Goal: Task Accomplishment & Management: Complete application form

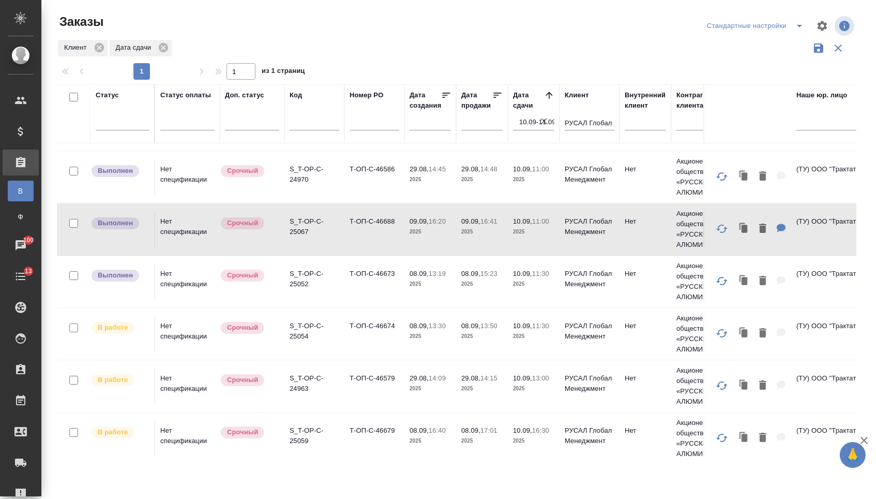
scroll to position [186, 0]
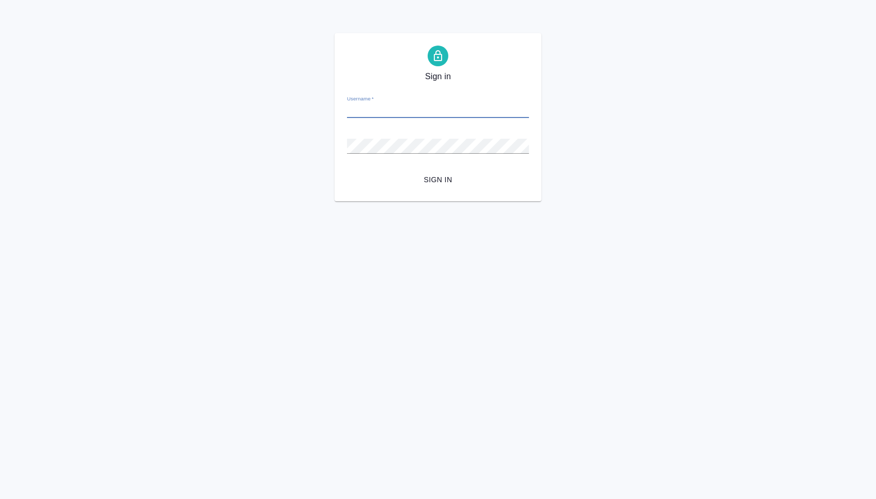
type input "[EMAIL_ADDRESS][DOMAIN_NAME]"
click at [438, 179] on button "Sign in" at bounding box center [438, 179] width 182 height 19
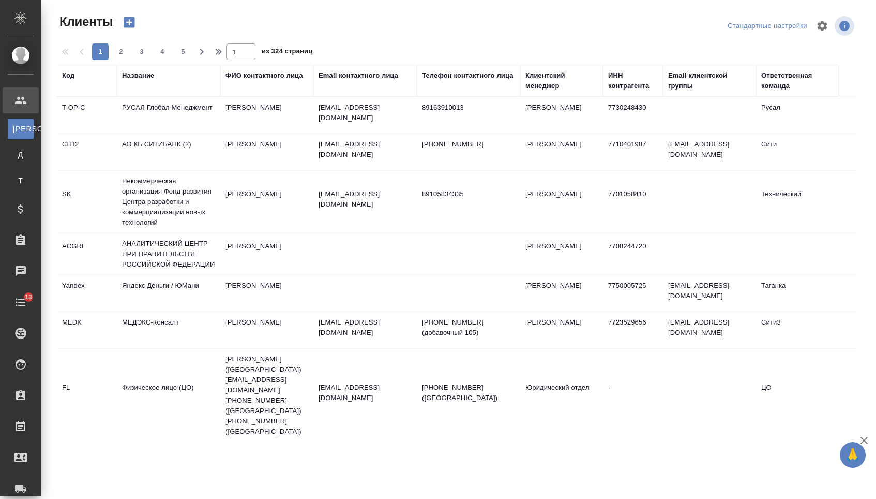
select select "RU"
click at [184, 113] on td "РУСАЛ Глобал Менеджмент" at bounding box center [168, 115] width 103 height 36
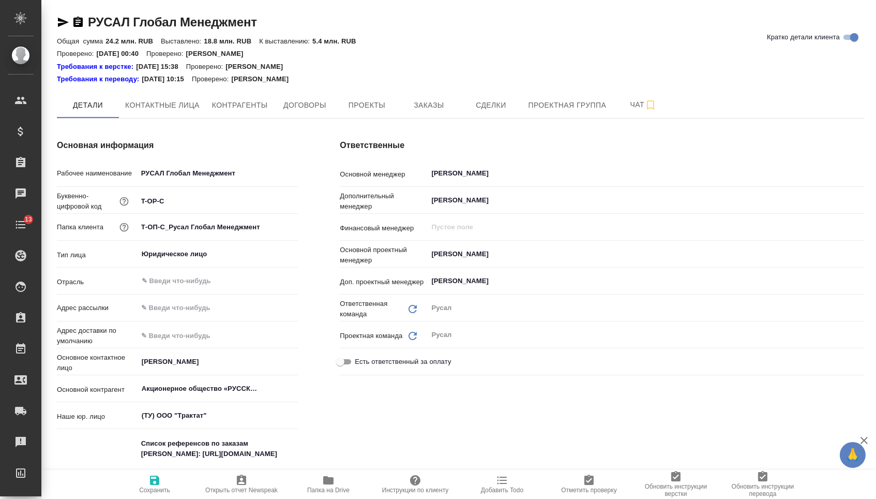
type textarea "x"
click at [431, 105] on span "Заказы" at bounding box center [429, 105] width 50 height 13
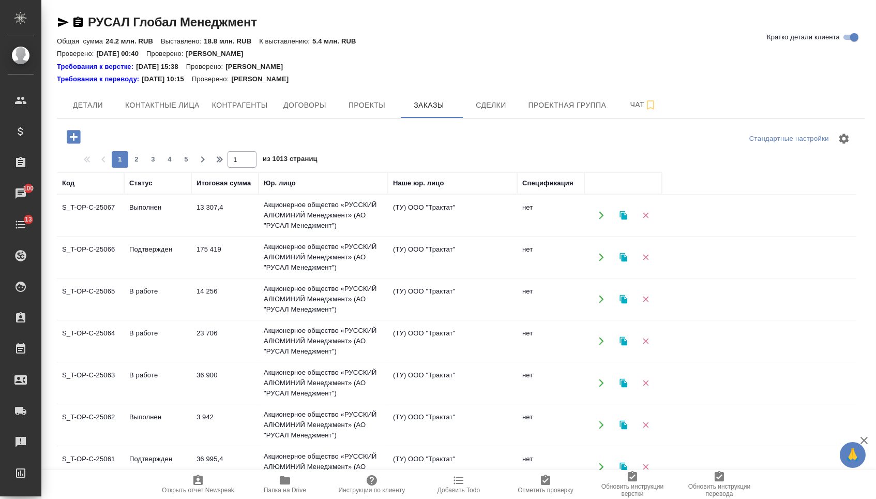
click at [73, 128] on icon "button" at bounding box center [74, 137] width 18 height 18
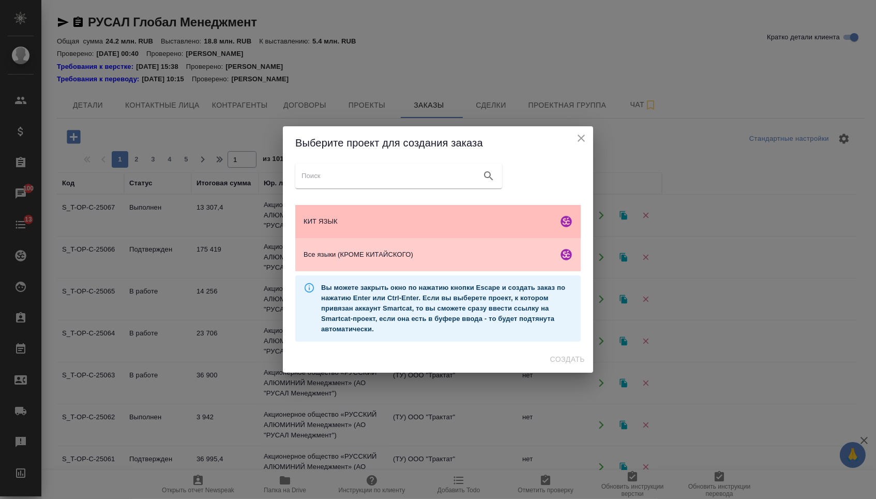
click at [345, 219] on span "КИТ ЯЗЫК" at bounding box center [429, 221] width 250 height 10
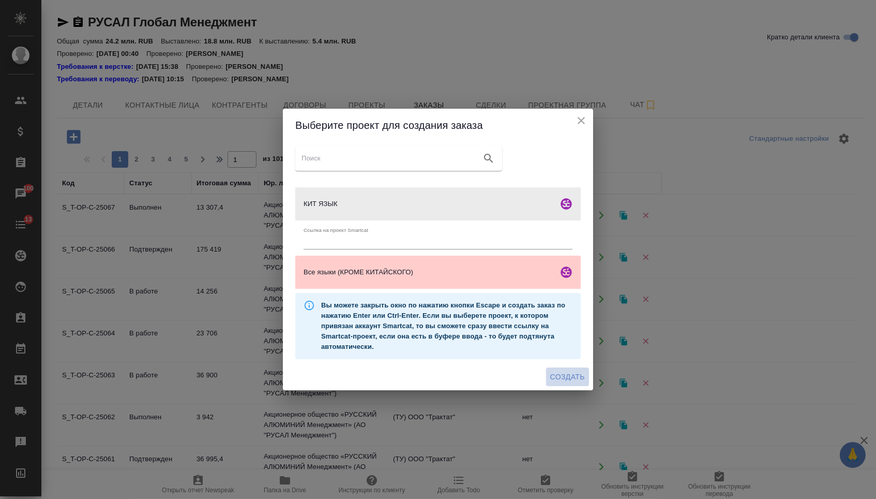
click at [565, 386] on button "Создать" at bounding box center [567, 376] width 43 height 19
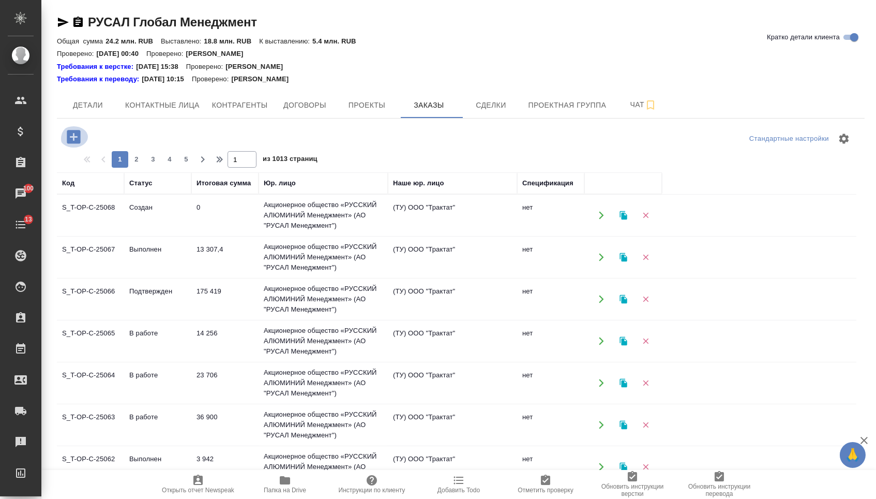
click at [67, 132] on icon "button" at bounding box center [74, 137] width 18 height 18
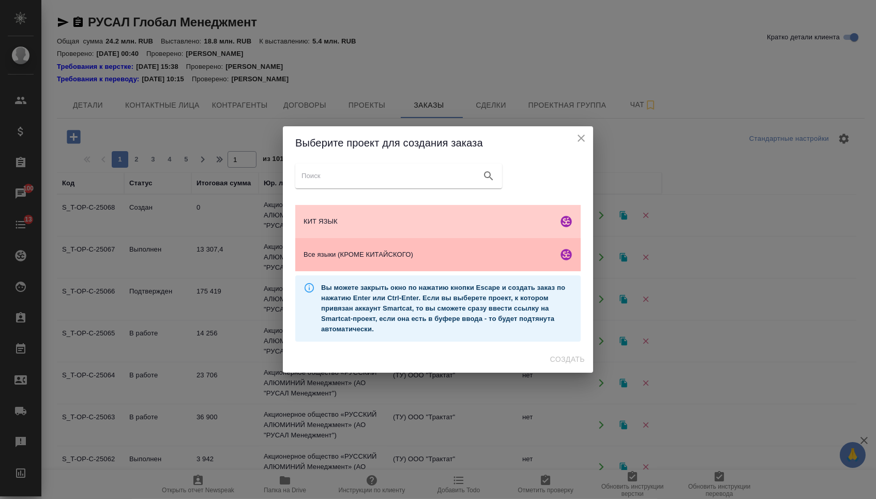
click at [382, 270] on div "Все языки (КРОМЕ КИТАЙСКОГО)" at bounding box center [437, 254] width 285 height 33
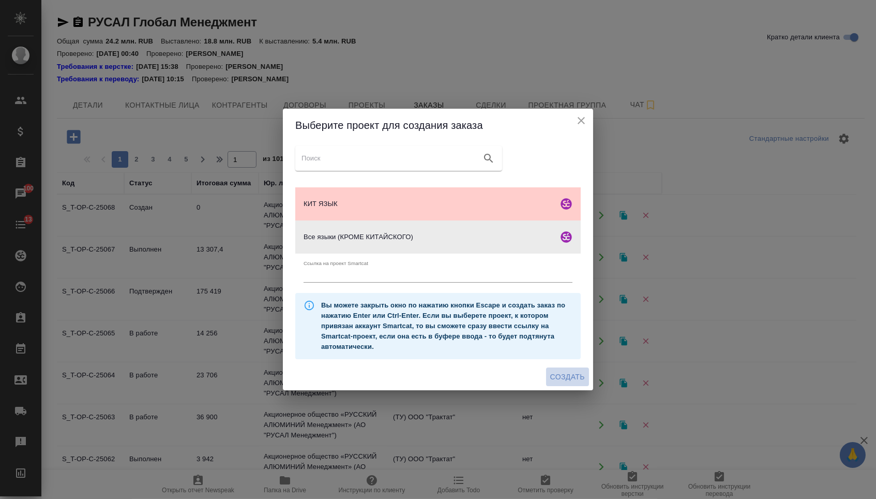
click at [554, 375] on span "Создать" at bounding box center [567, 376] width 35 height 13
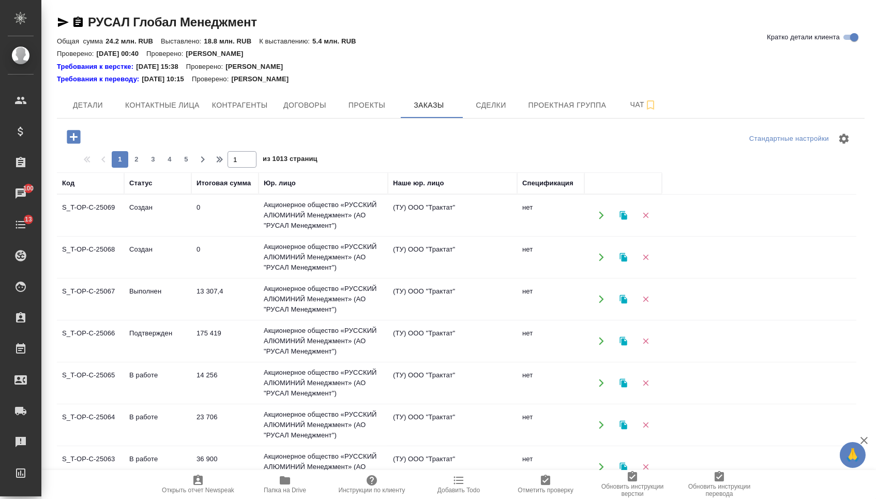
click at [74, 137] on icon "button" at bounding box center [74, 137] width 18 height 18
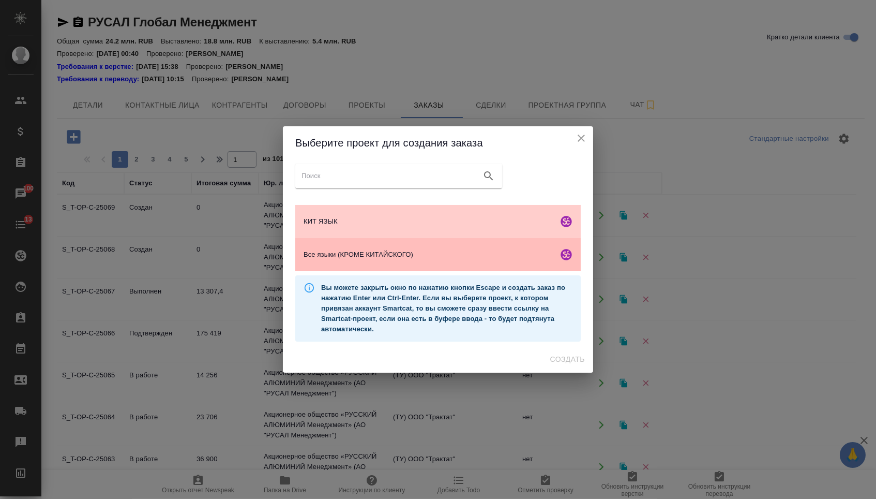
click at [372, 265] on div "Все языки (КРОМЕ КИТАЙСКОГО)" at bounding box center [437, 254] width 285 height 33
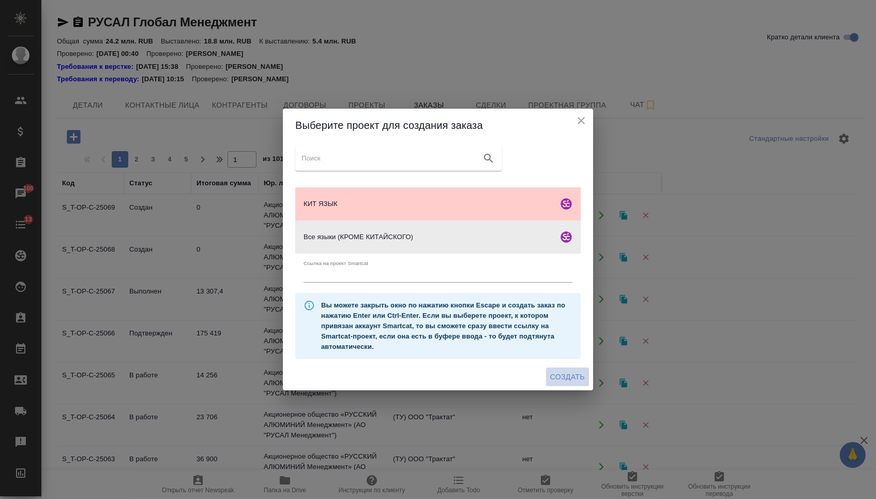
click at [582, 383] on span "Создать" at bounding box center [567, 376] width 35 height 13
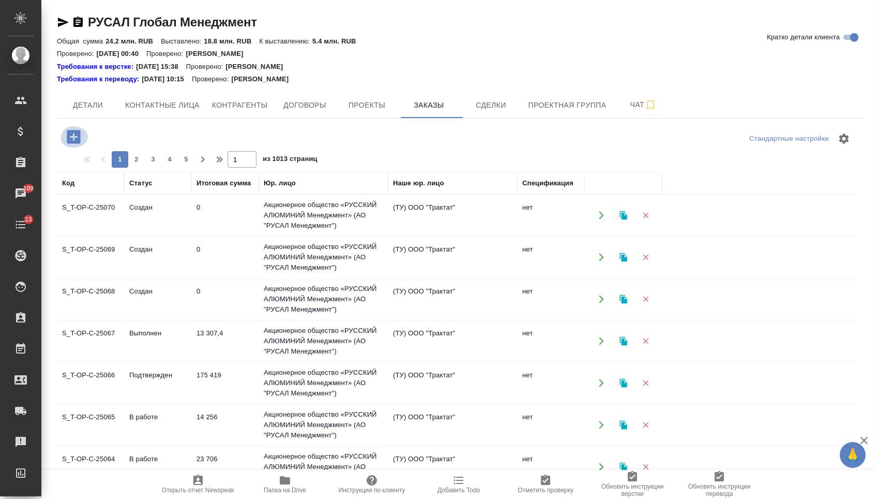
click at [71, 132] on icon "button" at bounding box center [73, 136] width 13 height 13
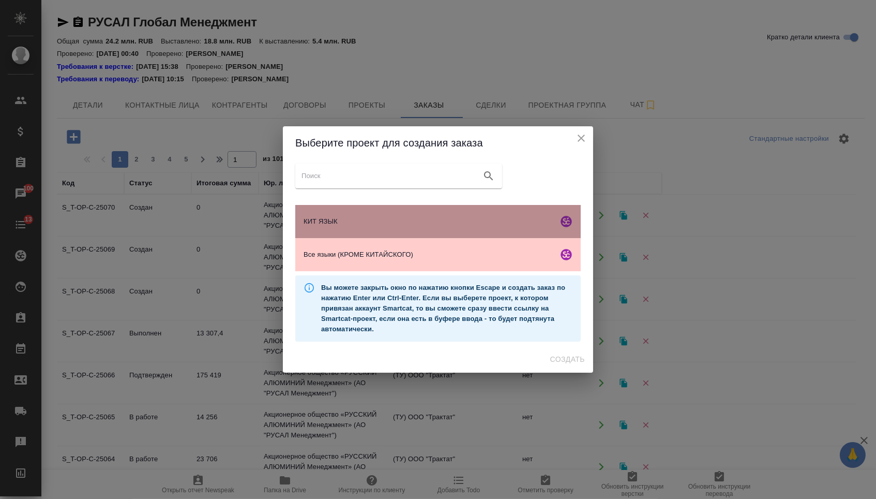
click at [435, 223] on span "КИТ ЯЗЫК" at bounding box center [429, 221] width 250 height 10
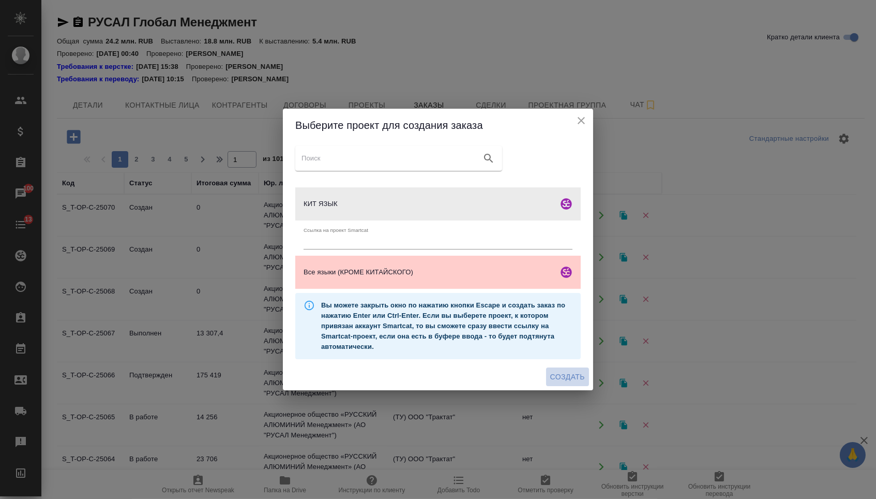
click at [568, 371] on button "Создать" at bounding box center [567, 376] width 43 height 19
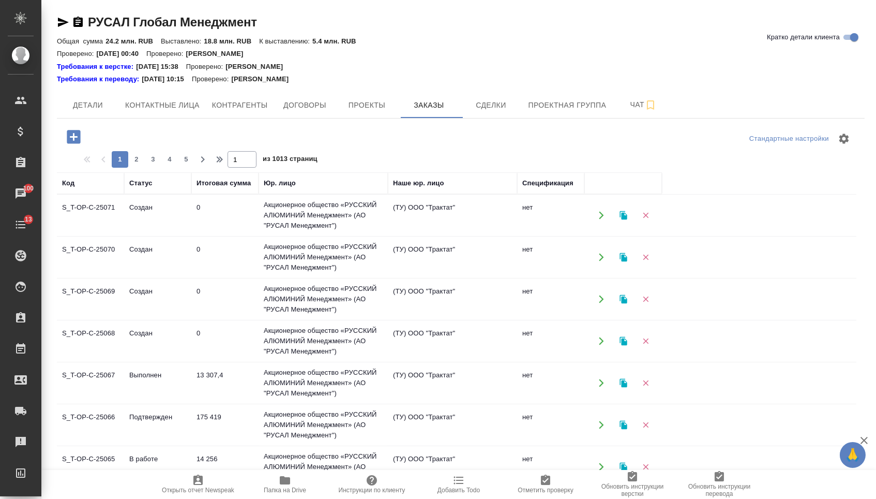
click at [72, 133] on icon "button" at bounding box center [73, 136] width 13 height 13
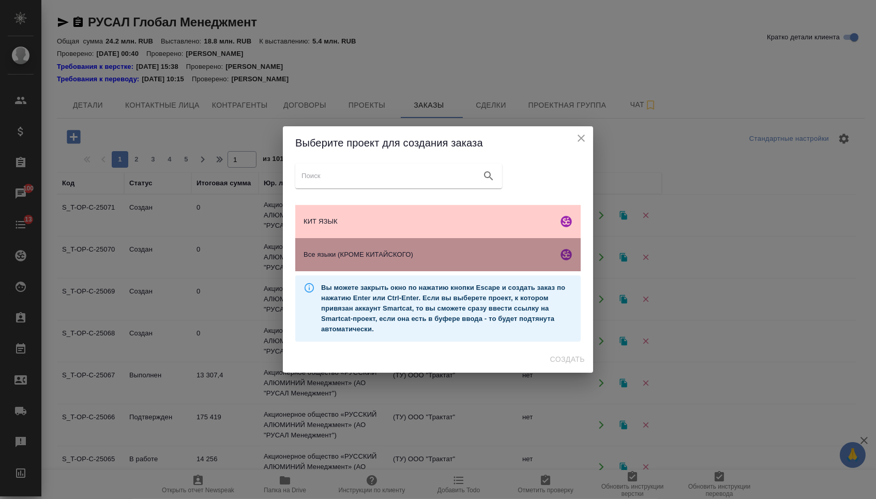
click at [333, 271] on div "Все языки (КРОМЕ КИТАЙСКОГО)" at bounding box center [437, 254] width 285 height 33
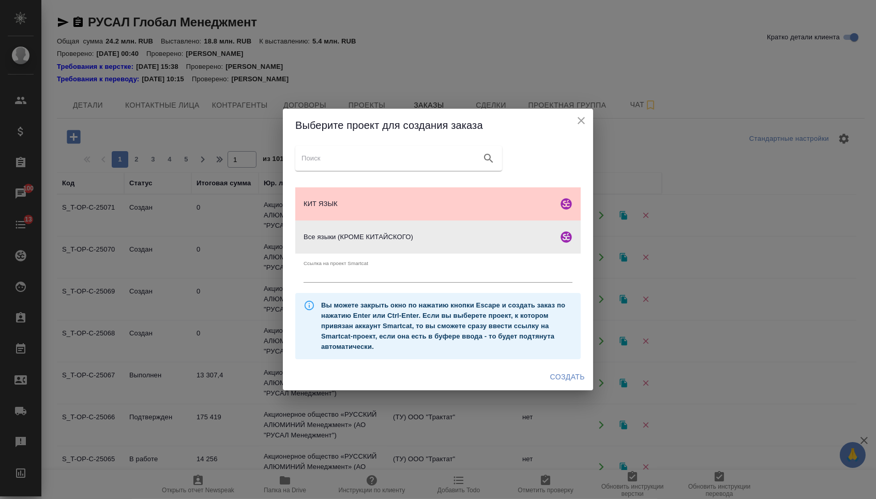
click at [552, 382] on span "Создать" at bounding box center [567, 376] width 35 height 13
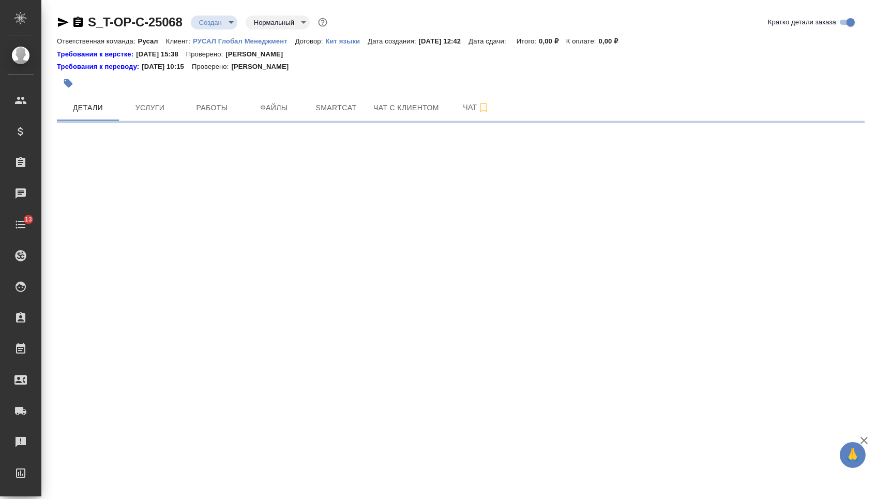
select select "RU"
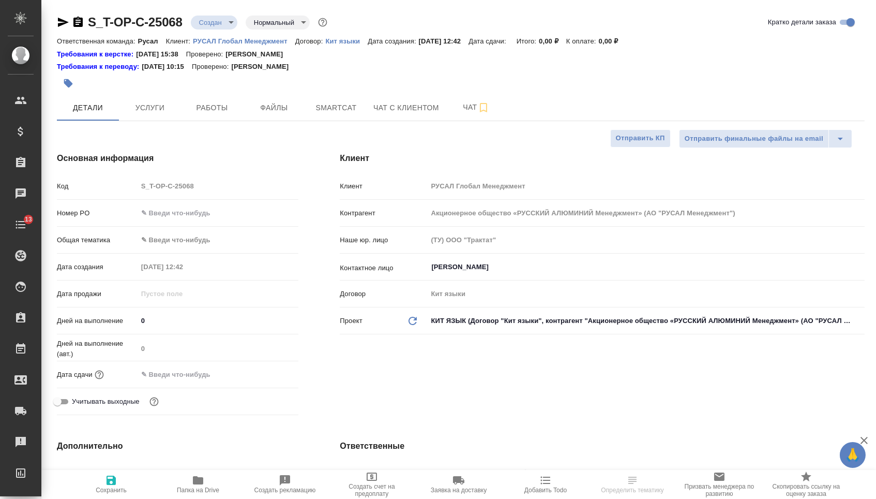
type textarea "x"
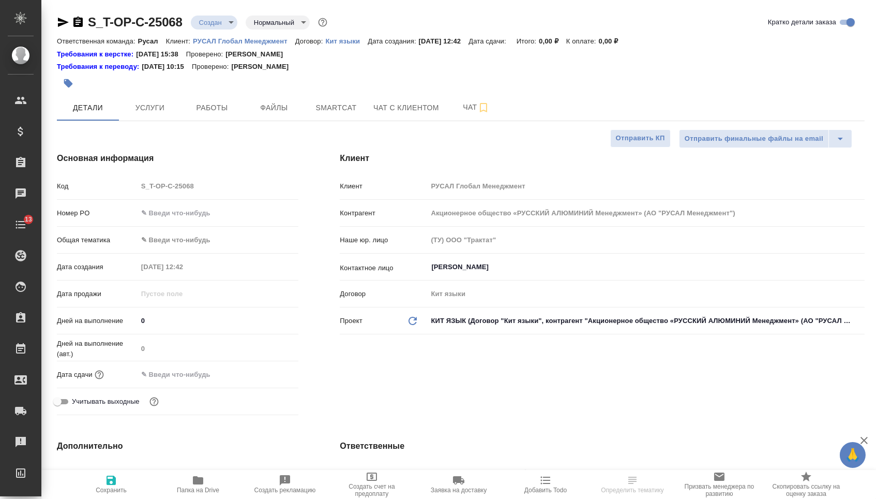
type textarea "x"
click at [185, 219] on input "text" at bounding box center [218, 212] width 161 height 15
type textarea "x"
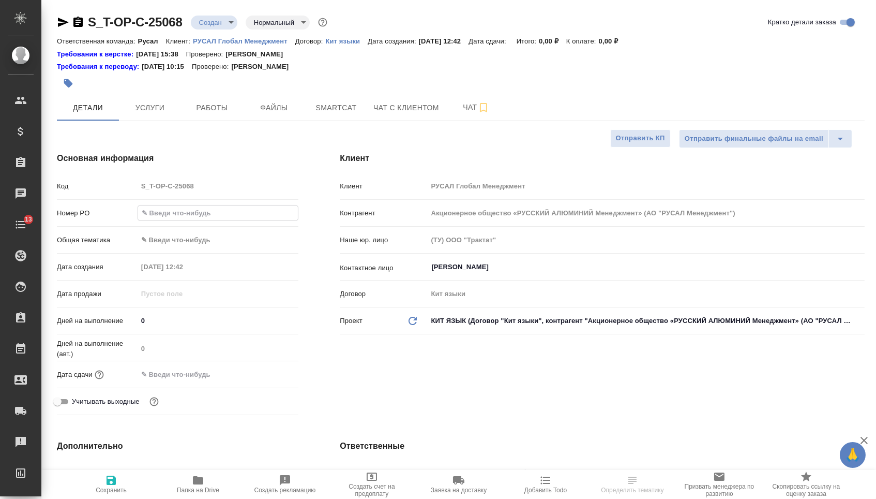
paste input "Т-ОП-С-46686"
type input "Т-ОП-С-46686"
type textarea "x"
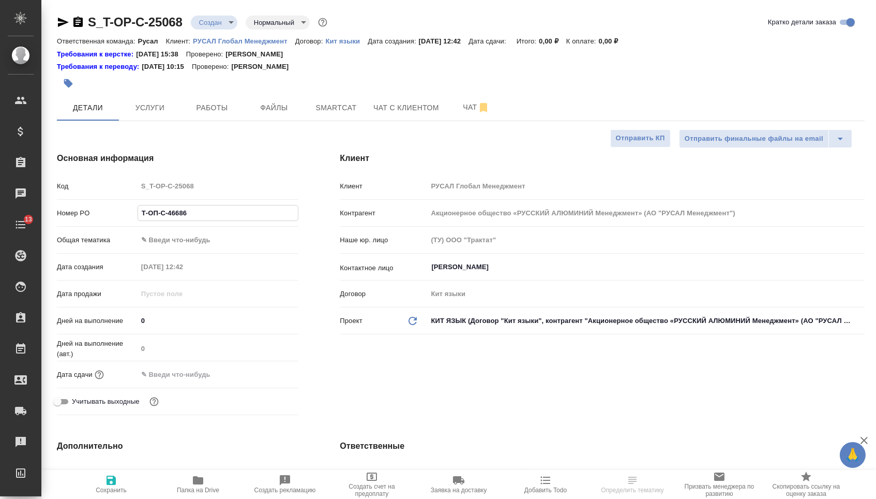
type input "Т-ОП-С-46686"
click at [184, 243] on body "🙏 .cls-1 fill:#fff; AWATERA Menshikova Aleksandra Клиенты Спецификации Заказы Ч…" at bounding box center [438, 249] width 876 height 499
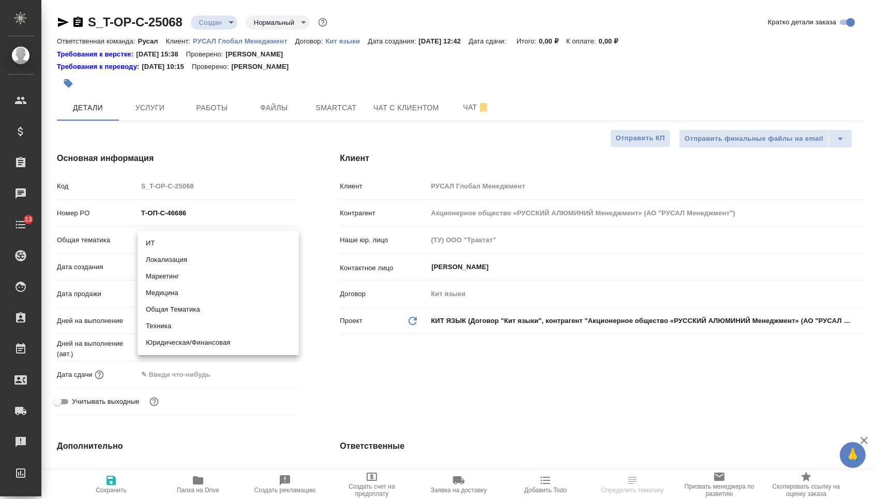
click at [170, 330] on li "Техника" at bounding box center [218, 326] width 161 height 17
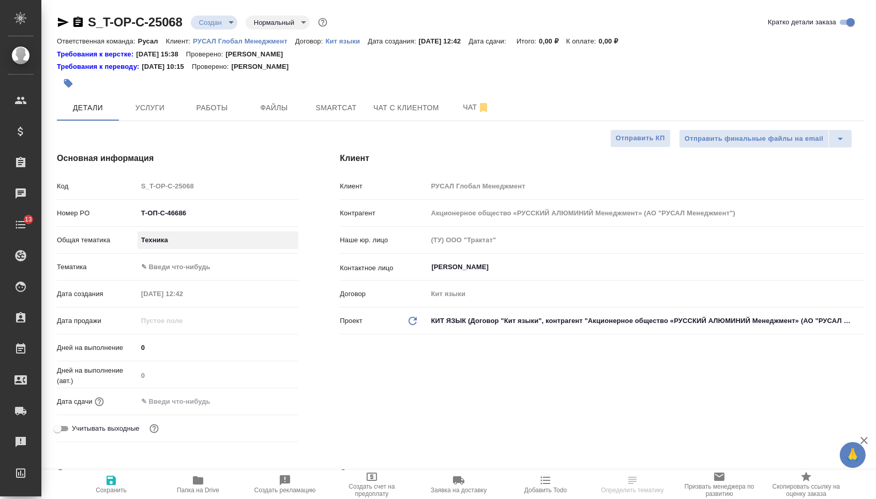
type input "tech"
type textarea "x"
click at [177, 272] on body "🙏 .cls-1 fill:#fff; AWATERA Menshikova Aleksandra Клиенты Спецификации Заказы Ч…" at bounding box center [438, 249] width 876 height 499
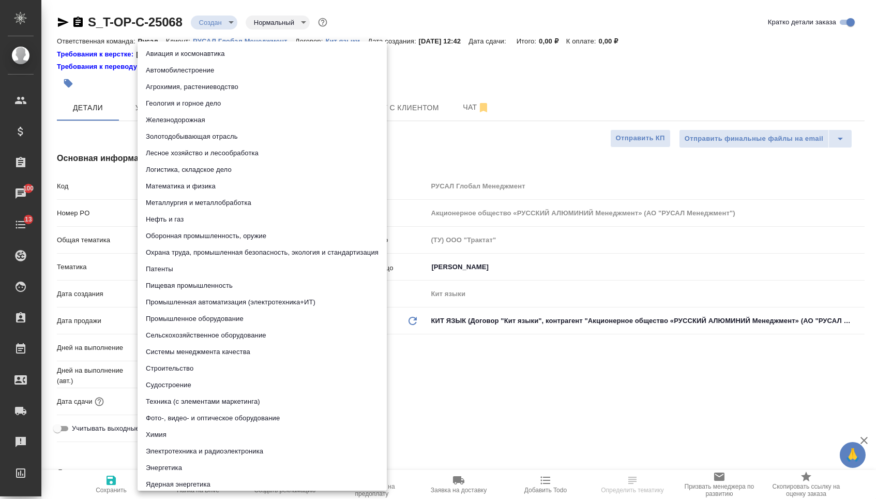
click at [190, 206] on li "Металлургия и металлобработка" at bounding box center [262, 202] width 249 height 17
type textarea "x"
type input "60014e23f7d9dc5f480a3cf8"
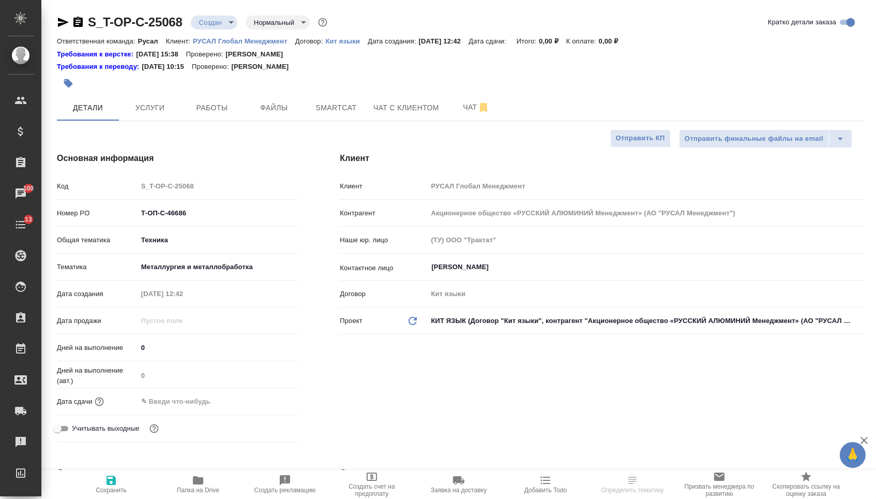
select select "RU"
type textarea "x"
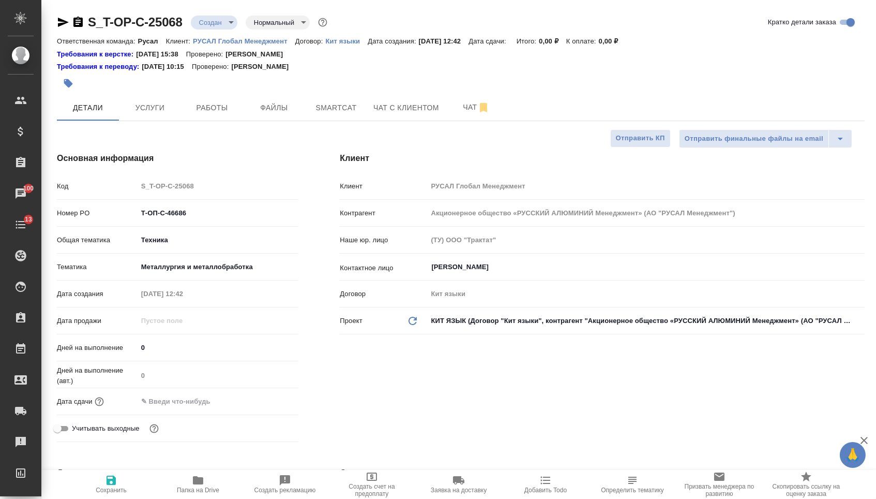
type textarea "x"
click at [202, 242] on body "🙏 .cls-1 fill:#fff; AWATERA Menshikova Aleksandra Клиенты Спецификации Заказы 1…" at bounding box center [438, 249] width 876 height 499
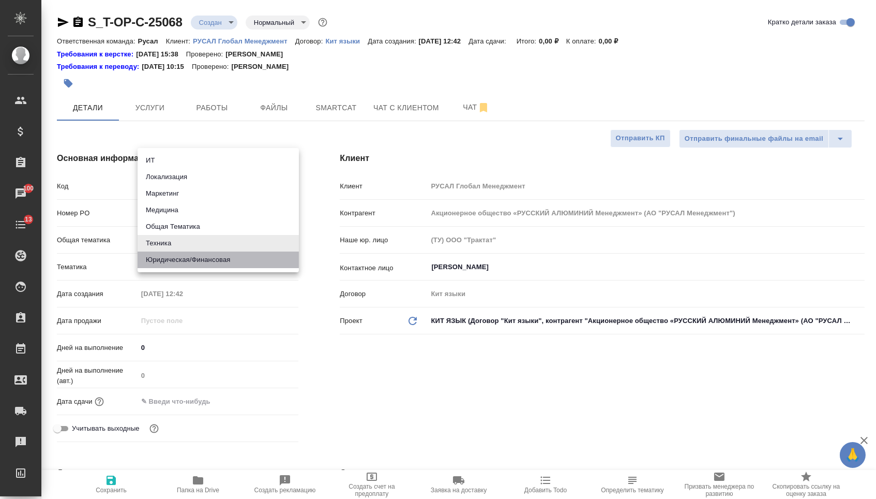
click at [194, 264] on li "Юридическая/Финансовая" at bounding box center [218, 259] width 161 height 17
type input "yr-fn"
type textarea "x"
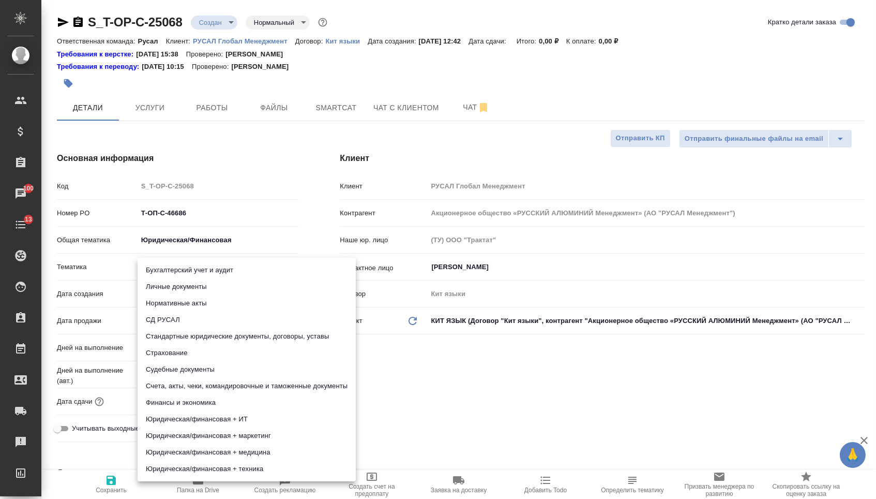
click at [189, 264] on body "🙏 .cls-1 fill:#fff; AWATERA Menshikova Aleksandra Клиенты Спецификации Заказы 1…" at bounding box center [438, 249] width 876 height 499
click at [185, 471] on li "Юридическая/финансовая + техника" at bounding box center [247, 468] width 218 height 17
type input "5a8b8b956a9677013d343e73"
type textarea "x"
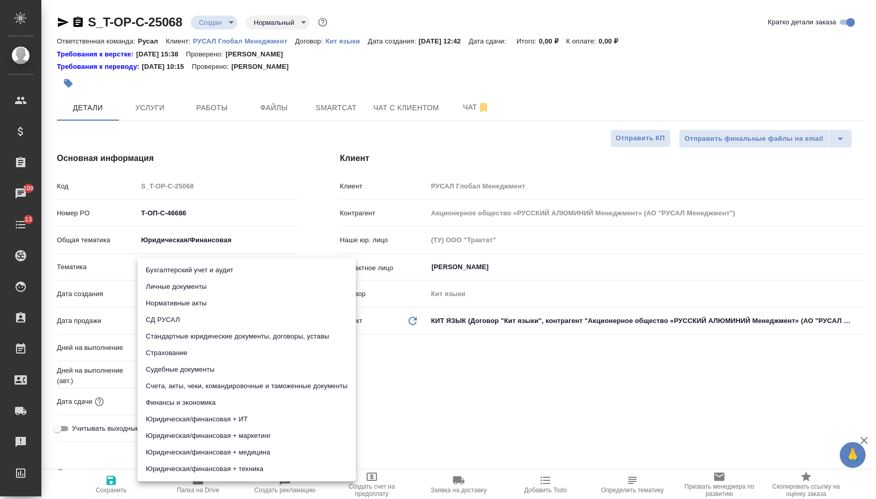
type textarea "x"
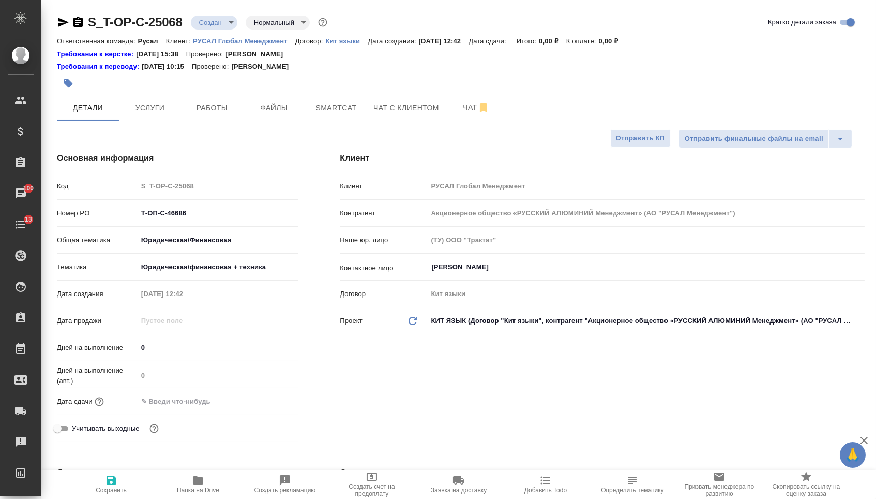
click at [195, 392] on div "Дней на выполнение (авт.) 0" at bounding box center [178, 378] width 242 height 27
click at [202, 404] on input "text" at bounding box center [183, 401] width 91 height 15
click at [268, 404] on icon "button" at bounding box center [268, 400] width 12 height 12
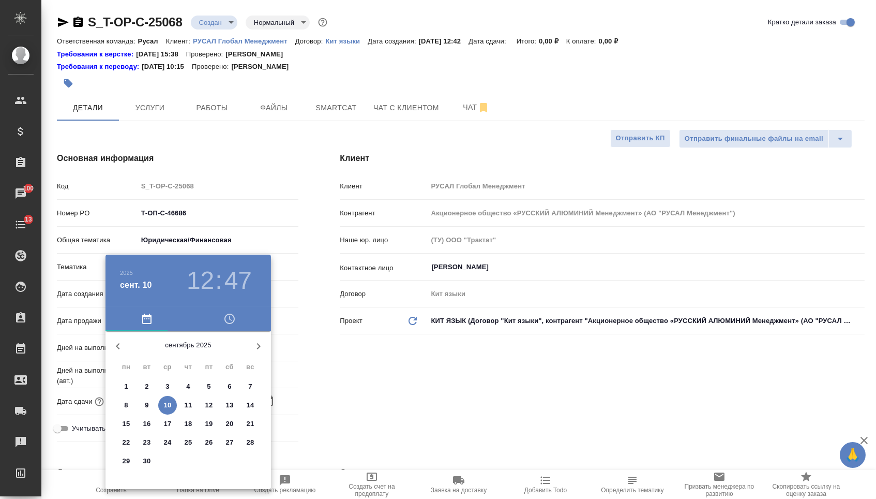
click at [166, 408] on p "10" at bounding box center [168, 405] width 8 height 10
type input "10.09.2025 12:47"
type textarea "x"
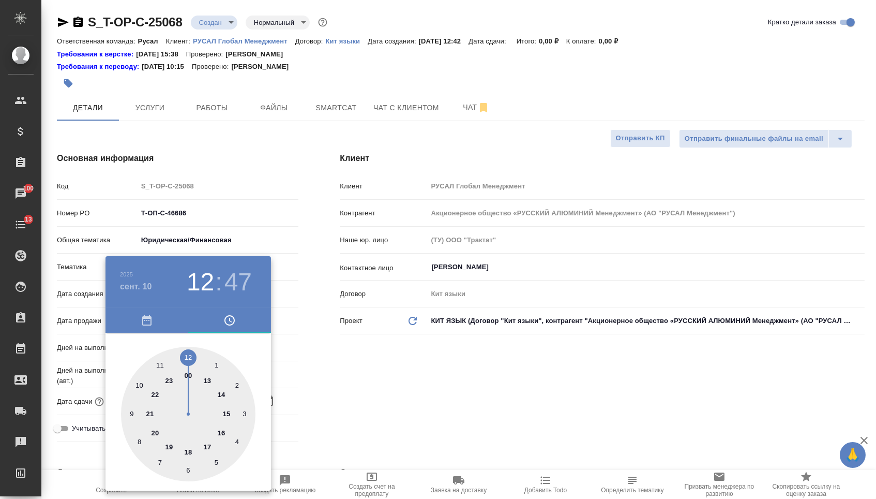
type textarea "x"
click at [206, 381] on div at bounding box center [188, 414] width 134 height 134
type input "10.09.2025 13:47"
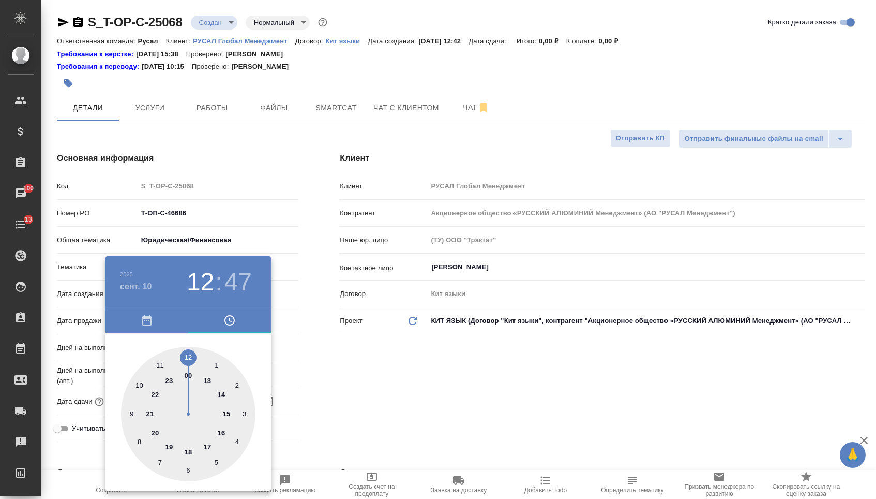
type textarea "x"
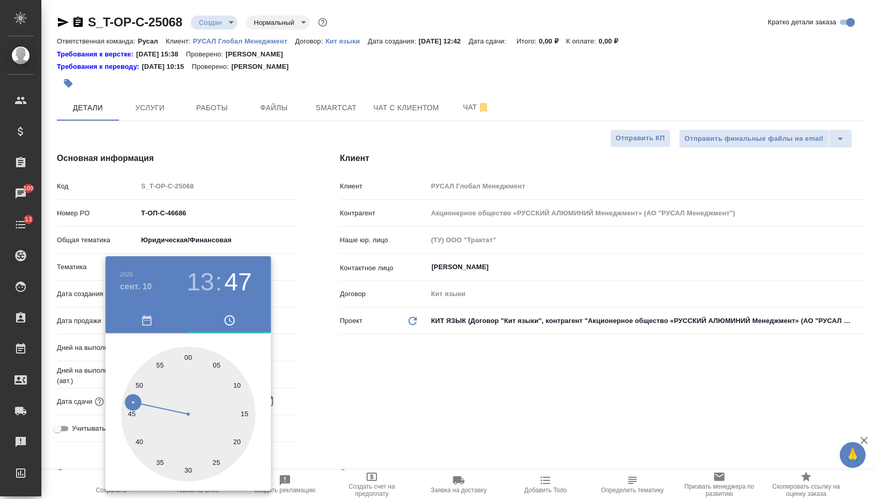
type textarea "x"
click at [184, 469] on div at bounding box center [188, 414] width 134 height 134
type input "10.09.2025 13:31"
type textarea "x"
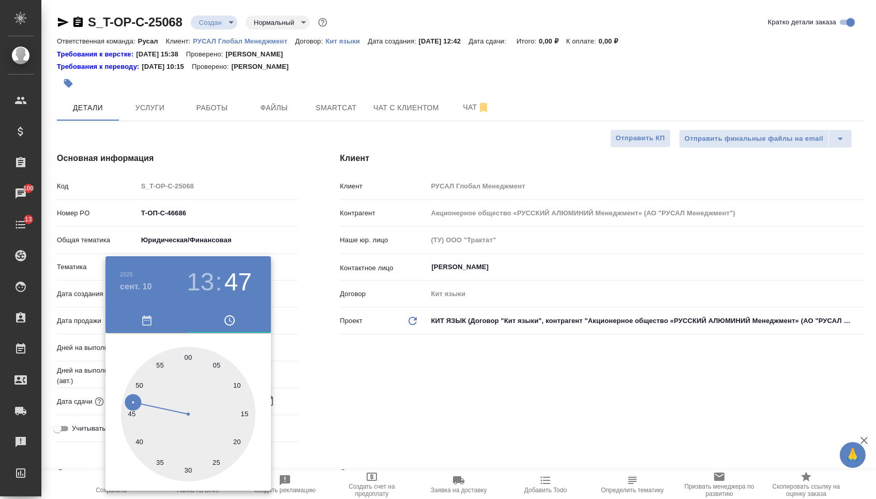
type textarea "x"
type input "10.09.2025 13:30"
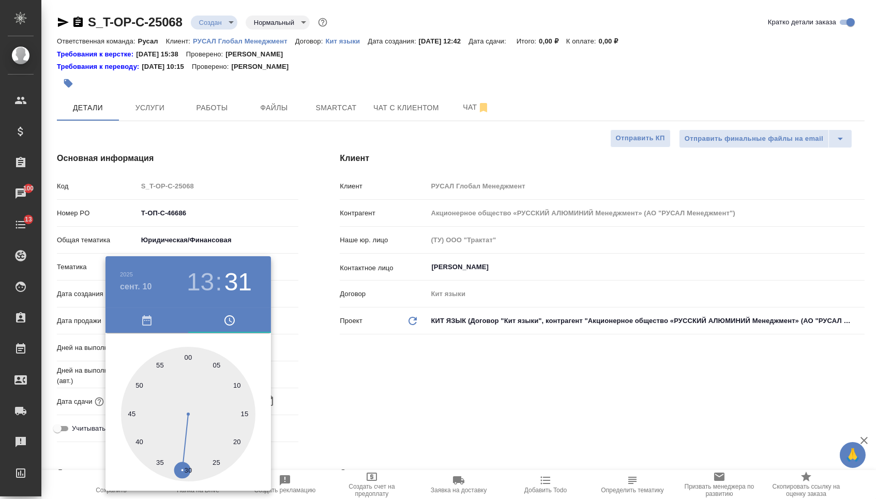
click at [186, 471] on div at bounding box center [188, 414] width 134 height 134
type textarea "x"
click at [284, 431] on div at bounding box center [438, 249] width 876 height 499
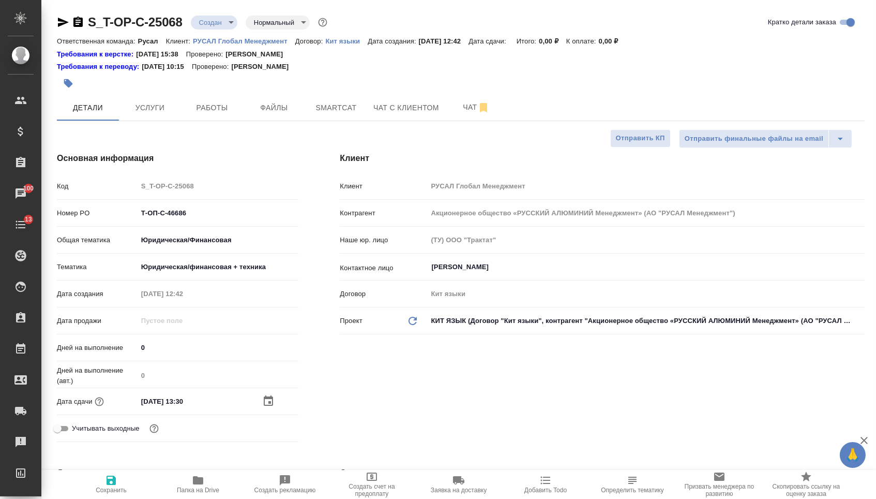
click at [89, 497] on button "Сохранить" at bounding box center [111, 484] width 87 height 29
type textarea "x"
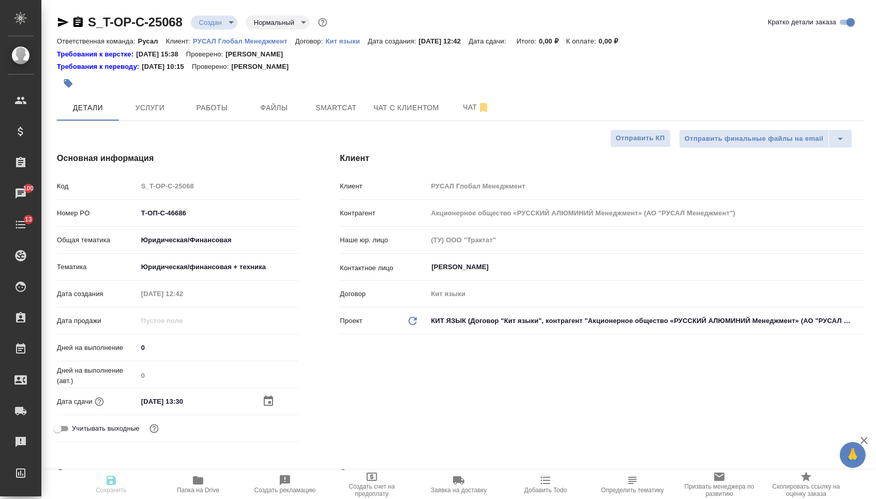
type textarea "x"
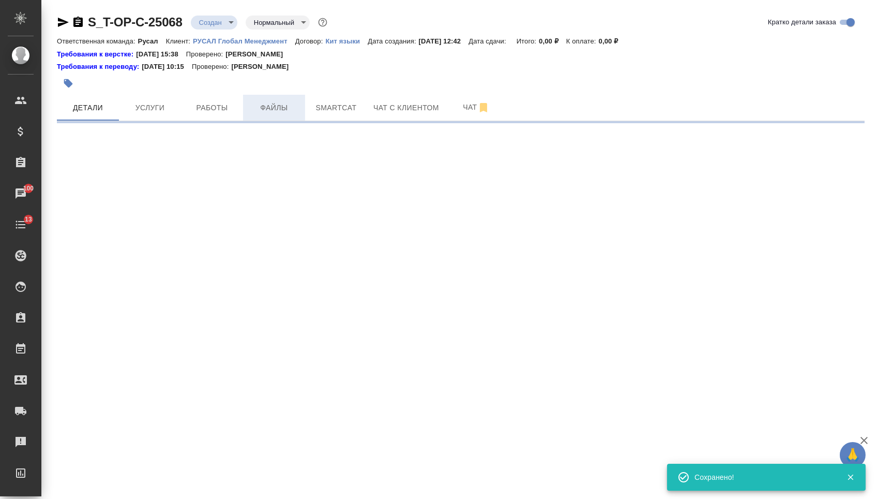
select select "RU"
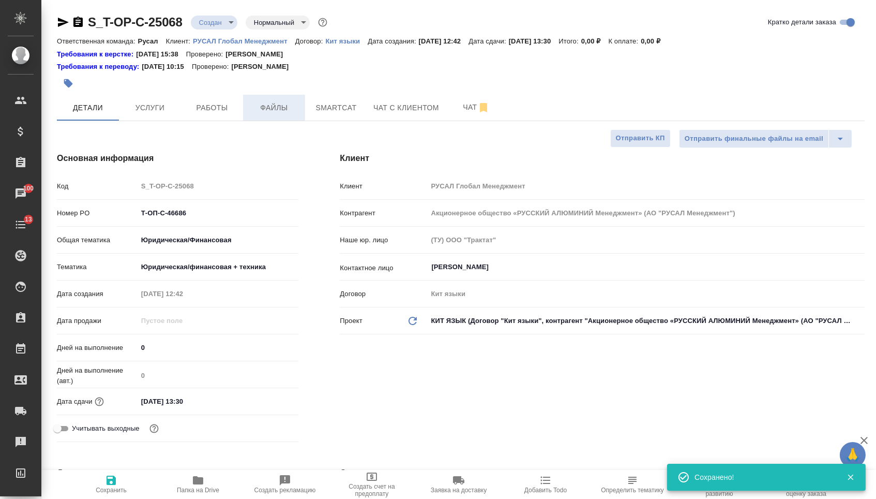
click at [270, 114] on span "Файлы" at bounding box center [274, 107] width 50 height 13
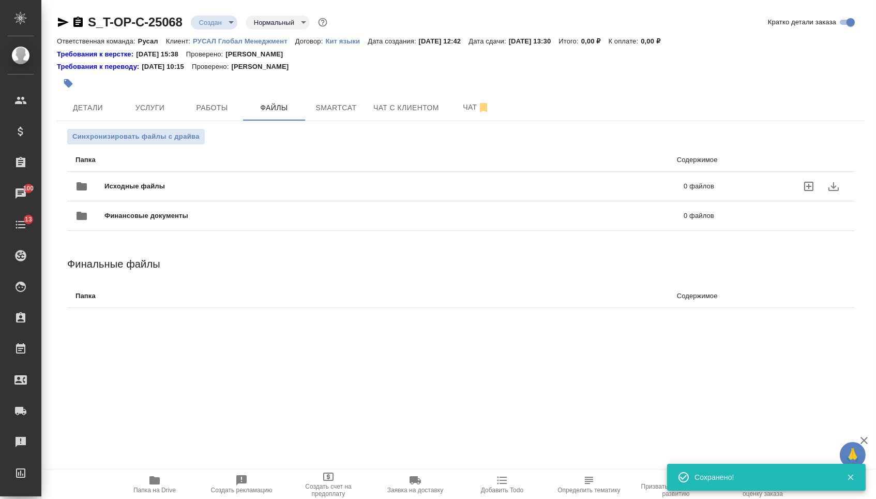
click at [184, 175] on div "Исходные файлы 0 файлов" at bounding box center [394, 186] width 659 height 46
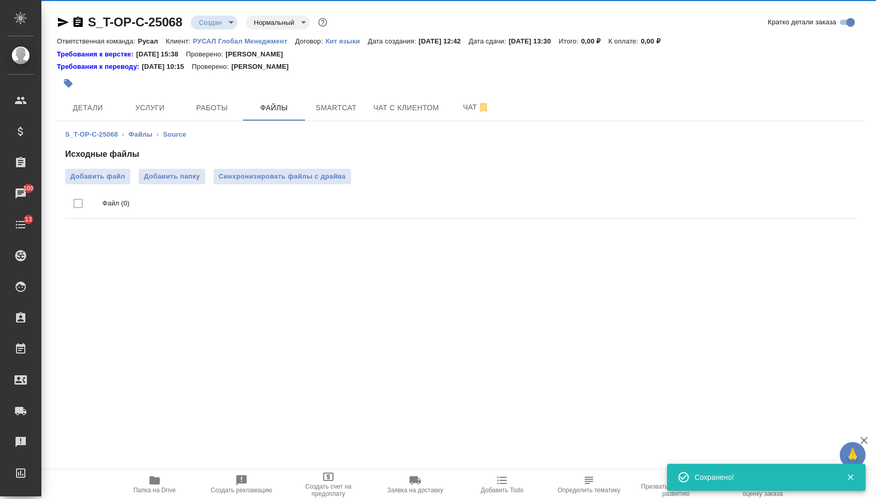
click at [111, 156] on h4 "Исходные файлы" at bounding box center [460, 154] width 791 height 12
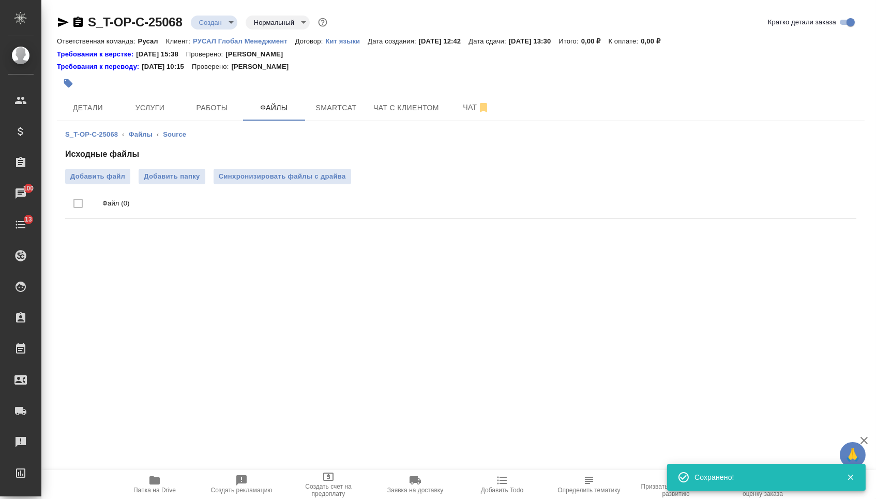
click at [111, 168] on div "Исходные файлы Добавить файл Добавить папку Синхронизировать файлы с драйва Фай…" at bounding box center [460, 185] width 791 height 75
click at [113, 175] on span "Добавить файл" at bounding box center [97, 176] width 55 height 10
click at [0, 0] on input "Добавить файл" at bounding box center [0, 0] width 0 height 0
click at [85, 108] on span "Детали" at bounding box center [88, 107] width 50 height 13
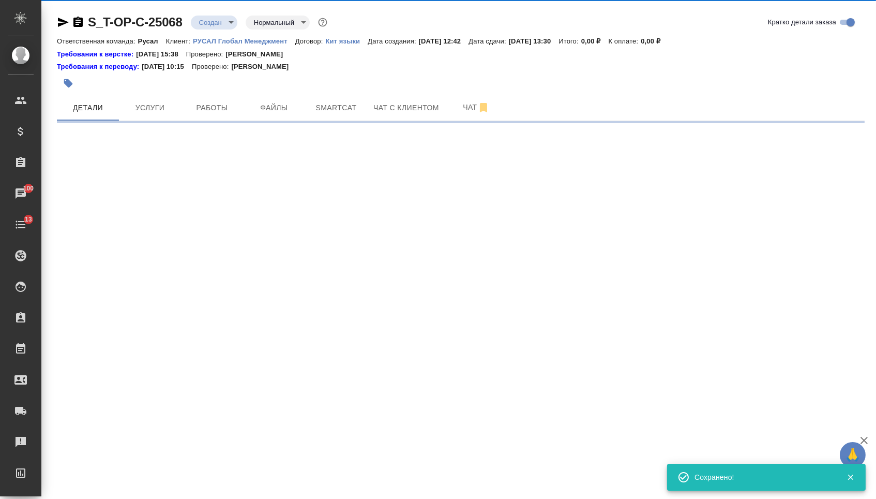
select select "RU"
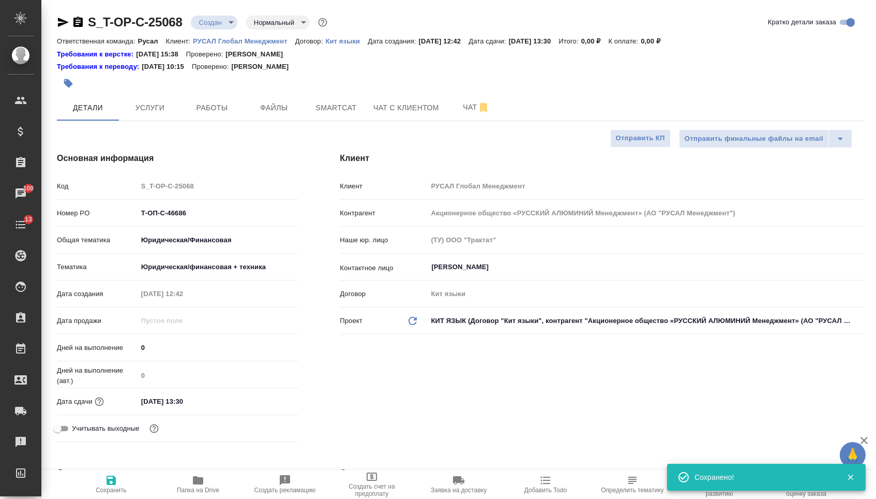
type textarea "x"
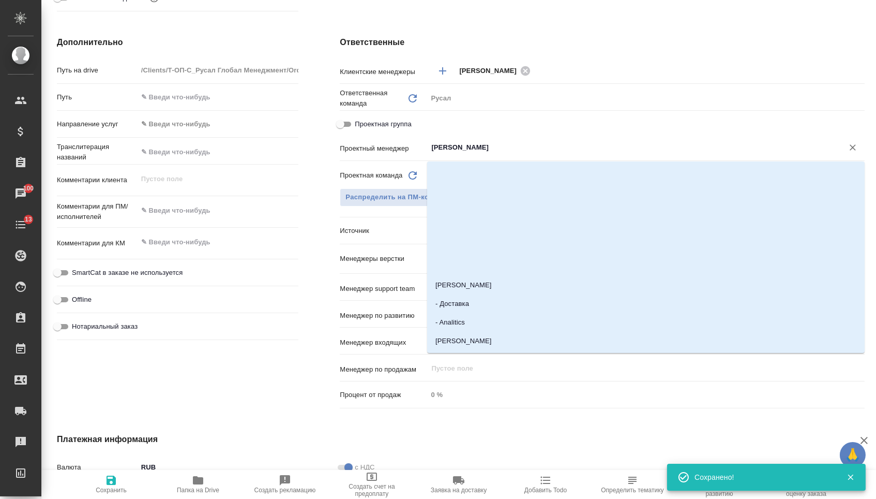
click at [468, 151] on input "Журавлева Александра" at bounding box center [628, 147] width 397 height 12
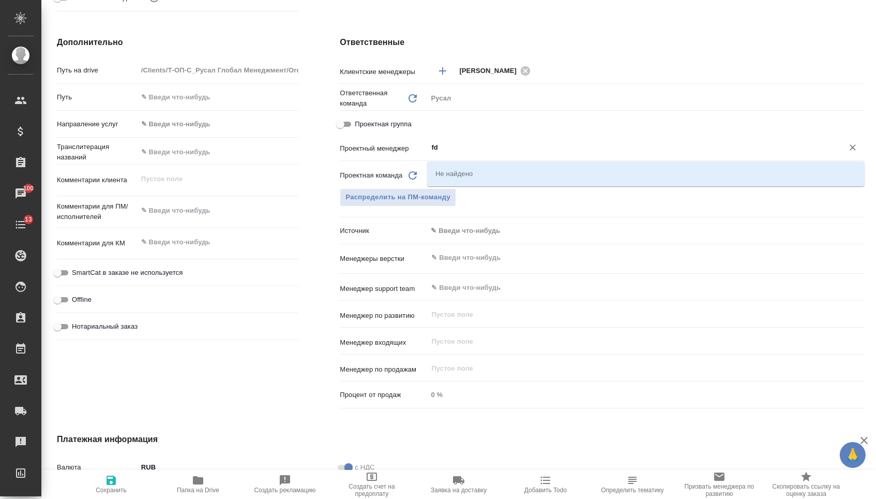
type input "f"
type textarea "x"
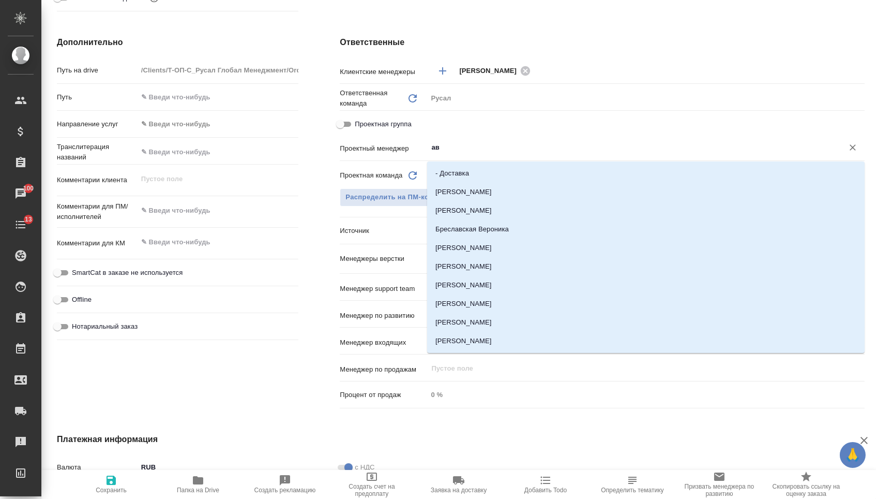
type input "авд"
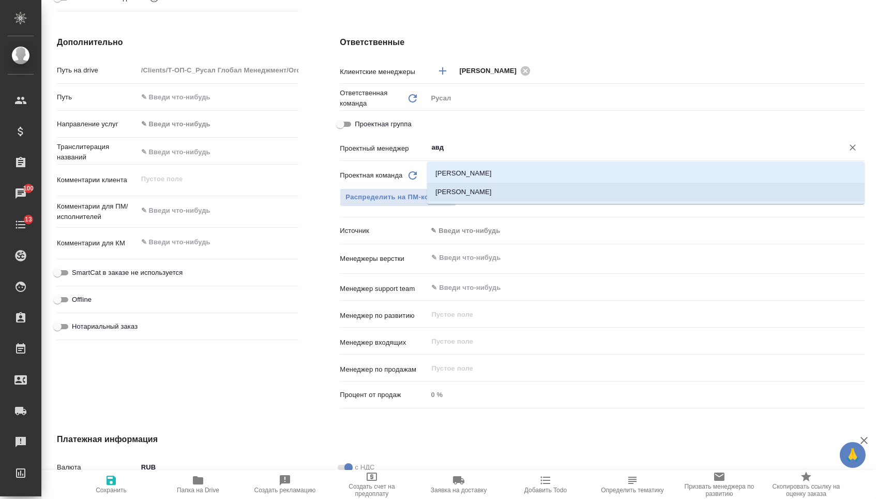
click at [491, 190] on li "[PERSON_NAME]" at bounding box center [646, 192] width 438 height 19
type textarea "x"
type input "[PERSON_NAME]"
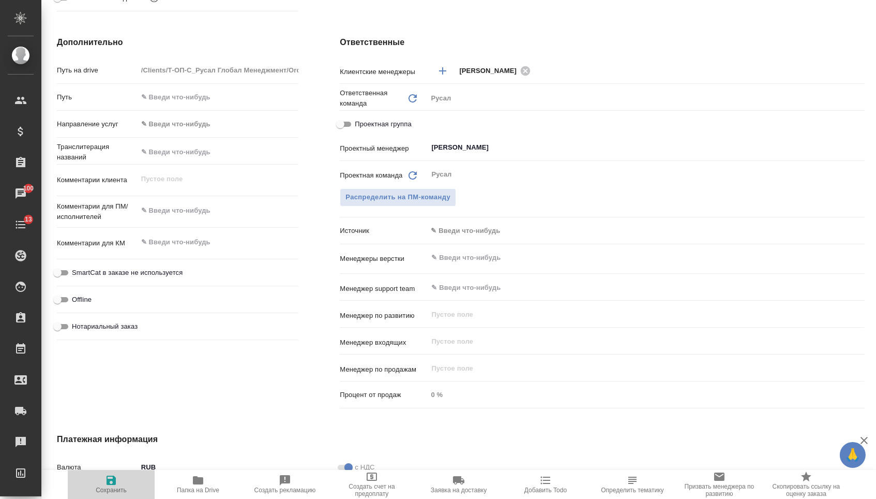
click at [115, 482] on icon "button" at bounding box center [111, 479] width 9 height 9
type textarea "x"
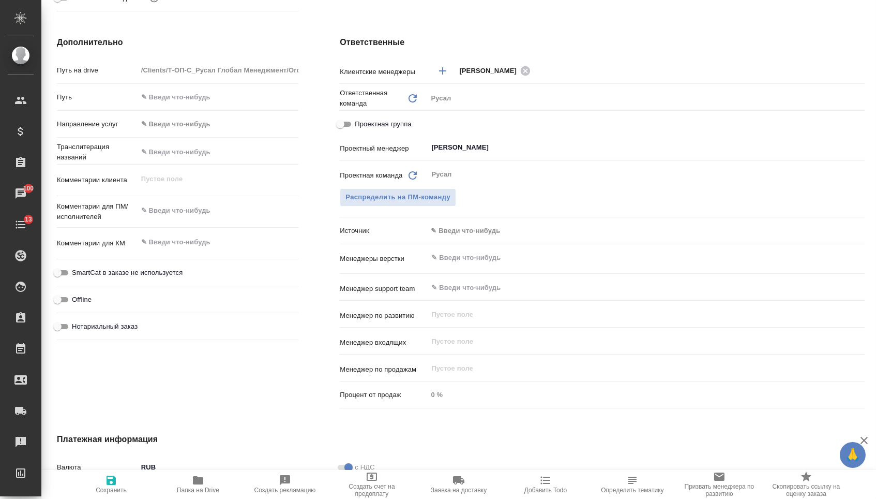
type textarea "x"
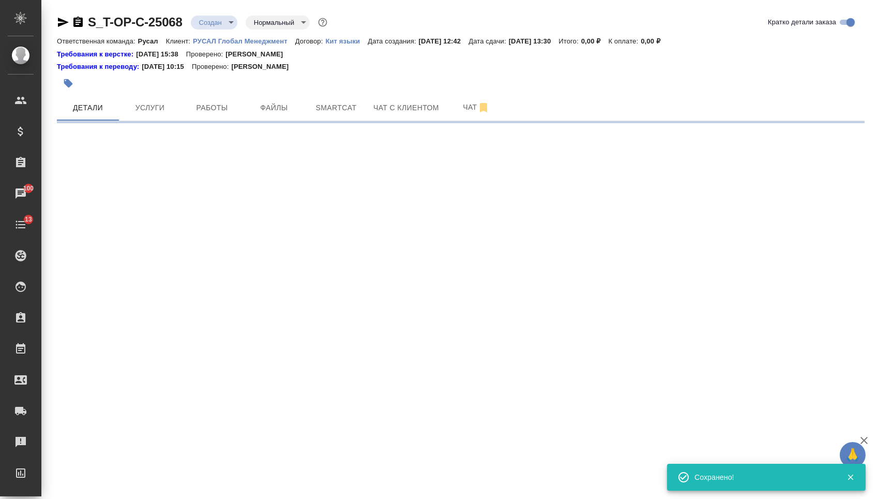
scroll to position [-1, 0]
select select "RU"
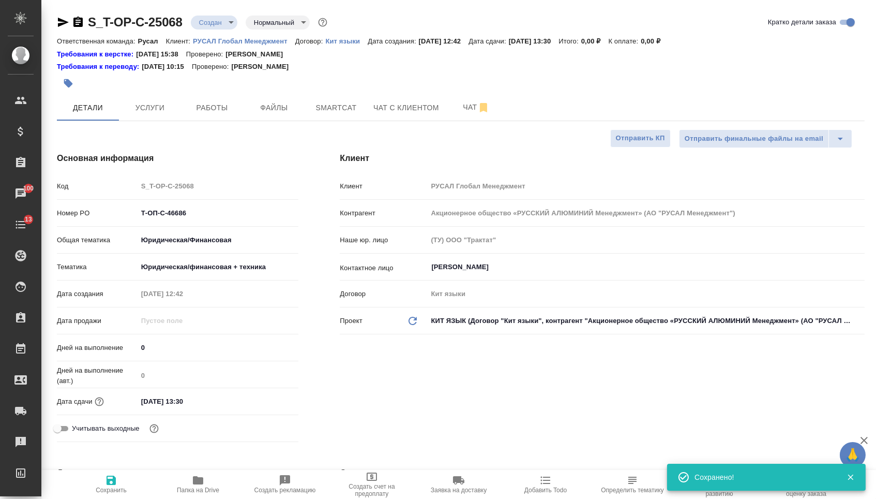
scroll to position [0, 0]
type textarea "x"
click at [269, 38] on p "РУСАЛ Глобал Менеджмент" at bounding box center [244, 41] width 102 height 8
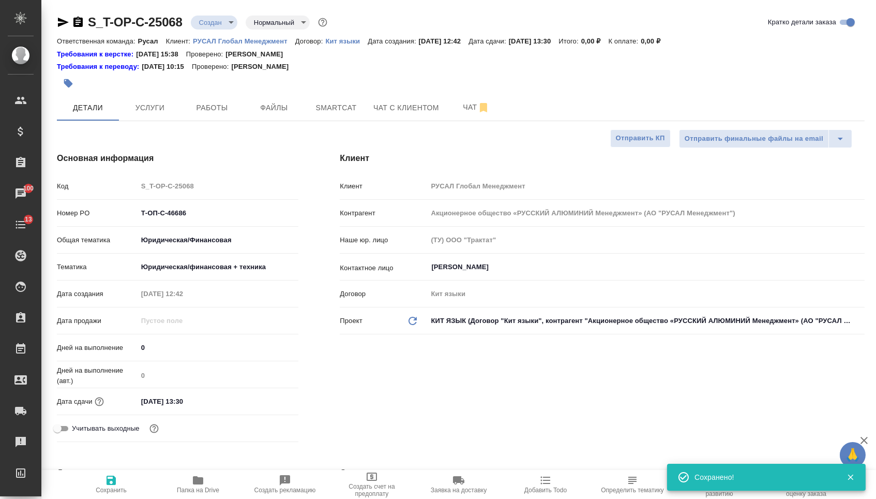
type textarea "x"
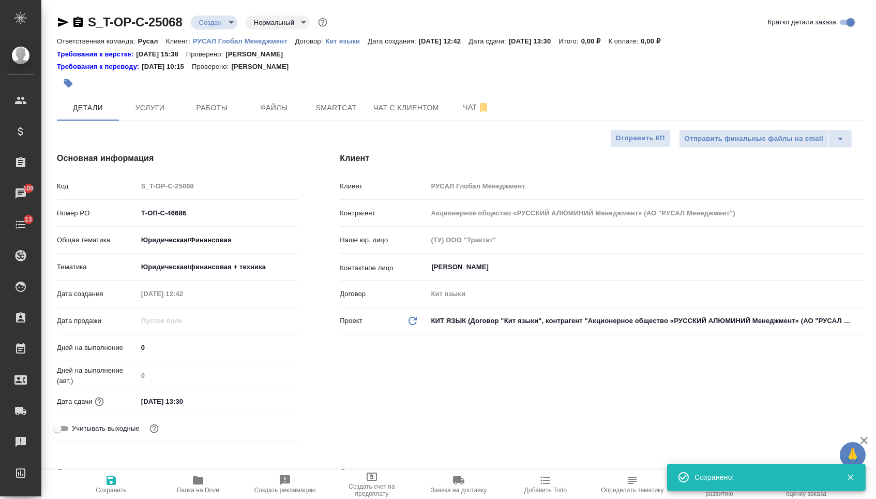
type textarea "x"
click at [149, 109] on span "Услуги" at bounding box center [150, 107] width 50 height 13
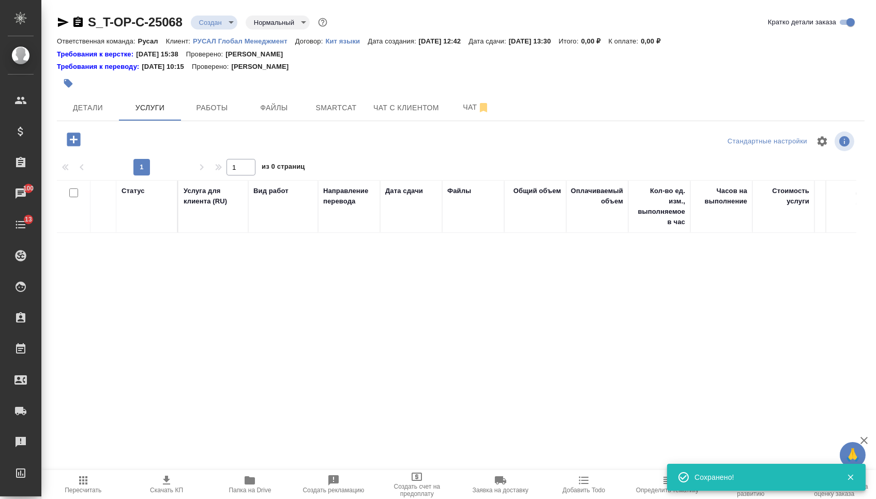
click at [69, 141] on icon "button" at bounding box center [73, 138] width 13 height 13
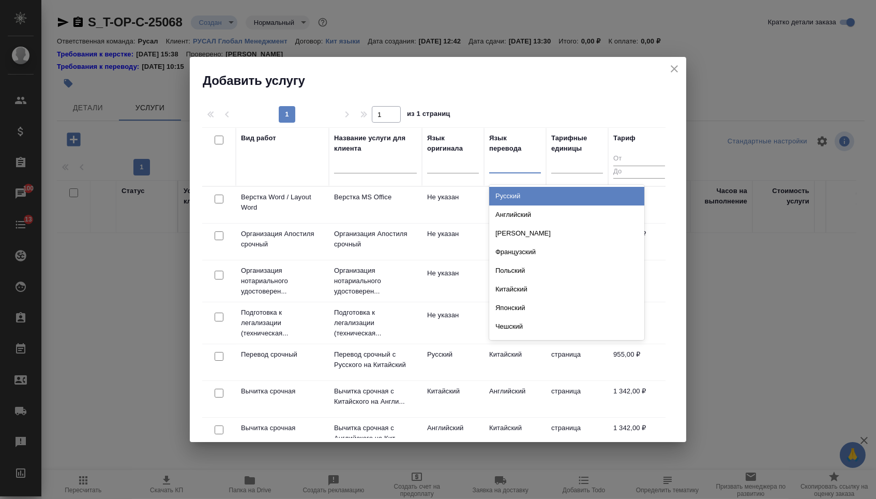
click at [518, 161] on div at bounding box center [515, 162] width 52 height 15
click at [518, 198] on div "Русский" at bounding box center [566, 196] width 155 height 19
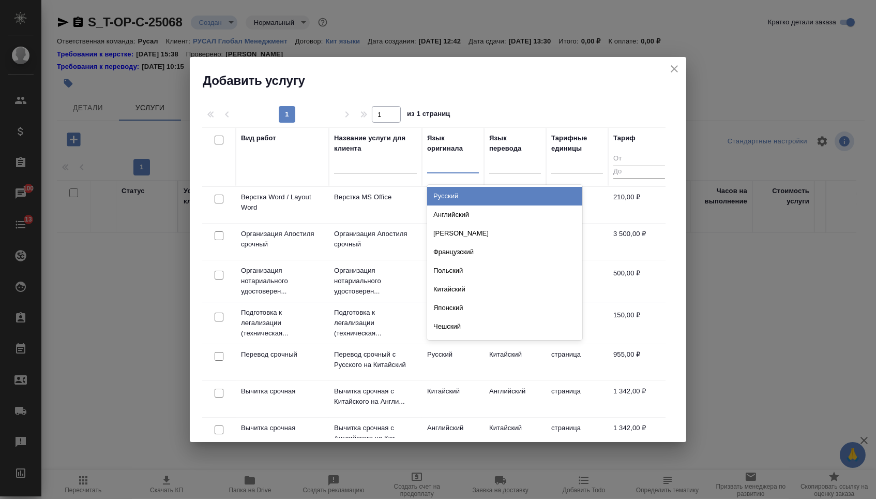
click at [459, 171] on div at bounding box center [453, 164] width 52 height 20
click at [456, 201] on div "Русский" at bounding box center [504, 196] width 155 height 19
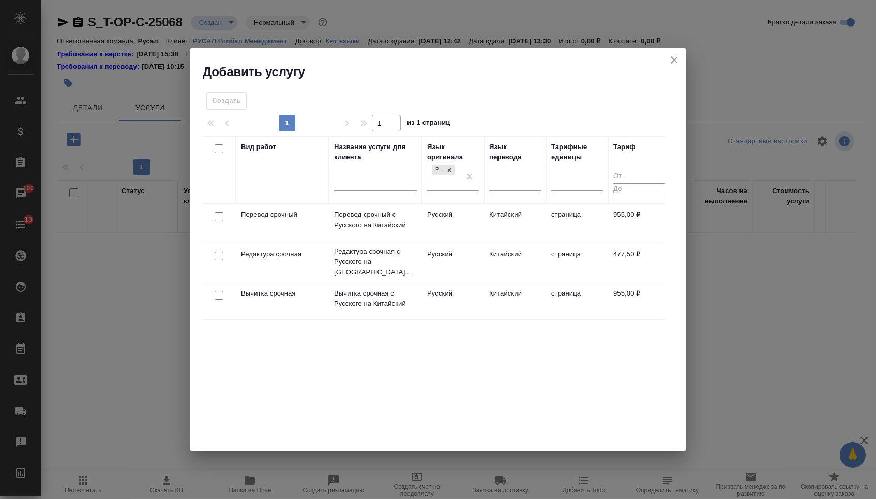
click at [225, 213] on div at bounding box center [218, 216] width 23 height 14
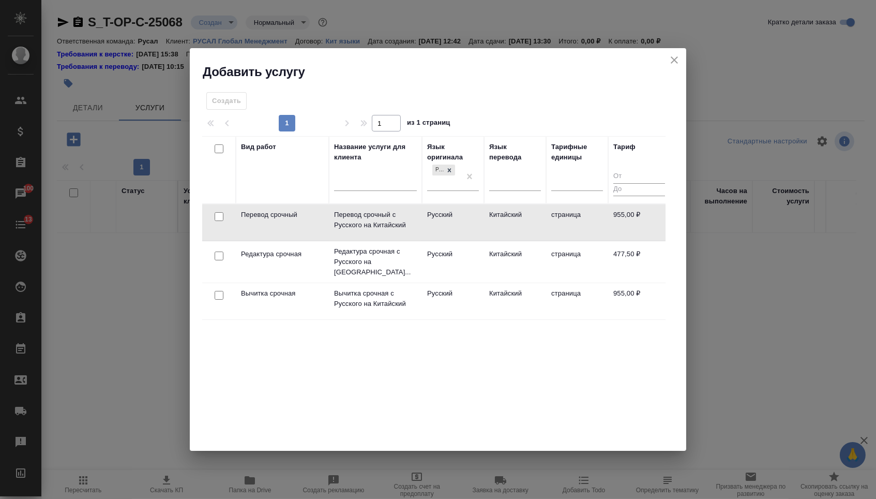
click at [215, 218] on input "checkbox" at bounding box center [219, 216] width 9 height 9
checkbox input "true"
click at [218, 244] on td at bounding box center [219, 262] width 34 height 36
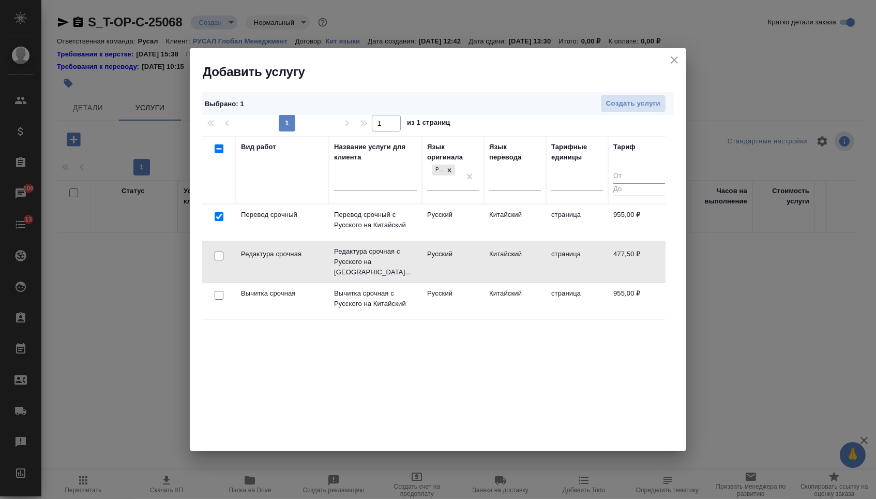
click at [218, 251] on input "checkbox" at bounding box center [219, 255] width 9 height 9
checkbox input "true"
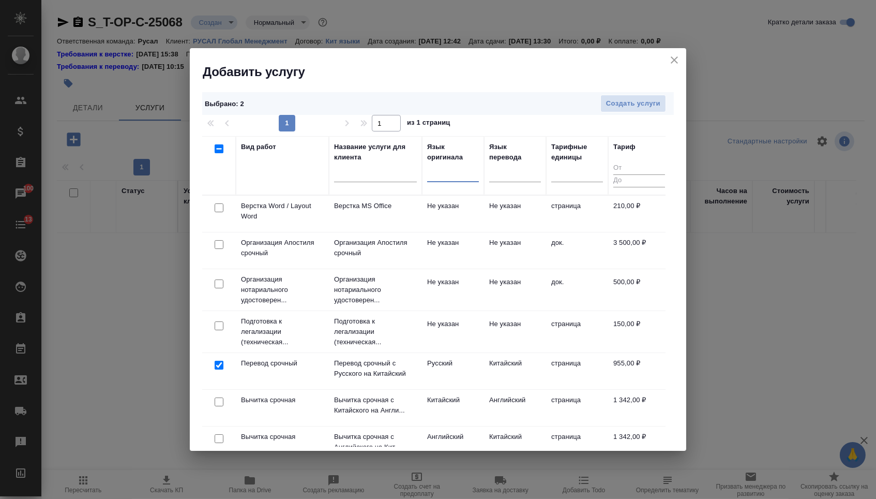
click at [220, 210] on input "checkbox" at bounding box center [219, 207] width 9 height 9
checkbox input "true"
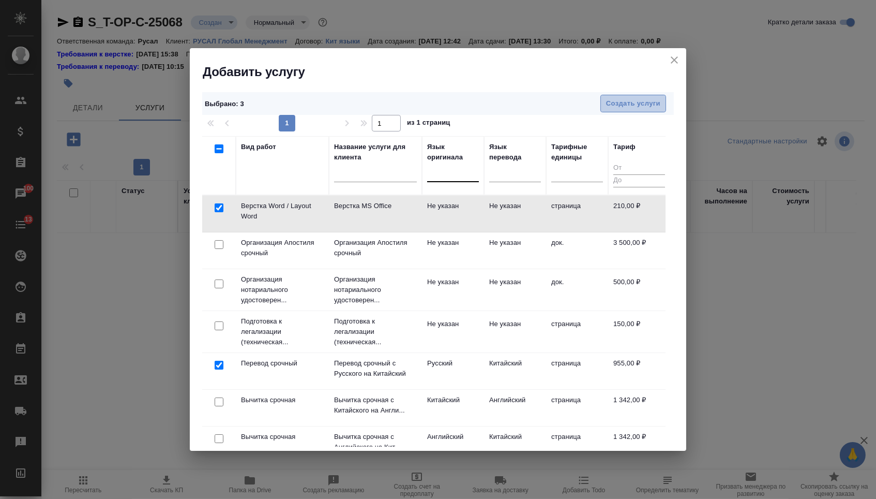
click at [637, 101] on span "Создать услуги" at bounding box center [633, 104] width 54 height 12
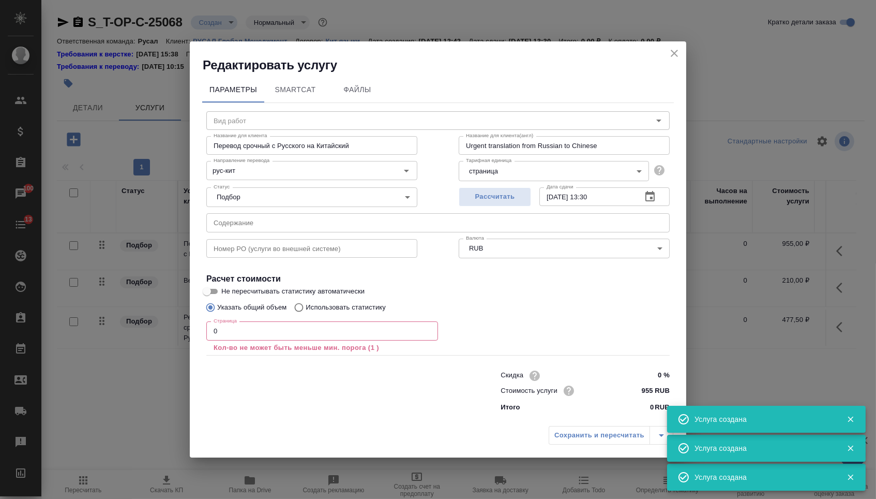
click at [317, 215] on input "text" at bounding box center [437, 222] width 463 height 19
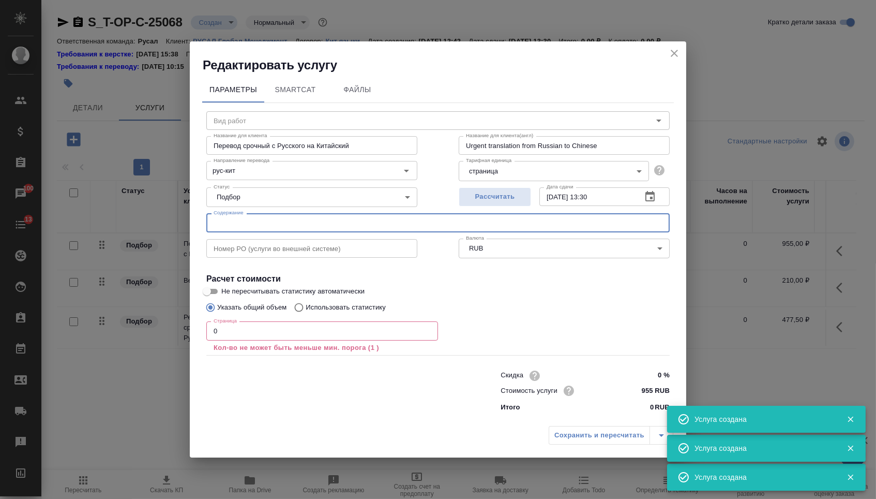
paste input "Протокол Лонжин Красноярск_11.09.2025"
type input "Протокол Лонжин Красноярск_11.09.2025"
click at [243, 325] on input "0" at bounding box center [322, 330] width 232 height 19
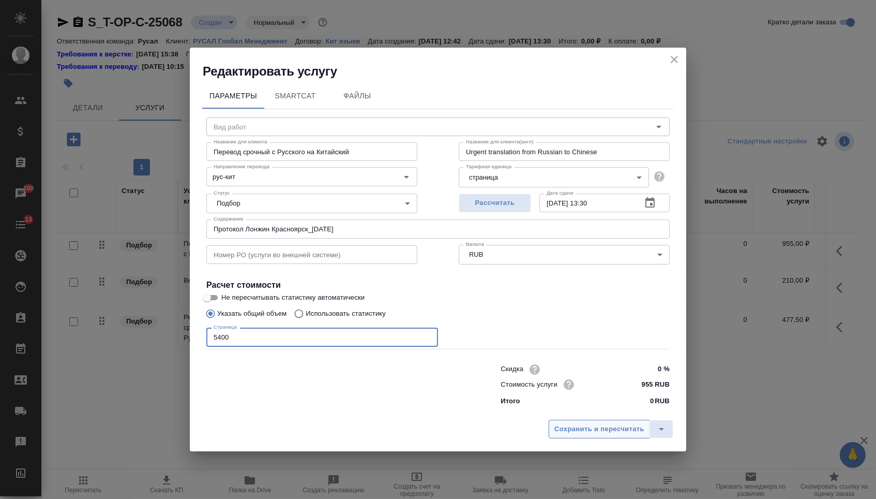
type input "5400"
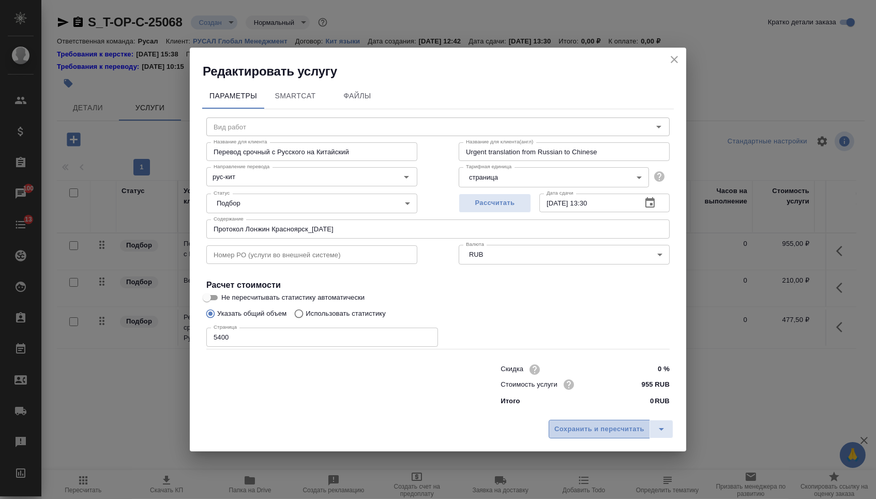
click at [575, 435] on span "Сохранить и пересчитать" at bounding box center [599, 429] width 90 height 12
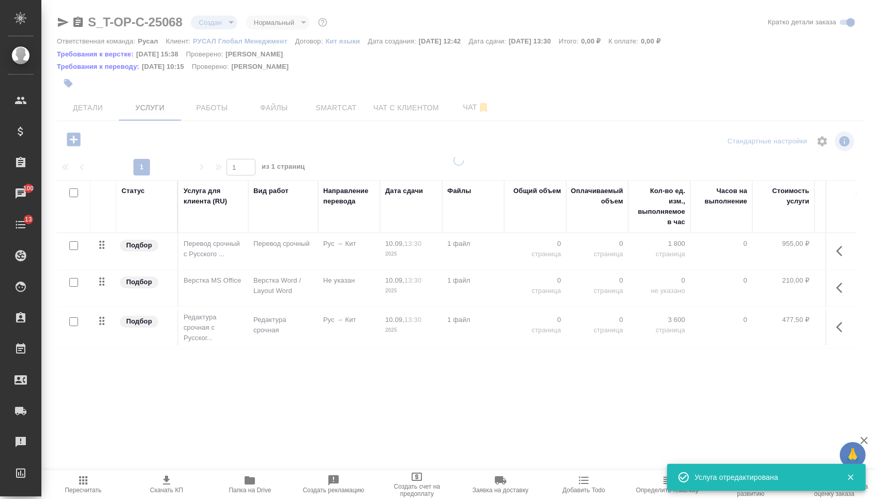
click at [575, 435] on div ".cls-1 fill:#fff; AWATERA Menshikova Aleksandra Клиенты Спецификации Заказы 100…" at bounding box center [438, 249] width 876 height 499
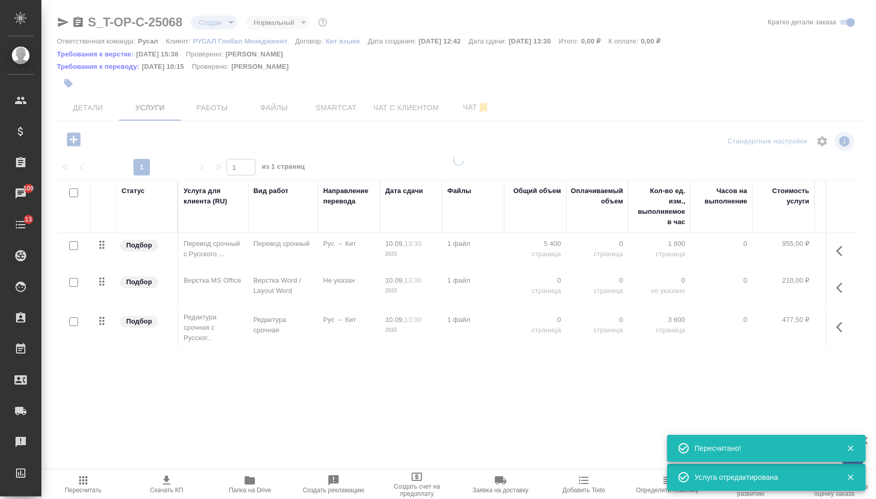
type input "urgent"
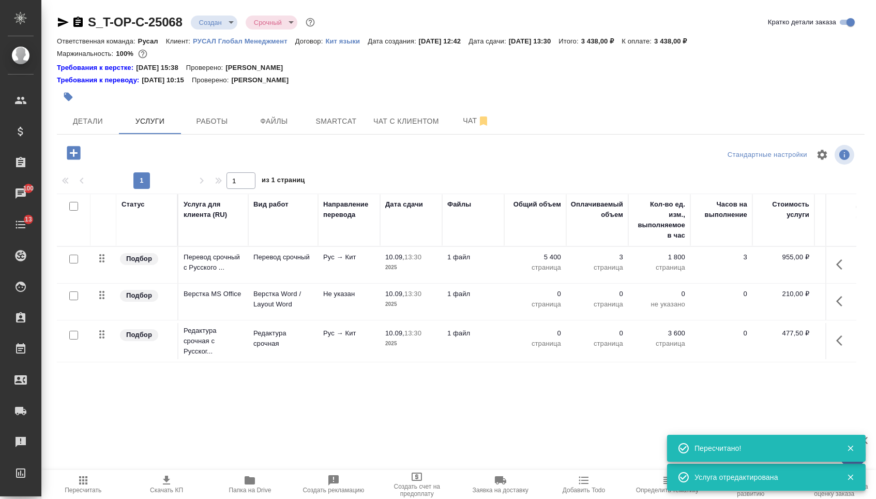
click at [556, 299] on p "0" at bounding box center [535, 294] width 52 height 10
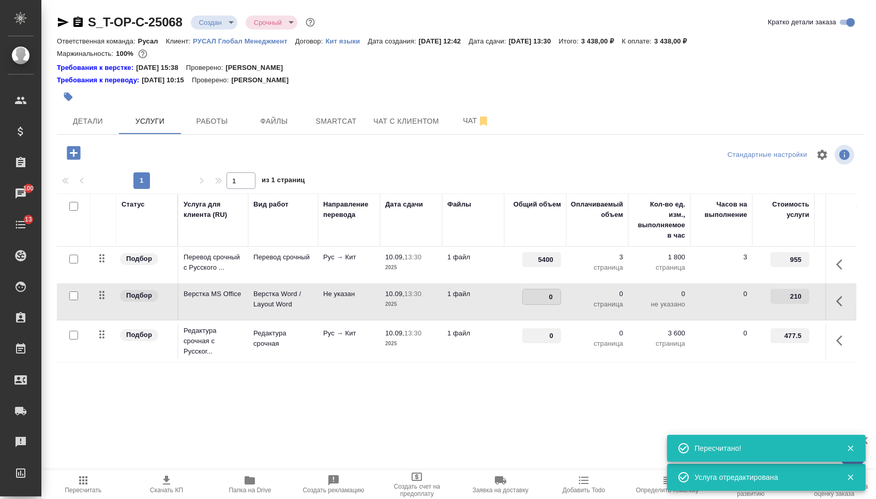
drag, startPoint x: 540, startPoint y: 304, endPoint x: 566, endPoint y: 304, distance: 25.9
click at [560, 304] on input "0" at bounding box center [542, 296] width 38 height 15
type input "3"
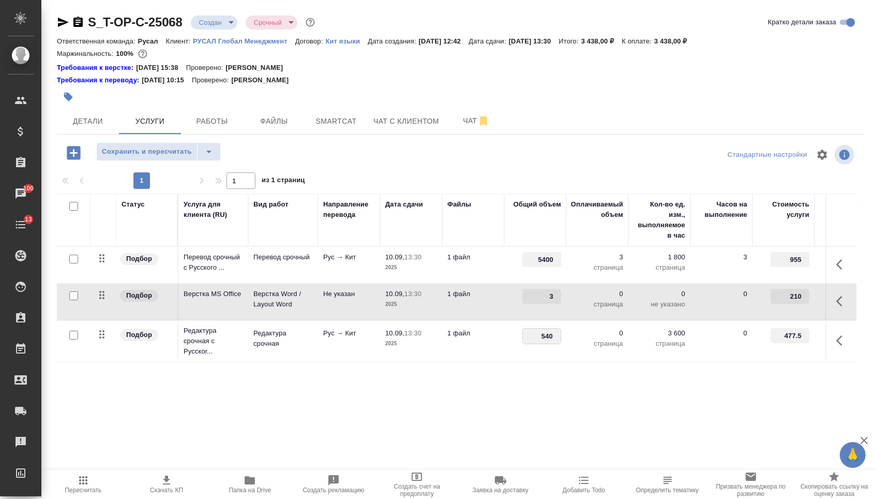
type input "5400"
click at [512, 376] on div "Статус Услуга для клиента (RU) Вид работ Направление перевода Дата сдачи Файлы …" at bounding box center [457, 304] width 800 height 222
click at [146, 154] on span "Сохранить и пересчитать" at bounding box center [147, 152] width 90 height 12
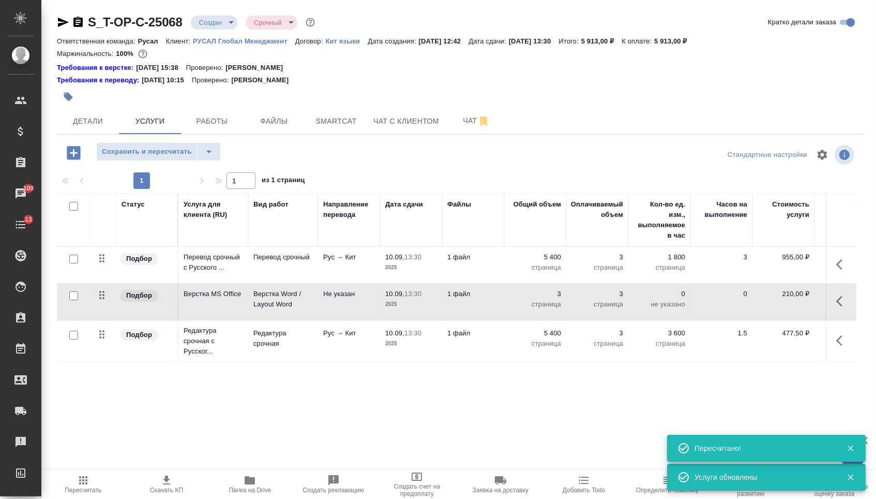
drag, startPoint x: 99, startPoint y: 302, endPoint x: 99, endPoint y: 347, distance: 44.5
click at [99, 347] on table "Статус Услуга для клиента (RU) Вид работ Направление перевода Дата сдачи Файлы …" at bounding box center [544, 277] width 975 height 169
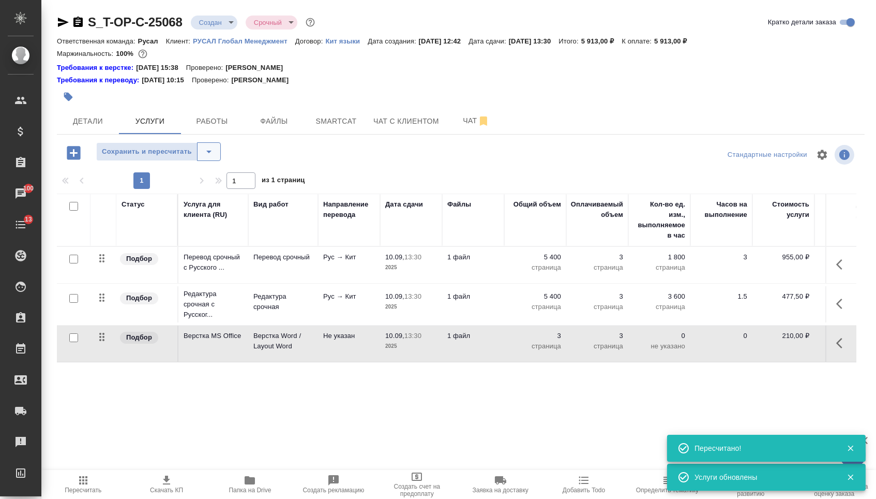
click at [212, 158] on icon "split button" at bounding box center [209, 151] width 12 height 12
click at [212, 178] on li "Сохранить" at bounding box center [162, 179] width 127 height 17
click at [98, 128] on span "Детали" at bounding box center [88, 121] width 50 height 13
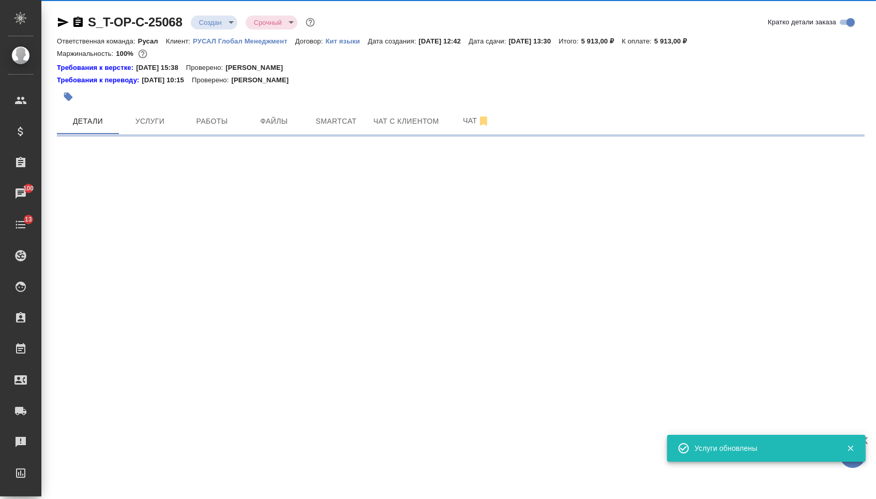
select select "RU"
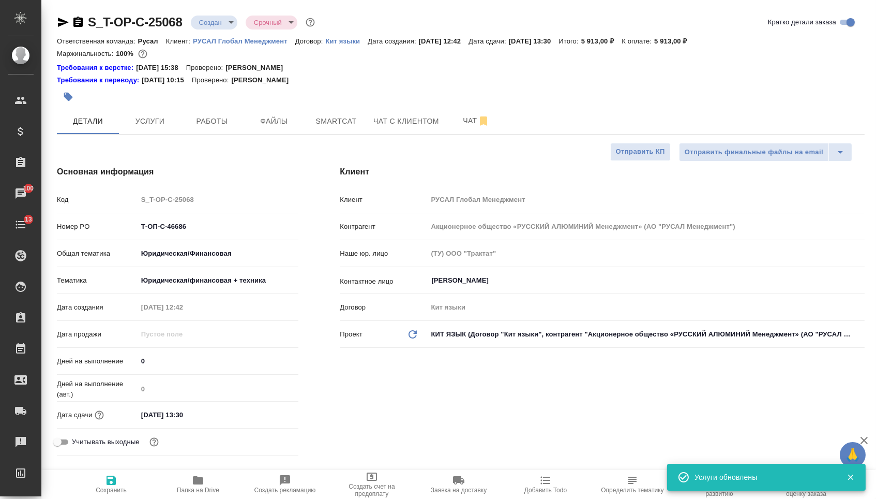
click at [225, 26] on body "🙏 .cls-1 fill:#fff; AWATERA Menshikova Aleksandra Клиенты Спецификации Заказы 1…" at bounding box center [438, 249] width 876 height 499
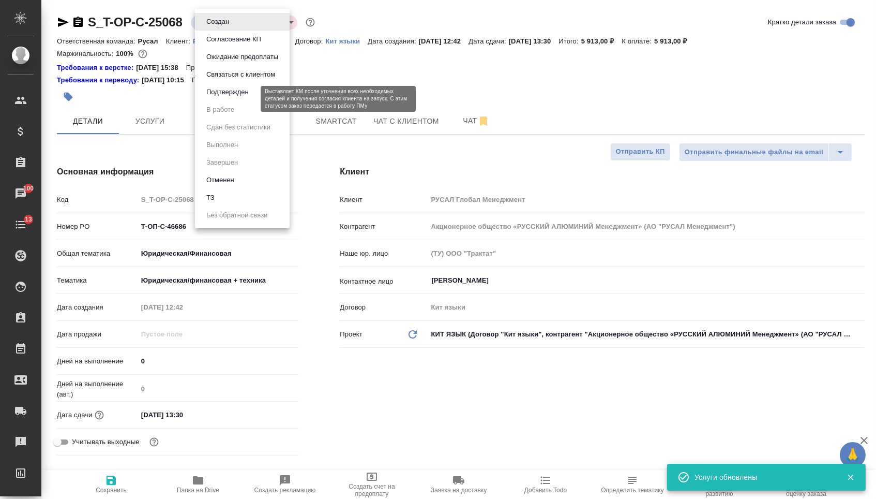
click at [216, 98] on button "Подтвержден" at bounding box center [227, 91] width 49 height 11
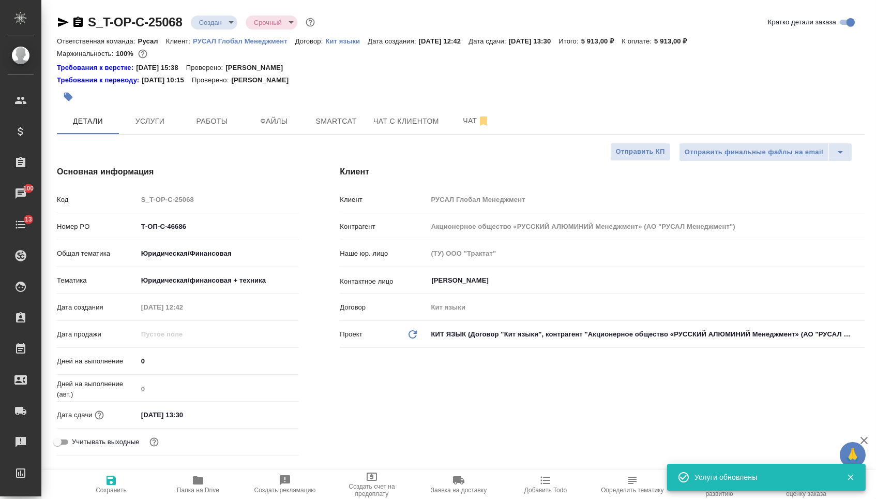
click at [63, 20] on icon "button" at bounding box center [63, 22] width 11 height 9
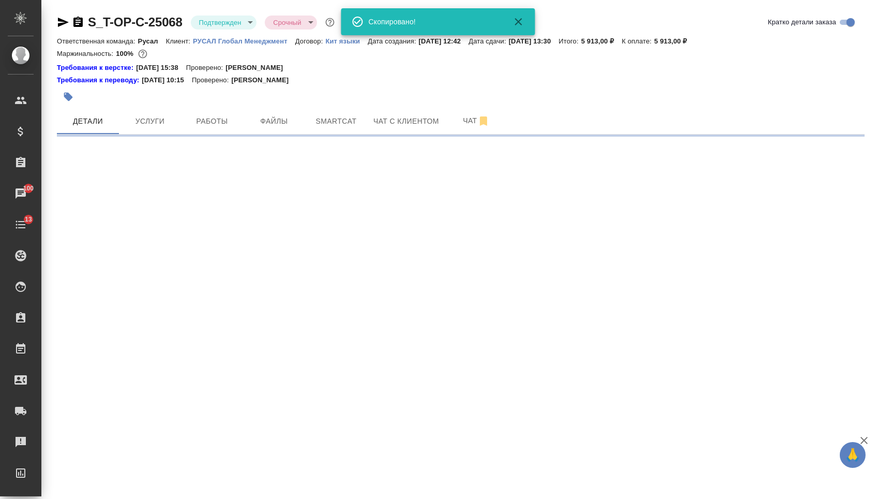
select select "RU"
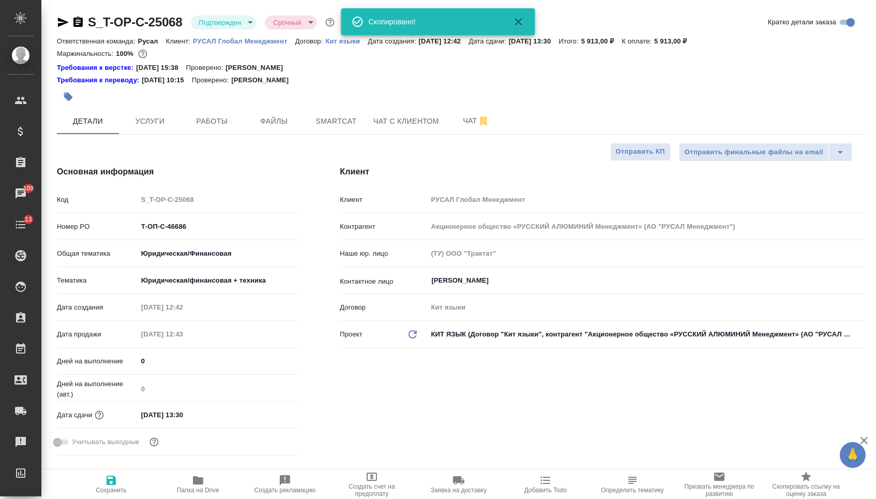
type textarea "x"
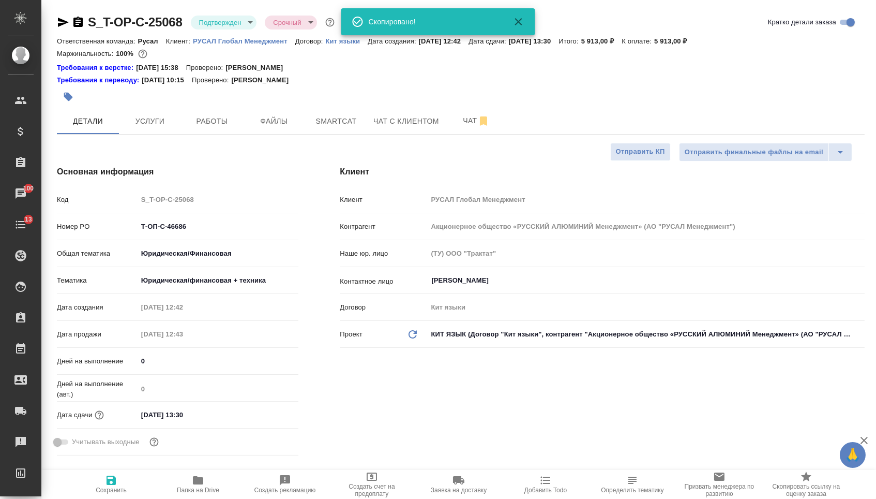
type textarea "x"
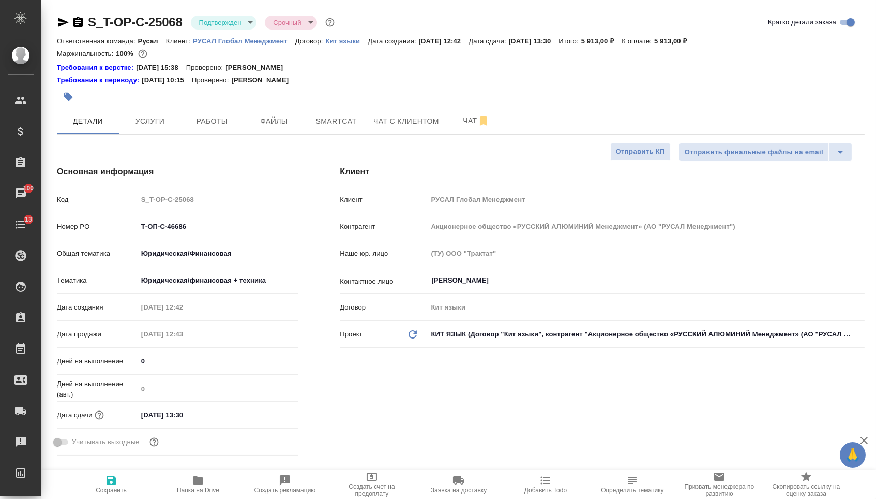
type textarea "x"
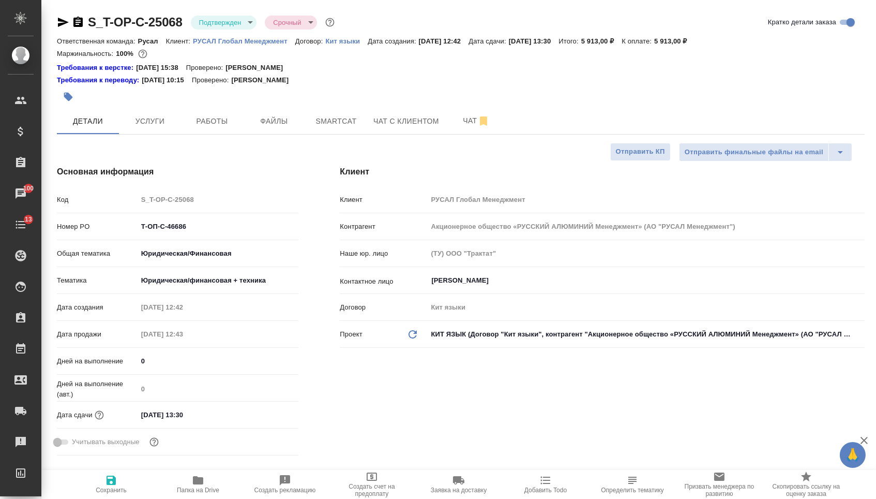
type textarea "x"
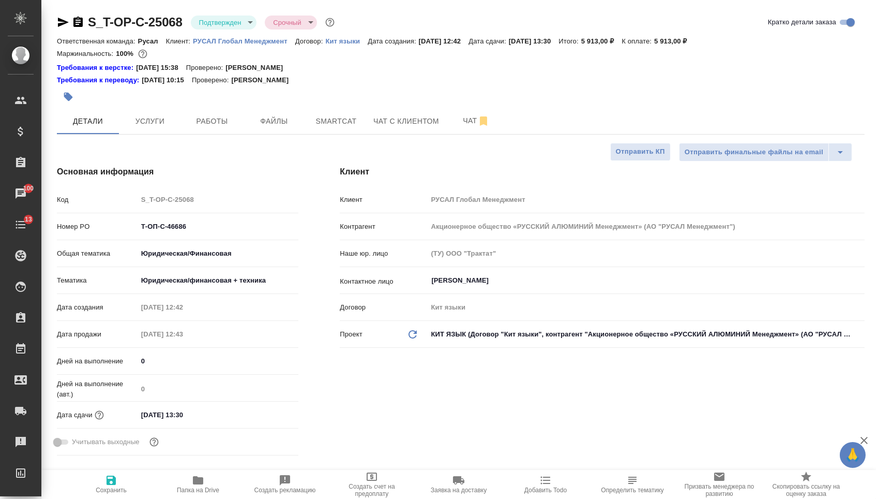
type textarea "x"
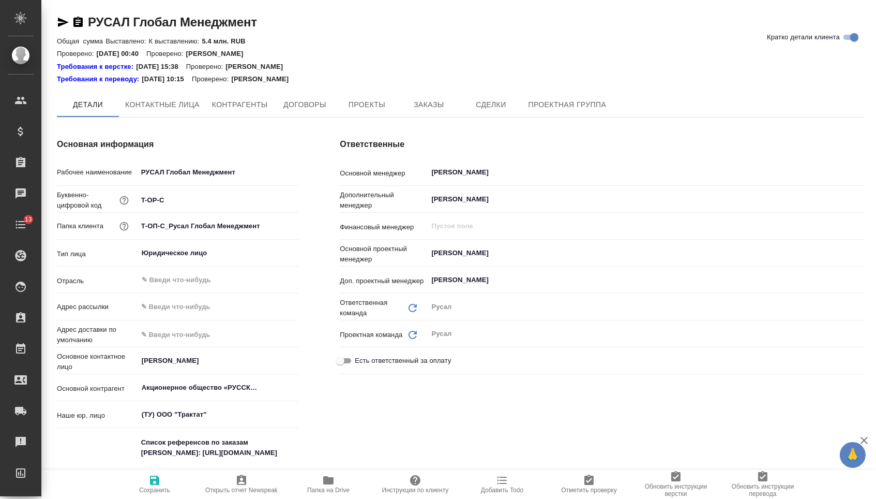
type textarea "x"
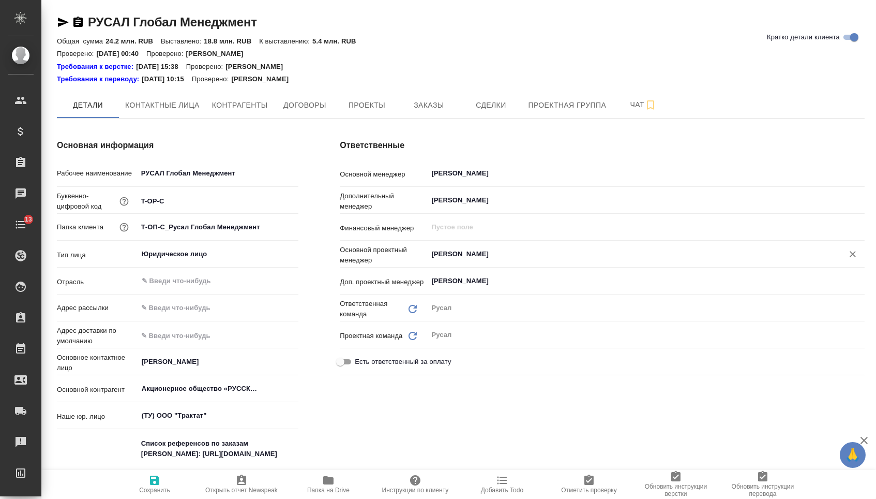
type textarea "x"
click at [459, 252] on input "Журавлева Александра" at bounding box center [628, 254] width 397 height 12
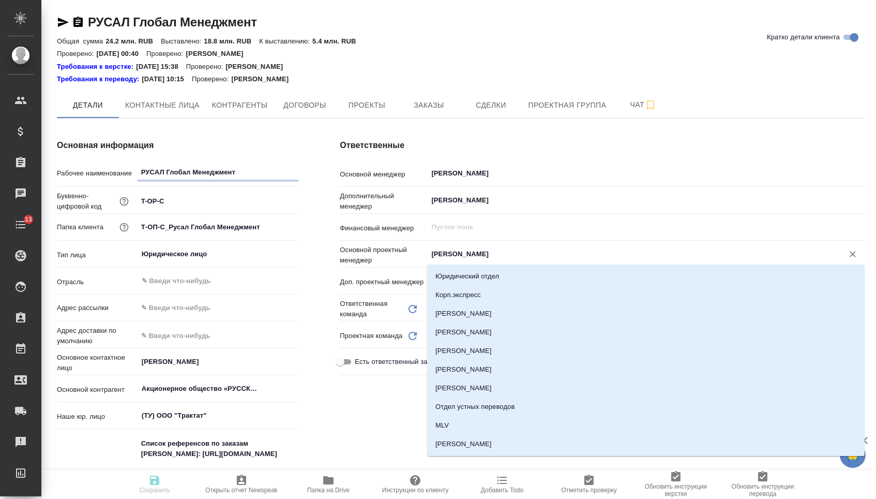
type textarea "x"
type input "авд"
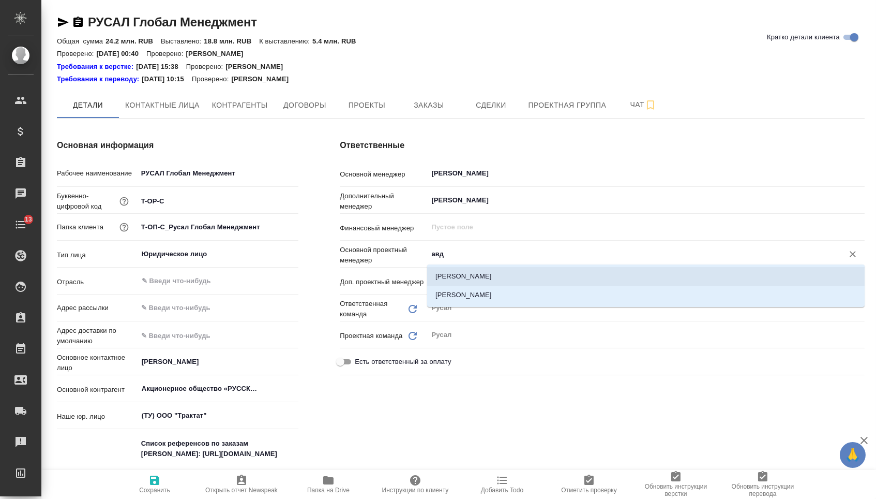
type textarea "x"
click at [475, 274] on li "Авдеев Алексей" at bounding box center [646, 276] width 438 height 19
type textarea "x"
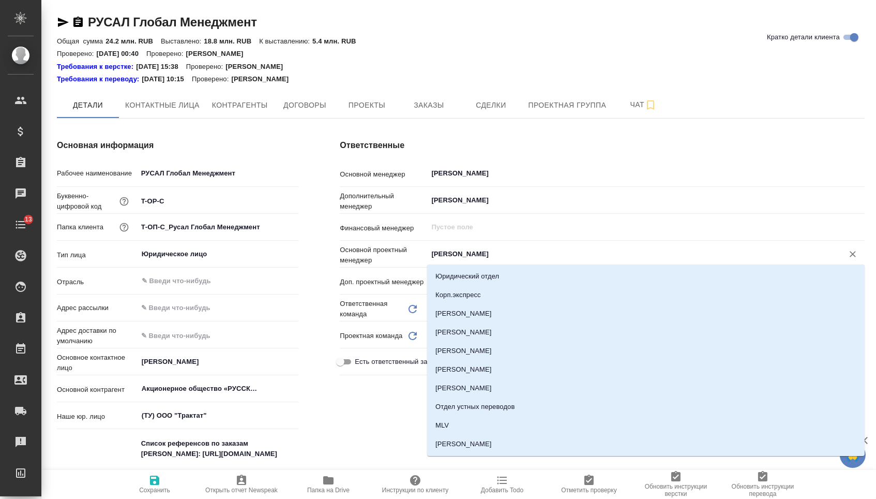
drag, startPoint x: 504, startPoint y: 249, endPoint x: 381, endPoint y: 247, distance: 123.6
click at [382, 248] on div "Основной проектный менеджер Авдеев Алексей ​" at bounding box center [602, 254] width 525 height 18
type input "авд"
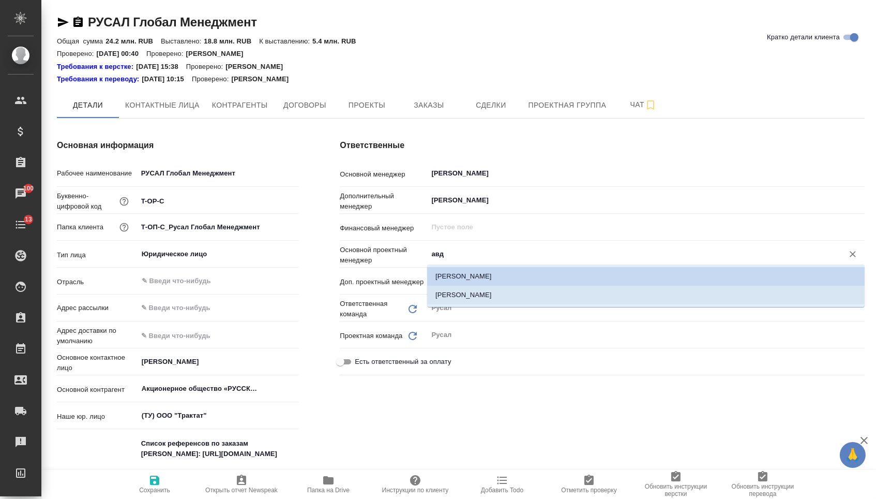
click at [472, 290] on li "Авдеенко Кирилл" at bounding box center [646, 294] width 438 height 19
type textarea "x"
type input "Авдеенко Кирилл"
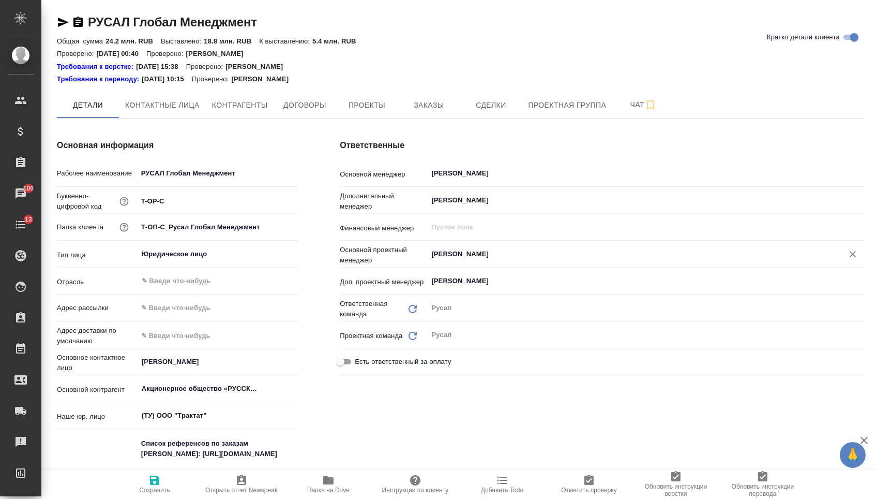
click at [159, 488] on span "Сохранить" at bounding box center [154, 489] width 31 height 7
type textarea "x"
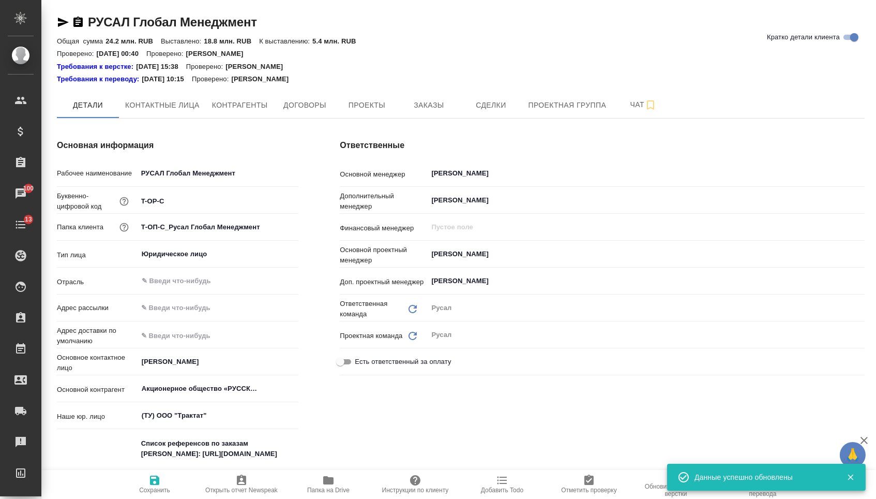
type textarea "x"
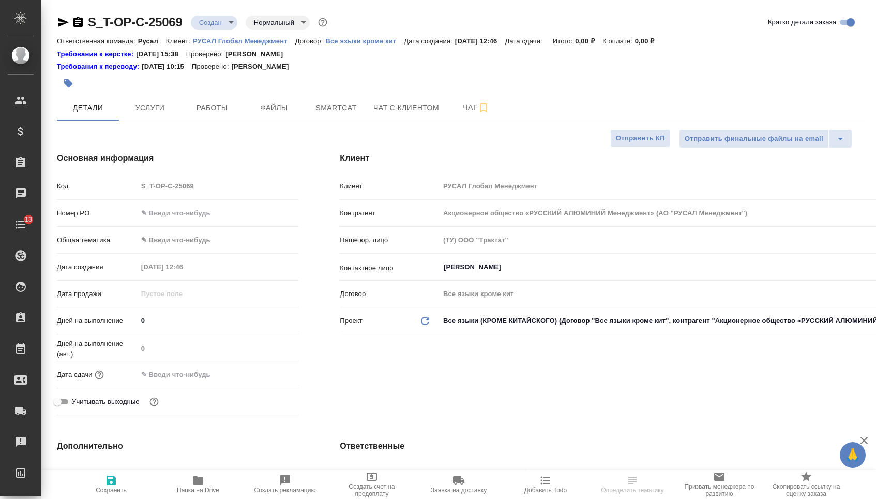
select select "RU"
click at [178, 222] on div "Номер PO" at bounding box center [178, 213] width 242 height 18
click at [209, 207] on div "Номер PO" at bounding box center [178, 213] width 242 height 18
click at [208, 218] on input "text" at bounding box center [218, 212] width 160 height 15
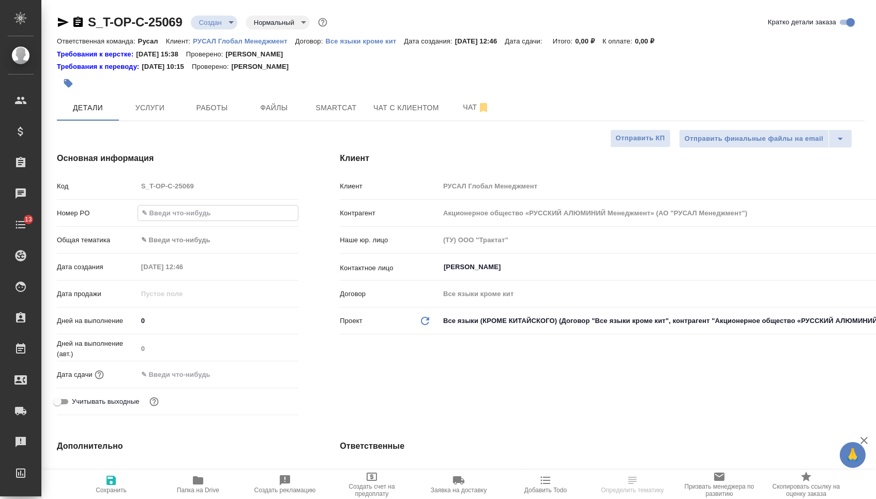
paste input "Т-ОП-С-46689"
type input "Т-ОП-С-46689"
click at [206, 375] on input "text" at bounding box center [183, 374] width 91 height 15
click at [268, 380] on icon "button" at bounding box center [268, 373] width 12 height 12
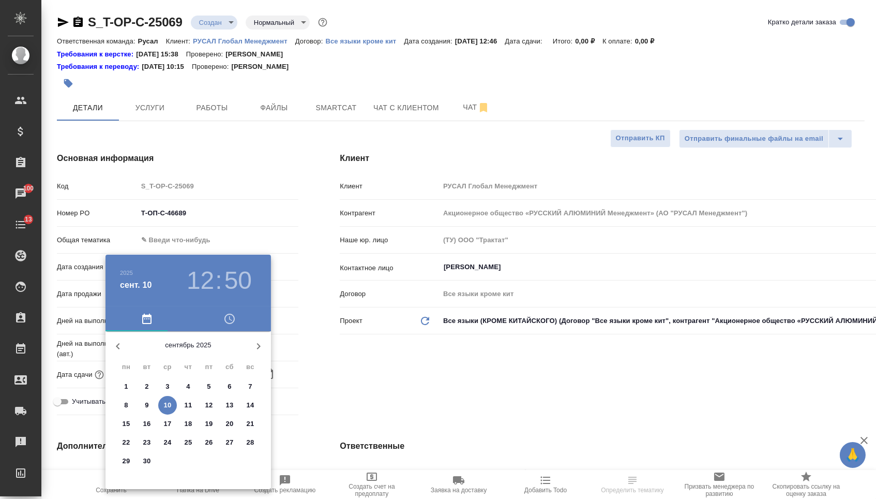
click at [167, 401] on p "10" at bounding box center [168, 405] width 8 height 10
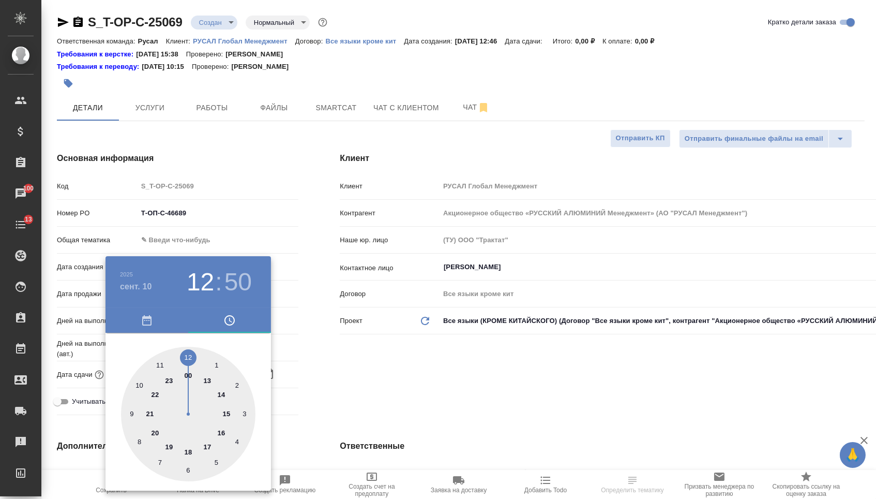
click at [208, 443] on div at bounding box center [188, 414] width 134 height 134
click at [189, 354] on div at bounding box center [188, 414] width 134 height 134
type input "10.09.2025 17:00"
click at [342, 360] on div at bounding box center [438, 249] width 876 height 499
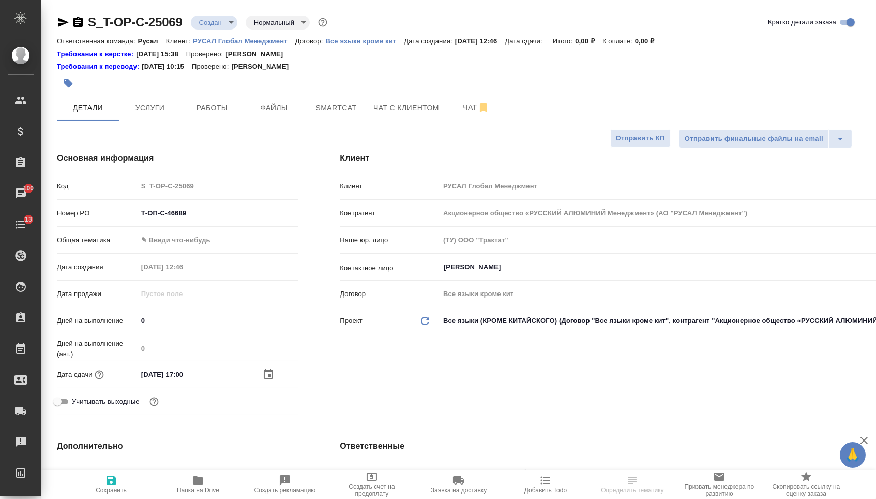
scroll to position [259, 0]
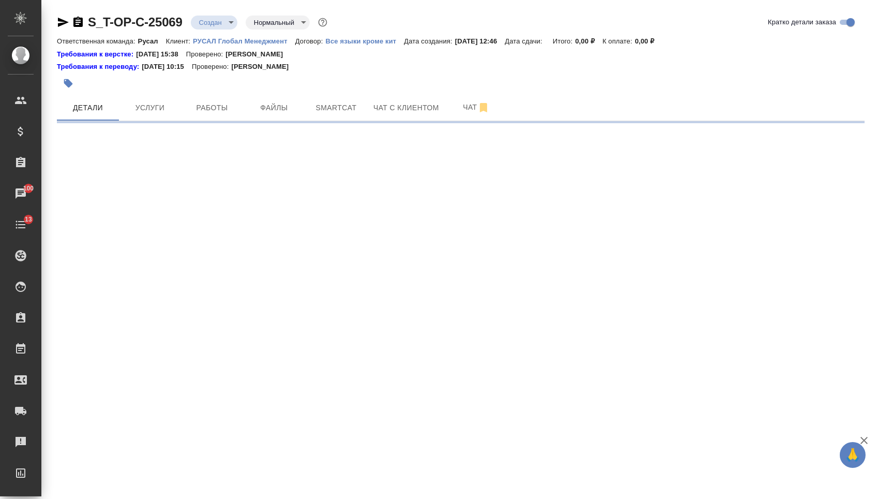
select select "RU"
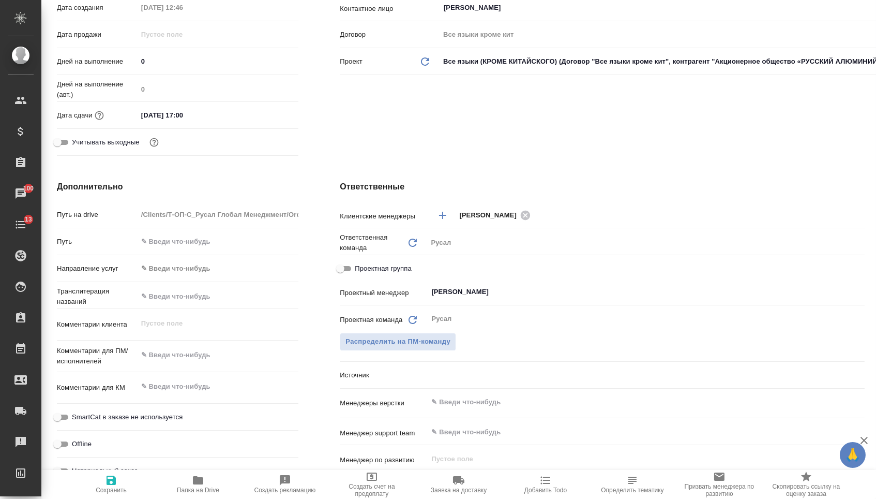
type textarea "x"
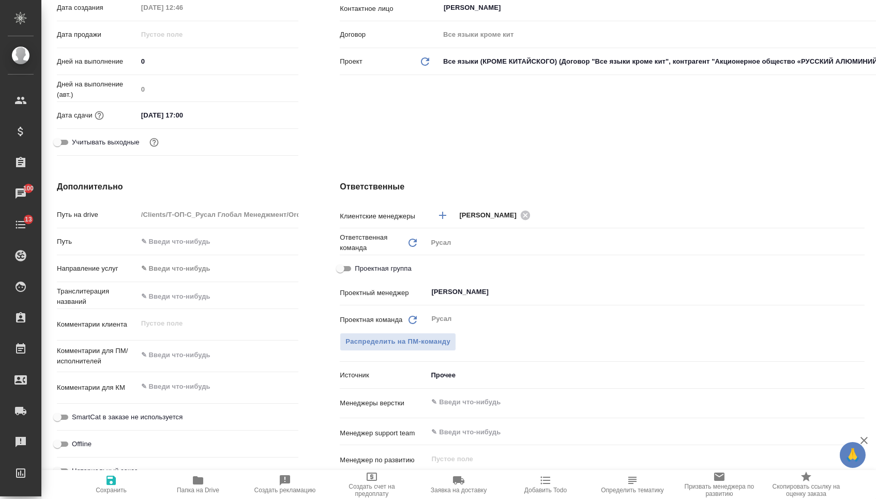
type textarea "x"
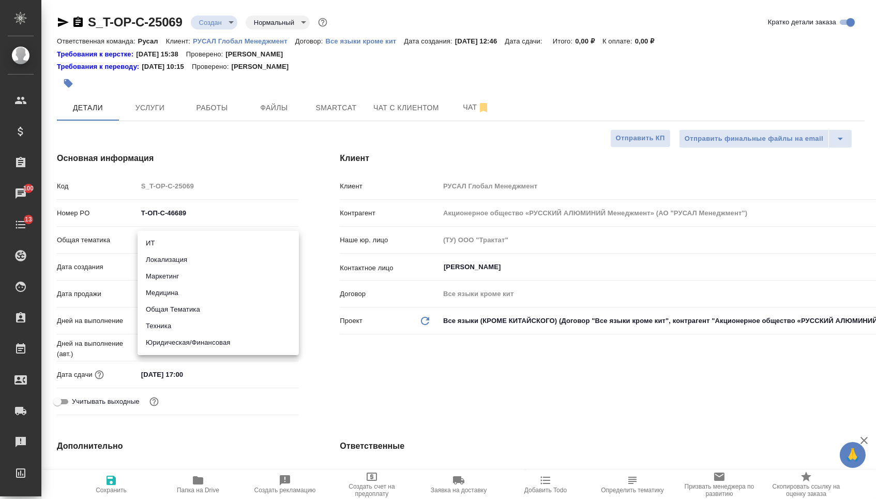
drag, startPoint x: 216, startPoint y: 242, endPoint x: 212, endPoint y: 299, distance: 57.6
click at [216, 242] on body "🙏 .cls-1 fill:#fff; AWATERA Menshikova Aleksandra Клиенты Спецификации Заказы 1…" at bounding box center [438, 249] width 876 height 499
click at [194, 344] on li "Юридическая/Финансовая" at bounding box center [218, 342] width 161 height 17
type input "yr-fn"
type textarea "x"
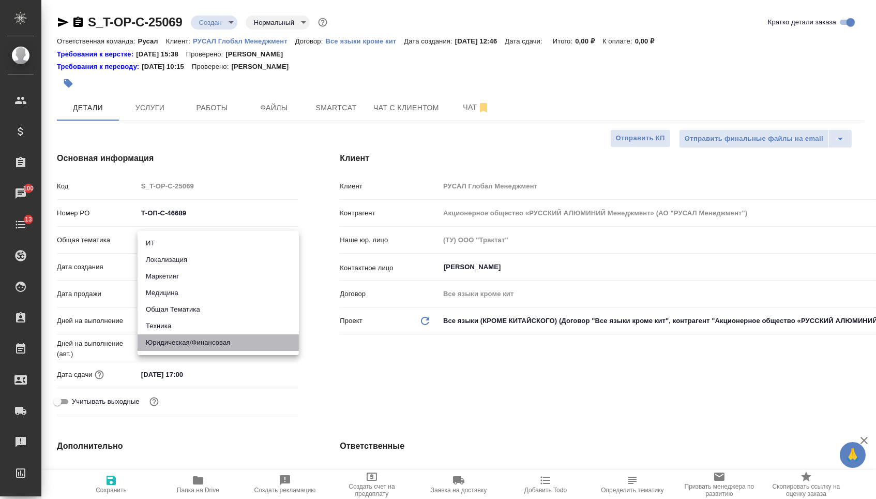
type textarea "x"
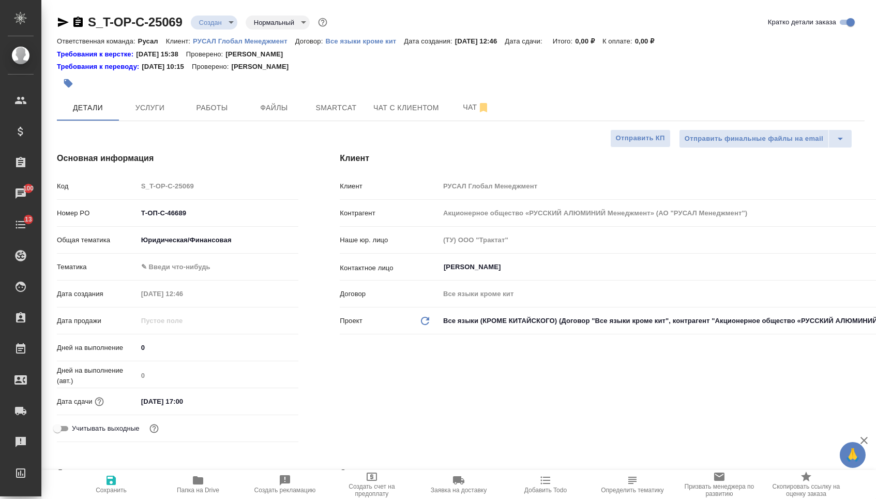
click at [199, 268] on body "🙏 .cls-1 fill:#fff; AWATERA Menshikova Aleksandra Клиенты Спецификации Заказы 1…" at bounding box center [438, 249] width 876 height 499
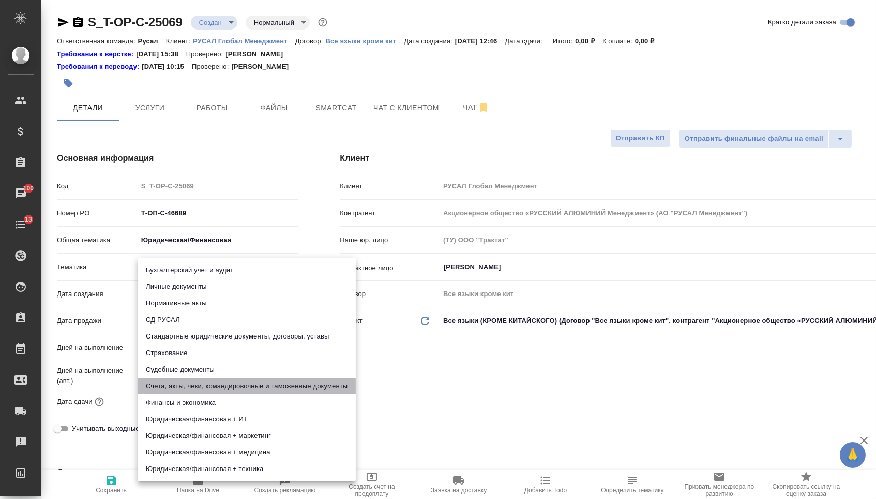
click at [183, 388] on li "Счета, акты, чеки, командировочные и таможенные документы" at bounding box center [247, 386] width 218 height 17
type textarea "x"
type input "5f647205b73bc97568ca66c0"
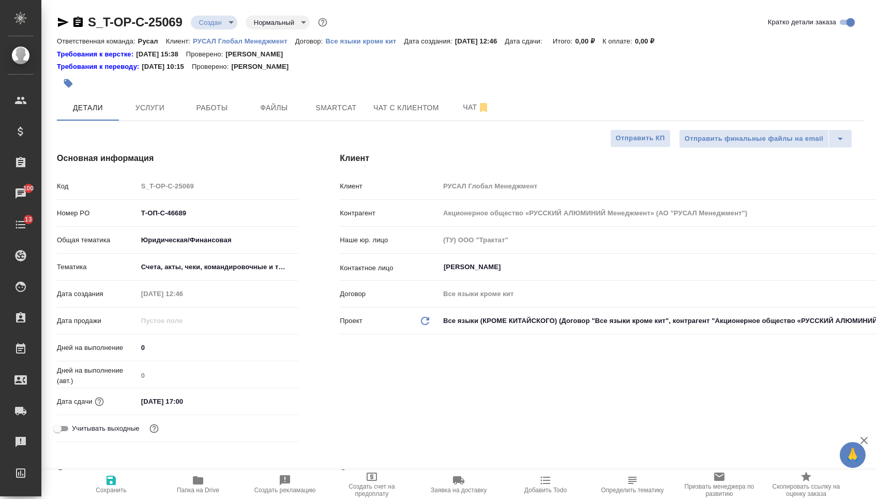
click at [119, 493] on span "Сохранить" at bounding box center [111, 489] width 31 height 7
type textarea "x"
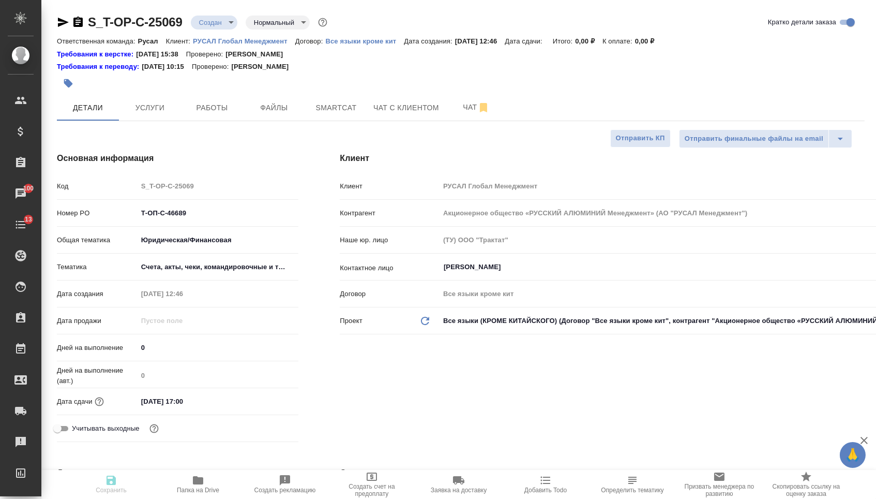
type textarea "x"
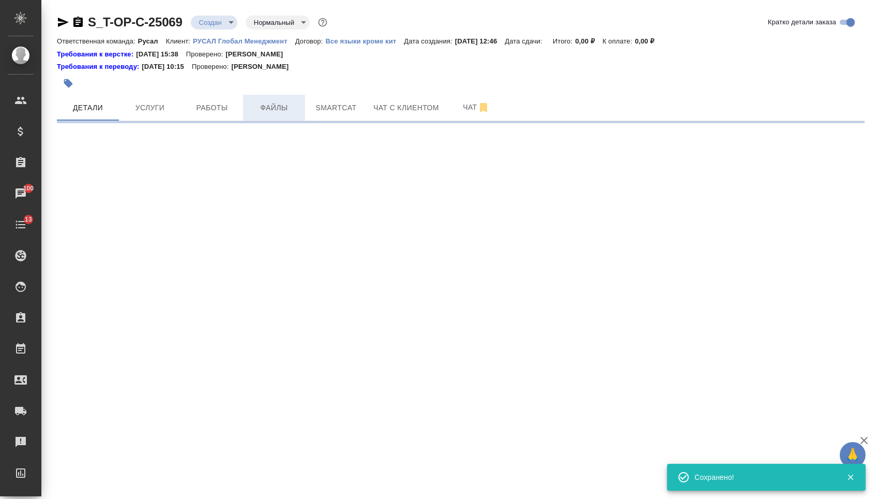
select select "RU"
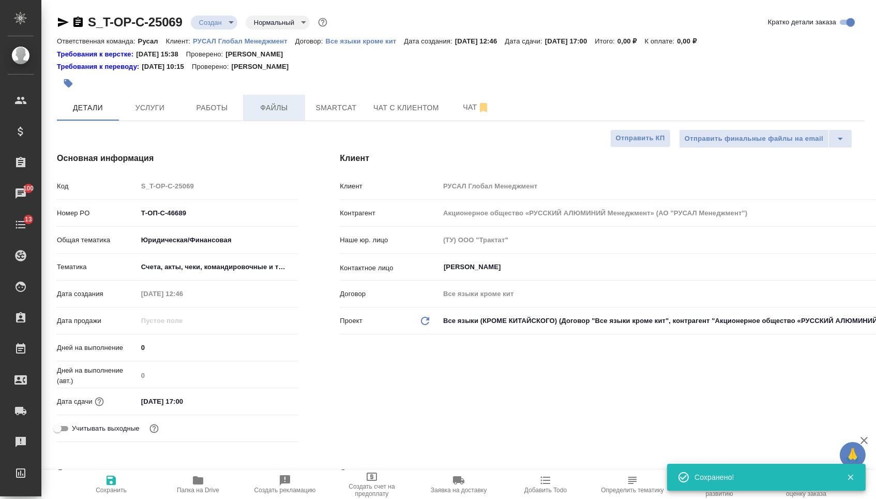
type textarea "x"
click at [264, 111] on span "Файлы" at bounding box center [274, 107] width 50 height 13
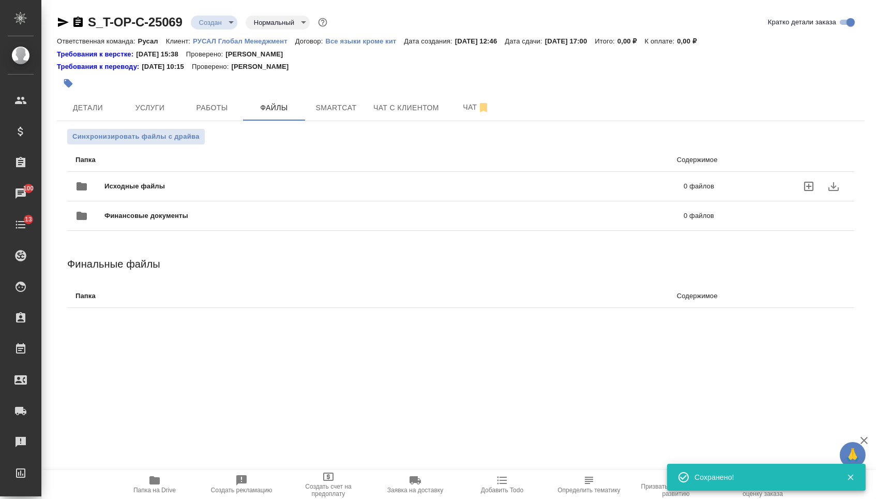
click at [196, 184] on span "Исходные файлы" at bounding box center [264, 186] width 320 height 10
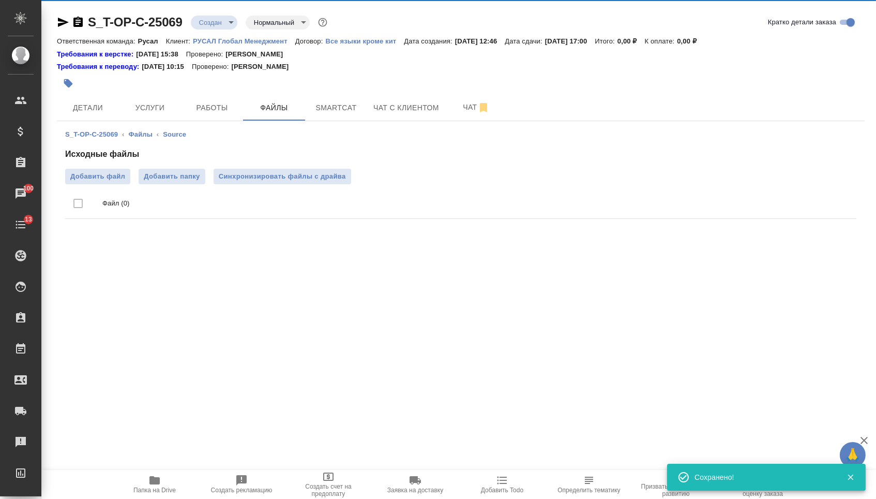
click at [108, 185] on ul "Файл (0)" at bounding box center [460, 203] width 791 height 39
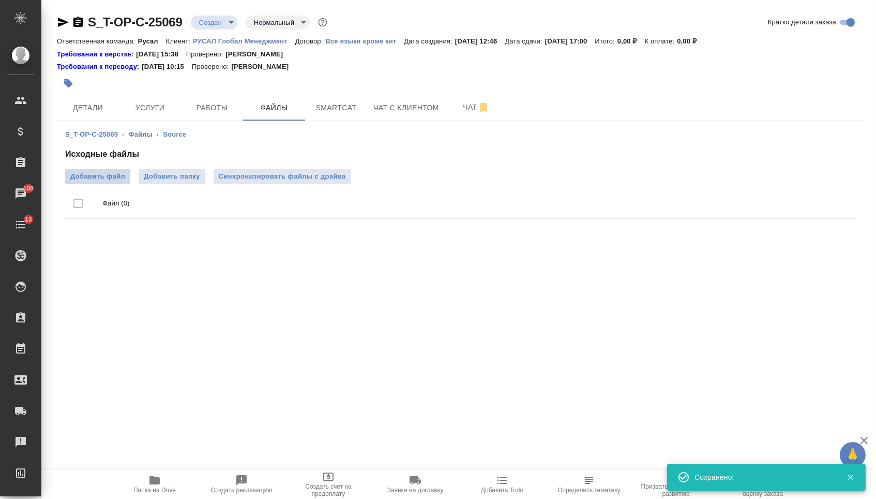
click at [108, 179] on span "Добавить файл" at bounding box center [97, 176] width 55 height 10
click at [0, 0] on input "Добавить файл" at bounding box center [0, 0] width 0 height 0
click at [153, 103] on span "Услуги" at bounding box center [150, 107] width 50 height 13
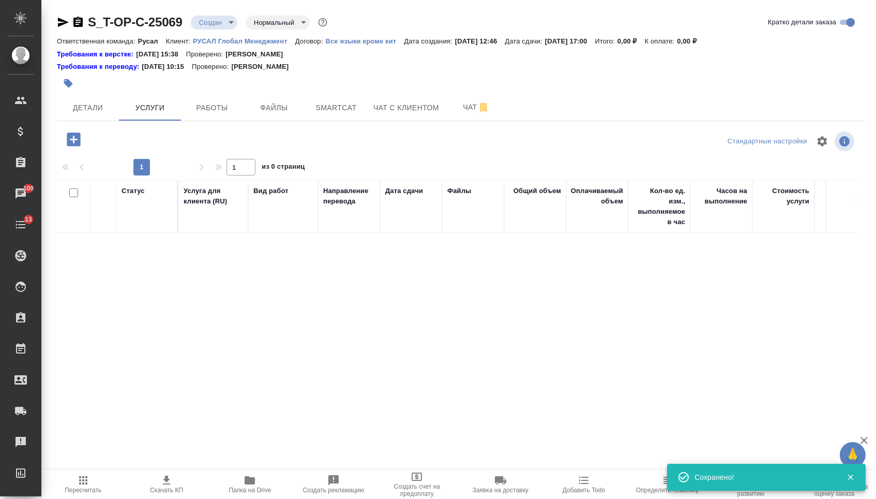
click at [77, 144] on icon "button" at bounding box center [73, 138] width 13 height 13
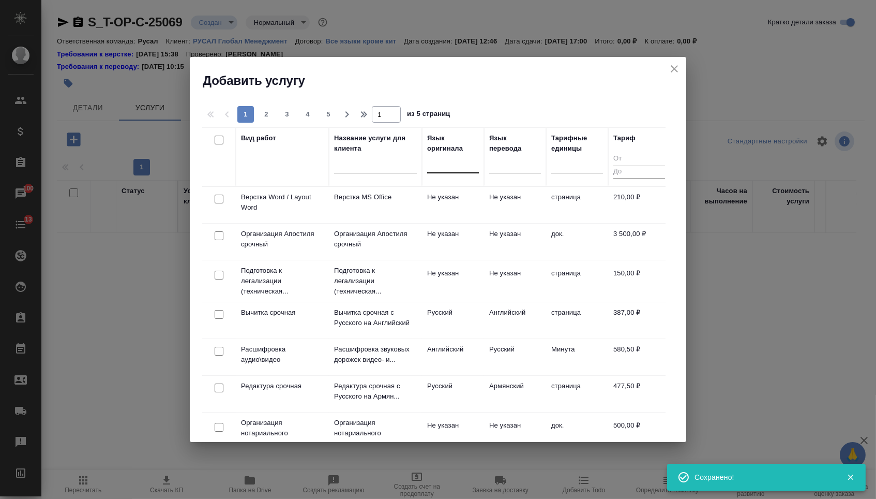
click at [454, 170] on div at bounding box center [453, 162] width 52 height 15
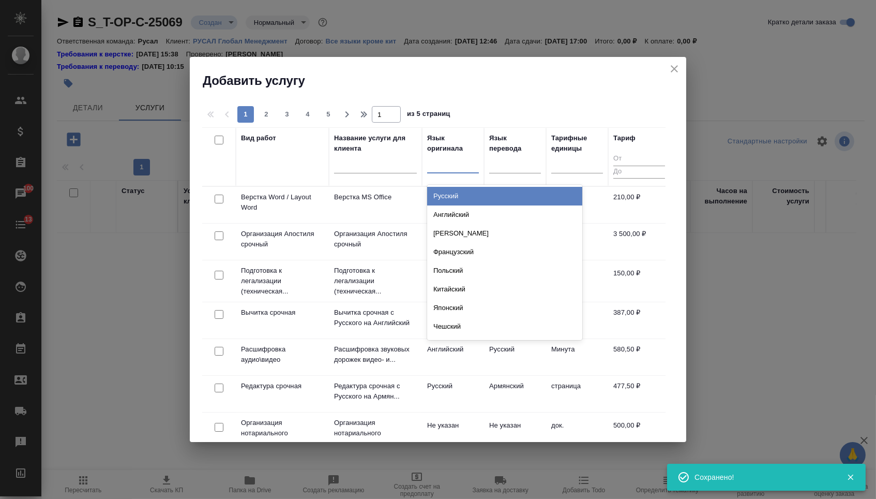
click at [454, 199] on div "Русский" at bounding box center [504, 196] width 155 height 19
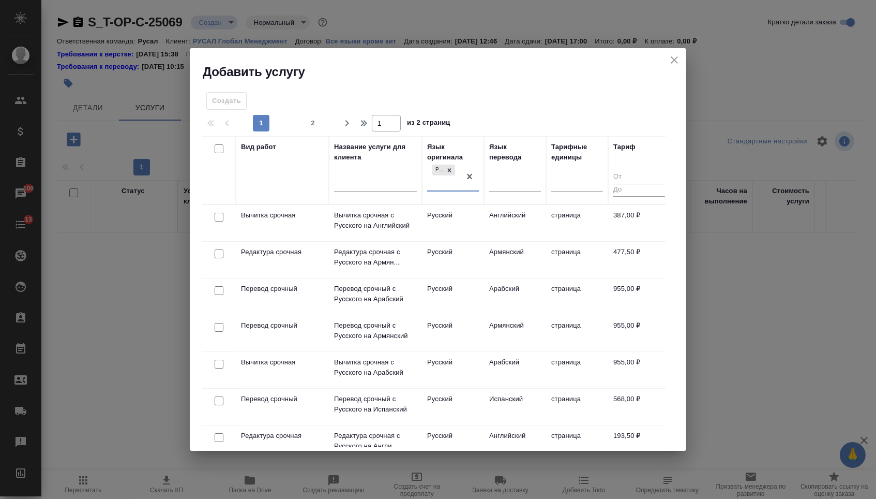
click at [488, 186] on th "Язык перевода" at bounding box center [515, 170] width 62 height 68
click at [516, 174] on div at bounding box center [515, 180] width 52 height 15
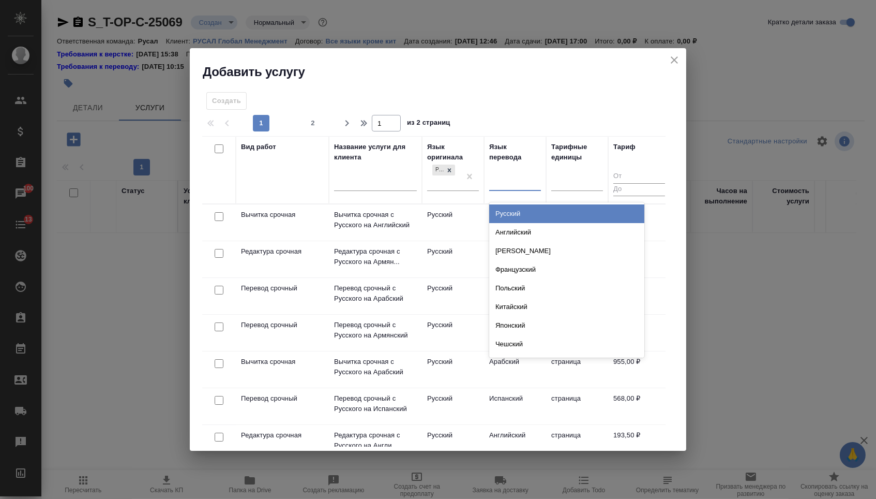
click at [513, 228] on div "Английский" at bounding box center [566, 232] width 155 height 19
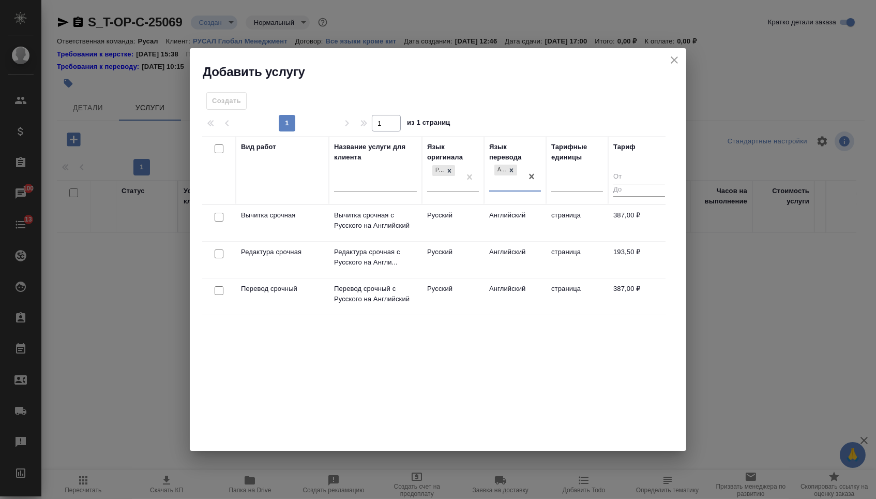
click at [219, 289] on input "checkbox" at bounding box center [219, 290] width 9 height 9
checkbox input "true"
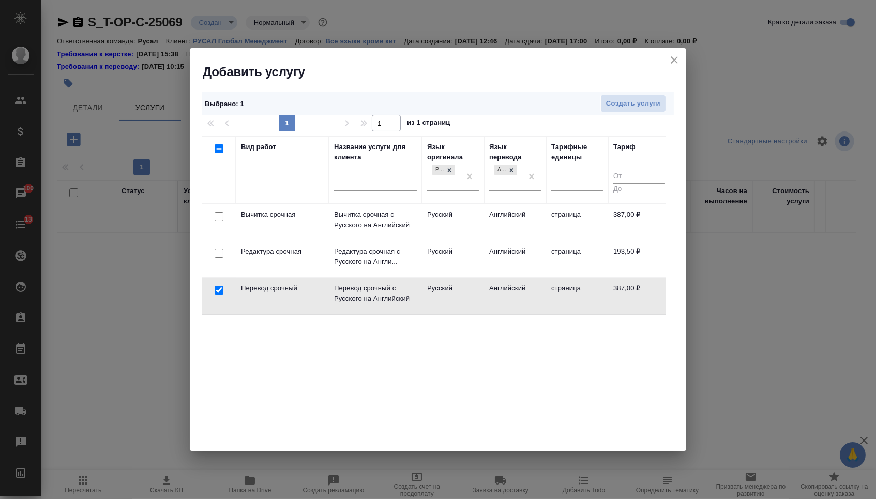
click at [216, 257] on input "checkbox" at bounding box center [219, 253] width 9 height 9
checkbox input "true"
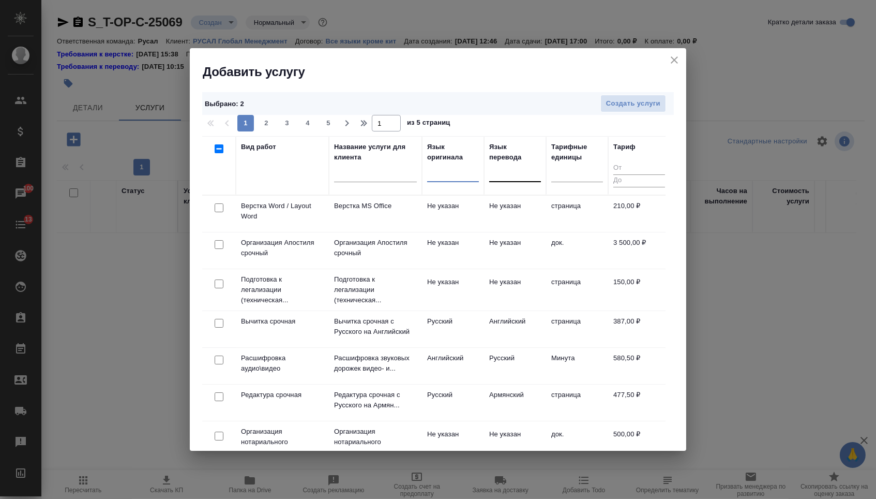
click at [218, 206] on input "checkbox" at bounding box center [219, 207] width 9 height 9
checkbox input "true"
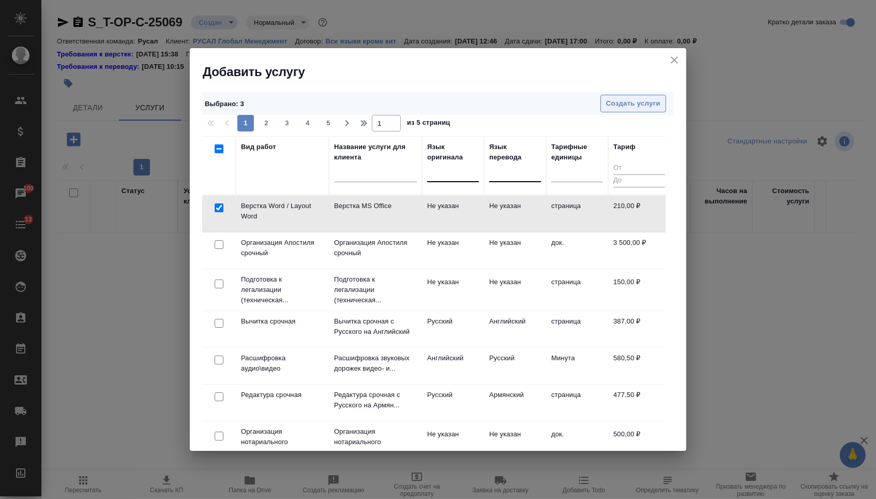
click at [654, 101] on span "Создать услуги" at bounding box center [633, 104] width 54 height 12
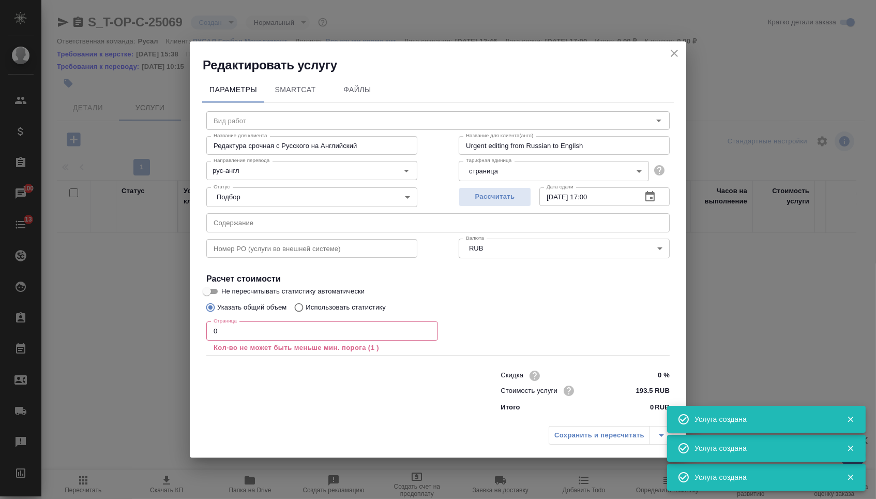
type input "Перевод срочный с Русского на Английский"
type input "Urgent translation from Russian to English"
type input "рус-англ"
type input "387 RUB"
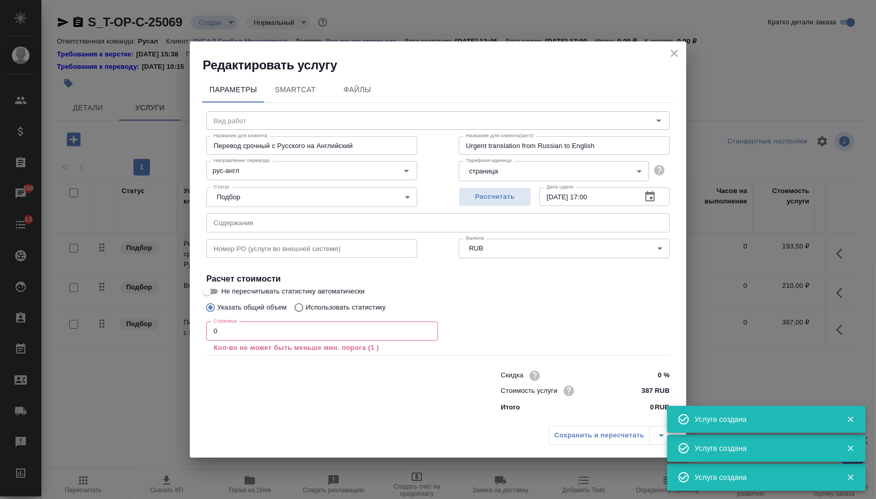
click at [246, 229] on input "text" at bounding box center [437, 222] width 463 height 19
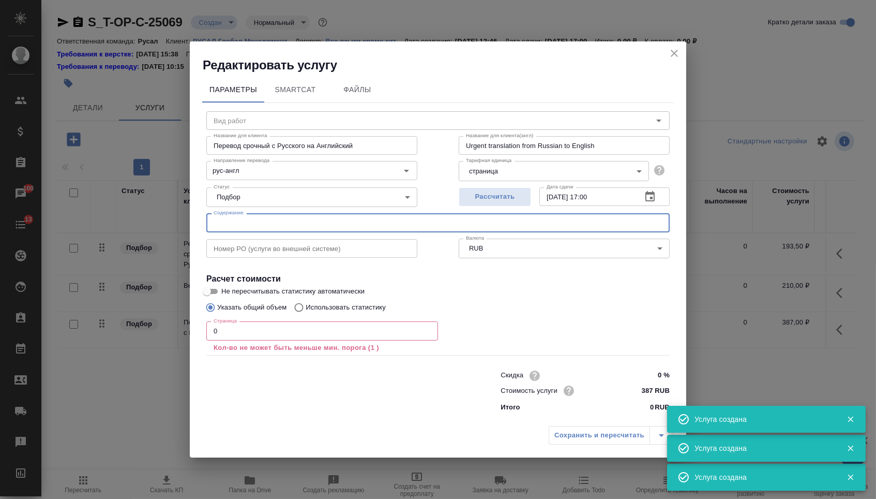
paste input "09_ЖДН_2"
type input "09_ЖДН_2"
click at [224, 329] on input "0" at bounding box center [322, 330] width 232 height 19
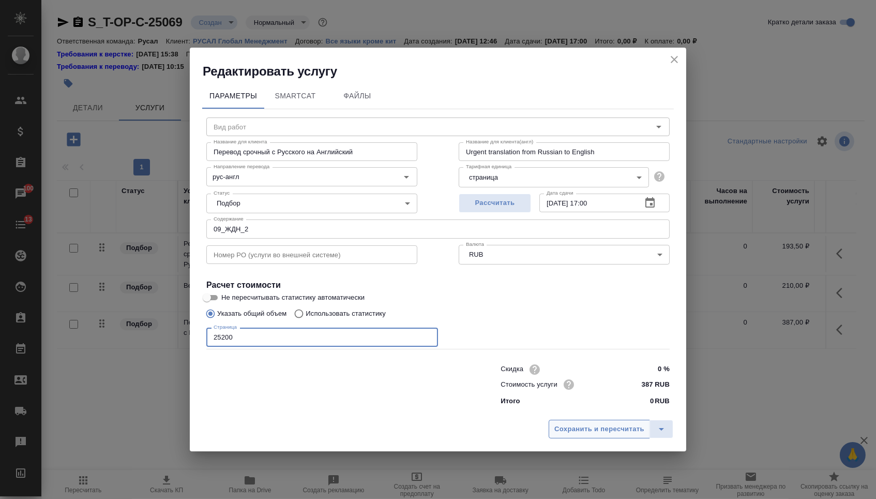
type input "25200"
click at [561, 435] on span "Сохранить и пересчитать" at bounding box center [599, 429] width 90 height 12
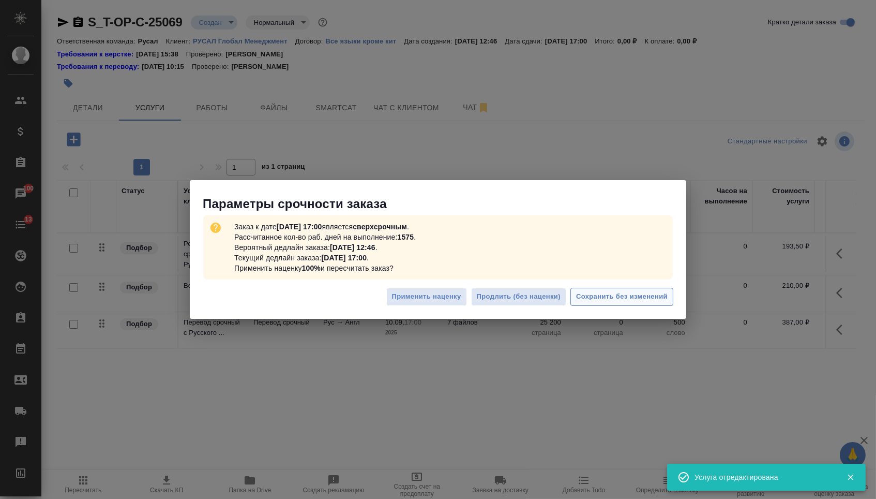
click at [633, 291] on button "Сохранить без изменений" at bounding box center [621, 297] width 103 height 18
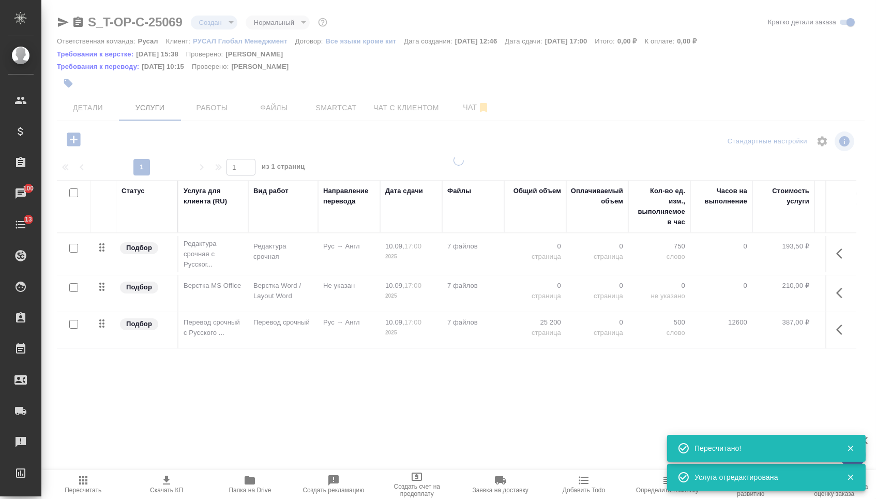
type input "urgent"
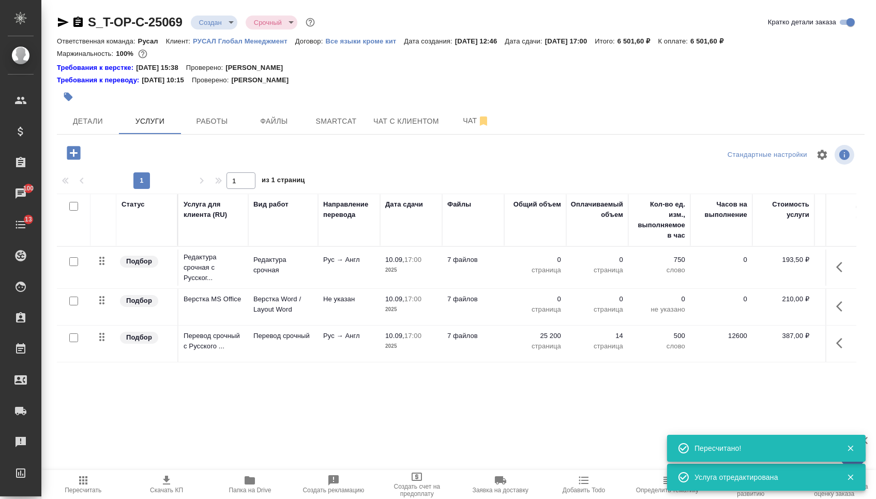
click at [539, 304] on p "0" at bounding box center [535, 299] width 52 height 10
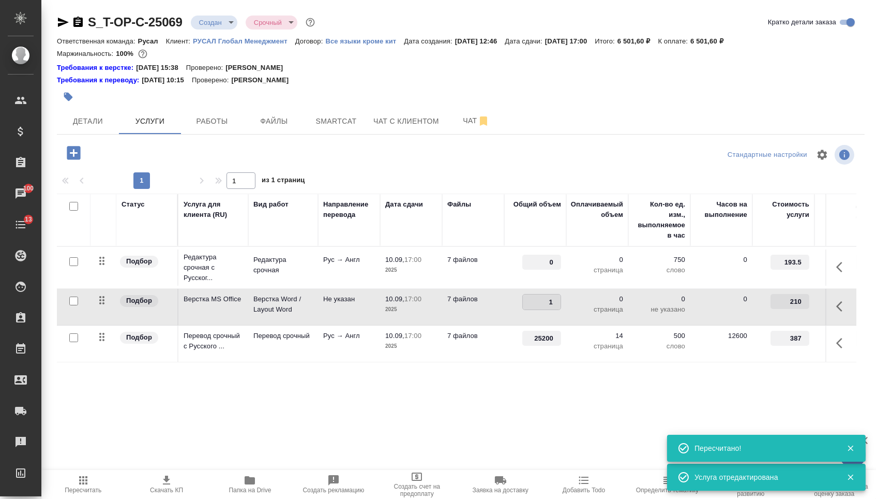
type input "14"
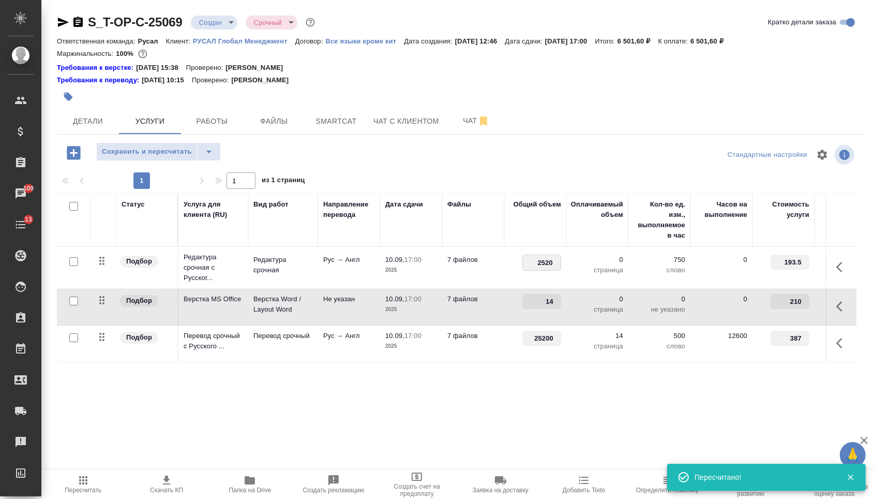
type input "25200"
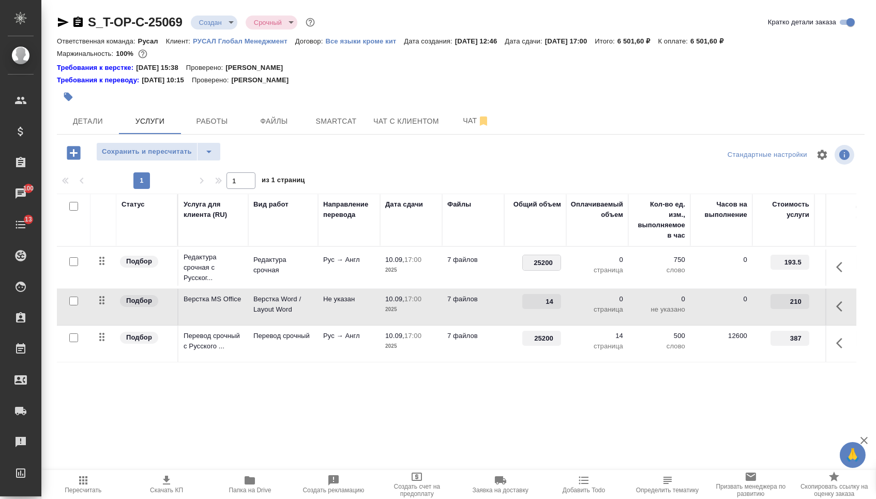
click at [447, 435] on div "S_T-OP-C-25069 Создан new Срочный urgent Кратко детали заказа Ответственная ком…" at bounding box center [460, 221] width 819 height 442
click at [175, 154] on span "Сохранить и пересчитать" at bounding box center [147, 152] width 90 height 12
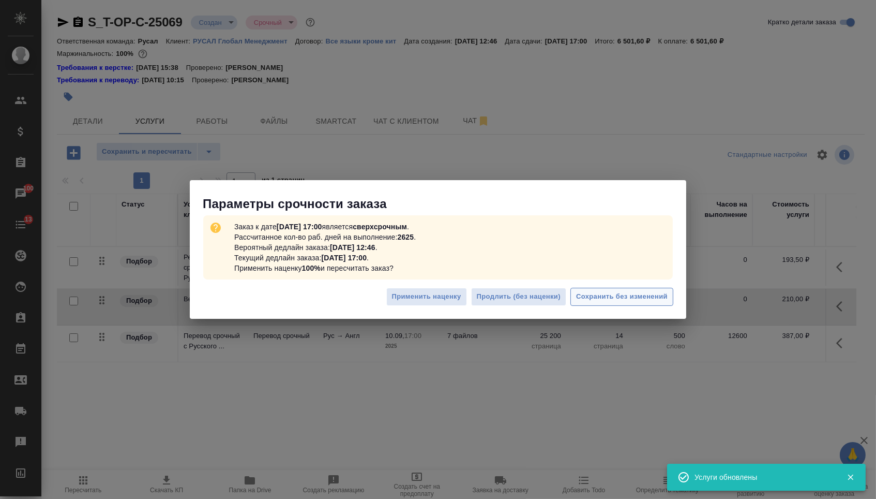
click at [637, 292] on span "Сохранить без изменений" at bounding box center [622, 297] width 92 height 12
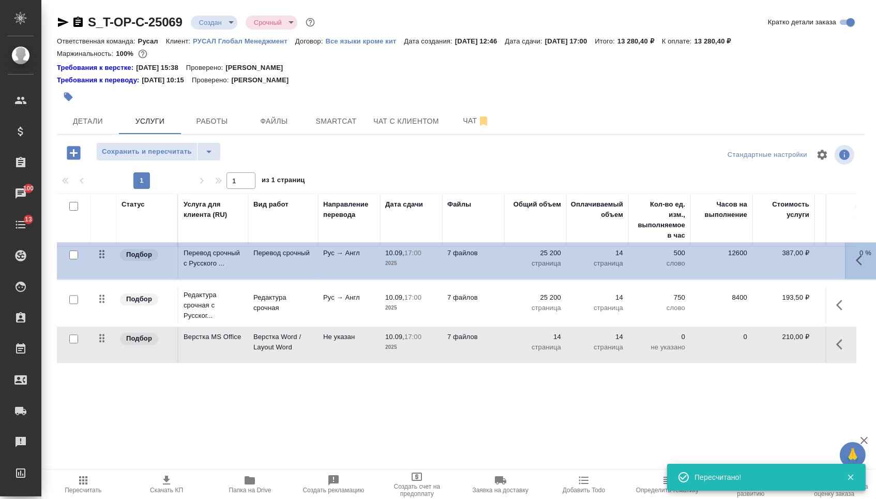
drag, startPoint x: 104, startPoint y: 349, endPoint x: 104, endPoint y: 256, distance: 92.6
click at [104, 256] on tbody "Подбор Редактура срочная с Русског... Редактура срочная Рус → Англ 10.09, 17:00…" at bounding box center [544, 305] width 975 height 117
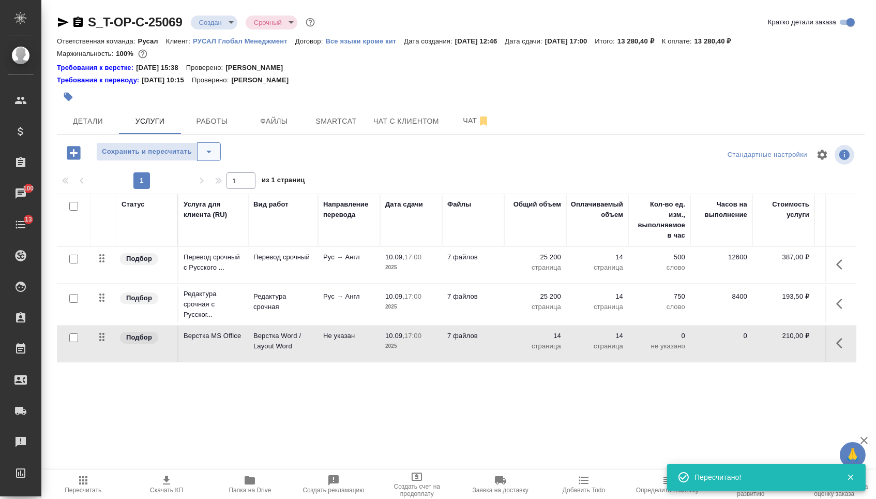
click at [215, 158] on icon "split button" at bounding box center [209, 151] width 12 height 12
click at [220, 180] on li "Сохранить" at bounding box center [162, 179] width 127 height 17
click at [112, 128] on span "Детали" at bounding box center [88, 121] width 50 height 13
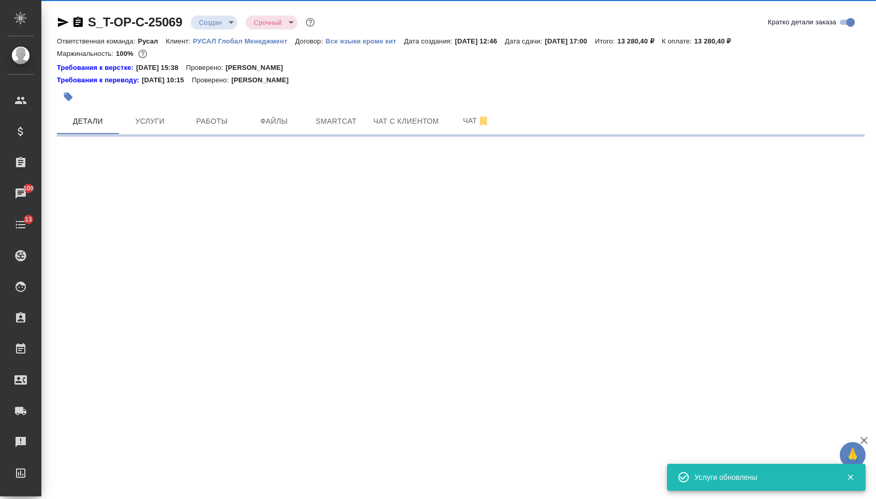
select select "RU"
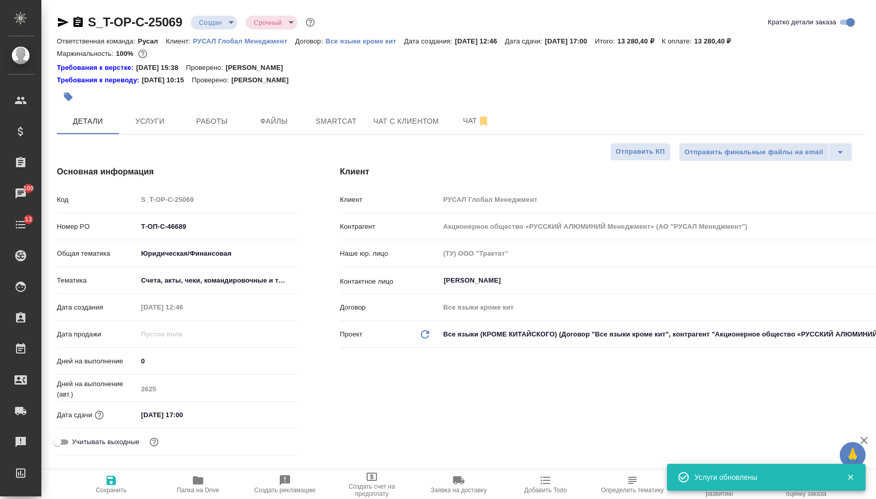
click at [228, 19] on body "🙏 .cls-1 fill:#fff; AWATERA Menshikova Aleksandra Клиенты Спецификации Заказы 1…" at bounding box center [438, 249] width 876 height 499
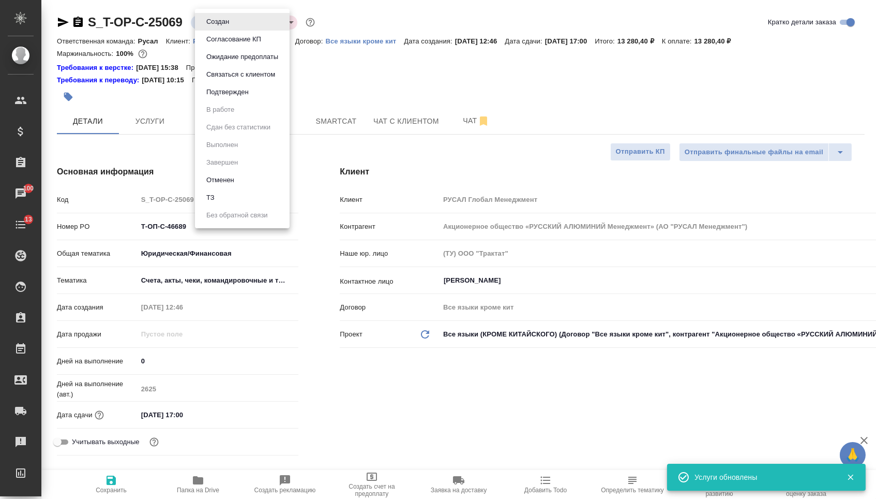
click at [228, 97] on button "Подтвержден" at bounding box center [227, 91] width 49 height 11
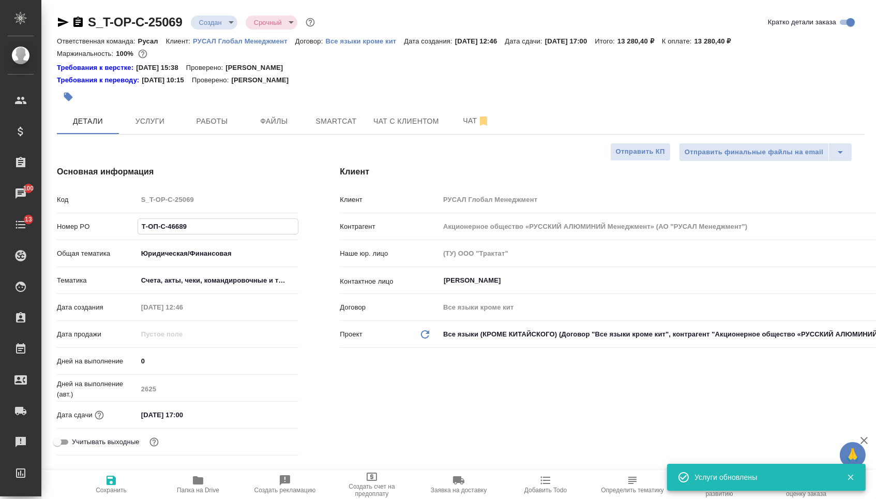
drag, startPoint x: 186, startPoint y: 228, endPoint x: 74, endPoint y: 225, distance: 111.2
click at [77, 227] on div "Номер PO Т-ОП-С-46689" at bounding box center [178, 226] width 242 height 18
type textarea "x"
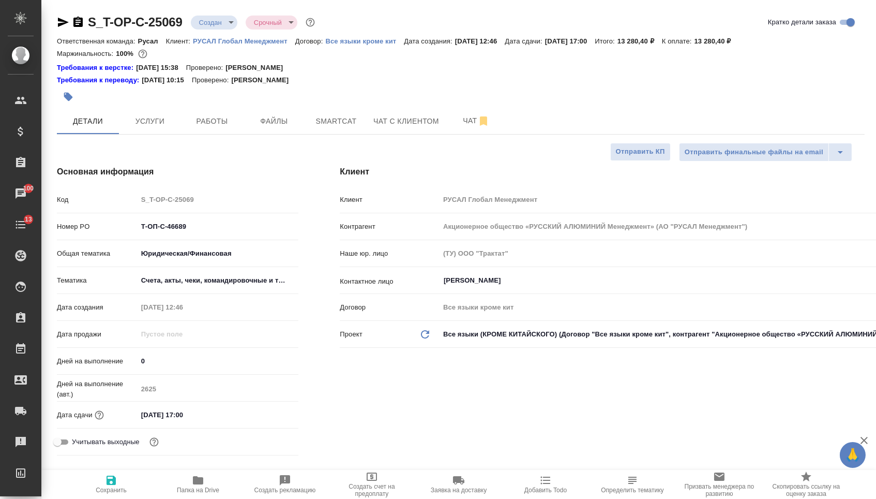
type textarea "x"
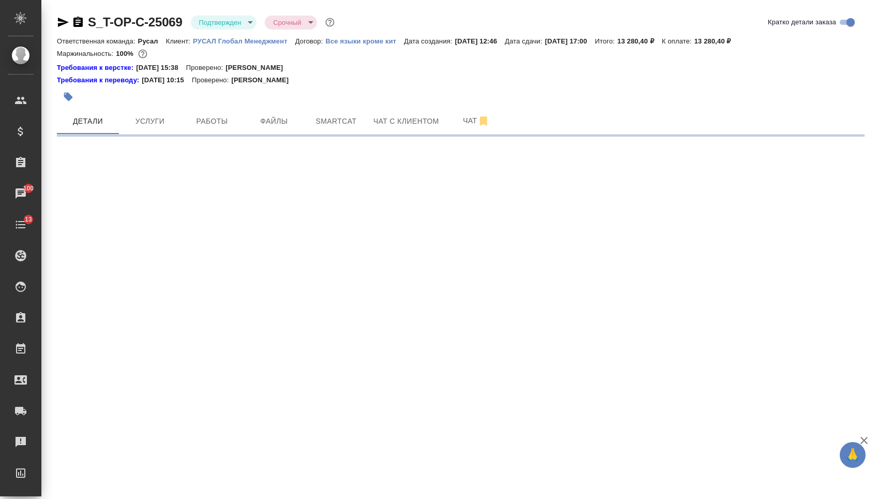
select select "RU"
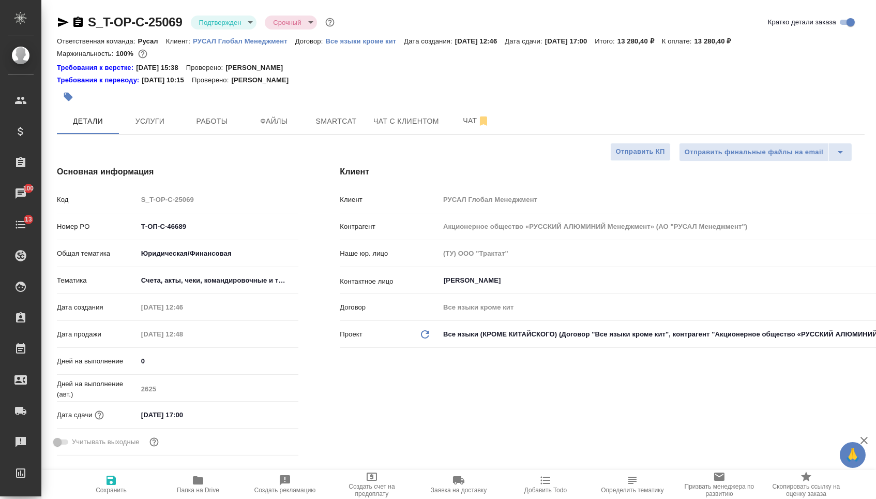
type textarea "x"
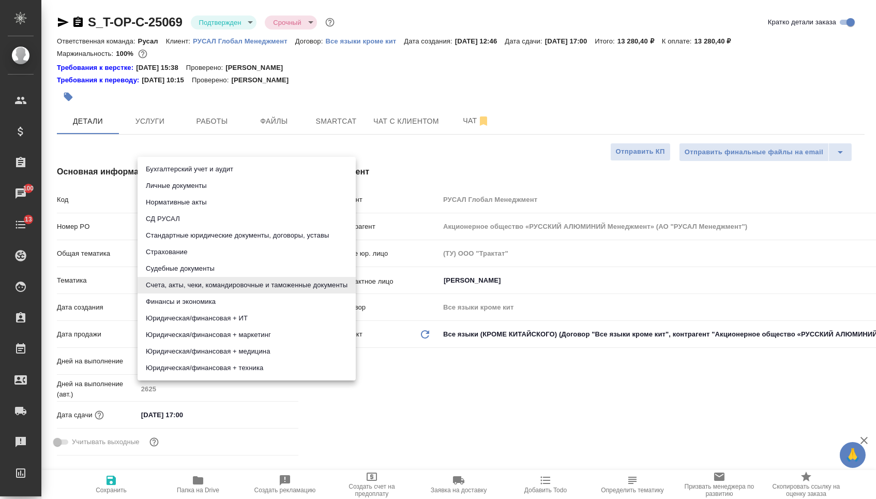
click at [186, 289] on body "🙏 .cls-1 fill:#fff; AWATERA Menshikova Aleksandra Клиенты Спецификации Заказы 1…" at bounding box center [438, 249] width 876 height 499
click at [397, 407] on div at bounding box center [438, 249] width 876 height 499
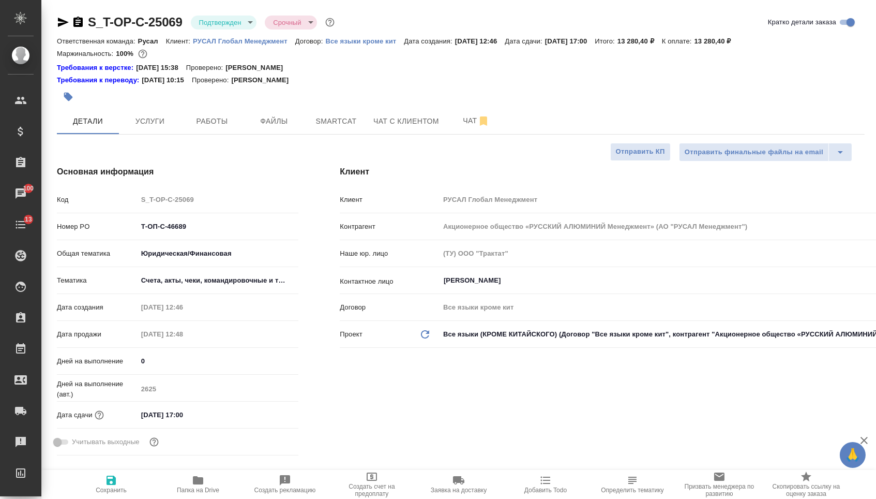
type textarea "x"
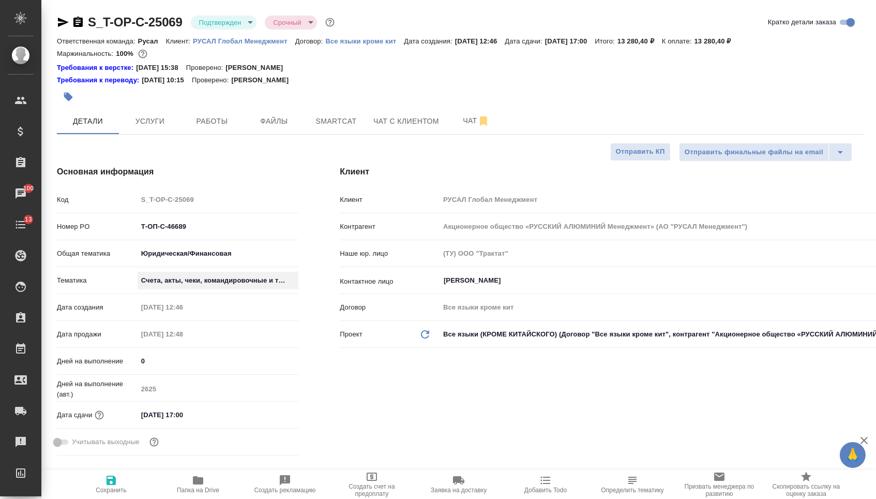
type textarea "x"
click at [220, 256] on body "🙏 .cls-1 fill:#fff; AWATERA Menshikova Aleksandra Клиенты Спецификации Заказы 1…" at bounding box center [438, 249] width 876 height 499
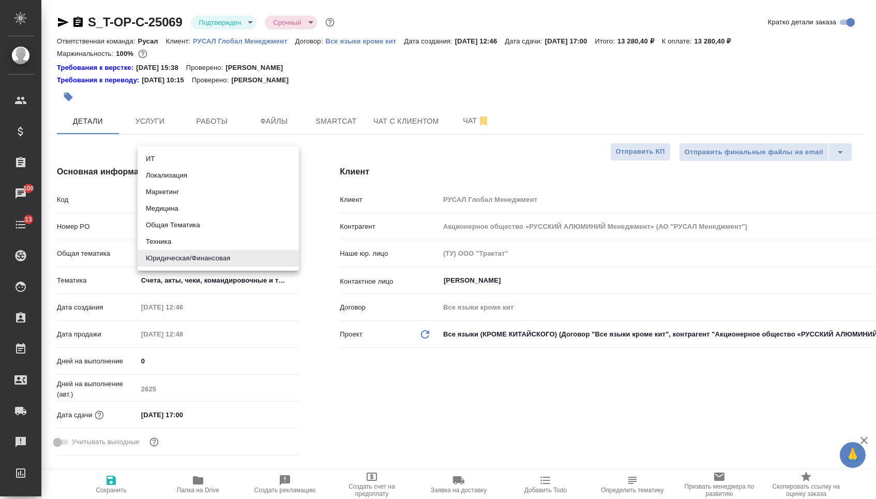
click at [299, 316] on div at bounding box center [438, 249] width 876 height 499
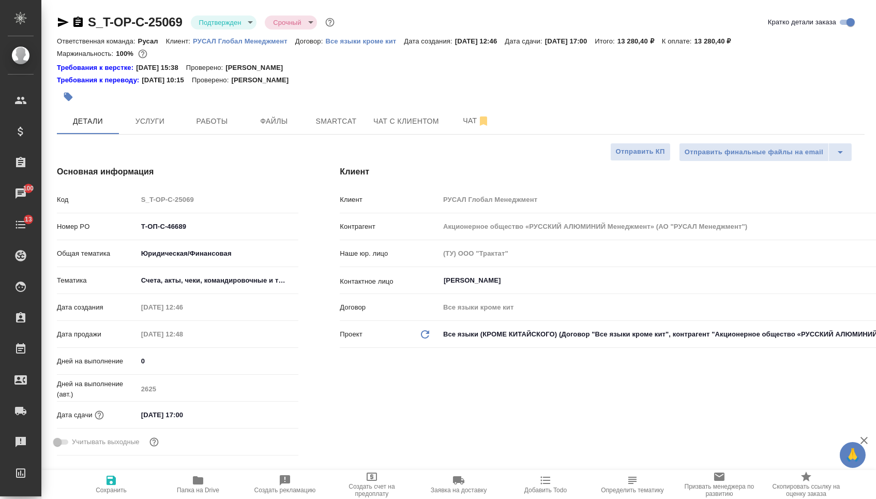
click at [273, 254] on body "🙏 .cls-1 fill:#fff; AWATERA Menshikova Aleksandra Клиенты Спецификации Заказы 1…" at bounding box center [438, 249] width 876 height 499
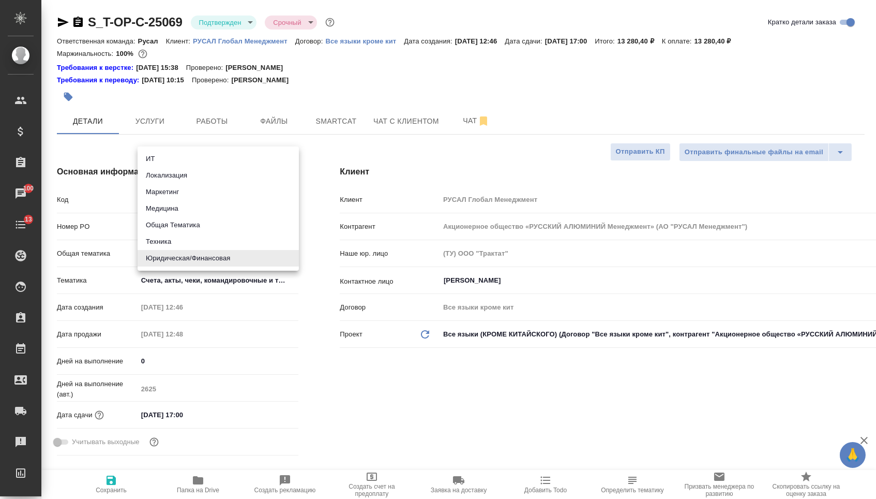
click at [269, 258] on li "Юридическая/Финансовая" at bounding box center [218, 258] width 161 height 17
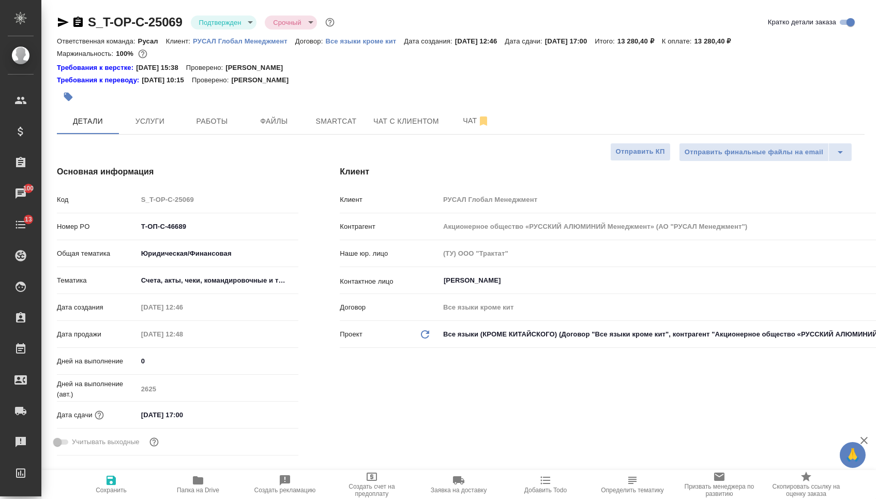
click at [265, 285] on body "🙏 .cls-1 fill:#fff; AWATERA Menshikova Aleksandra Клиенты Спецификации Заказы 1…" at bounding box center [438, 249] width 876 height 499
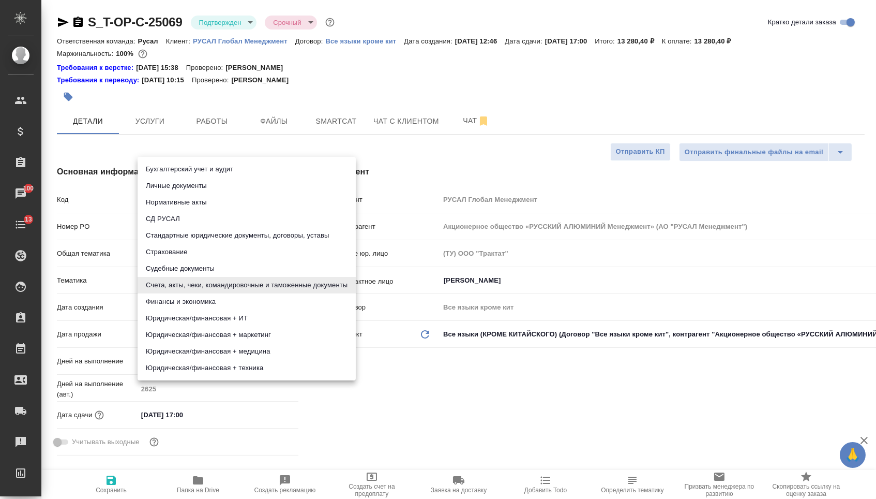
click at [409, 412] on div at bounding box center [438, 249] width 876 height 499
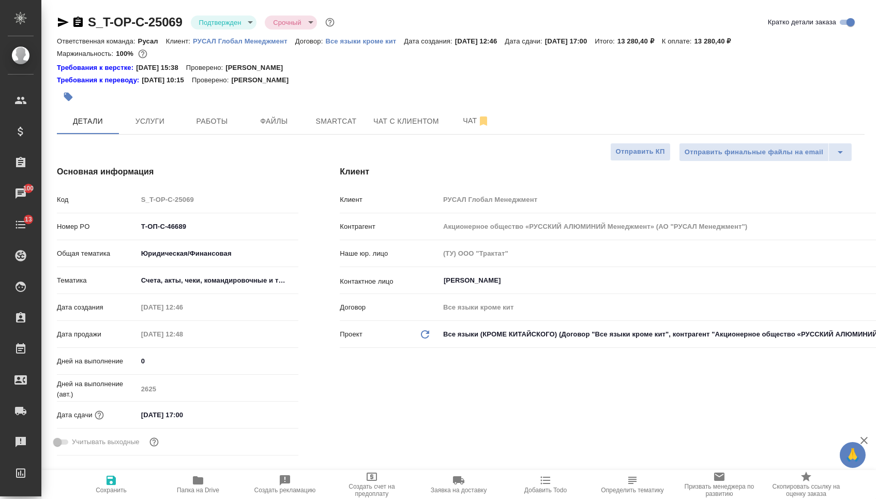
type textarea "x"
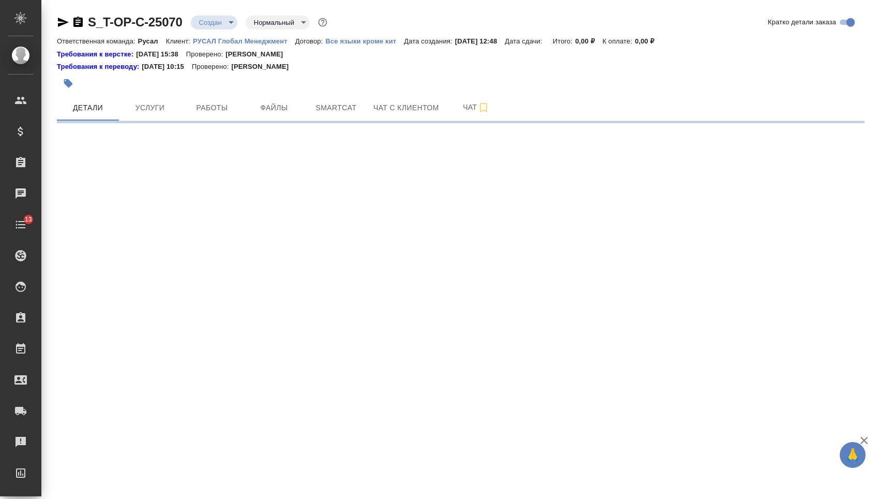
select select "RU"
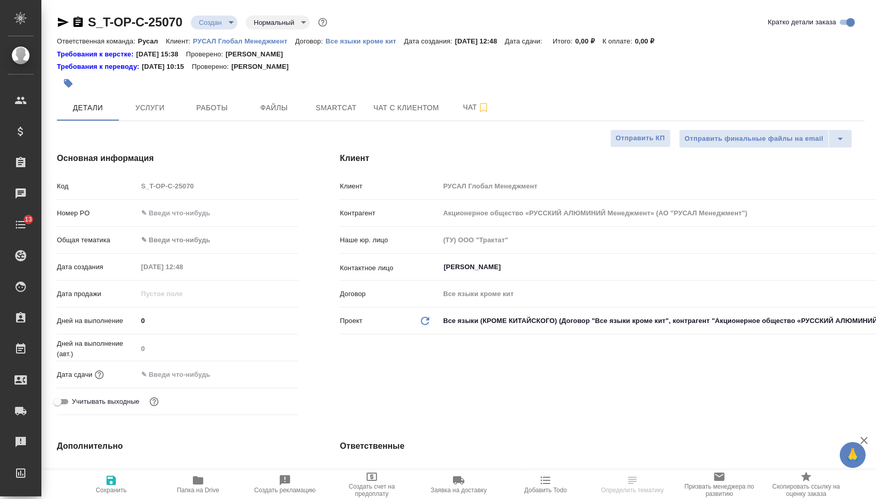
type textarea "x"
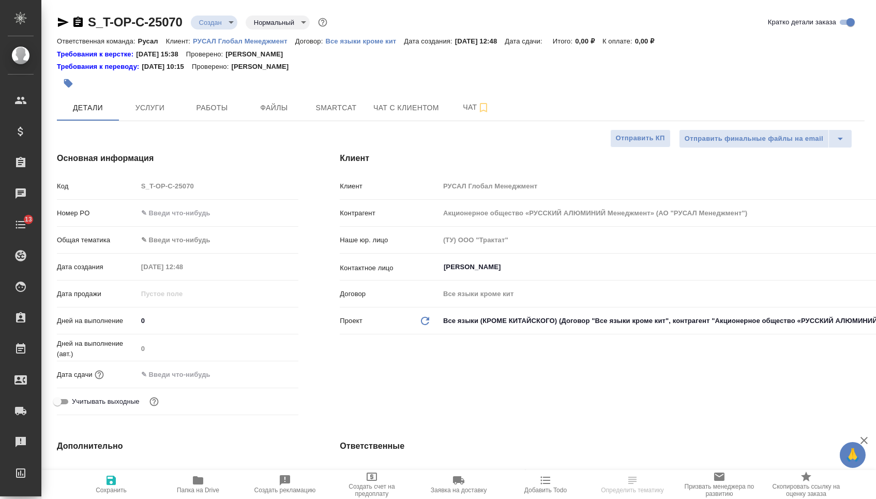
type textarea "x"
click at [193, 220] on input "text" at bounding box center [218, 212] width 161 height 15
type textarea "x"
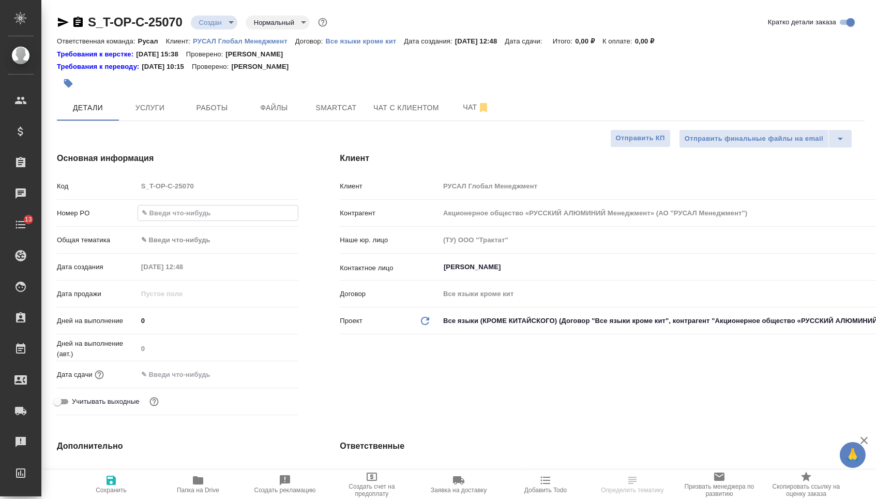
paste input "Т-ОП-С-46690"
type input "Т-ОП-С-46690"
type textarea "x"
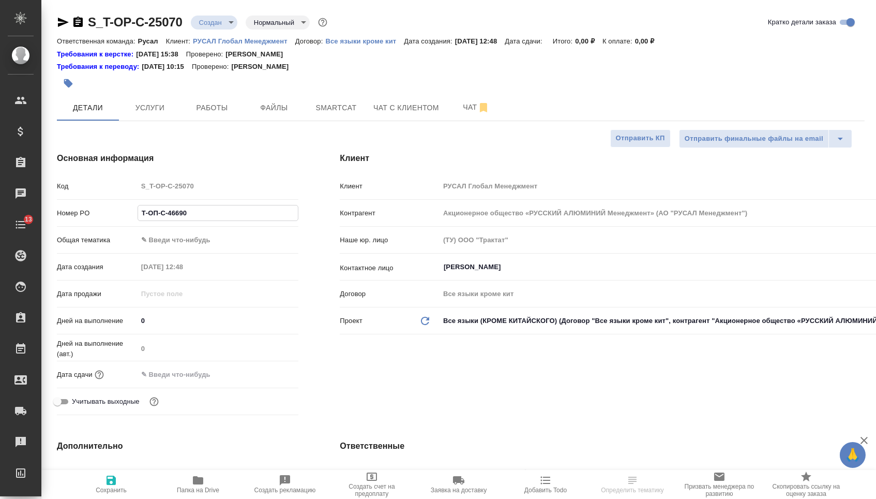
type input "Т-ОП-С-46690"
click at [204, 378] on input "text" at bounding box center [183, 374] width 91 height 15
click at [266, 378] on icon "button" at bounding box center [268, 373] width 12 height 12
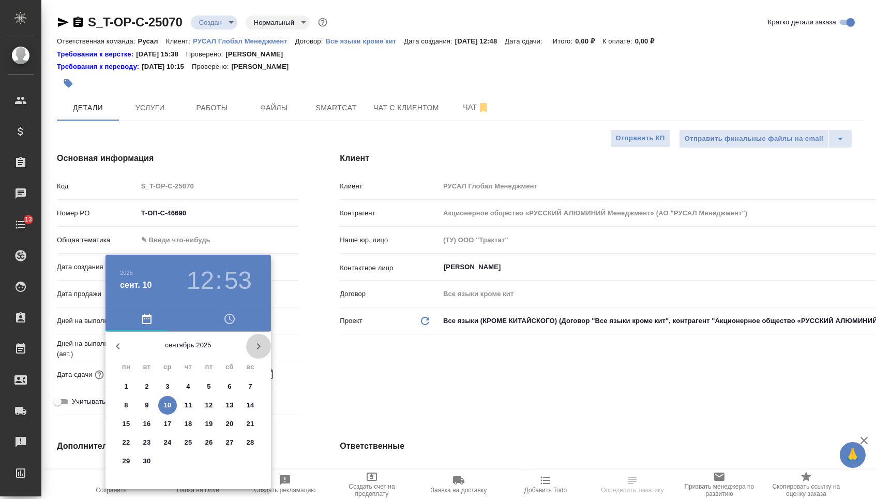
click at [258, 352] on icon "button" at bounding box center [258, 346] width 12 height 12
click at [126, 408] on p "6" at bounding box center [126, 405] width 4 height 10
type input "[DATE] 12:53"
type textarea "x"
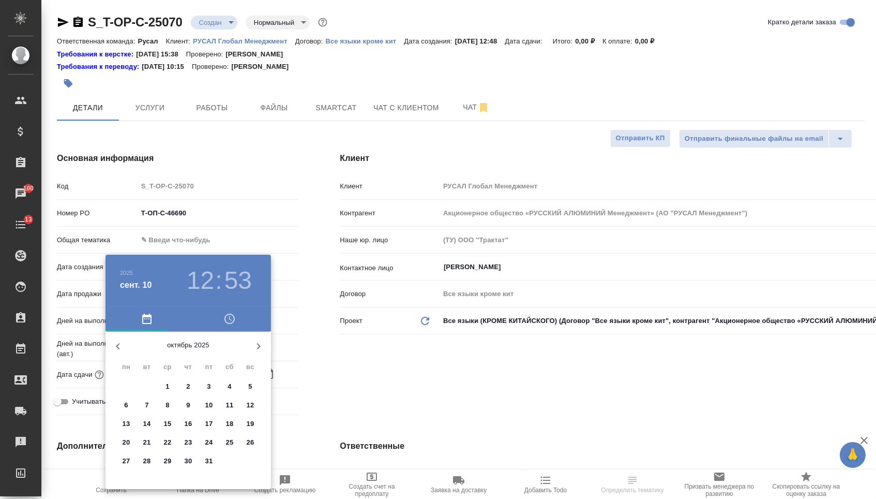
type textarea "x"
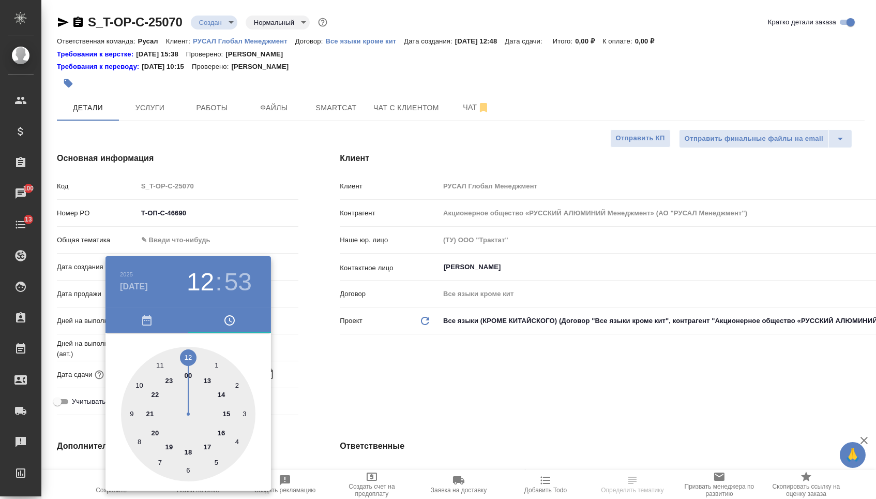
type textarea "x"
type input "[DATE] 09:53"
click at [129, 414] on div at bounding box center [188, 414] width 134 height 134
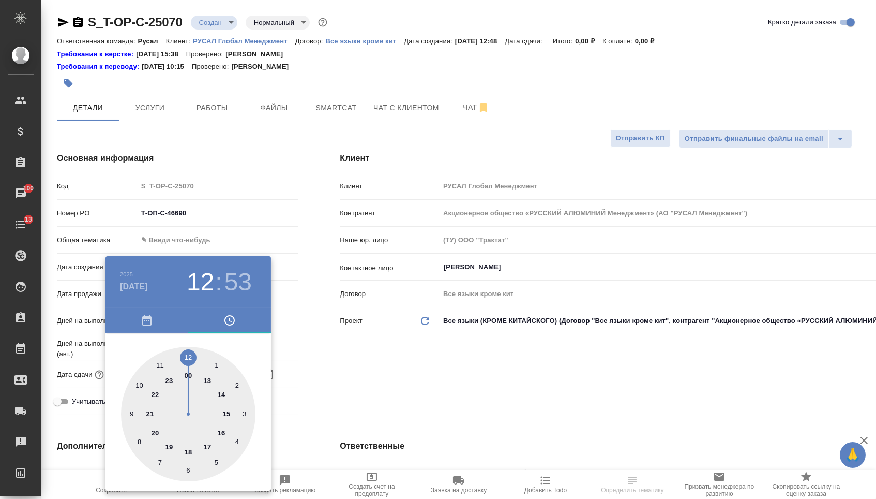
type textarea "x"
click at [188, 470] on div at bounding box center [188, 414] width 134 height 134
type input "[DATE] 09:30"
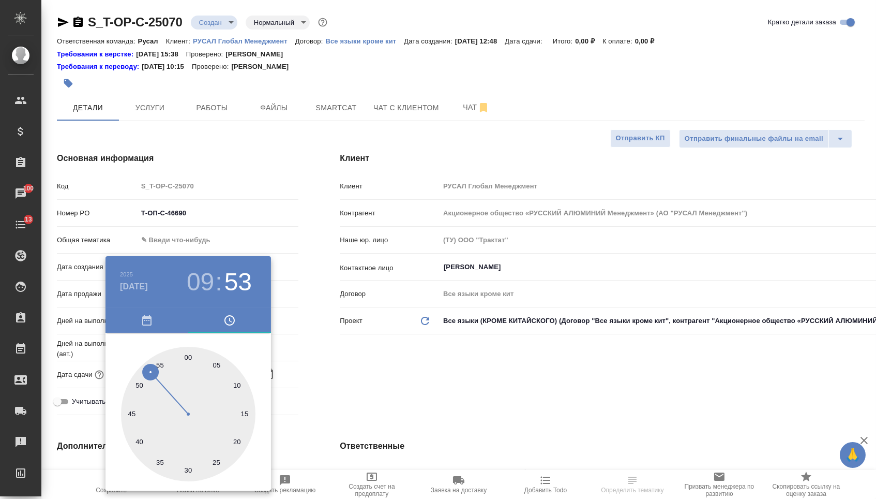
type textarea "x"
click at [363, 408] on div at bounding box center [438, 249] width 876 height 499
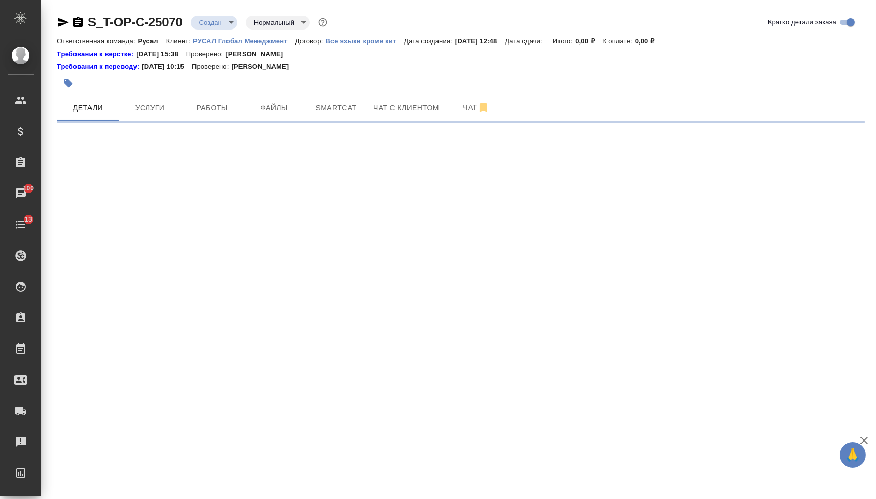
select select "RU"
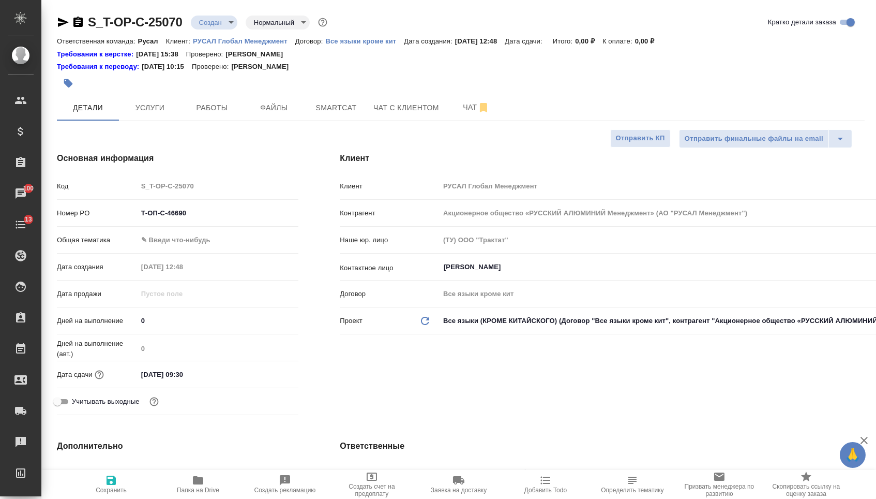
type textarea "x"
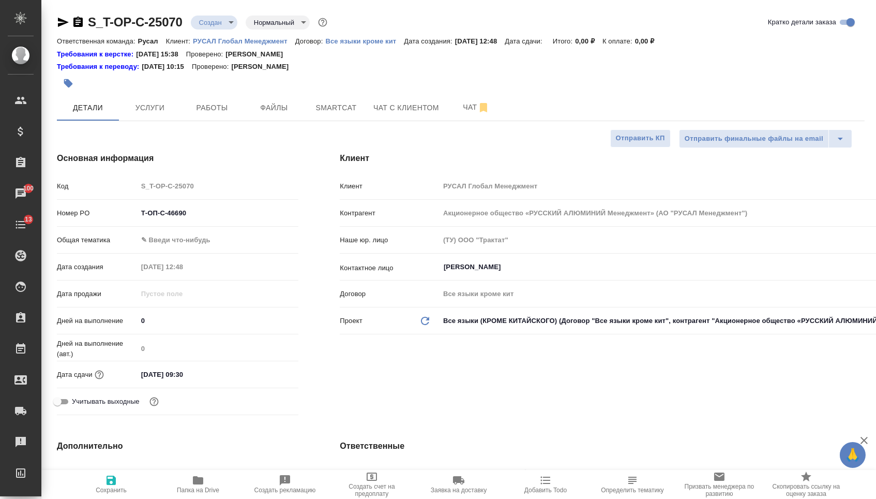
type textarea "x"
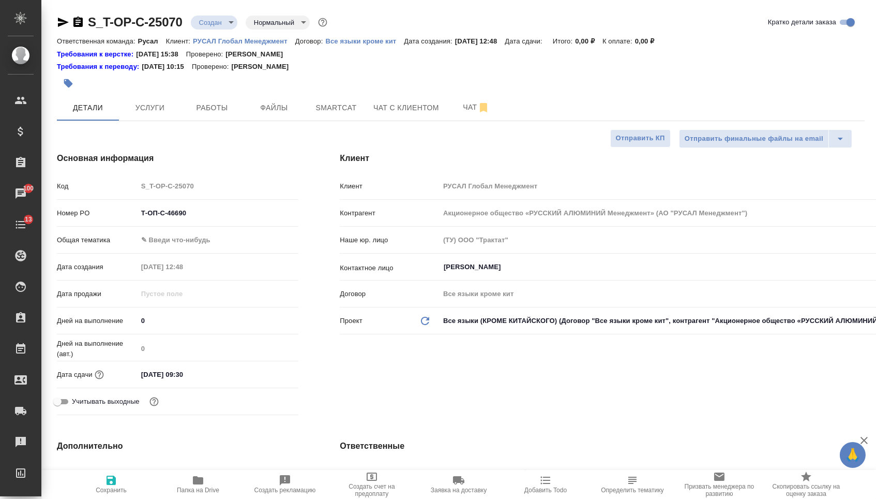
type textarea "x"
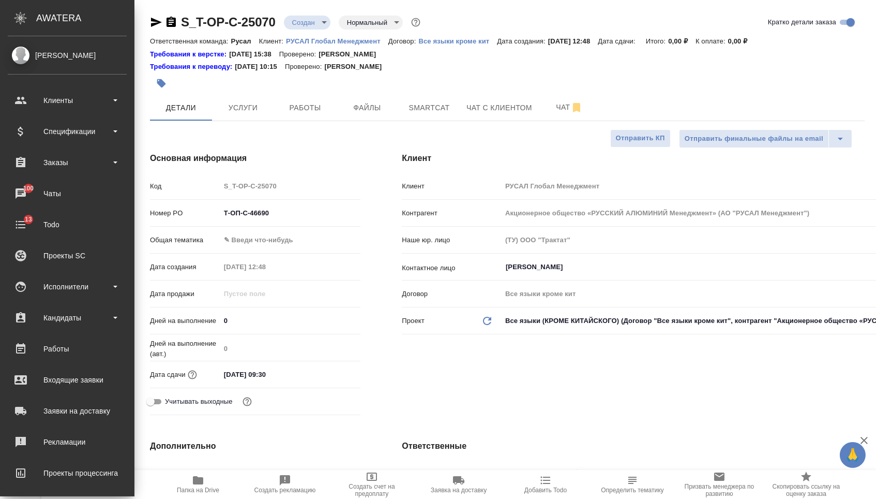
type textarea "x"
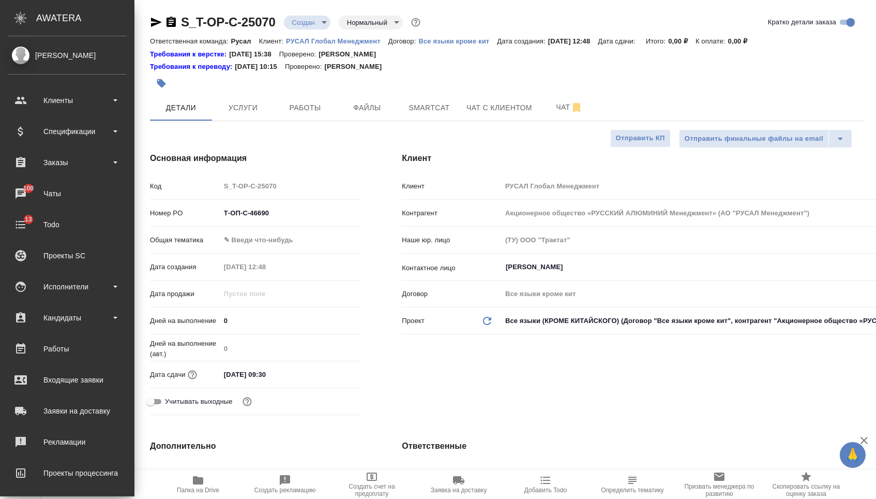
type textarea "x"
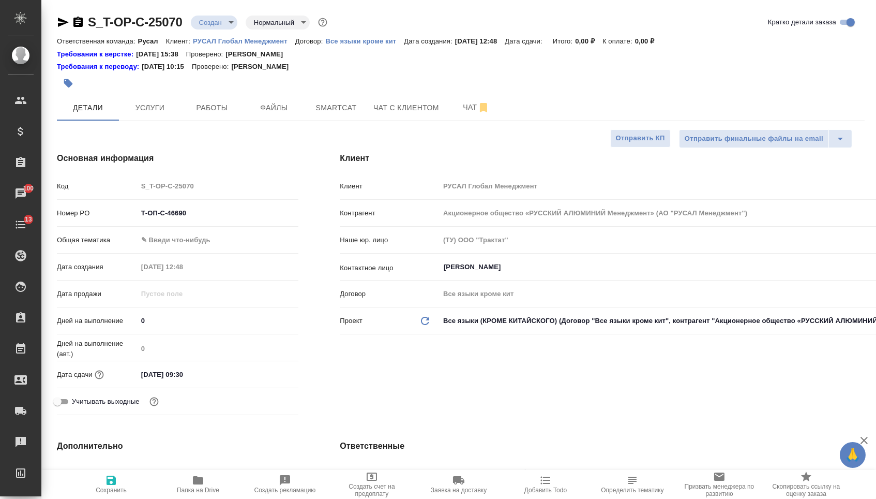
click at [197, 237] on body "🙏 .cls-1 fill:#fff; AWATERA [PERSON_NAME] Спецификации Заказы 100 Чаты 13 Todo …" at bounding box center [438, 249] width 876 height 499
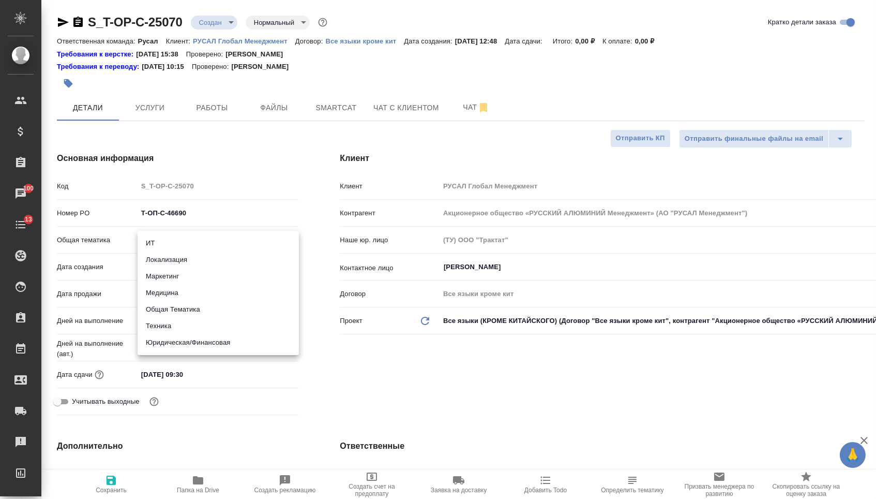
click at [178, 328] on li "Техника" at bounding box center [218, 326] width 161 height 17
type input "tech"
type textarea "x"
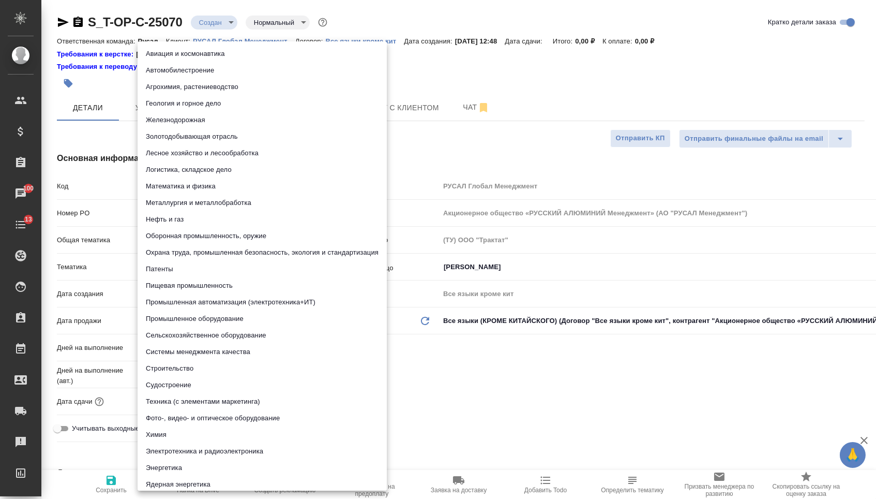
click at [176, 275] on body "🙏 .cls-1 fill:#fff; AWATERA [PERSON_NAME] Спецификации Заказы 100 Чаты 13 Todo …" at bounding box center [438, 249] width 876 height 499
click at [197, 204] on li "Металлургия и металлобработка" at bounding box center [262, 202] width 249 height 17
type textarea "x"
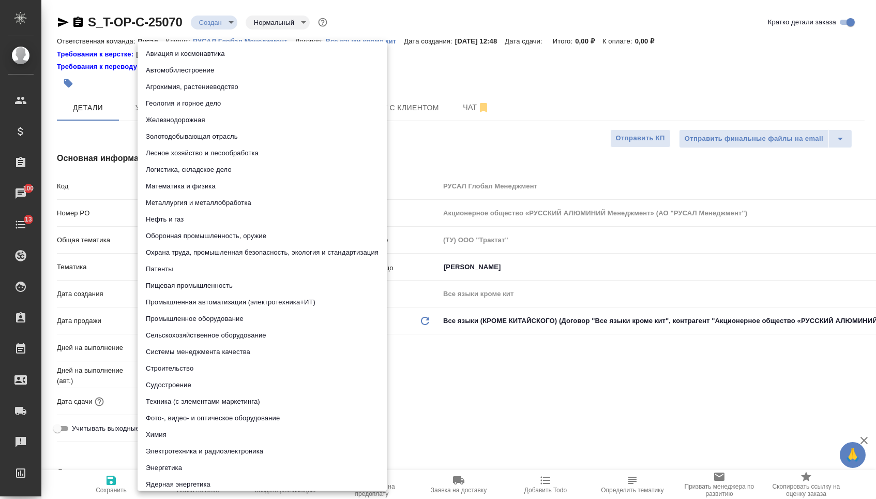
type input "60014e23f7d9dc5f480a3cf8"
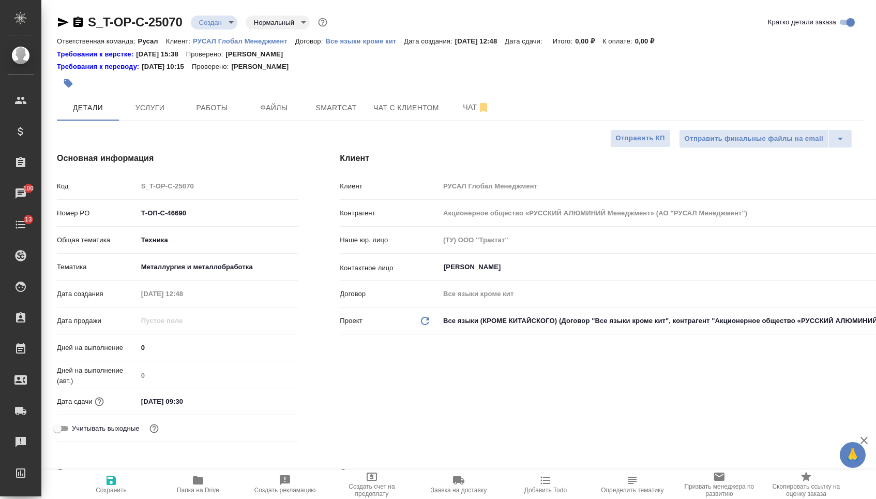
click at [123, 487] on span "Сохранить" at bounding box center [111, 489] width 31 height 7
type textarea "x"
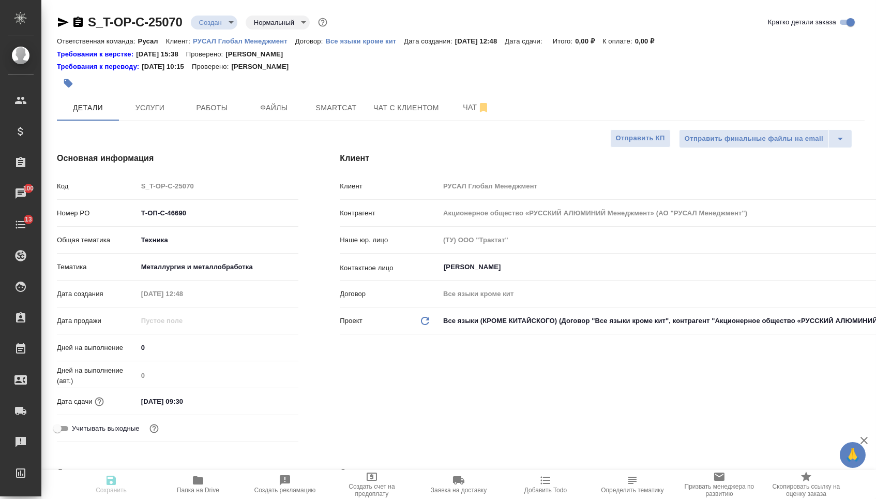
type textarea "x"
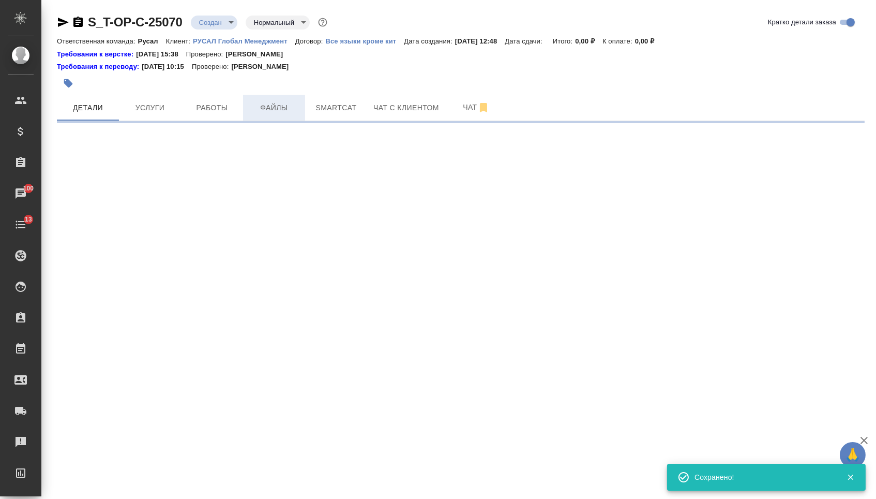
select select "RU"
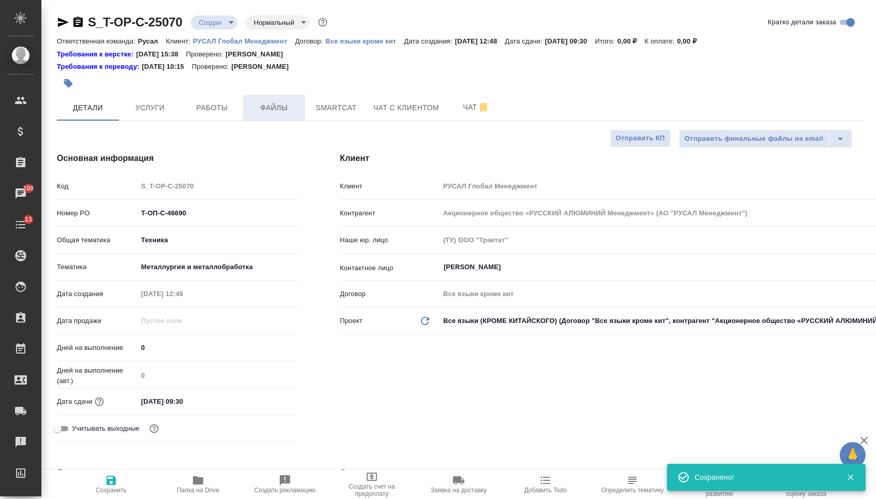
type textarea "x"
click at [280, 107] on span "Файлы" at bounding box center [274, 107] width 50 height 13
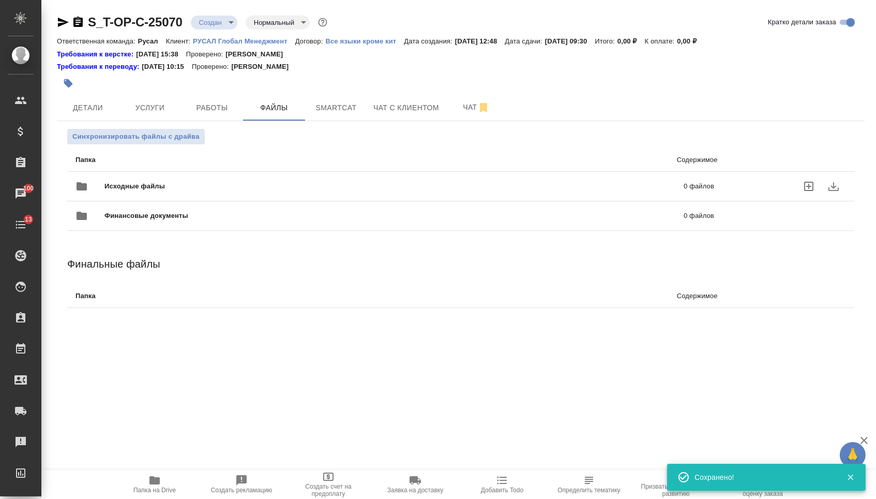
click at [200, 177] on div "Исходные файлы 0 файлов" at bounding box center [395, 186] width 639 height 25
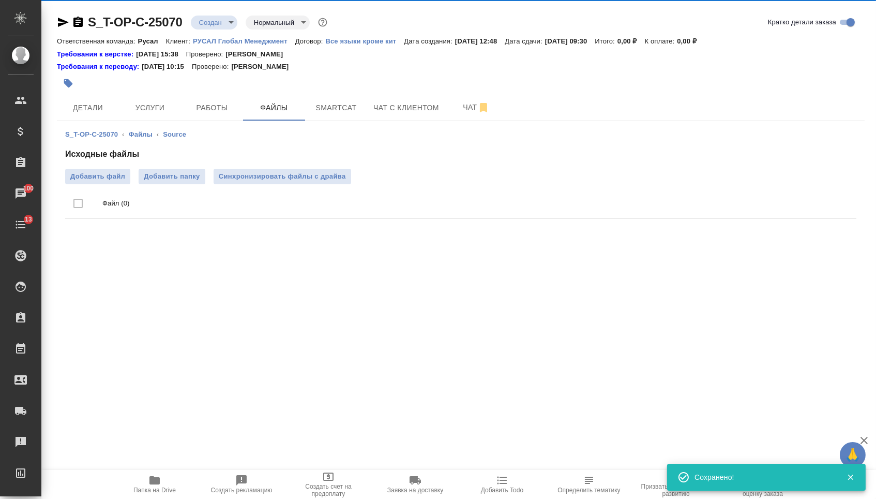
click at [93, 191] on li "Файл (0)" at bounding box center [460, 203] width 791 height 31
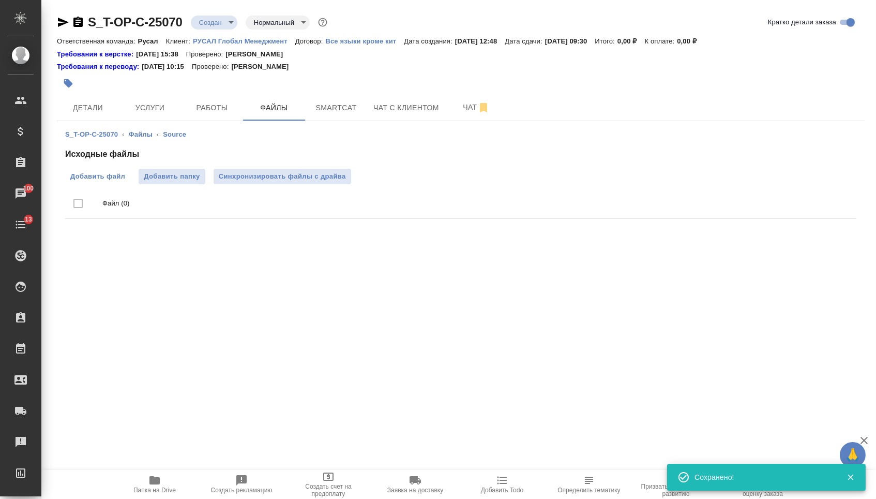
click at [93, 180] on span "Добавить файл" at bounding box center [97, 176] width 55 height 10
click at [0, 0] on input "Добавить файл" at bounding box center [0, 0] width 0 height 0
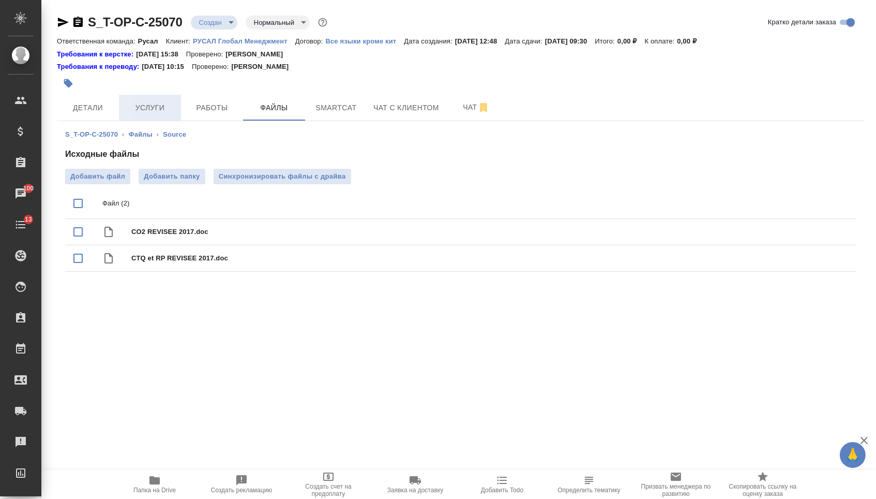
click at [155, 102] on button "Услуги" at bounding box center [150, 108] width 62 height 26
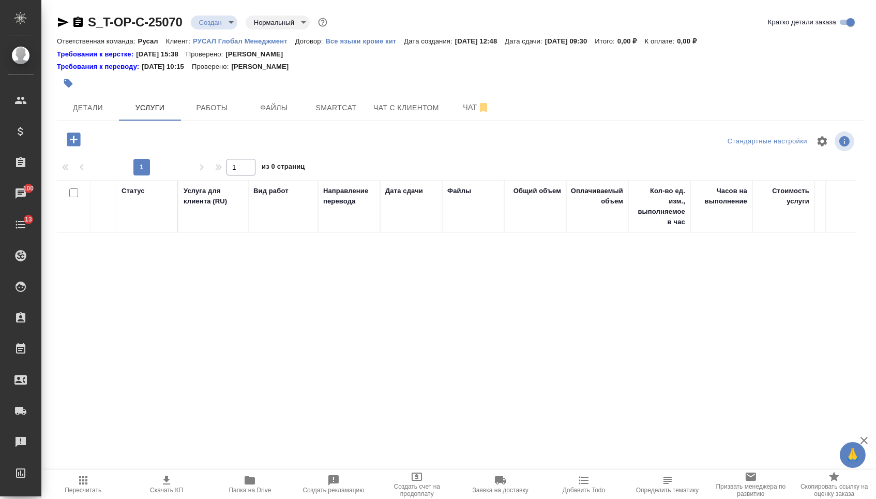
click at [80, 146] on icon "button" at bounding box center [73, 138] width 13 height 13
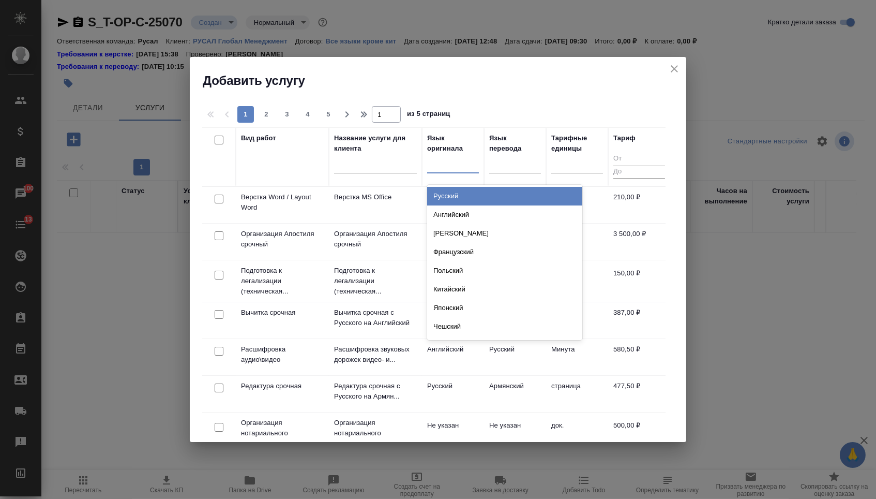
drag, startPoint x: 452, startPoint y: 173, endPoint x: 452, endPoint y: 190, distance: 17.1
click at [452, 173] on div at bounding box center [453, 164] width 52 height 20
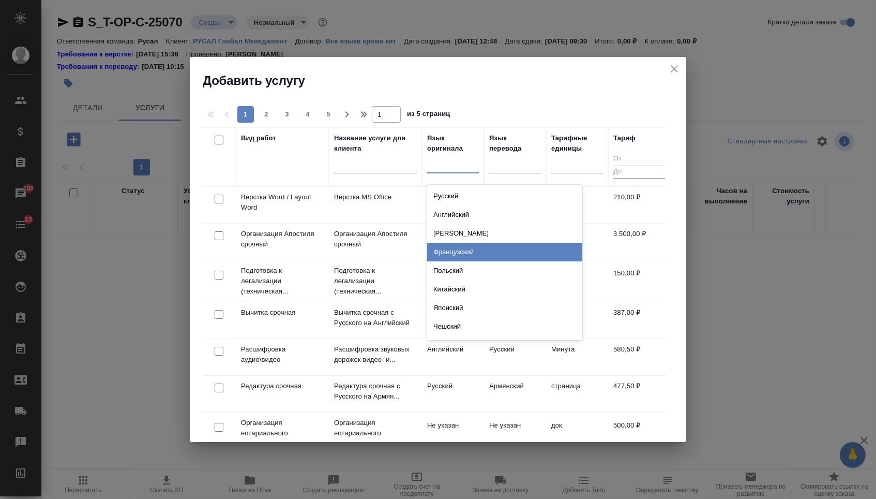
click at [446, 249] on div "Французский" at bounding box center [504, 252] width 155 height 19
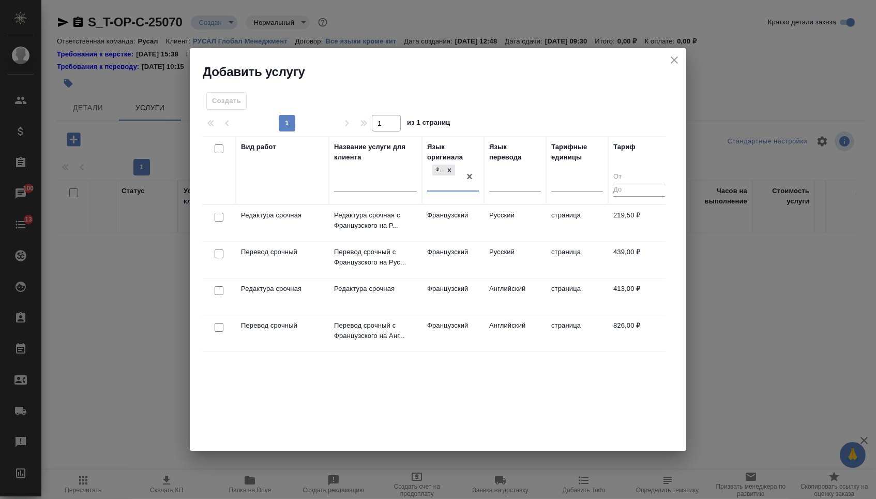
click at [516, 191] on div at bounding box center [515, 185] width 52 height 27
click at [215, 257] on input "checkbox" at bounding box center [219, 253] width 9 height 9
checkbox input "true"
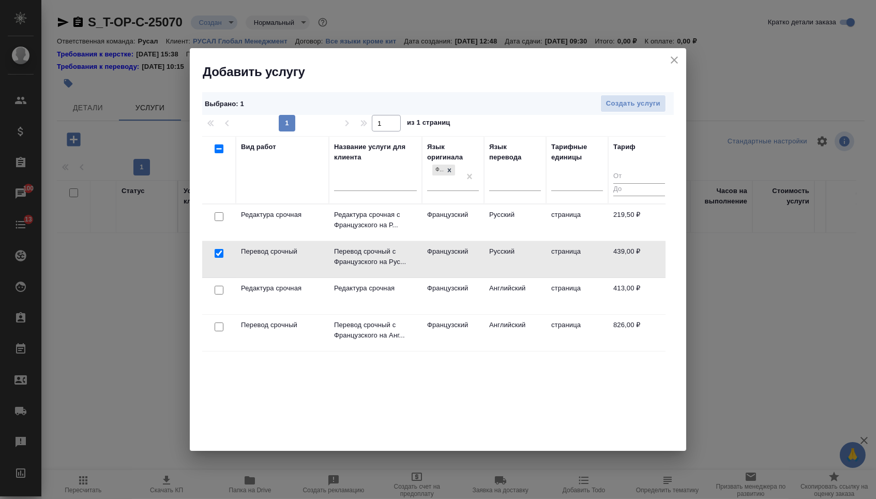
click at [216, 217] on input "checkbox" at bounding box center [219, 216] width 9 height 9
checkbox input "true"
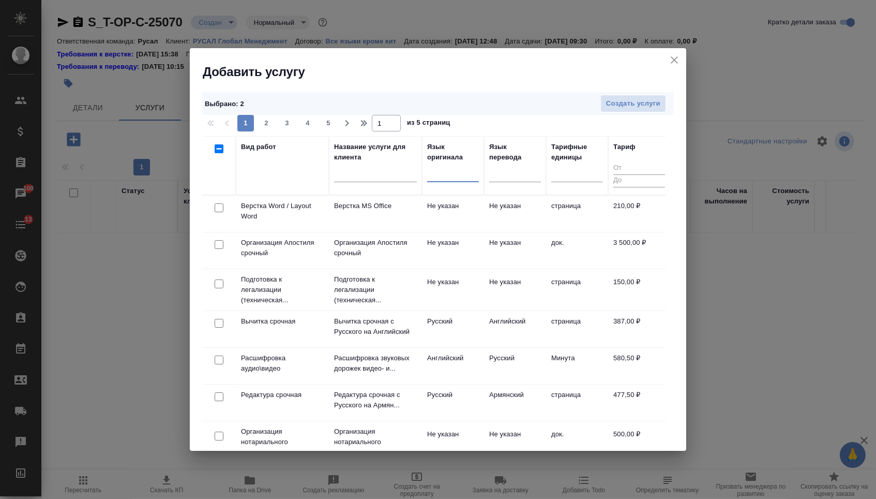
click at [217, 208] on input "checkbox" at bounding box center [219, 207] width 9 height 9
checkbox input "true"
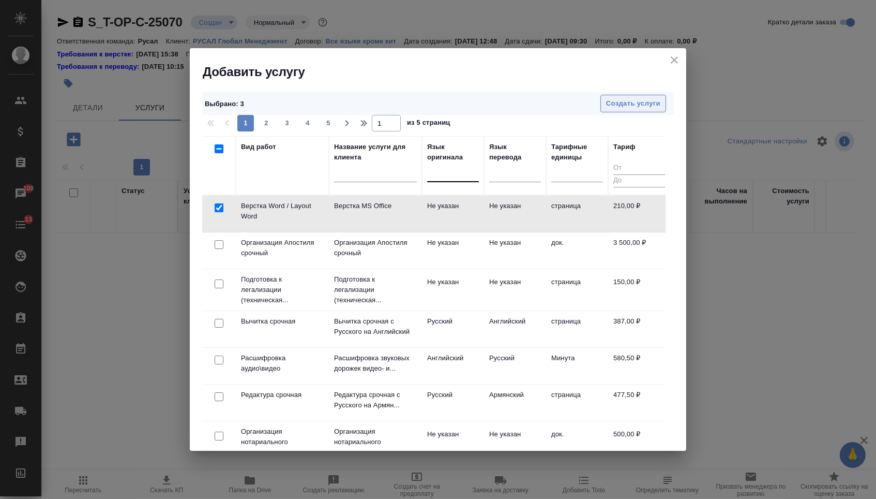
click at [615, 101] on span "Создать услуги" at bounding box center [633, 104] width 54 height 12
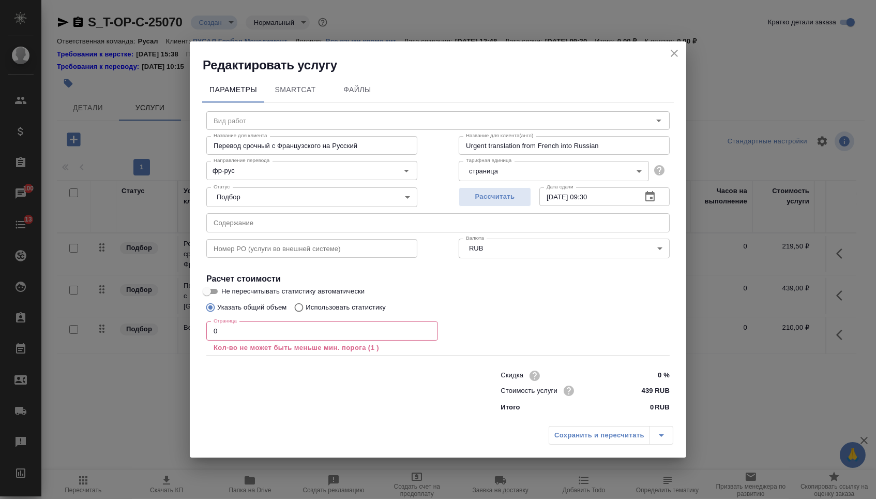
click at [319, 223] on input "text" at bounding box center [437, 222] width 463 height 19
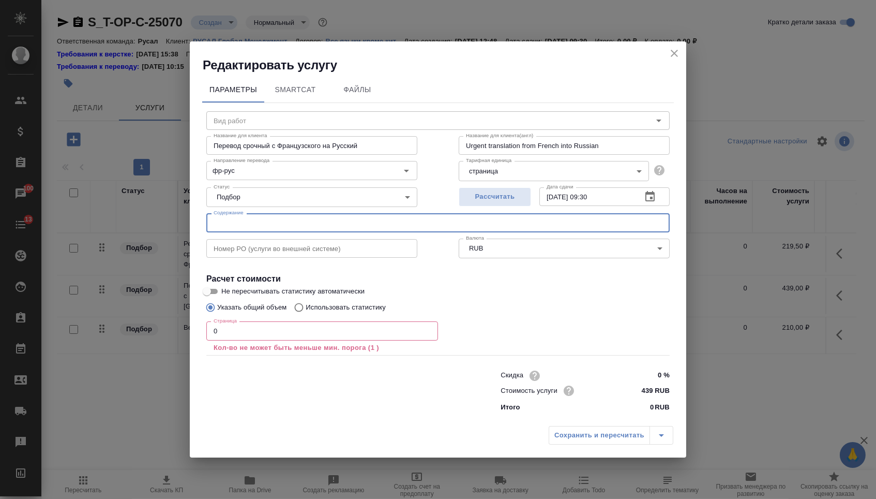
paste input "Filtrer sur filtre Whatmann, 200 ml de liqueur homogénéisée, mesurée à l’éprouv…"
type input "Filtrer sur filtre Whatmann, 200 ml de liqueur homogénéisée, mesurée à l’éprouv…"
click at [262, 225] on input "text" at bounding box center [437, 222] width 463 height 19
paste input "МетодикиФрия"
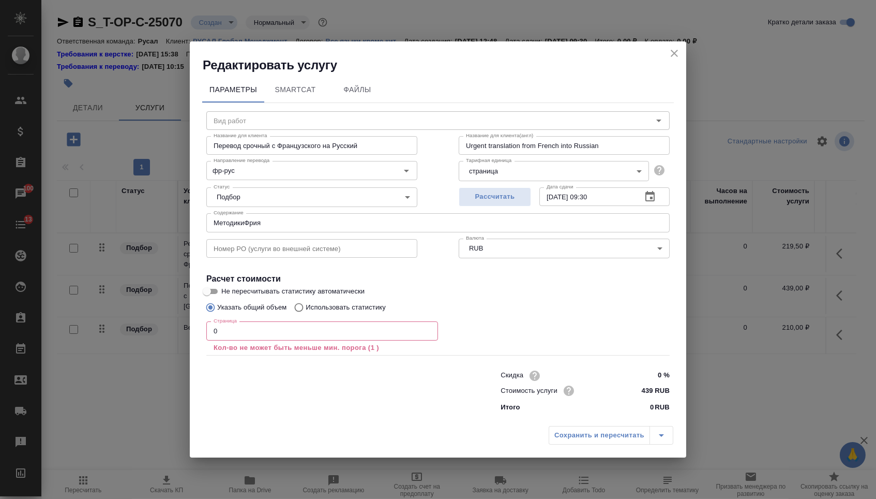
type input "МетодикиФрия"
drag, startPoint x: 230, startPoint y: 335, endPoint x: 174, endPoint y: 335, distance: 55.3
click at [174, 335] on div "Редактировать услугу Параметры SmartCat Файлы Вид работ Вид работ Название для …" at bounding box center [438, 249] width 876 height 499
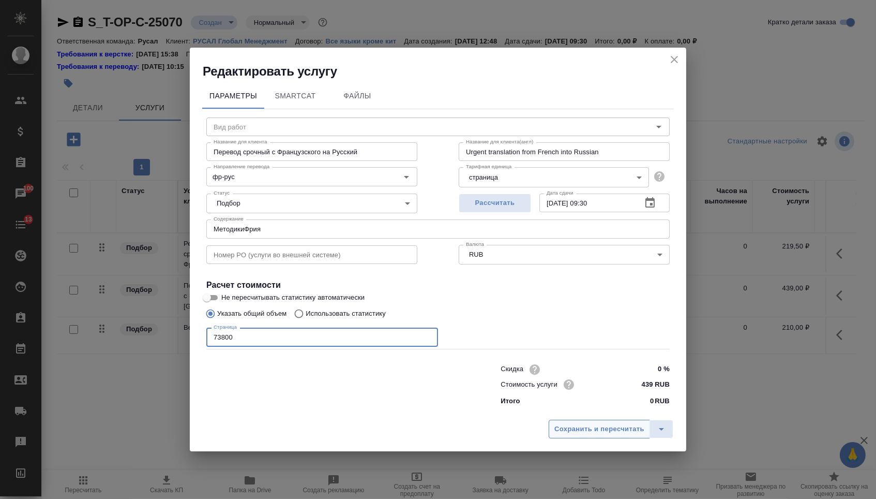
type input "73800"
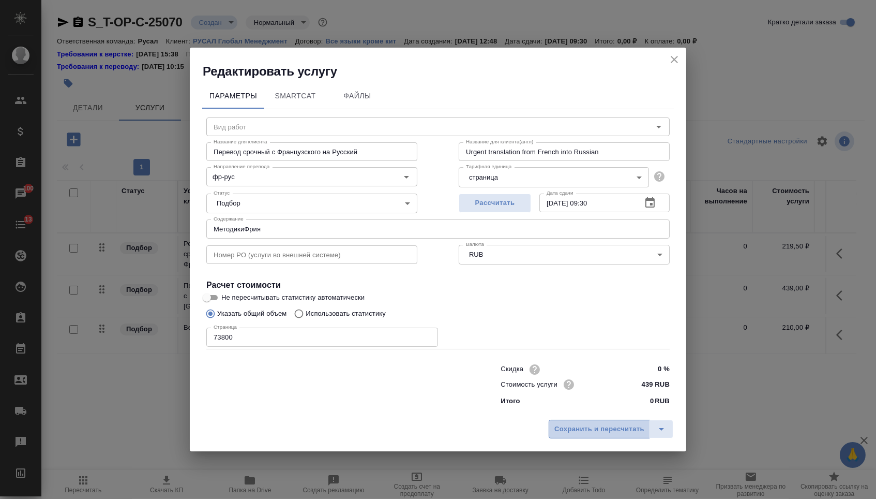
click at [565, 423] on button "Сохранить и пересчитать" at bounding box center [599, 428] width 101 height 19
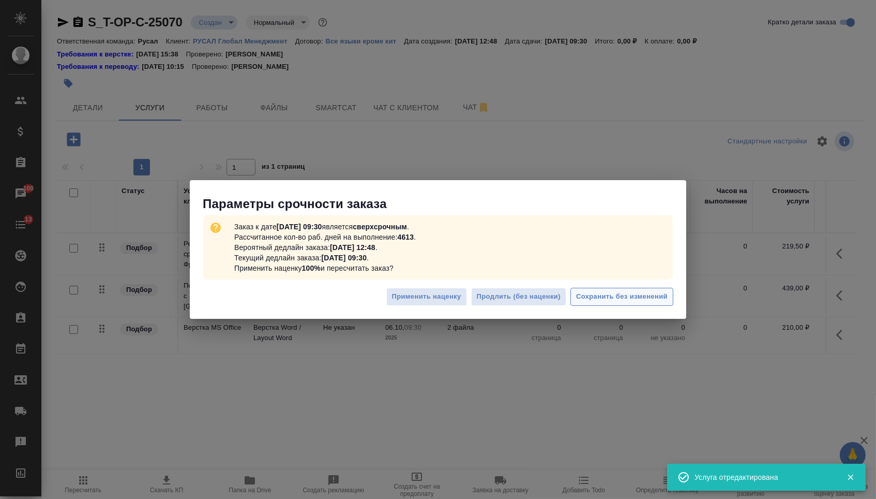
click at [597, 302] on span "Сохранить без изменений" at bounding box center [622, 297] width 92 height 12
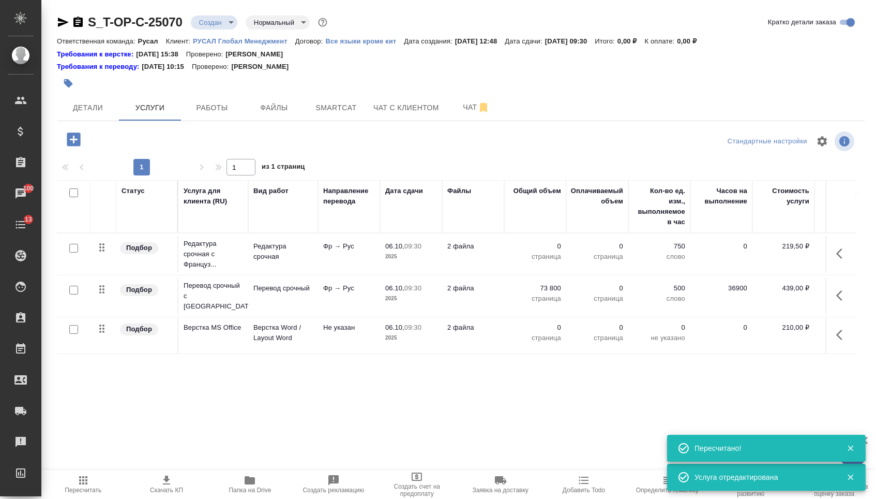
type input "urgent"
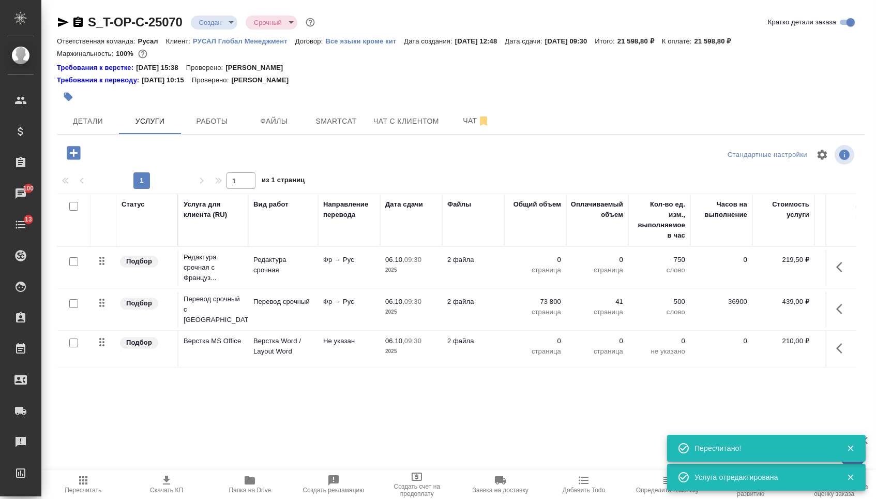
click at [537, 263] on p "0" at bounding box center [535, 259] width 52 height 10
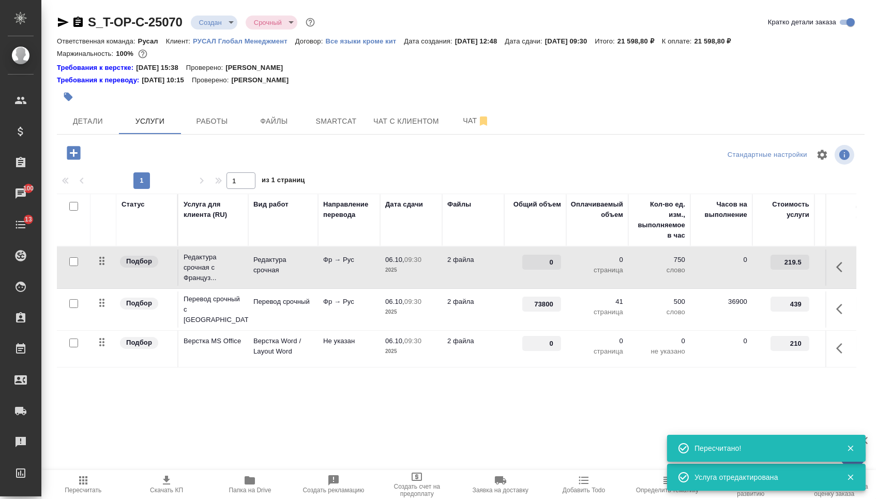
click at [537, 263] on input "0" at bounding box center [541, 261] width 39 height 15
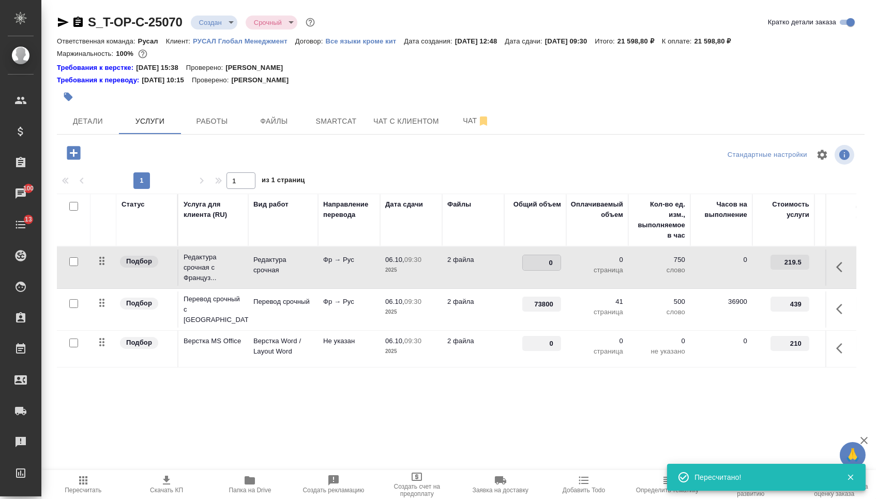
type input "3"
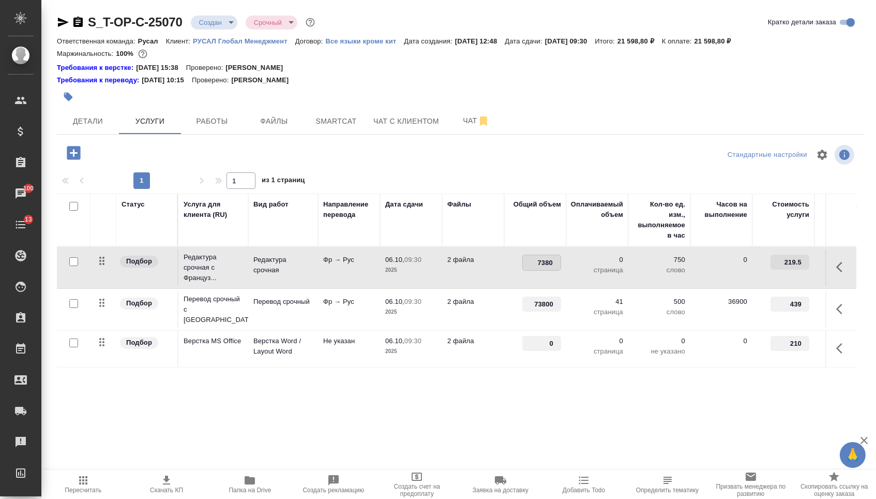
type input "73800"
drag, startPoint x: 543, startPoint y: 346, endPoint x: 574, endPoint y: 346, distance: 31.5
type input "41"
click at [493, 388] on div "Статус Услуга для клиента (RU) Вид работ Направление перевода Дата сдачи Файлы …" at bounding box center [457, 304] width 800 height 222
click at [173, 154] on span "Сохранить и пересчитать" at bounding box center [147, 152] width 90 height 12
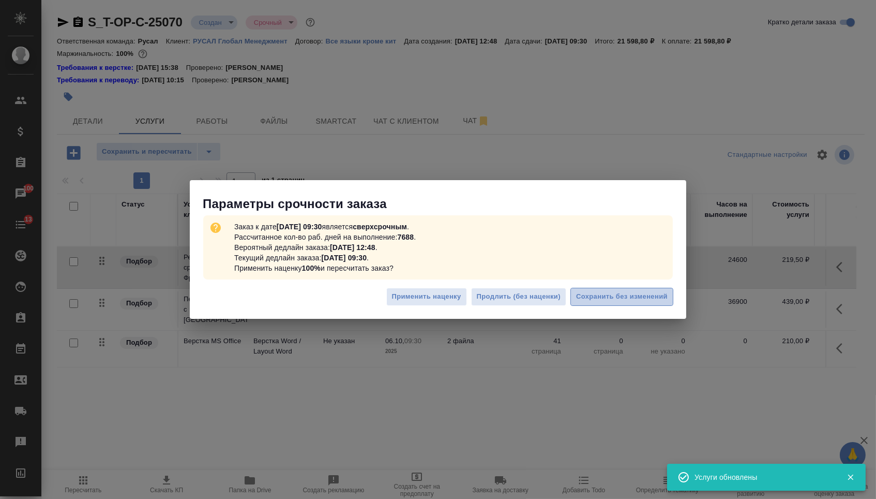
click at [606, 301] on span "Сохранить без изменений" at bounding box center [622, 297] width 92 height 12
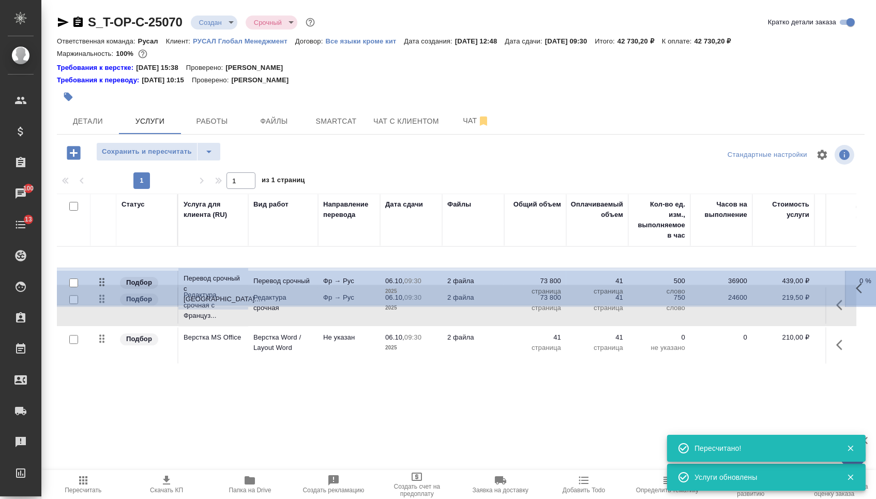
drag, startPoint x: 104, startPoint y: 312, endPoint x: 104, endPoint y: 254, distance: 57.4
click at [104, 254] on tbody "Подбор Редактура срочная с Француз... Редактура срочная Фр → Рус 06.10, 09:30 2…" at bounding box center [544, 305] width 975 height 117
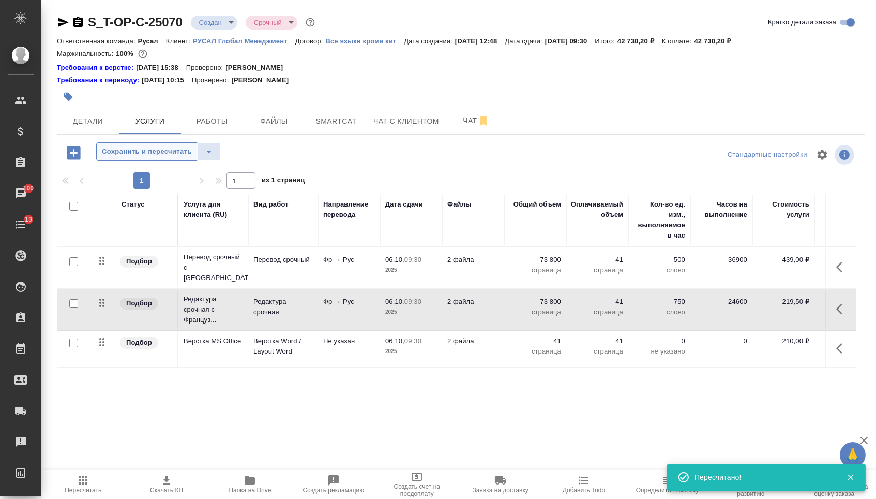
click at [175, 157] on span "Сохранить и пересчитать" at bounding box center [147, 152] width 90 height 12
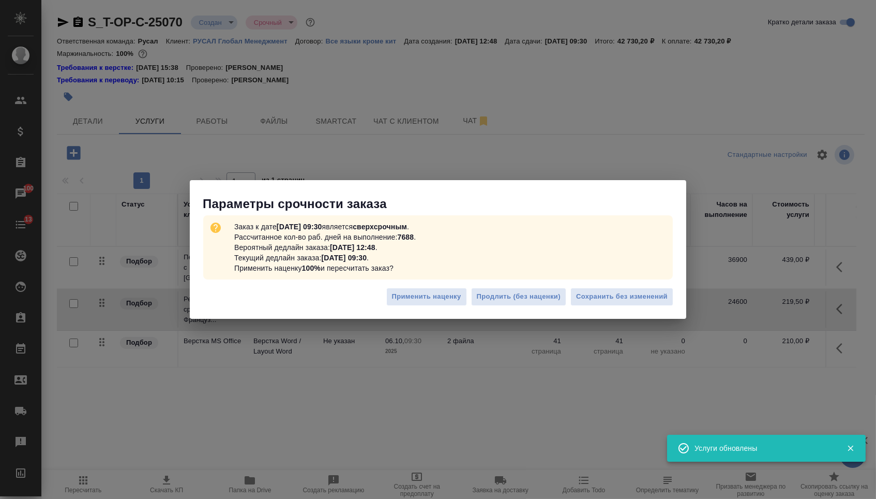
click at [611, 284] on div "Применить наценку Продлить (без наценки) Сохранить без изменений" at bounding box center [438, 300] width 496 height 36
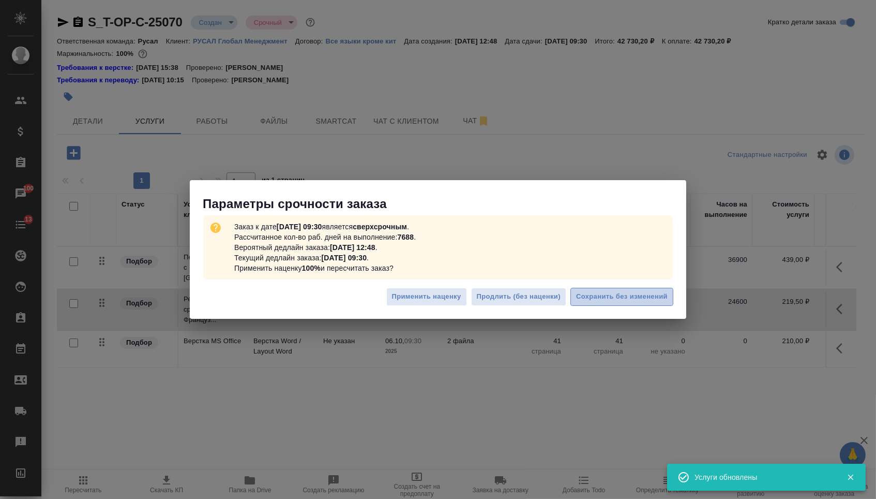
click at [611, 292] on span "Сохранить без изменений" at bounding box center [622, 297] width 92 height 12
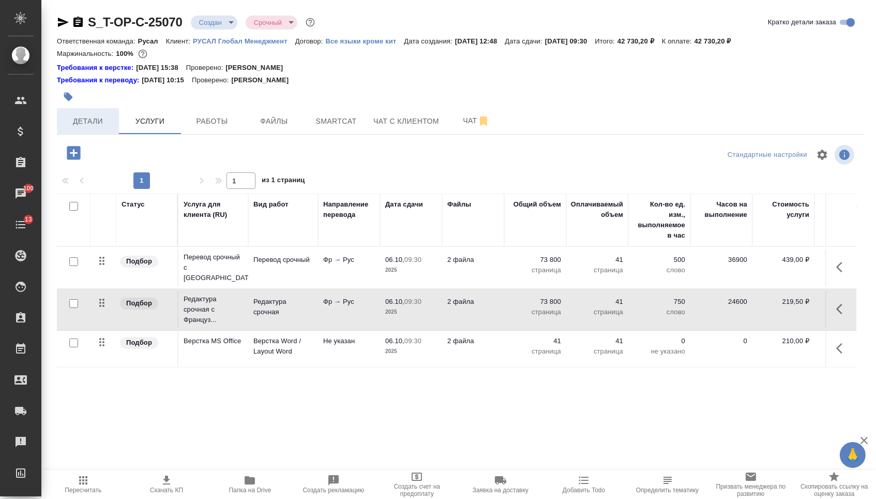
click at [104, 117] on button "Детали" at bounding box center [88, 121] width 62 height 26
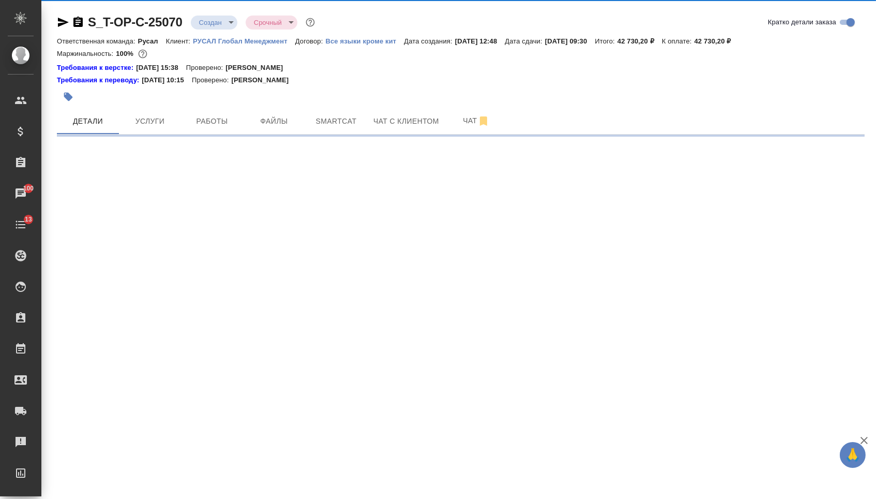
select select "RU"
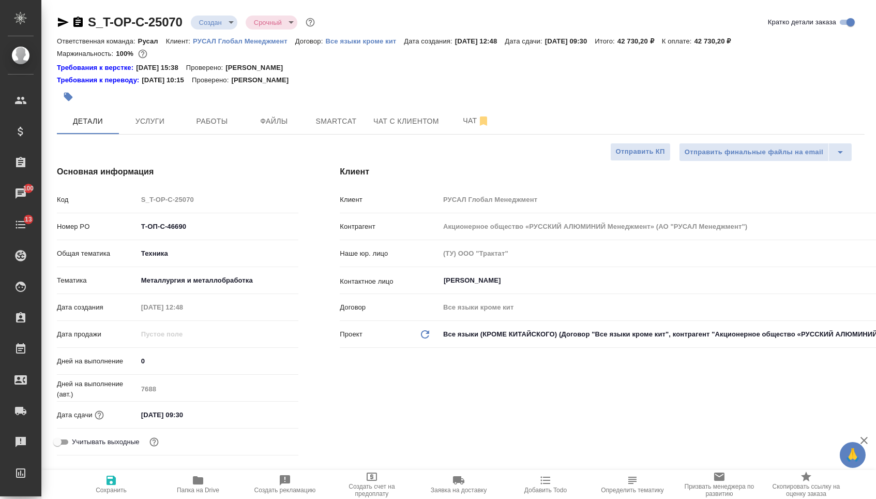
click at [109, 478] on icon "button" at bounding box center [111, 479] width 9 height 9
type textarea "x"
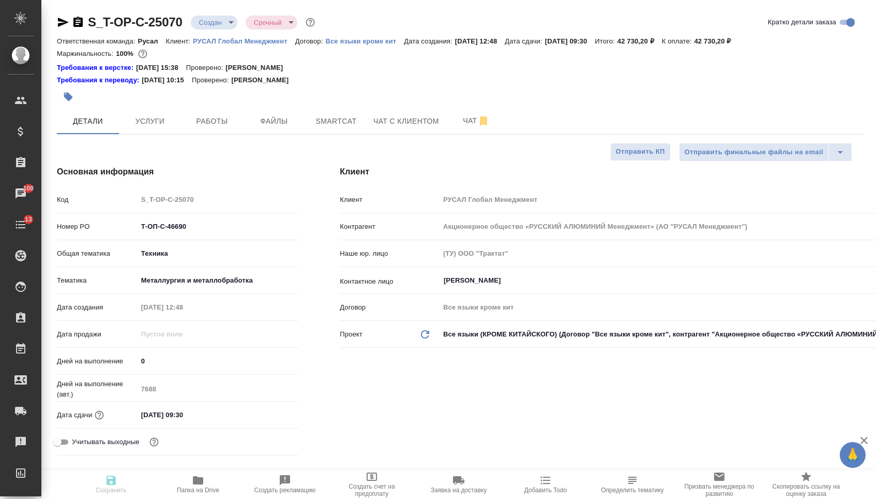
type textarea "x"
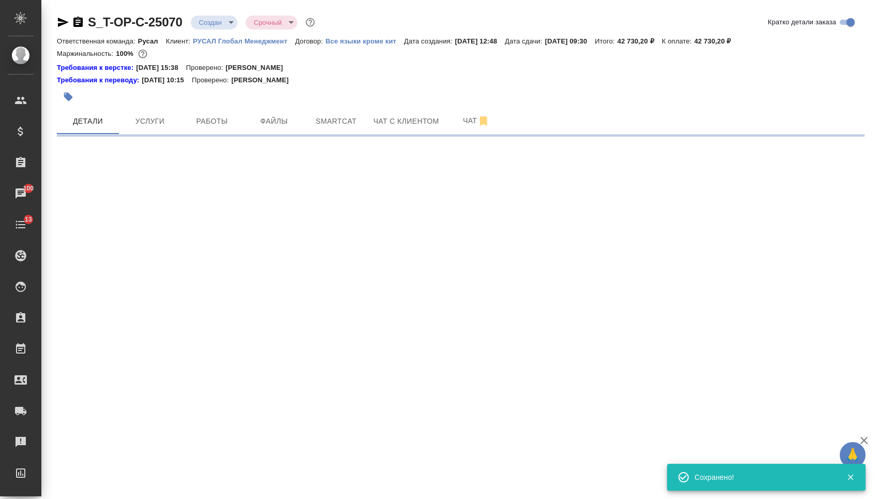
select select "RU"
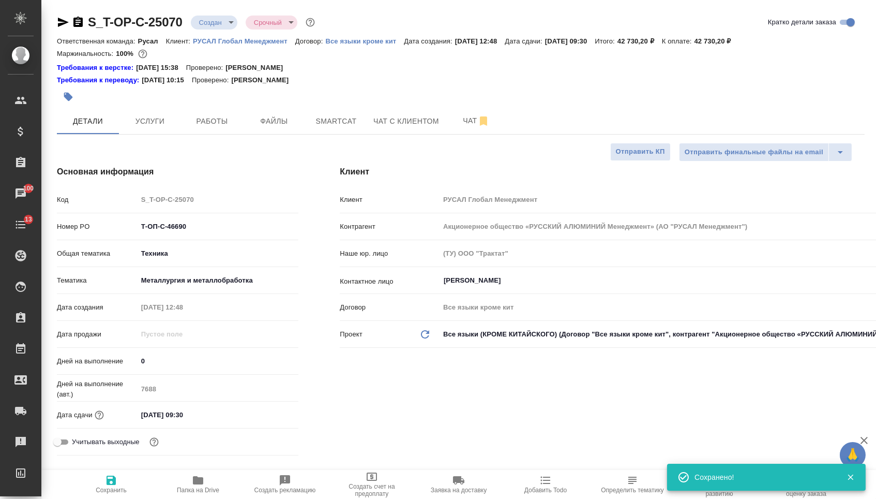
type textarea "x"
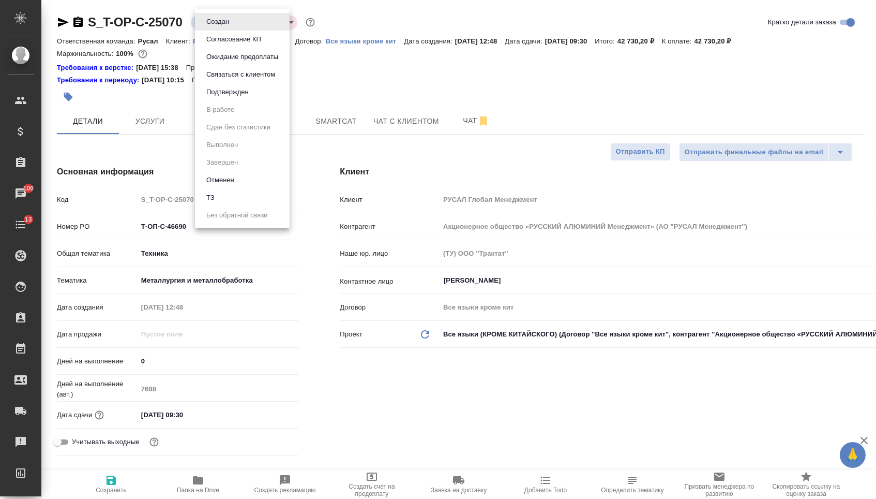
click at [229, 14] on body "🙏 .cls-1 fill:#fff; AWATERA Menshikova Aleksandra Клиенты Спецификации Заказы 1…" at bounding box center [438, 249] width 876 height 499
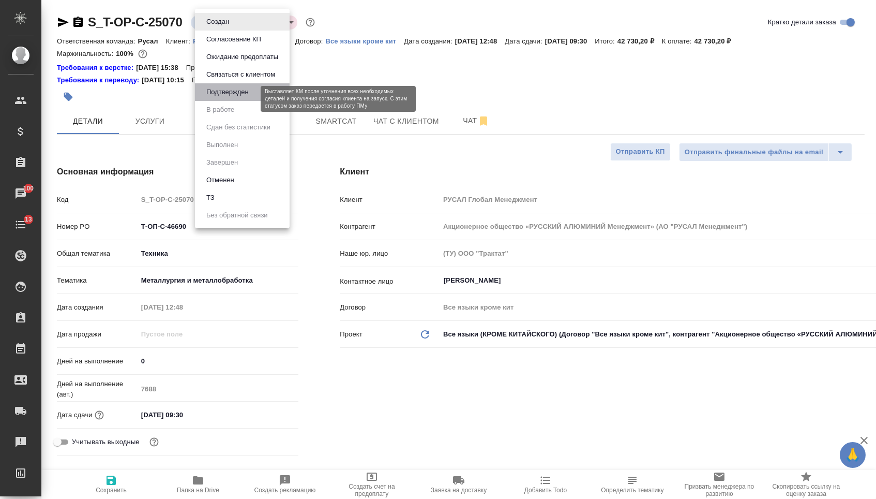
click at [229, 97] on button "Подтвержден" at bounding box center [227, 91] width 49 height 11
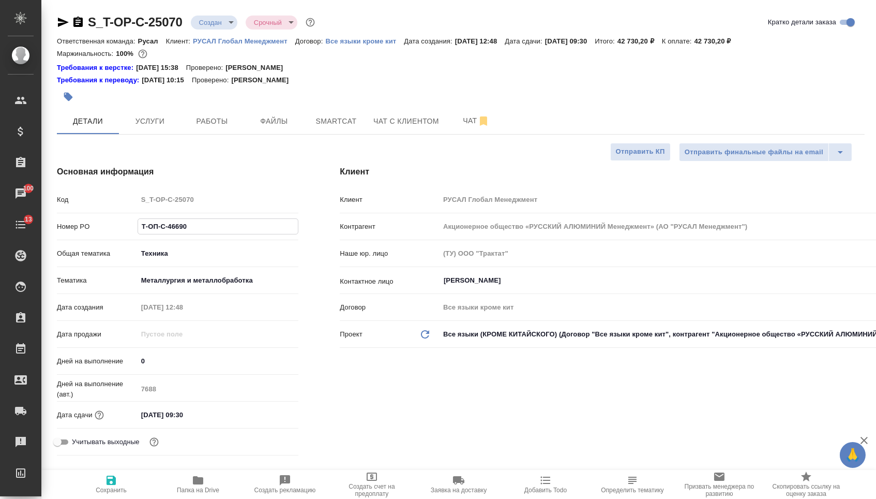
drag, startPoint x: 188, startPoint y: 233, endPoint x: 110, endPoint y: 228, distance: 78.8
click at [110, 229] on div "Номер PO Т-ОП-С-46690" at bounding box center [178, 226] width 242 height 18
select select "RU"
type textarea "x"
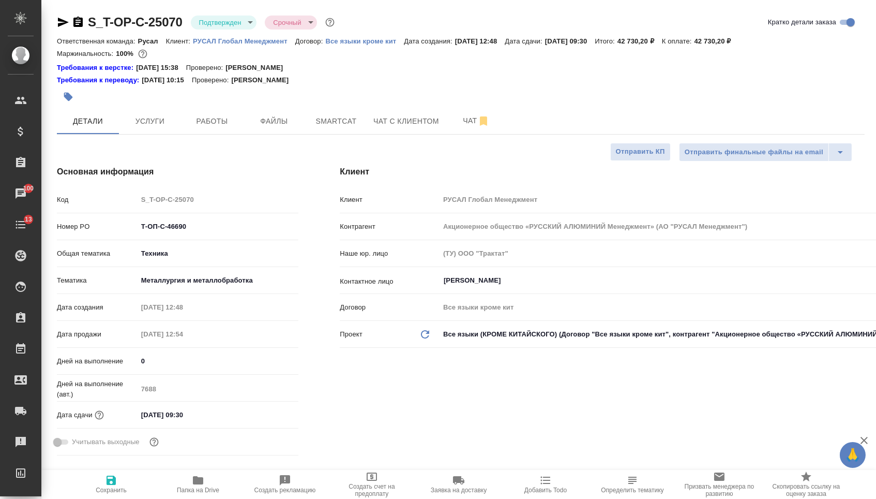
type textarea "x"
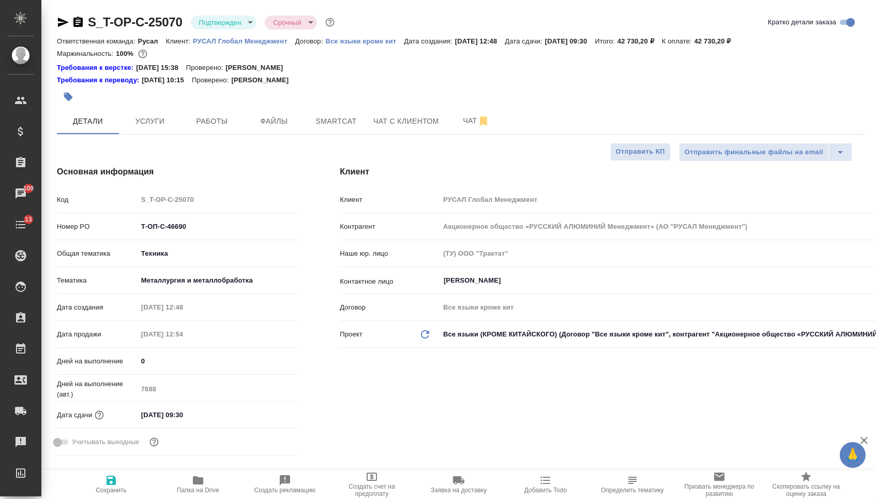
type textarea "x"
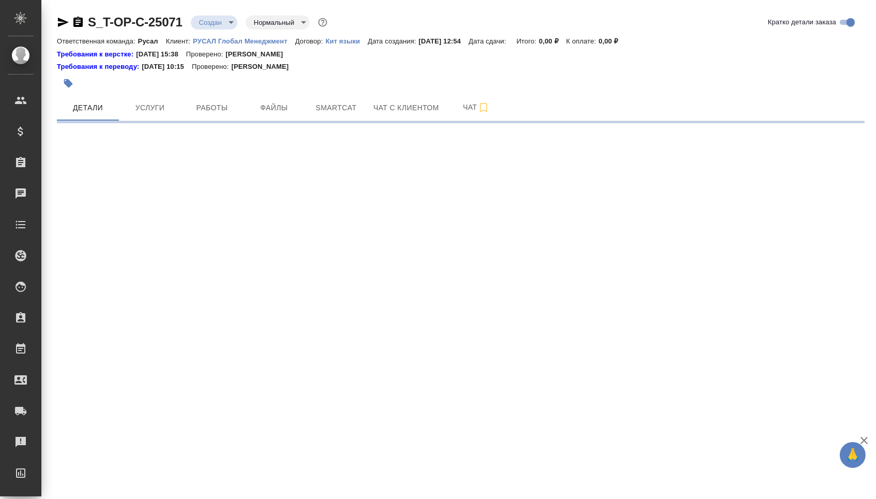
select select "RU"
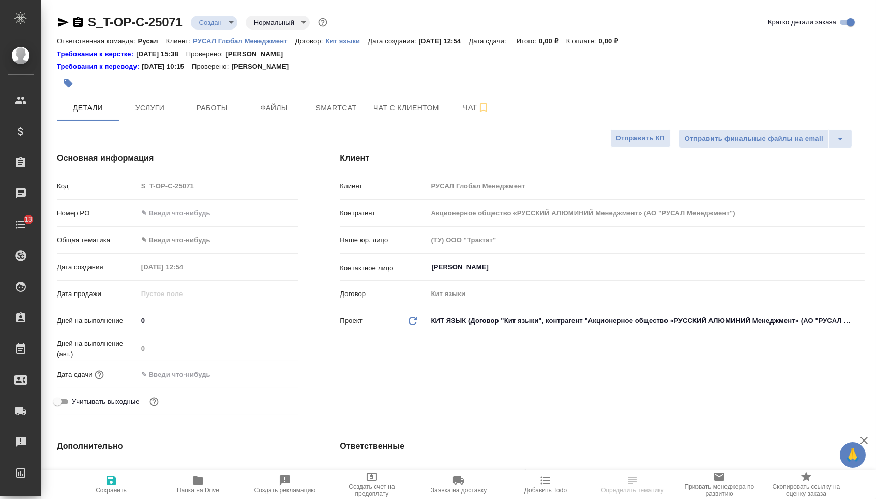
type textarea "x"
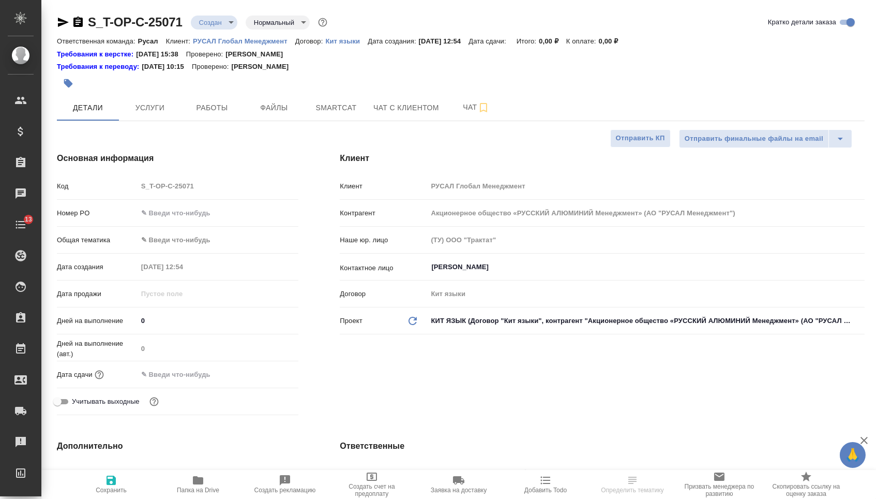
type textarea "x"
click at [180, 212] on input "text" at bounding box center [218, 212] width 161 height 15
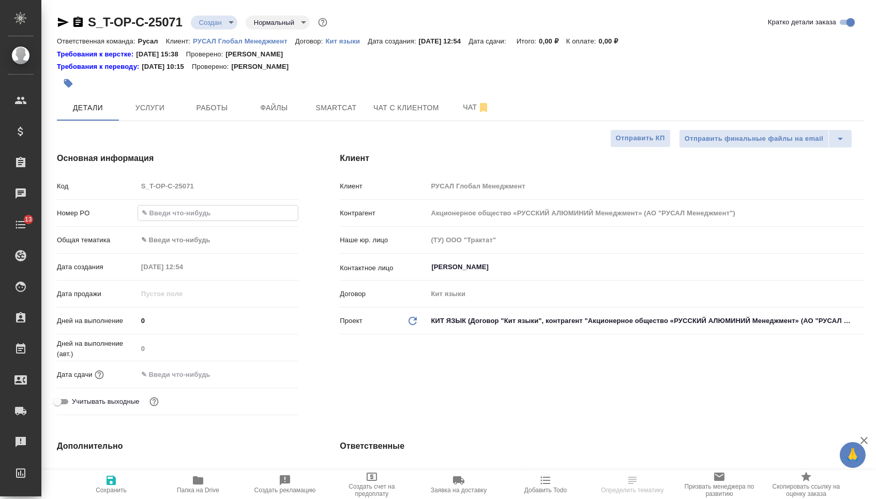
paste input "Т-ОП-С-46691"
type input "Т-ОП-С-46691"
type textarea "x"
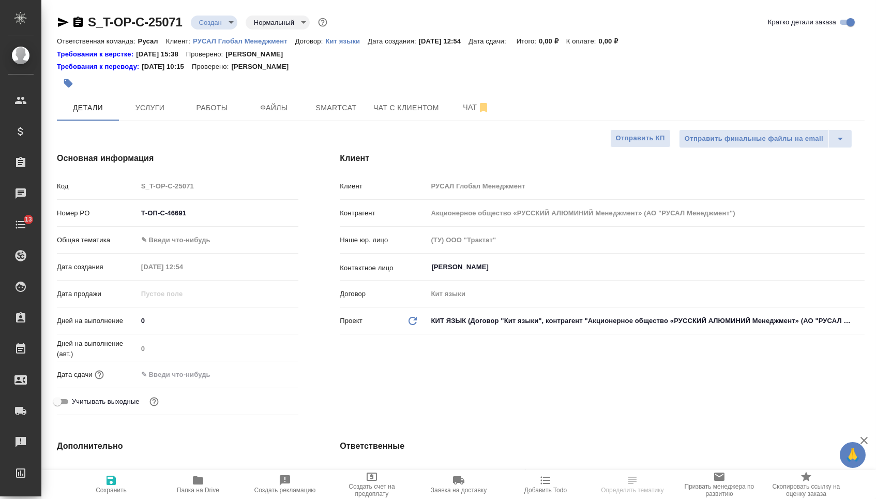
type textarea "x"
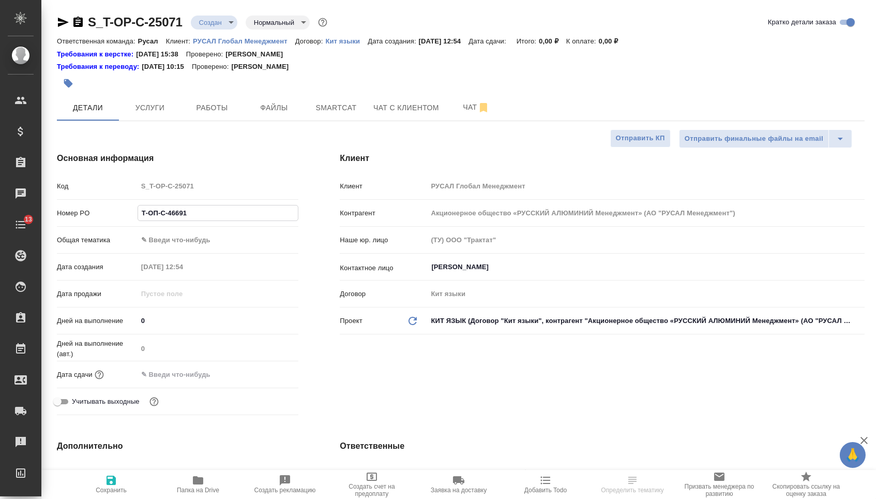
type textarea "x"
type input "Т-ОП-С-46691"
click at [194, 382] on input "text" at bounding box center [183, 374] width 91 height 15
click at [297, 380] on div at bounding box center [280, 374] width 36 height 12
click at [280, 380] on div at bounding box center [280, 374] width 36 height 12
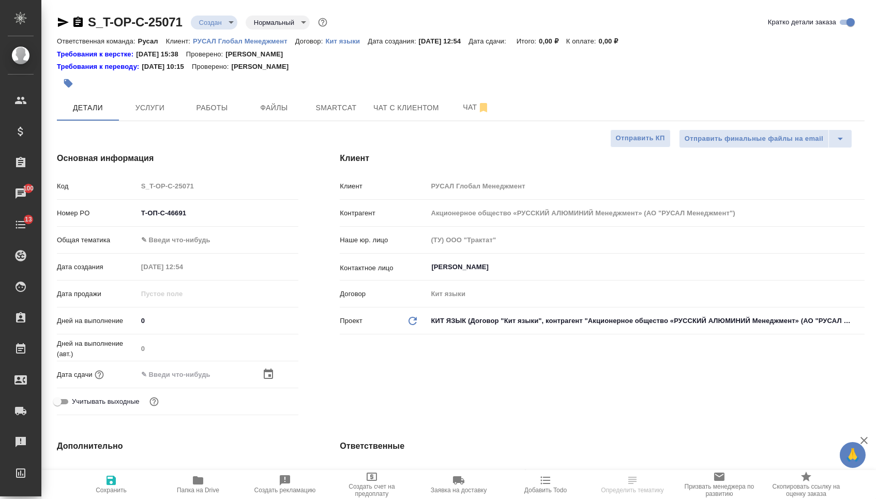
click at [262, 377] on icon "button" at bounding box center [268, 374] width 12 height 12
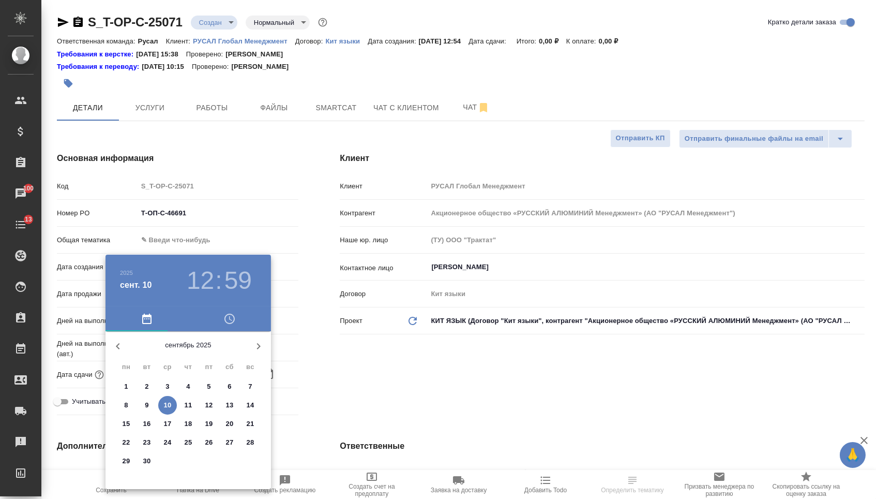
click at [208, 408] on p "12" at bounding box center [209, 405] width 8 height 10
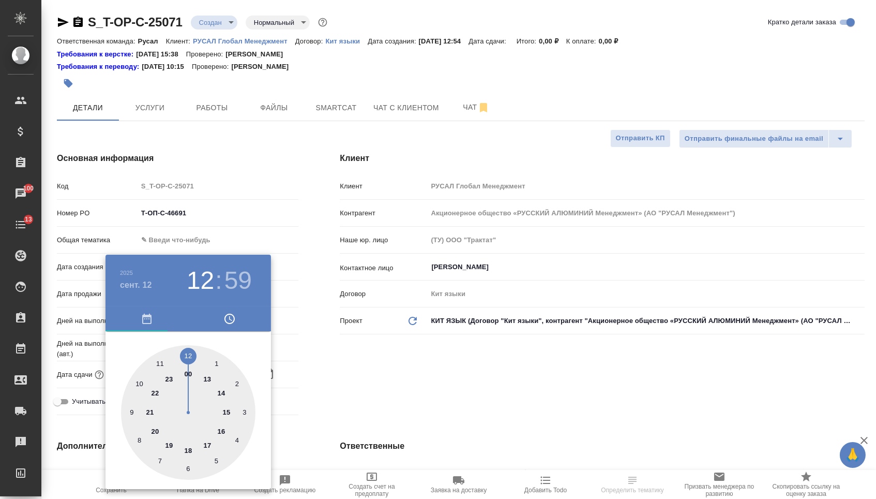
type input "12.09.2025 12:59"
type textarea "x"
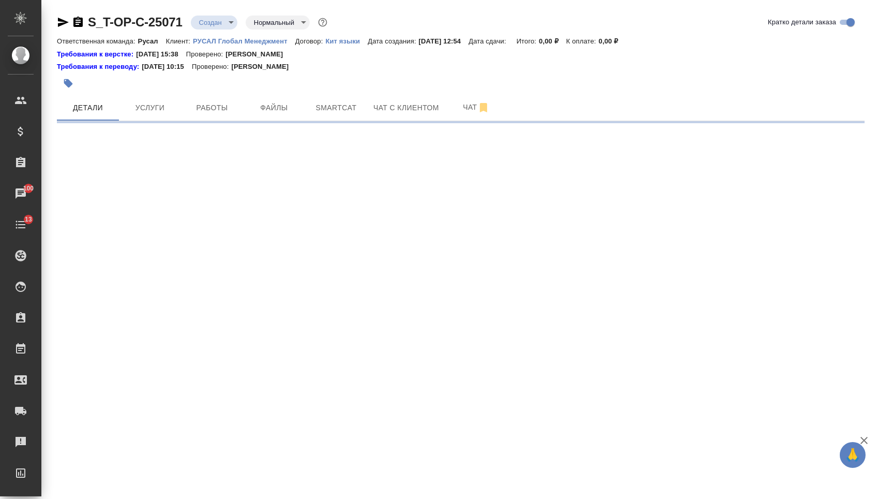
select select "RU"
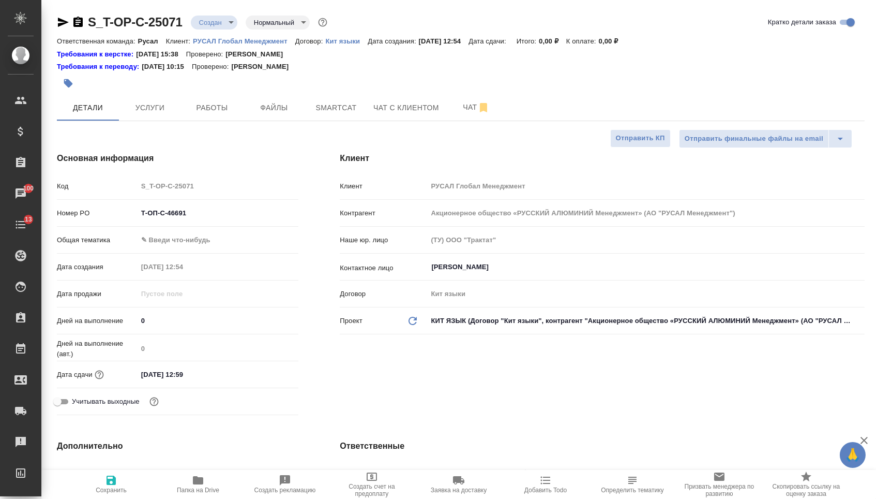
type textarea "x"
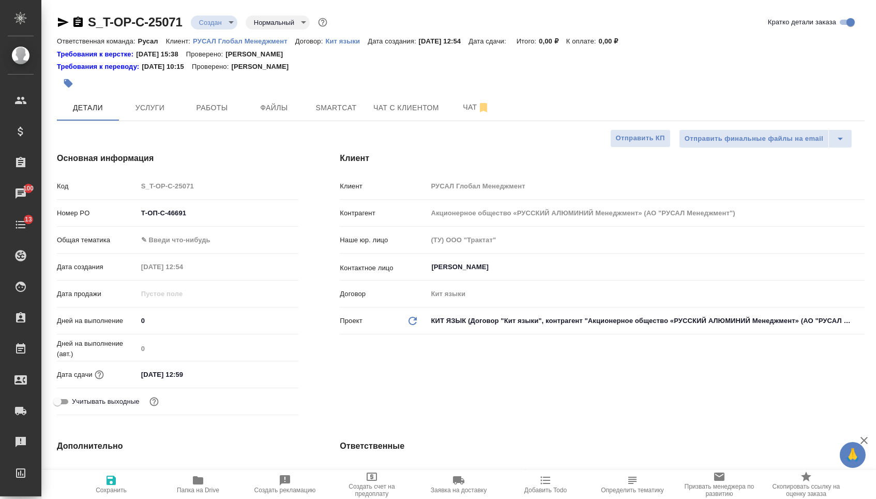
type textarea "x"
click at [205, 375] on input "12.09.2025 12:59" at bounding box center [183, 374] width 91 height 15
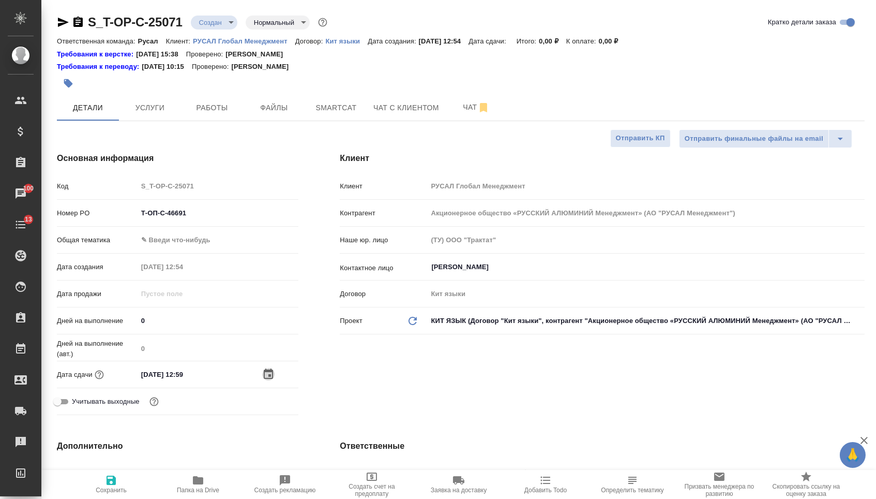
click at [270, 377] on icon "button" at bounding box center [268, 374] width 12 height 12
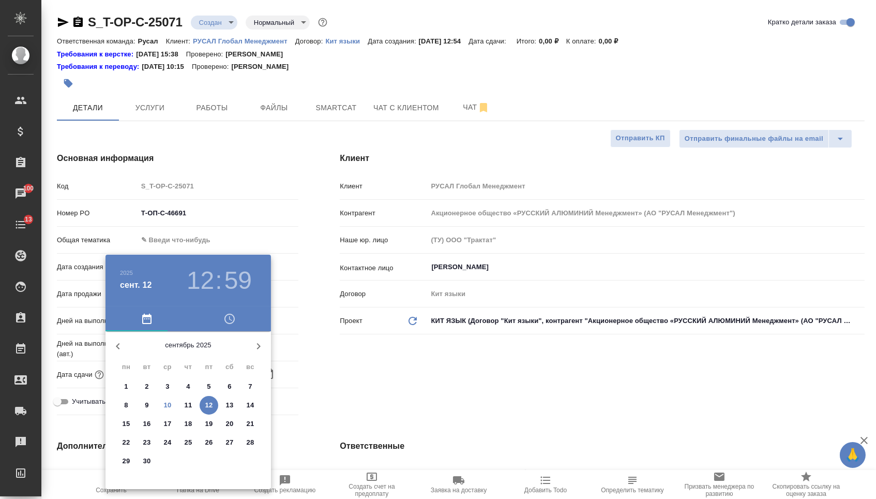
click at [205, 409] on p "12" at bounding box center [209, 405] width 8 height 10
type textarea "x"
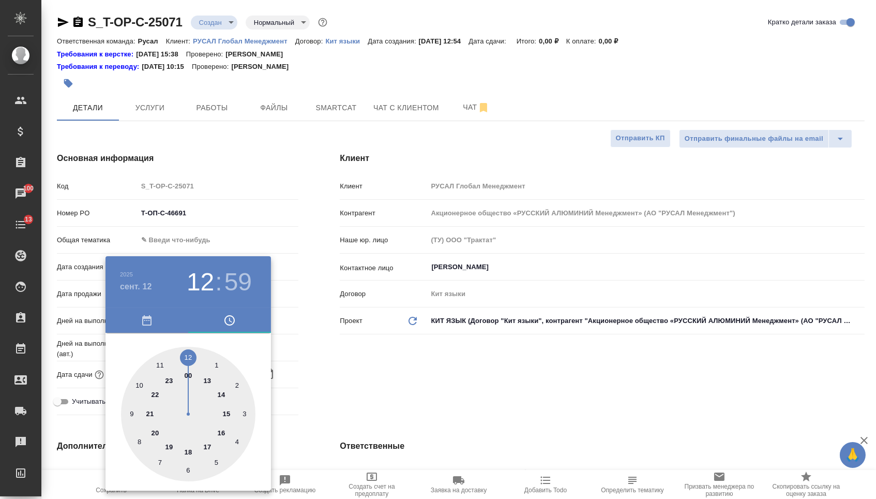
type textarea "x"
click at [222, 410] on div at bounding box center [188, 414] width 134 height 134
type input "12.09.2025 15:59"
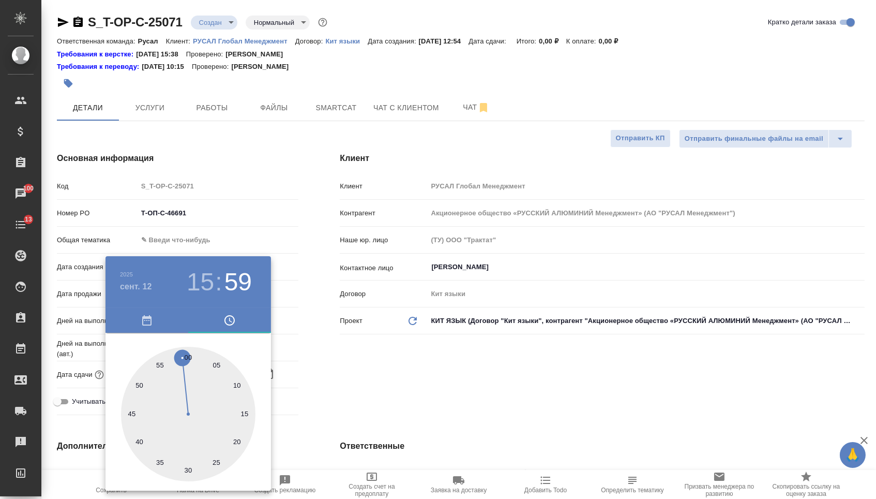
type textarea "x"
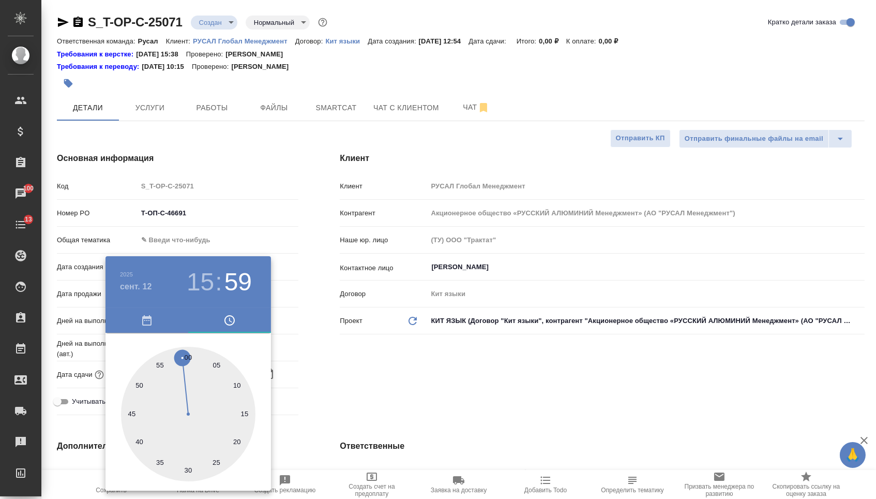
type textarea "x"
type input "12.09.2025 15:30"
click at [188, 469] on div at bounding box center [188, 414] width 134 height 134
type textarea "x"
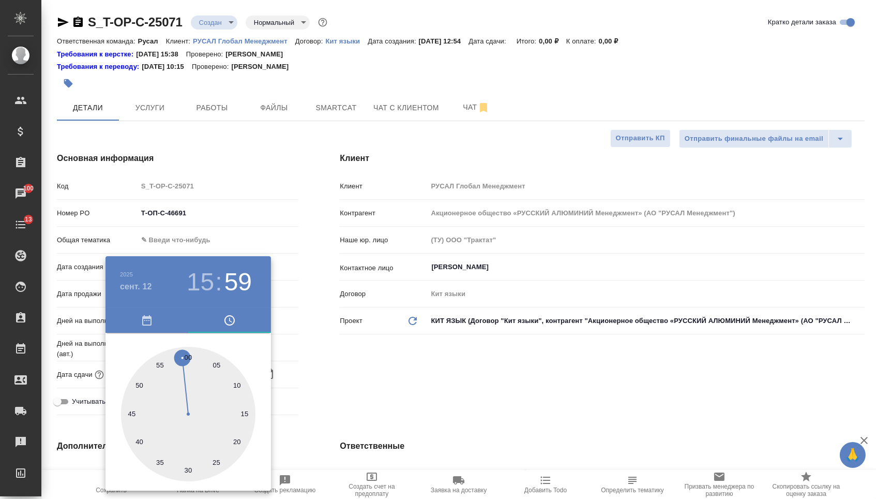
type textarea "x"
click at [314, 409] on div at bounding box center [438, 249] width 876 height 499
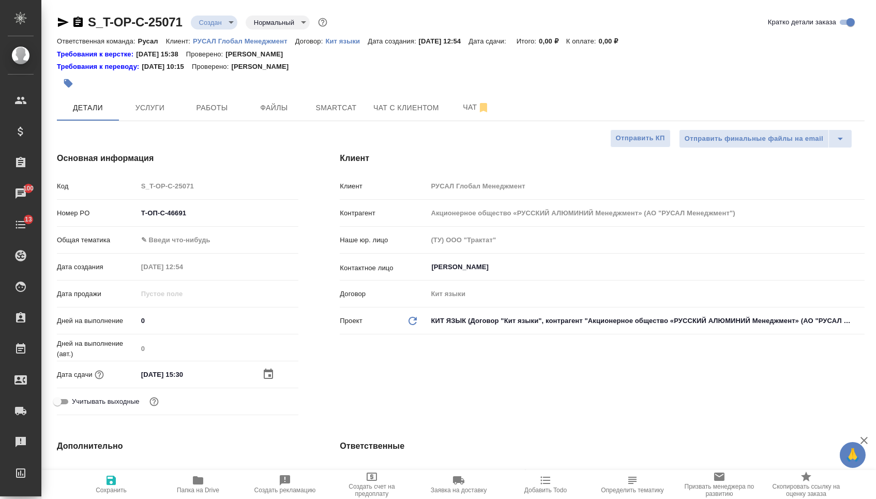
click at [116, 498] on button "Сохранить" at bounding box center [111, 484] width 87 height 29
type textarea "x"
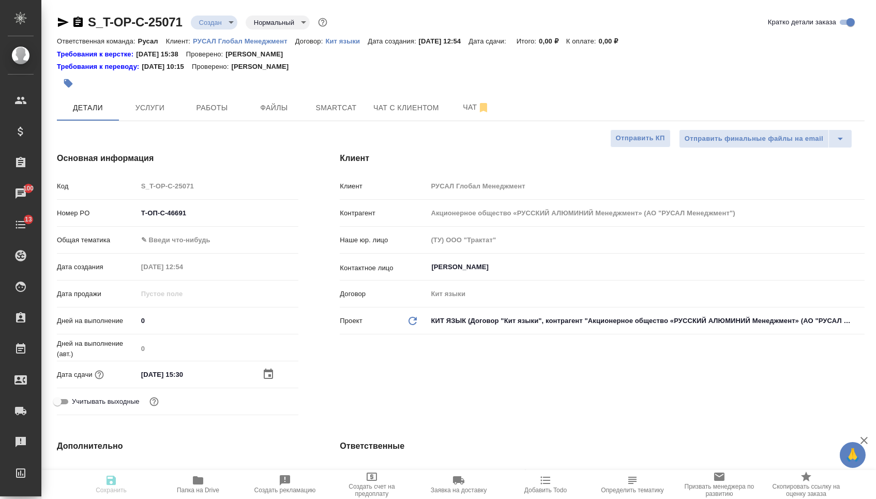
type textarea "x"
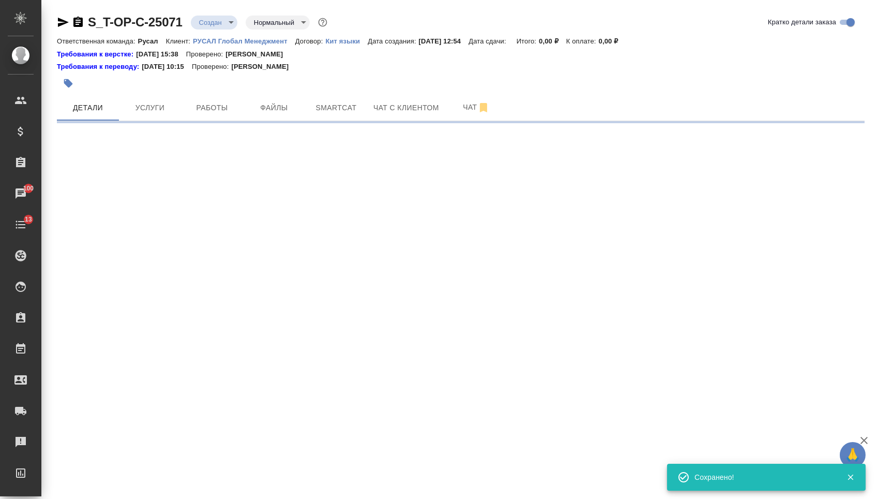
select select "RU"
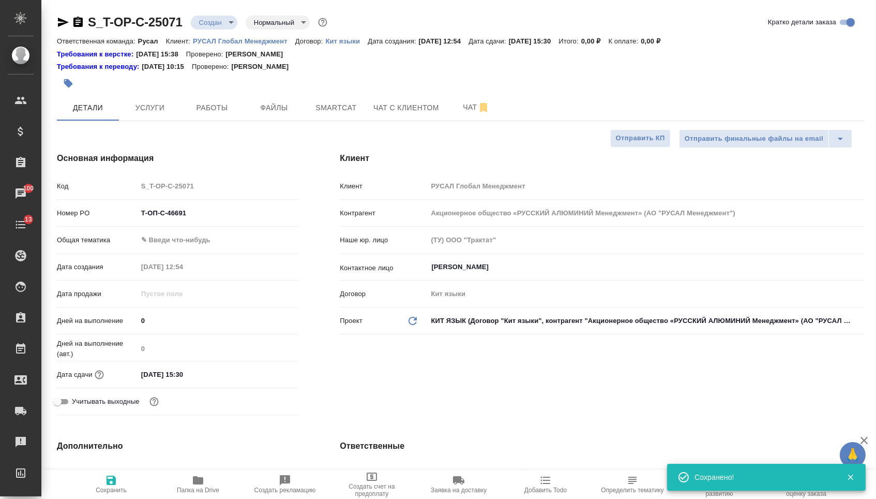
type textarea "x"
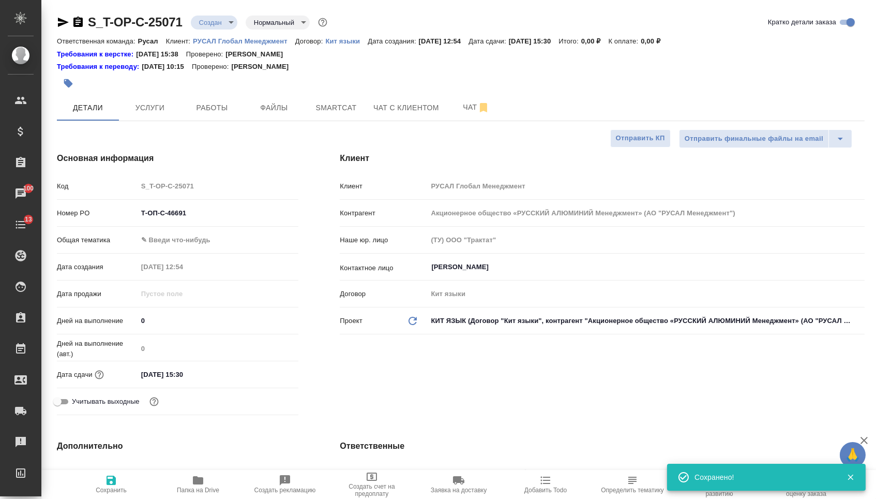
type textarea "x"
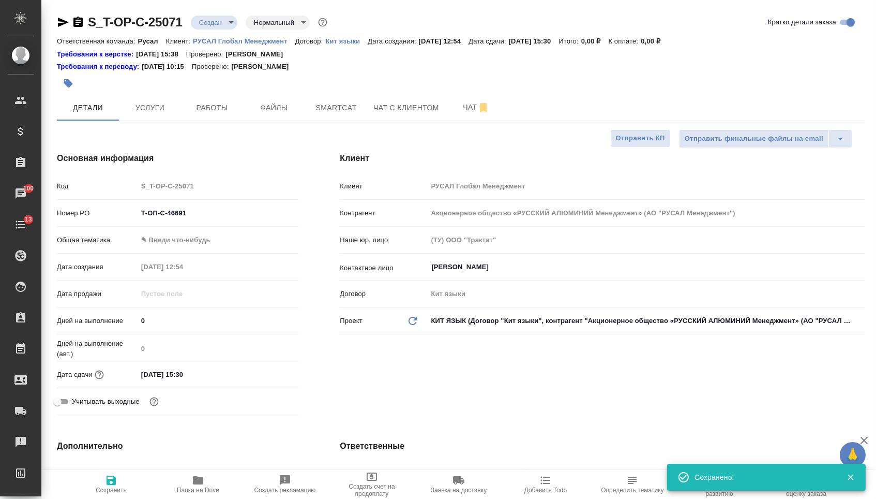
type textarea "x"
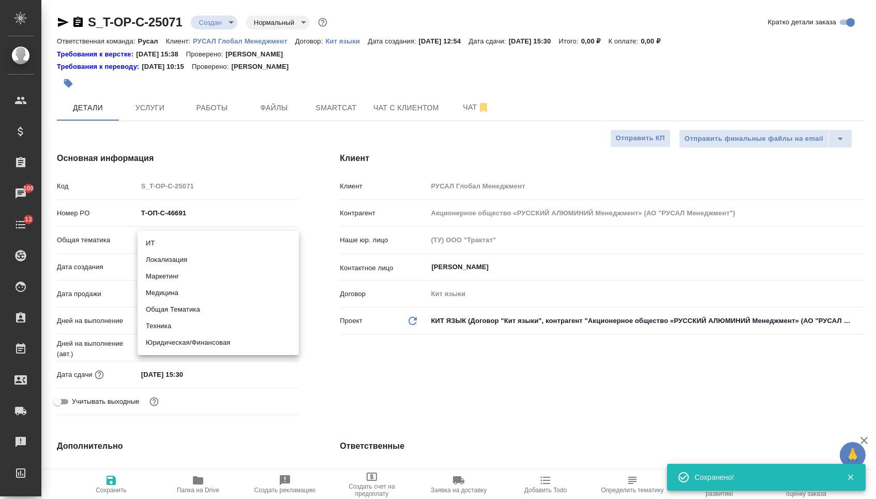
drag, startPoint x: 213, startPoint y: 244, endPoint x: 213, endPoint y: 288, distance: 44.5
click at [213, 244] on body "🙏 .cls-1 fill:#fff; AWATERA Menshikova Aleksandra Клиенты Спецификации Заказы 1…" at bounding box center [438, 249] width 876 height 499
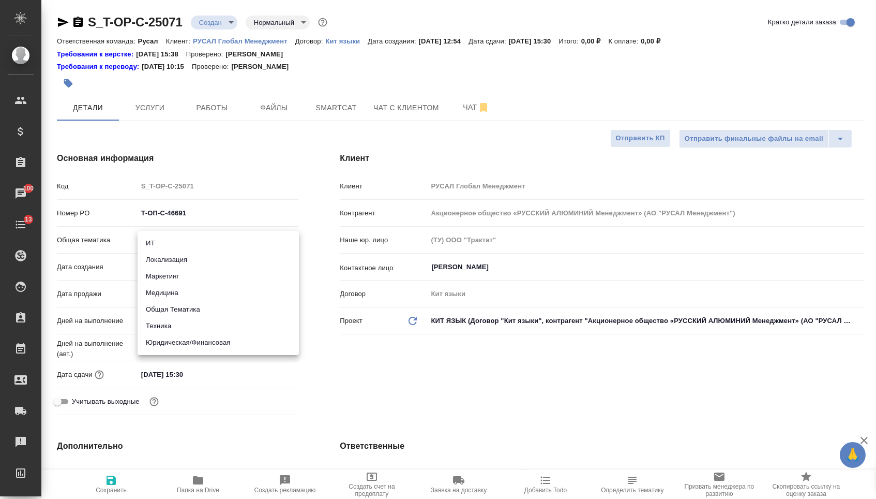
click at [194, 329] on li "Техника" at bounding box center [218, 326] width 161 height 17
type input "tech"
type textarea "x"
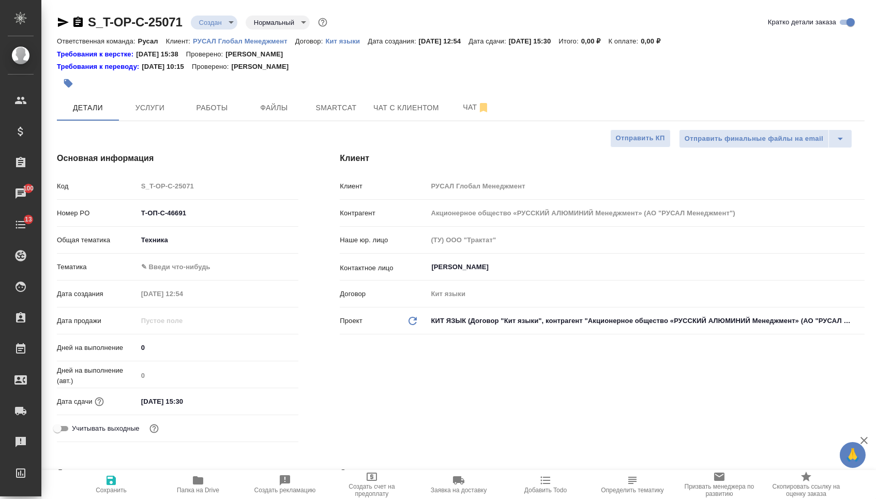
click at [199, 268] on body "🙏 .cls-1 fill:#fff; AWATERA Menshikova Aleksandra Клиенты Спецификации Заказы 1…" at bounding box center [438, 249] width 876 height 499
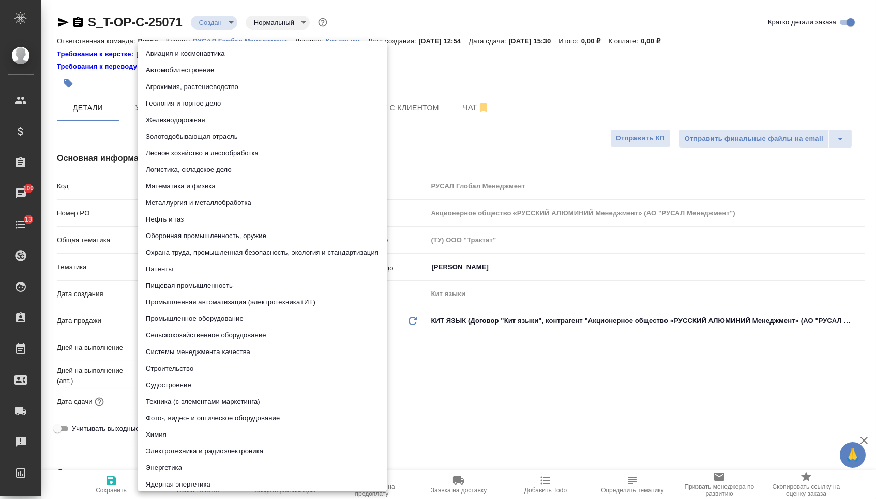
click at [186, 257] on li "Охрана труда, промышленная безопасность, экология и стандартизация" at bounding box center [262, 252] width 249 height 17
type textarea "x"
type input "5f647205b73bc97568ca66b9"
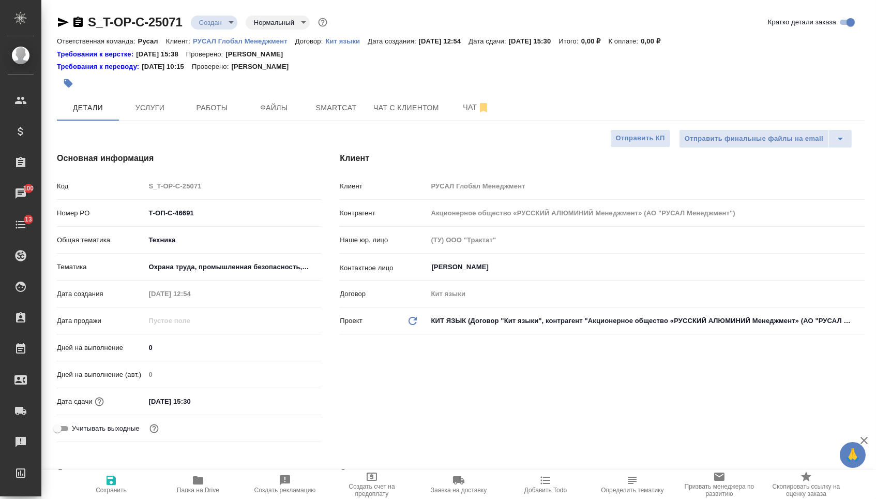
click at [98, 498] on button "Сохранить" at bounding box center [111, 484] width 87 height 29
type textarea "x"
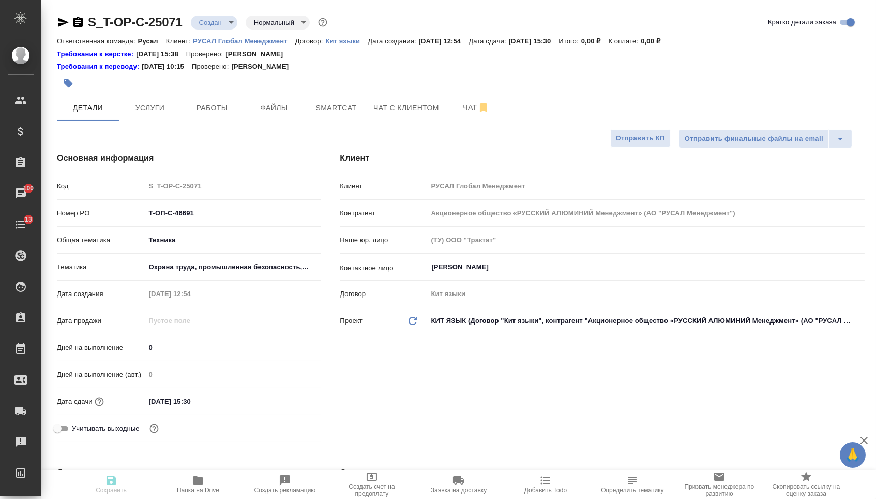
type textarea "x"
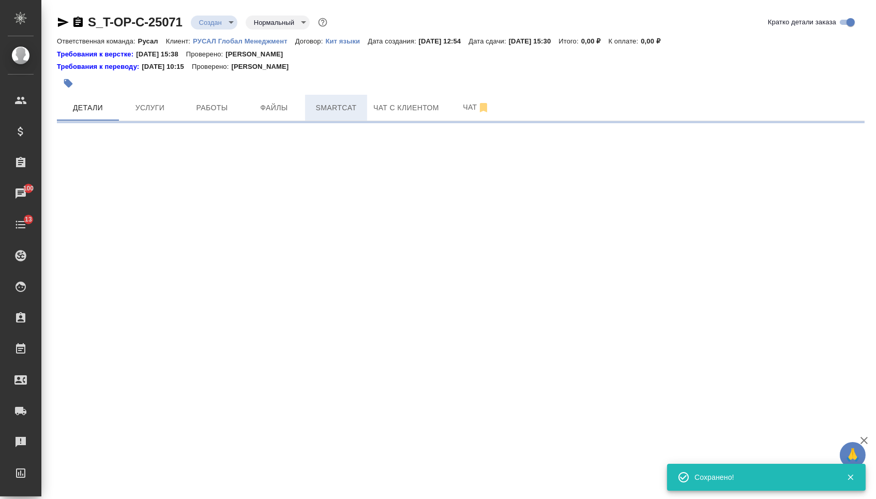
select select "RU"
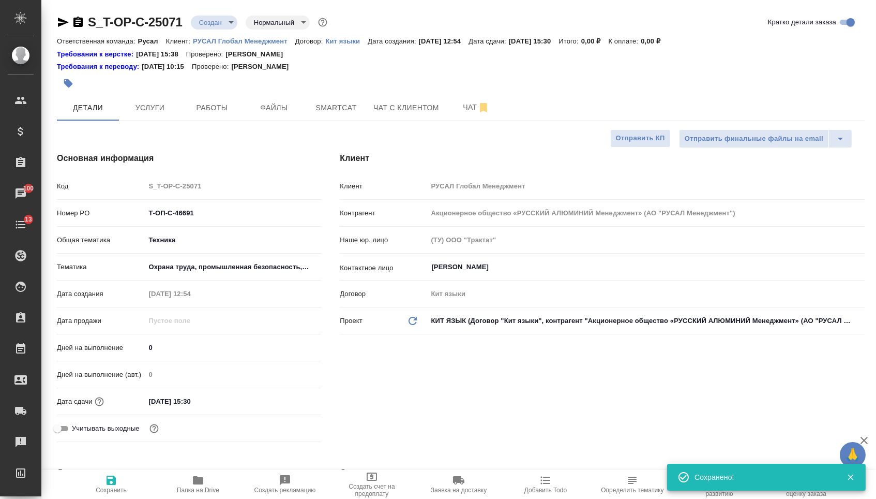
type textarea "x"
click at [292, 94] on div at bounding box center [326, 83] width 538 height 23
click at [283, 99] on button "Файлы" at bounding box center [274, 108] width 62 height 26
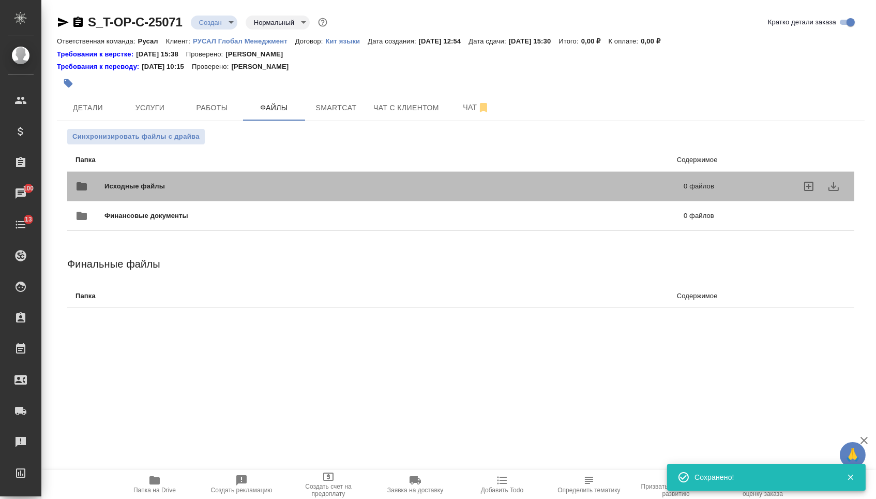
click at [169, 183] on span "Исходные файлы" at bounding box center [264, 186] width 320 height 10
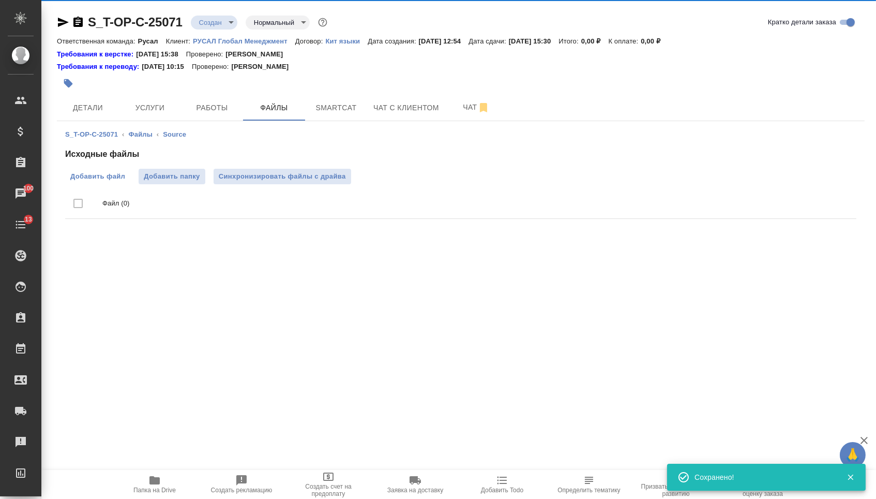
click at [83, 180] on span "Добавить файл" at bounding box center [97, 176] width 55 height 10
click at [0, 0] on input "Добавить файл" at bounding box center [0, 0] width 0 height 0
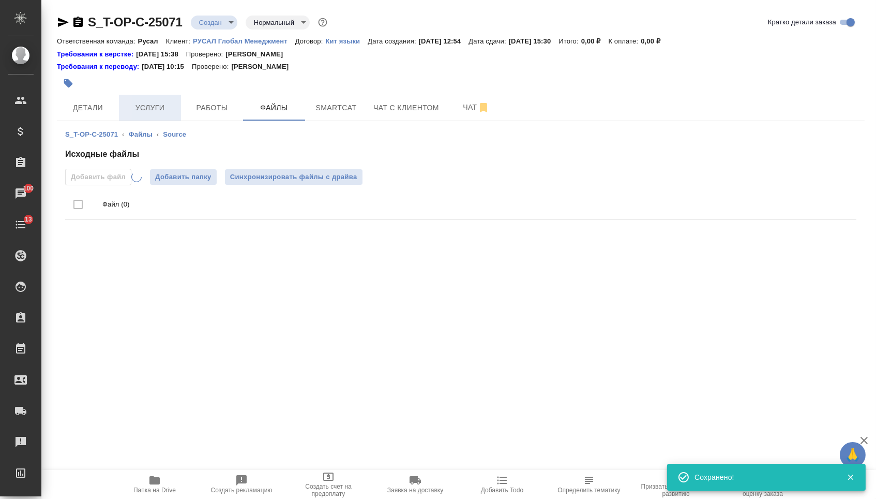
click at [161, 109] on span "Услуги" at bounding box center [150, 107] width 50 height 13
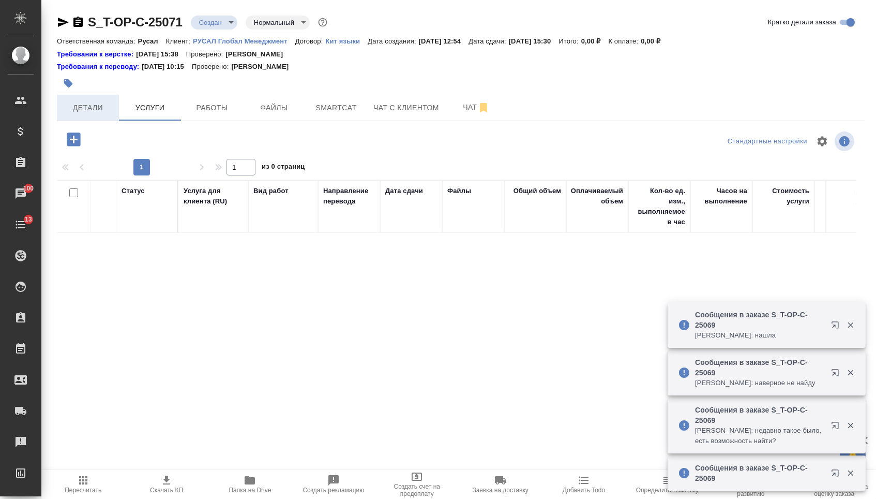
click at [95, 111] on span "Детали" at bounding box center [88, 107] width 50 height 13
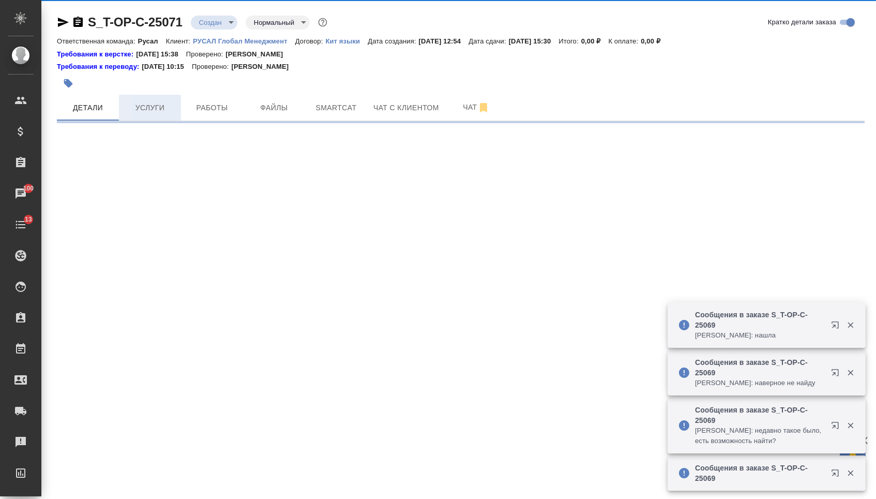
select select "RU"
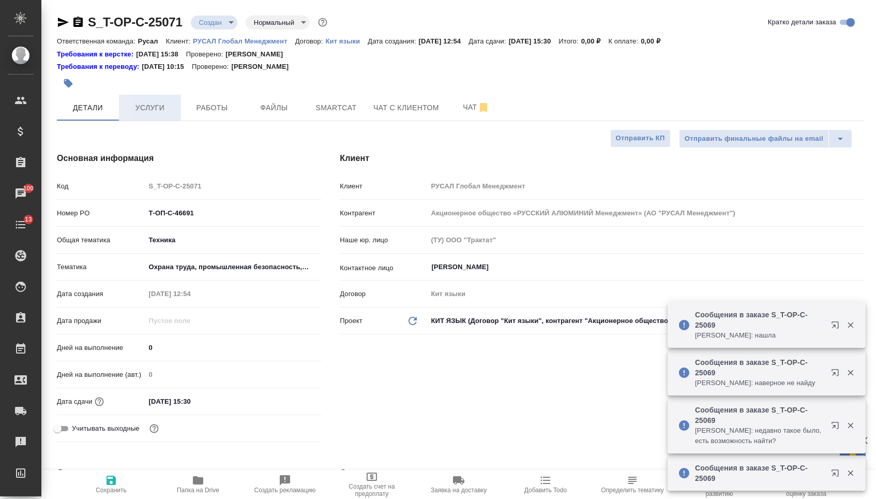
type textarea "x"
click at [159, 112] on span "Услуги" at bounding box center [150, 107] width 50 height 13
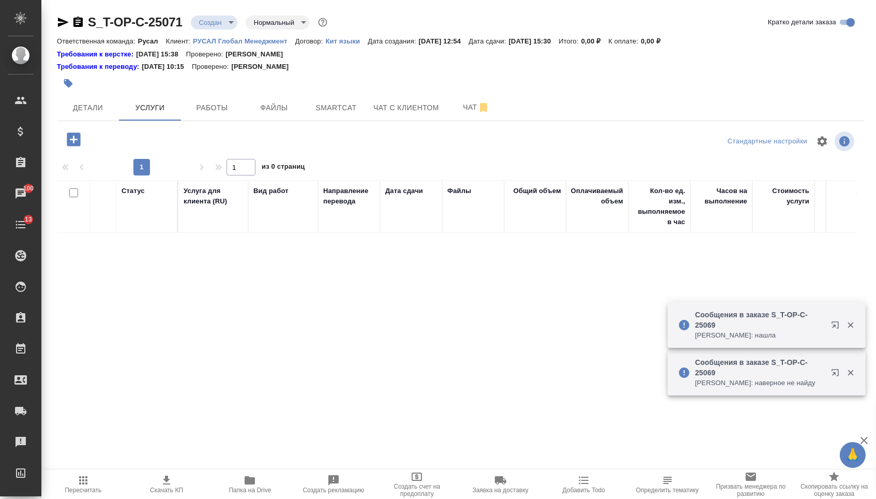
click at [71, 146] on icon "button" at bounding box center [73, 138] width 13 height 13
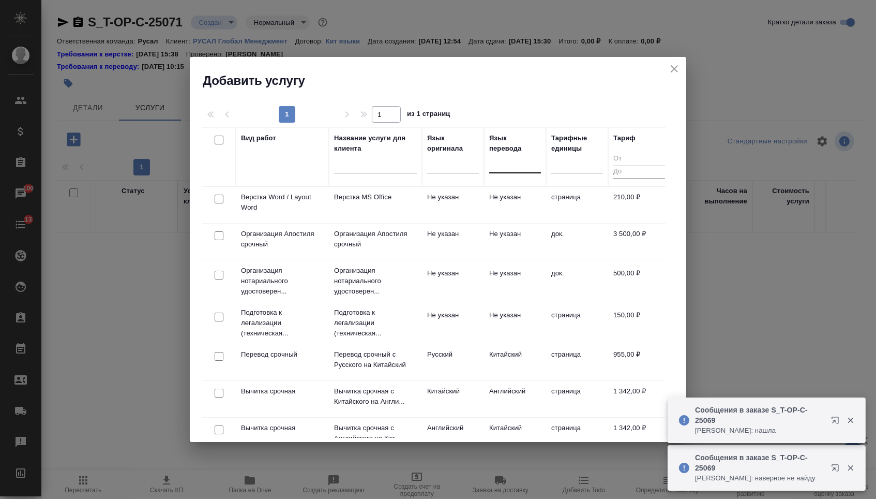
click at [524, 169] on div at bounding box center [515, 162] width 52 height 15
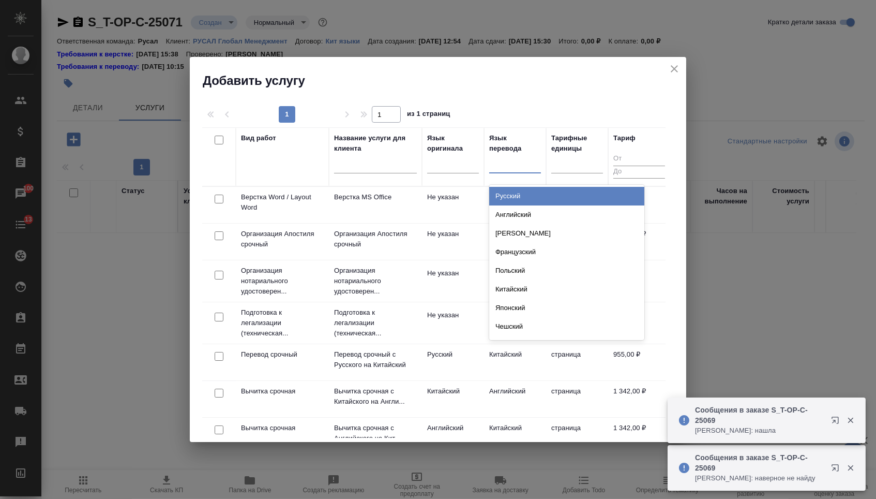
click at [517, 203] on div "Русский" at bounding box center [566, 196] width 155 height 19
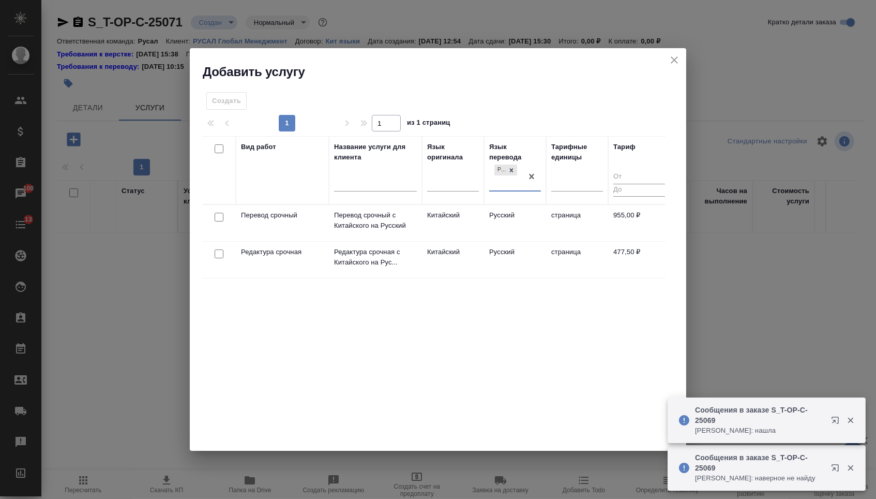
click at [216, 216] on input "checkbox" at bounding box center [219, 217] width 9 height 9
checkbox input "true"
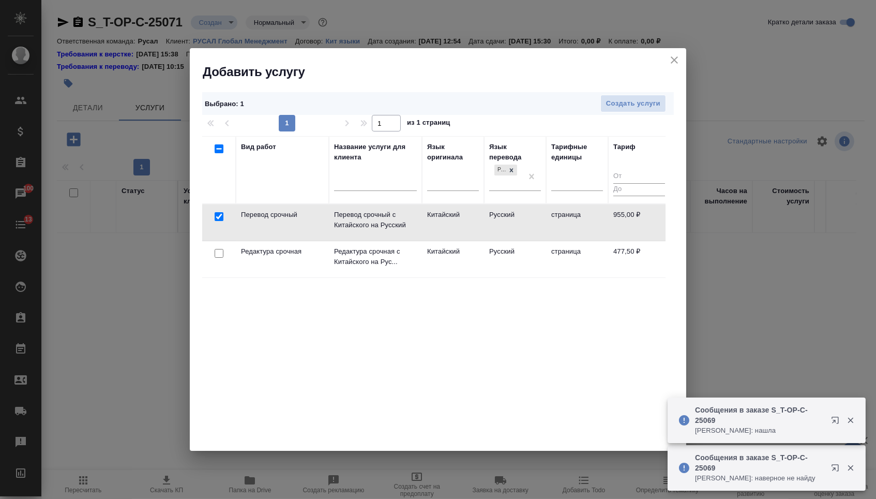
click at [216, 254] on input "checkbox" at bounding box center [219, 253] width 9 height 9
checkbox input "true"
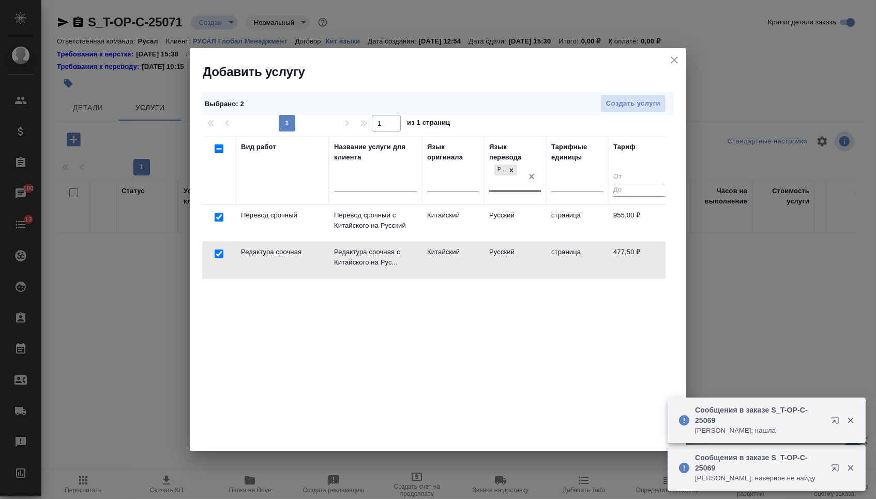
checkbox input "false"
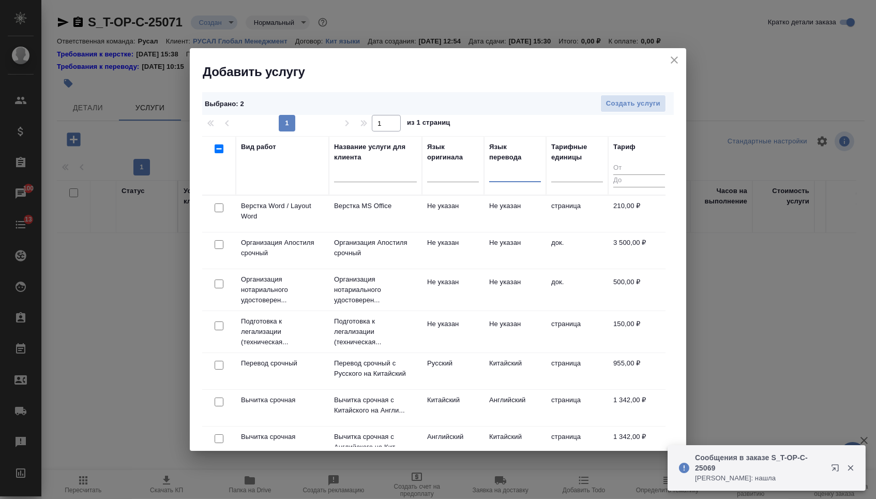
click at [221, 208] on input "checkbox" at bounding box center [219, 207] width 9 height 9
checkbox input "true"
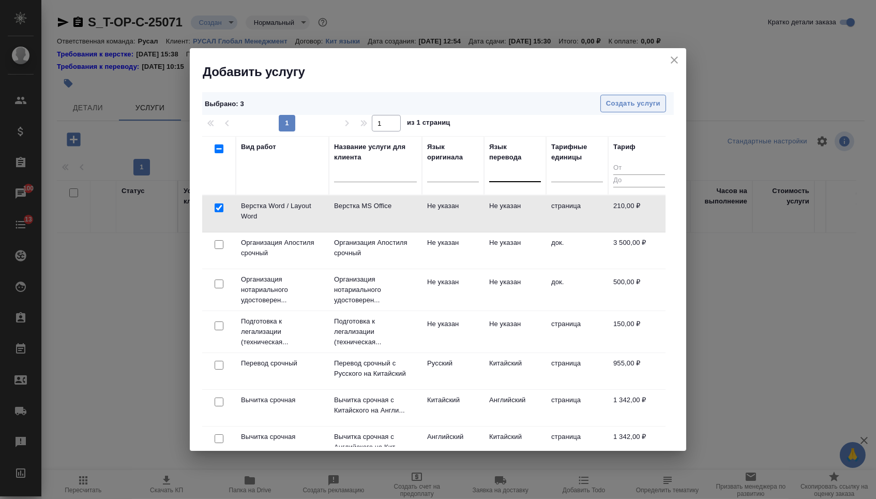
click at [624, 104] on span "Создать услуги" at bounding box center [633, 104] width 54 height 12
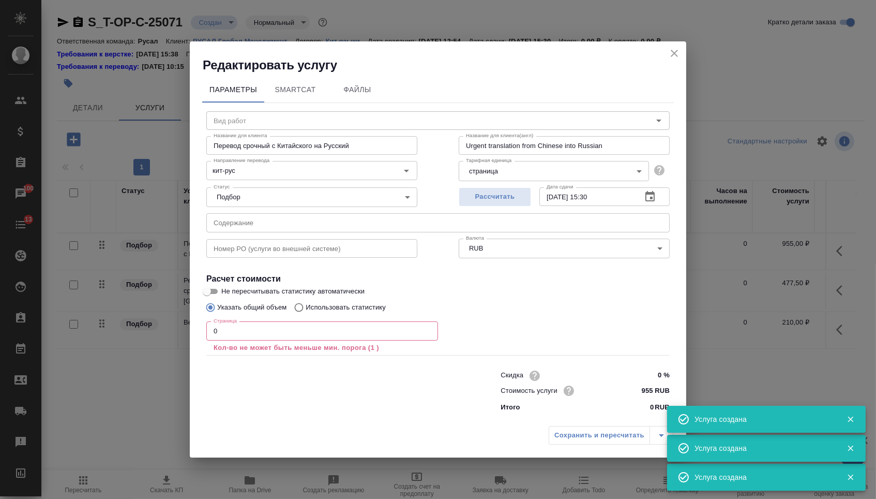
click at [266, 218] on input "text" at bounding box center [437, 222] width 463 height 19
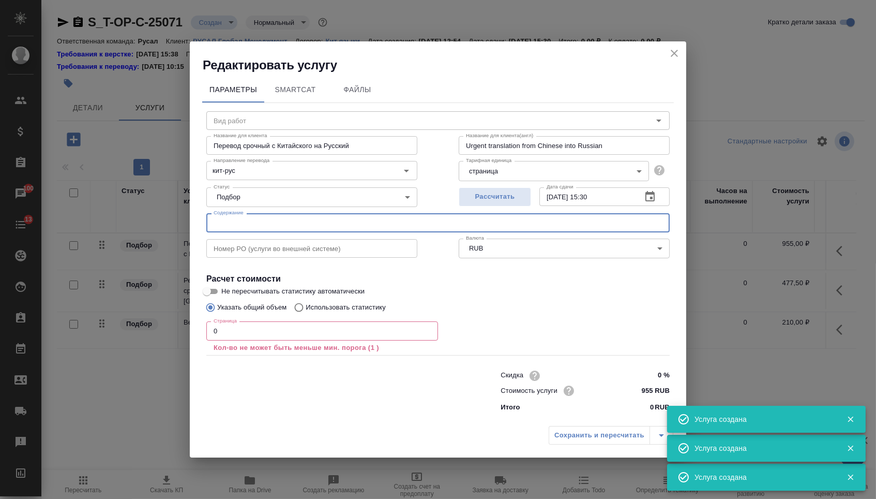
paste input "俄铝ORC发电机组技术方案"
type input "俄铝ORC发电机组技术方案"
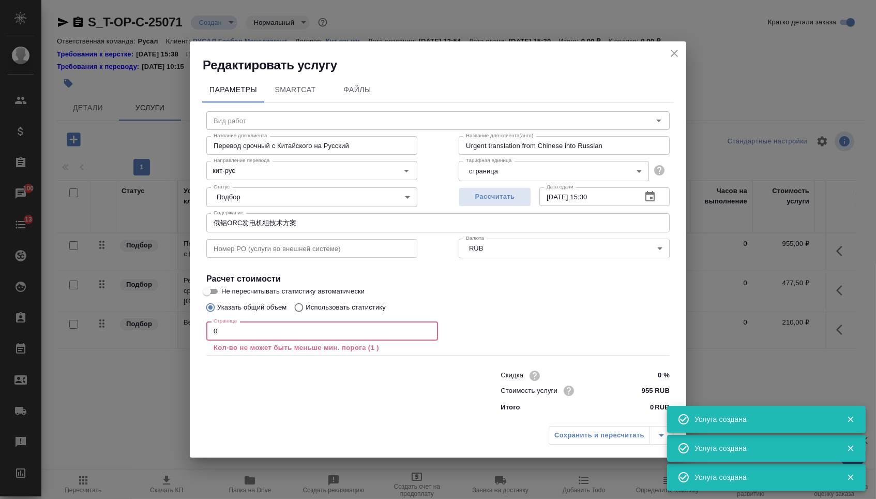
drag, startPoint x: 201, startPoint y: 335, endPoint x: 140, endPoint y: 329, distance: 61.9
click at [140, 329] on div "Редактировать услугу Параметры SmartCat Файлы Вид работ Вид работ Название для …" at bounding box center [438, 249] width 876 height 499
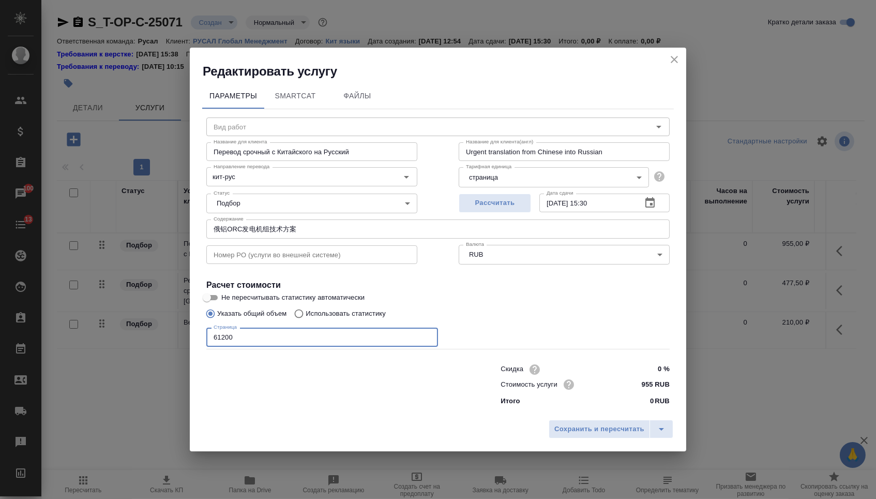
type input "61200"
click at [566, 444] on div "Сохранить и пересчитать" at bounding box center [438, 432] width 496 height 37
click at [566, 419] on div "Сохранить и пересчитать" at bounding box center [438, 432] width 496 height 37
click at [568, 427] on span "Сохранить и пересчитать" at bounding box center [599, 429] width 90 height 12
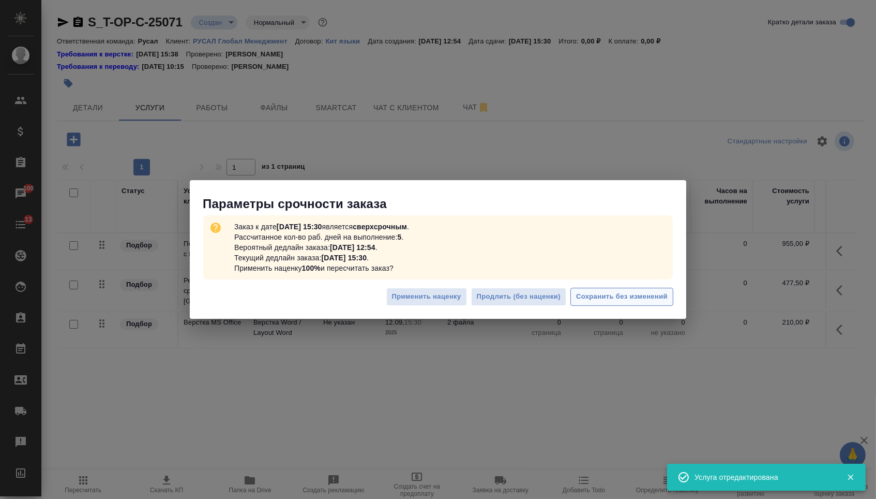
click at [598, 298] on span "Сохранить без изменений" at bounding box center [622, 297] width 92 height 12
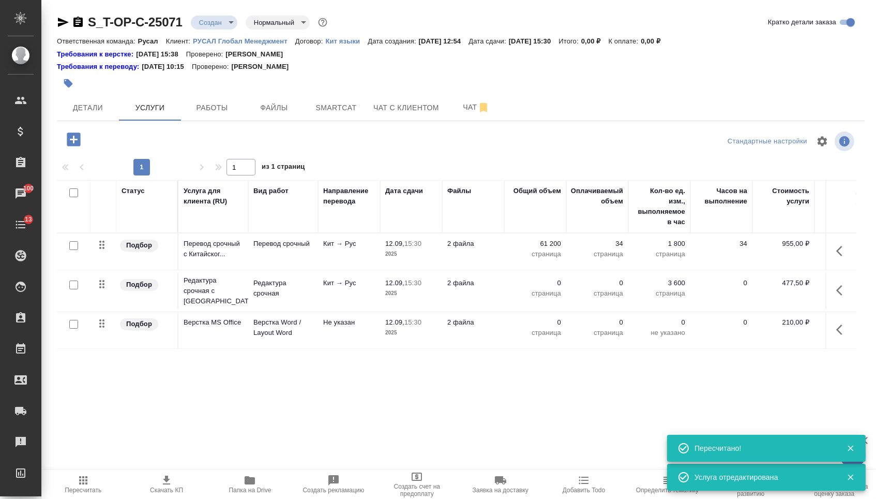
type input "urgent"
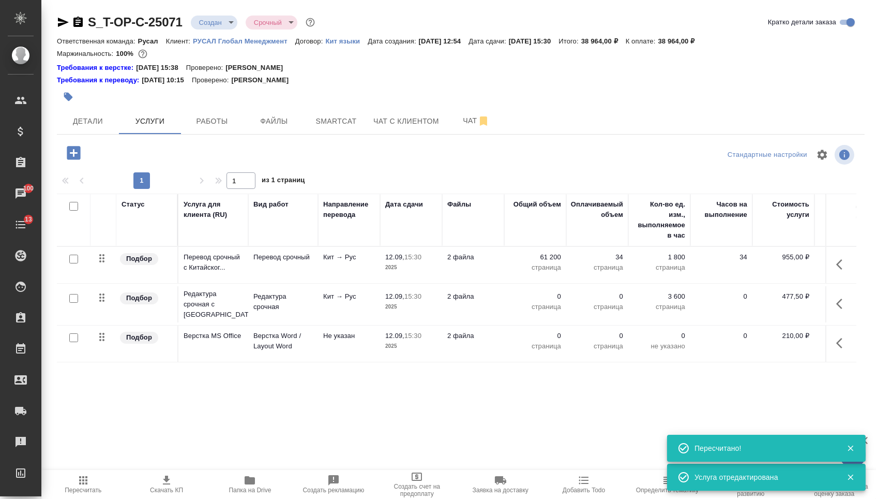
click at [539, 302] on p "0" at bounding box center [535, 296] width 52 height 10
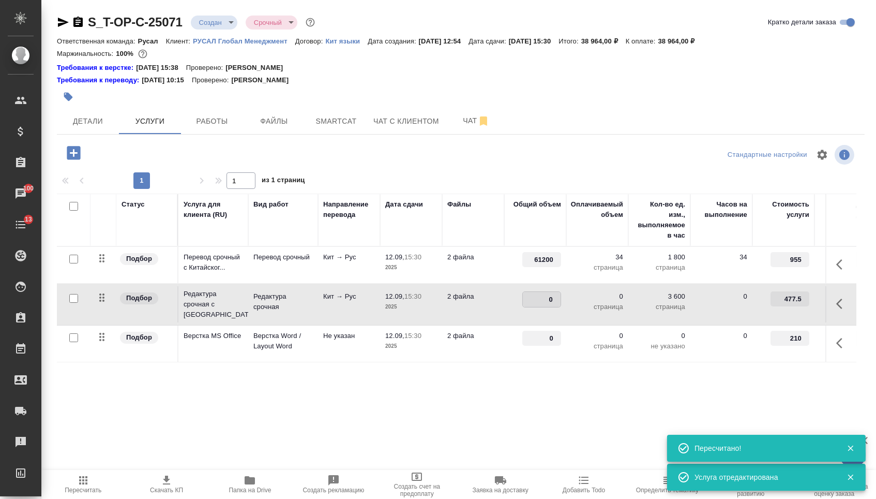
click at [539, 302] on input "0" at bounding box center [542, 299] width 38 height 15
type input "6120"
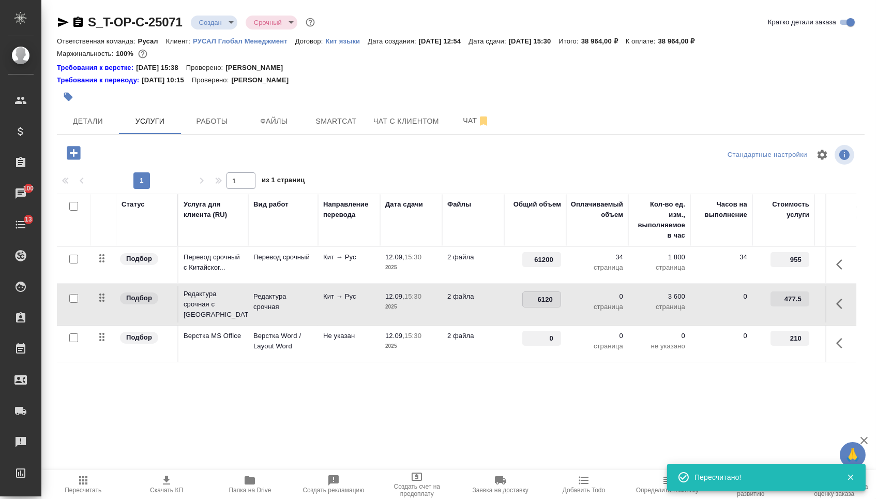
type input "61200"
drag, startPoint x: 540, startPoint y: 347, endPoint x: 581, endPoint y: 347, distance: 41.4
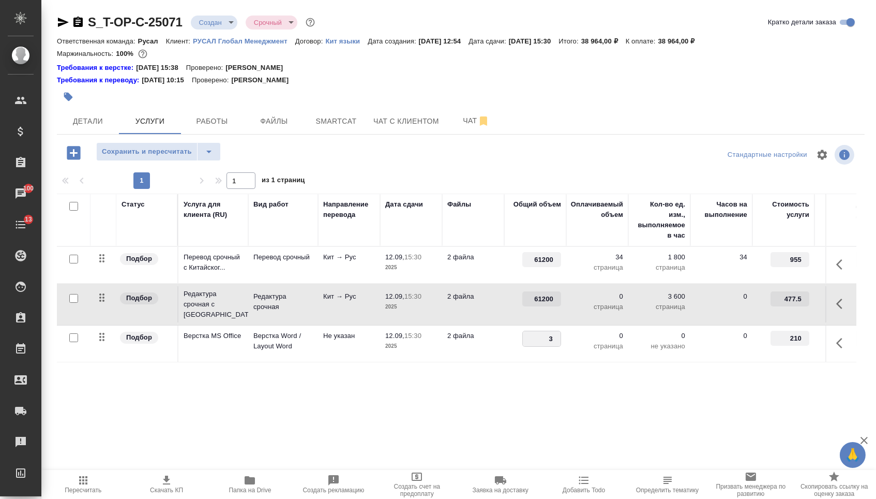
type input "34"
click at [535, 404] on div "Статус Услуга для клиента (RU) Вид работ Направление перевода Дата сдачи Файлы …" at bounding box center [457, 304] width 800 height 222
click at [141, 155] on span "Сохранить и пересчитать" at bounding box center [147, 152] width 90 height 12
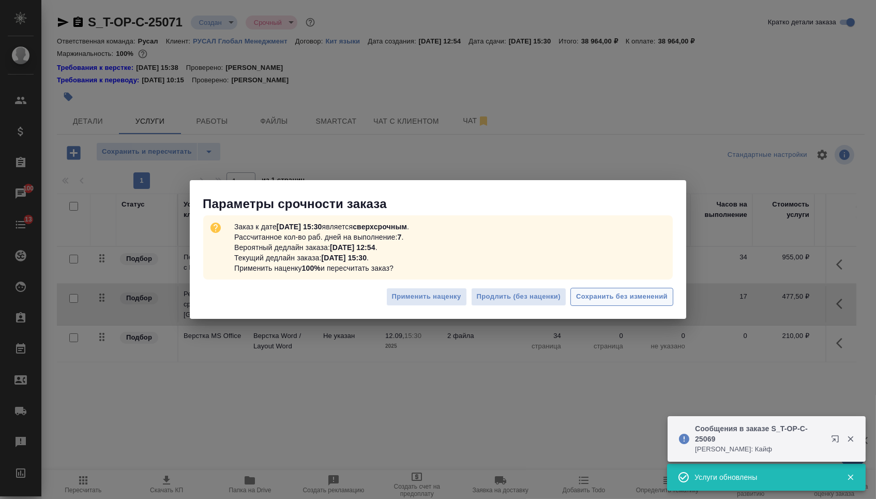
click at [621, 293] on span "Сохранить без изменений" at bounding box center [622, 297] width 92 height 12
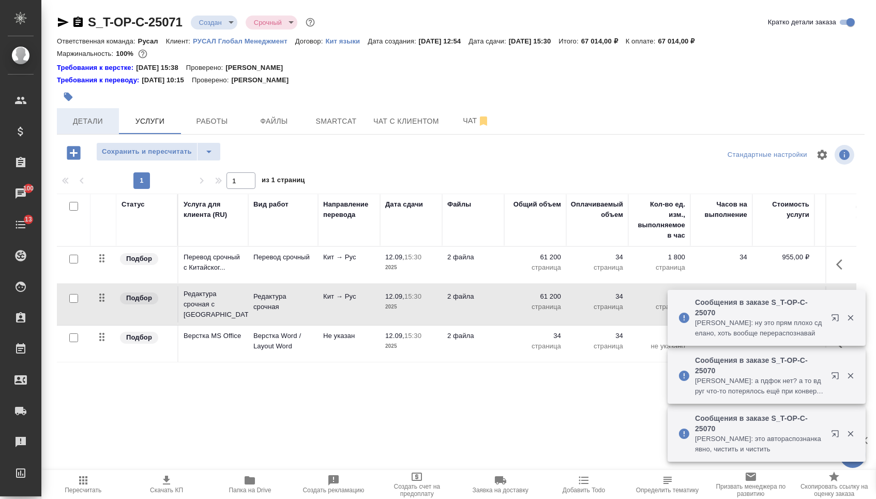
click at [87, 123] on span "Детали" at bounding box center [88, 121] width 50 height 13
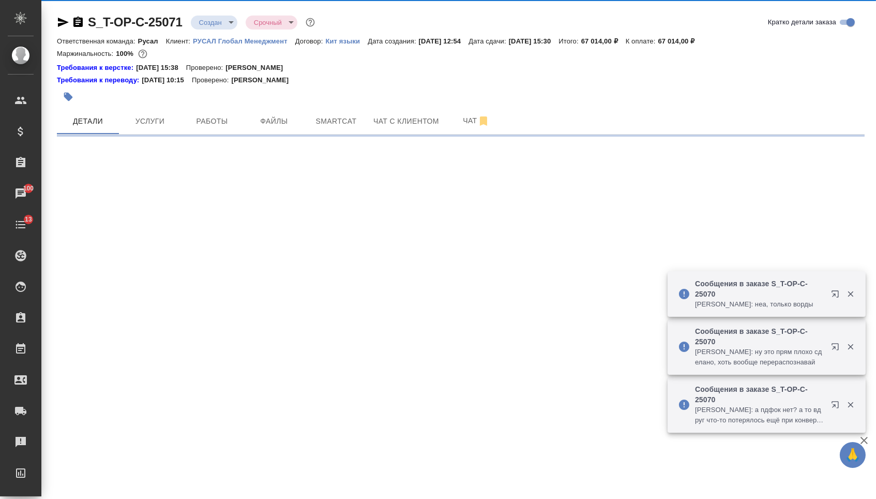
select select "RU"
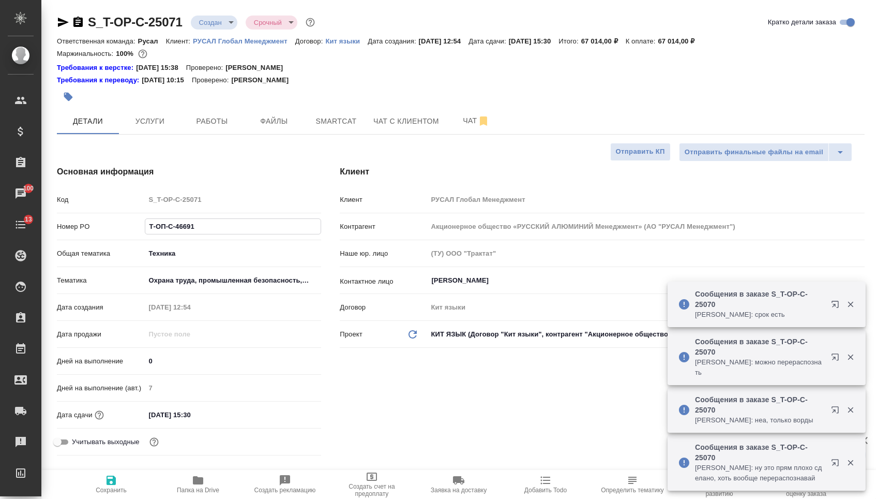
drag, startPoint x: 200, startPoint y: 230, endPoint x: 113, endPoint y: 230, distance: 86.9
click at [113, 230] on div "Номер PO Т-ОП-С-46691" at bounding box center [189, 226] width 264 height 18
click at [226, 17] on body "🙏 .cls-1 fill:#fff; AWATERA Menshikova Aleksandra Клиенты Спецификации Заказы 1…" at bounding box center [438, 249] width 876 height 499
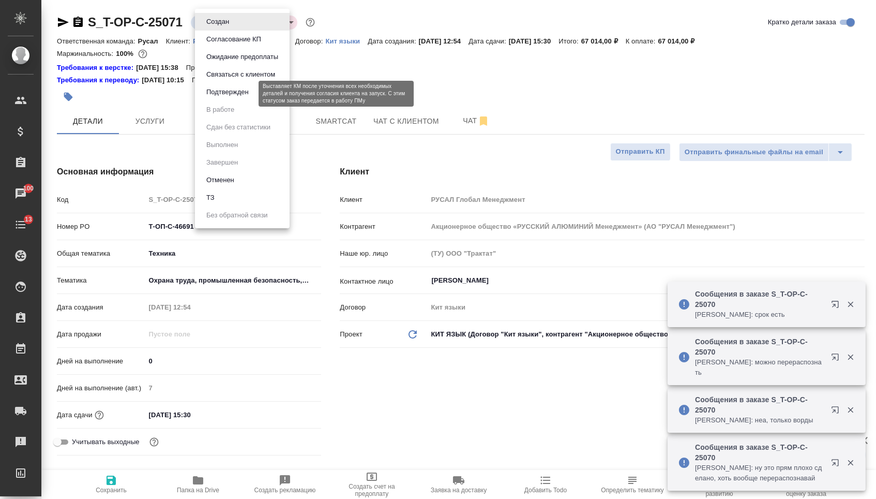
click at [224, 96] on button "Подтвержден" at bounding box center [227, 91] width 49 height 11
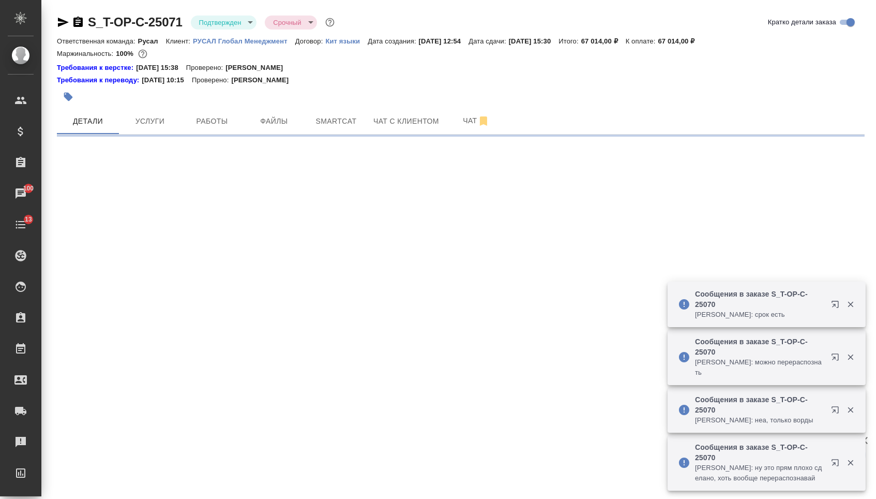
select select "RU"
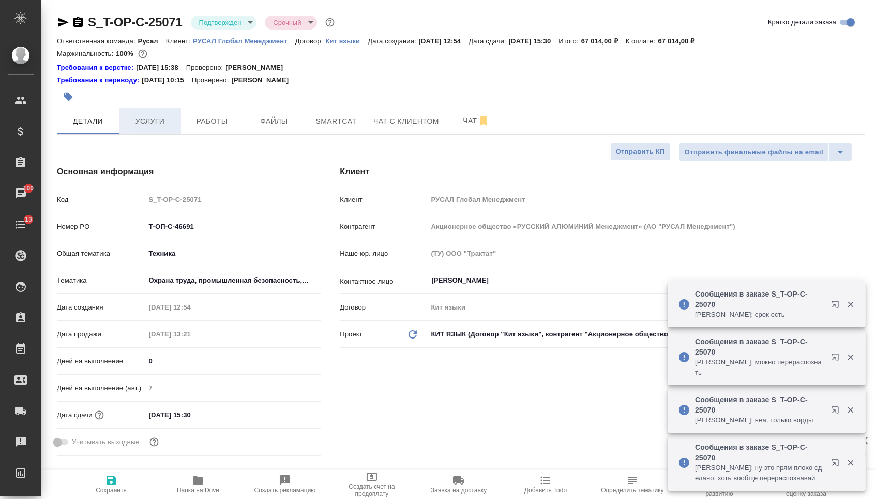
click at [143, 121] on span "Услуги" at bounding box center [150, 121] width 50 height 13
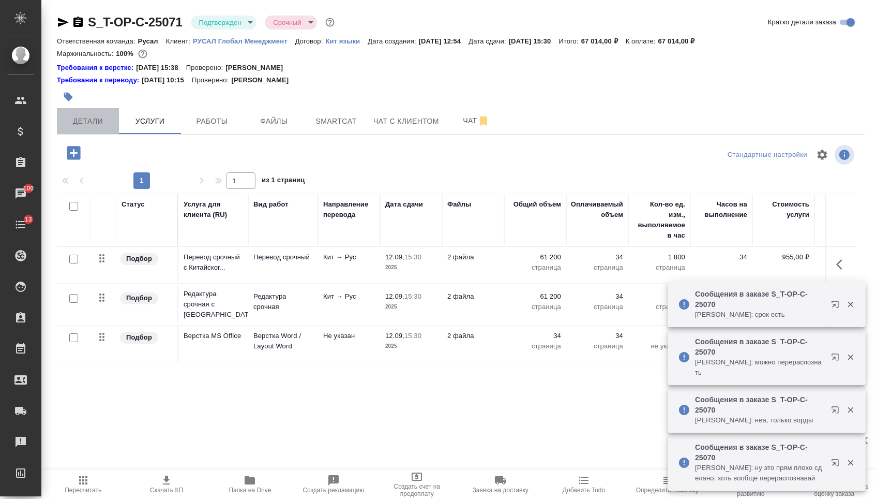
click at [92, 125] on span "Детали" at bounding box center [88, 121] width 50 height 13
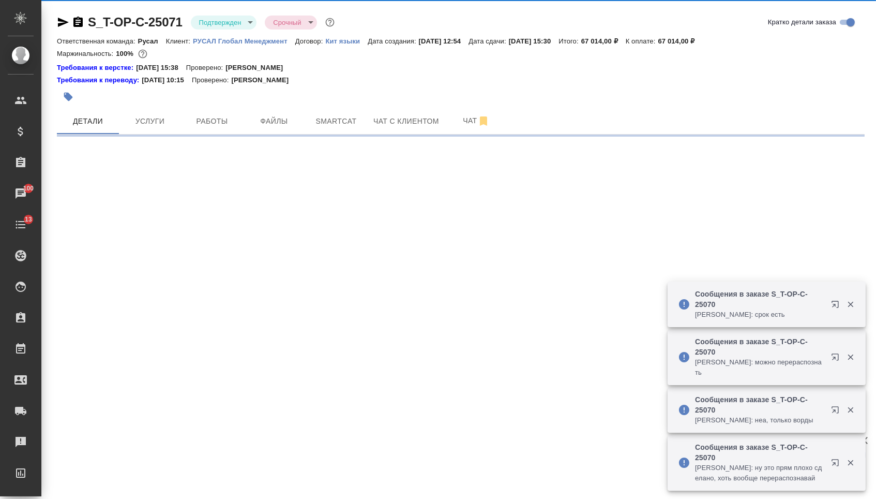
select select "RU"
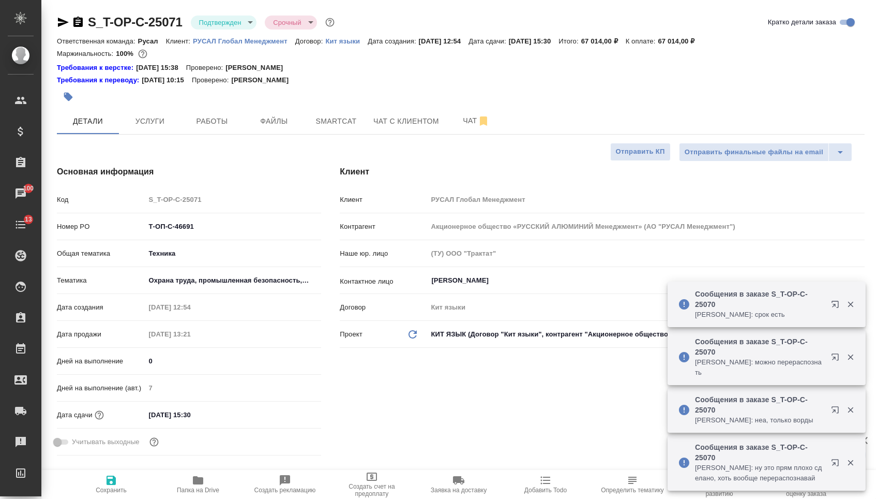
type textarea "x"
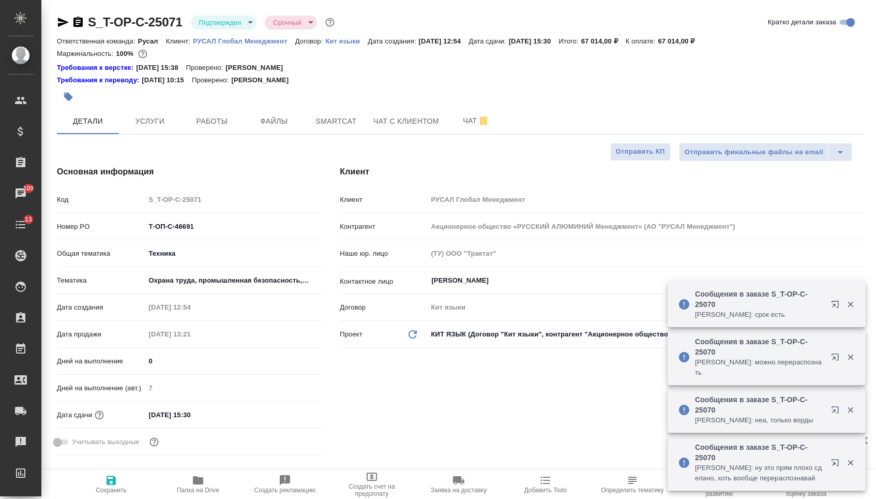
type textarea "x"
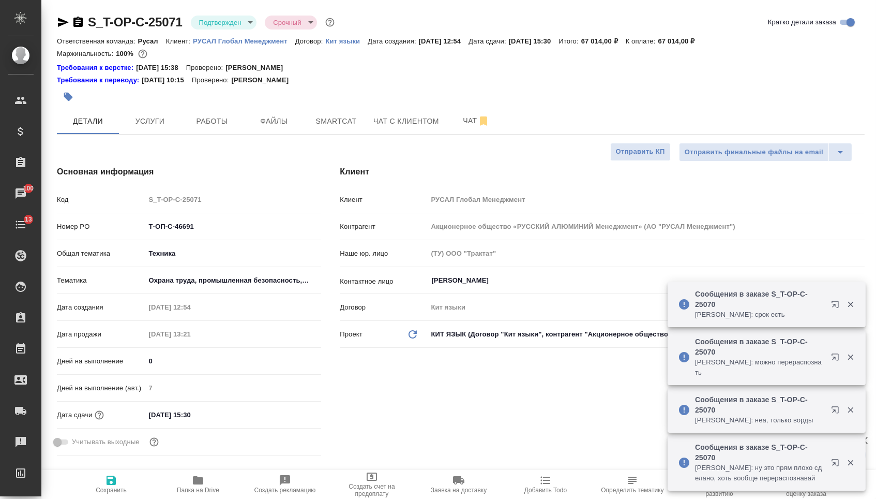
type textarea "x"
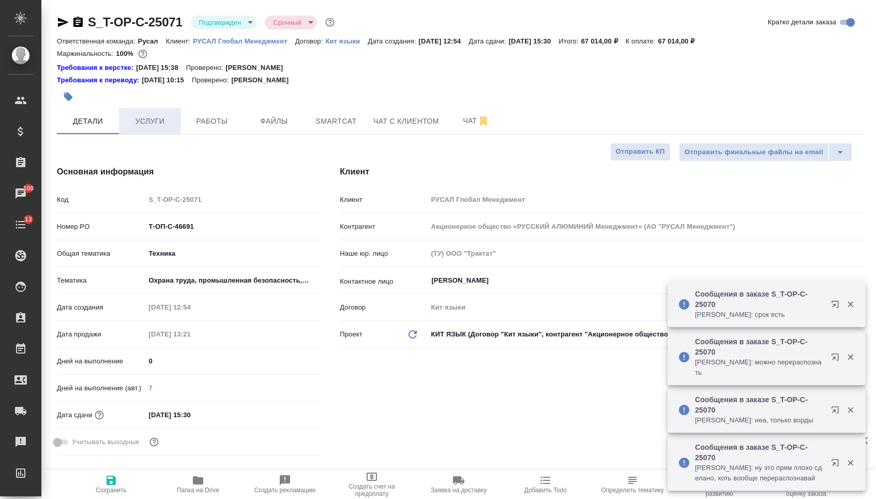
click at [163, 126] on span "Услуги" at bounding box center [150, 121] width 50 height 13
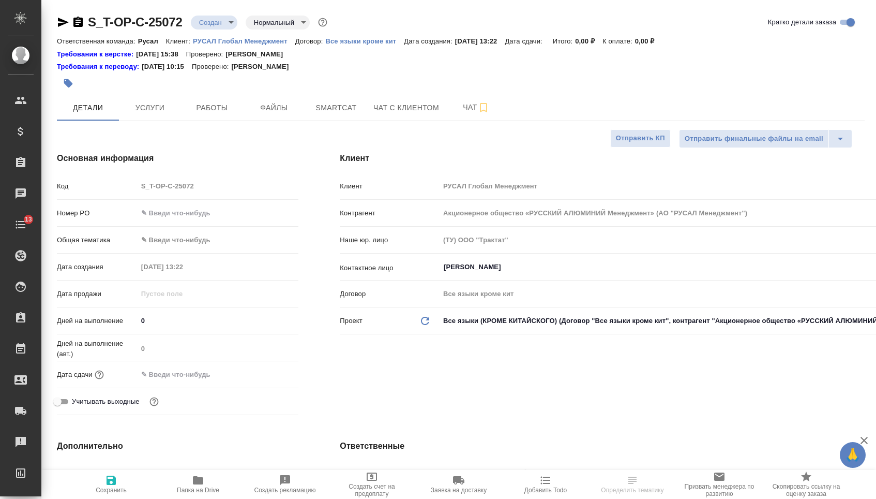
select select "RU"
click at [194, 207] on div "Номер PO" at bounding box center [178, 213] width 242 height 18
click at [198, 218] on input "text" at bounding box center [218, 212] width 161 height 15
paste input "Т-ОП-С-46692"
type input "Т-ОП-С-46692"
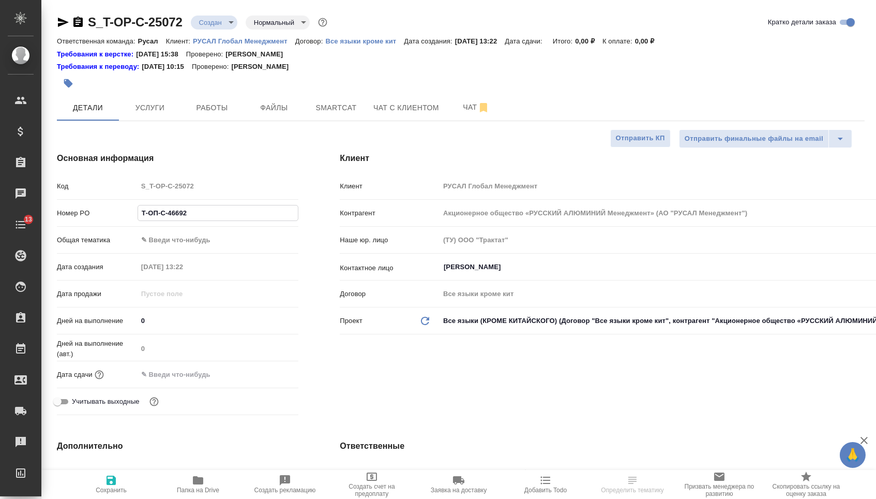
click at [206, 378] on input "text" at bounding box center [183, 374] width 91 height 15
click at [267, 378] on icon "button" at bounding box center [268, 374] width 12 height 12
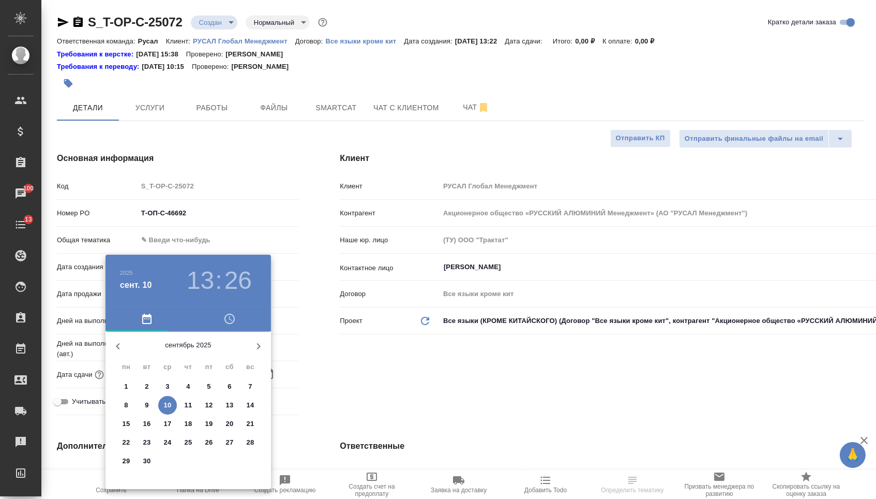
click at [214, 408] on span "12" at bounding box center [209, 405] width 19 height 10
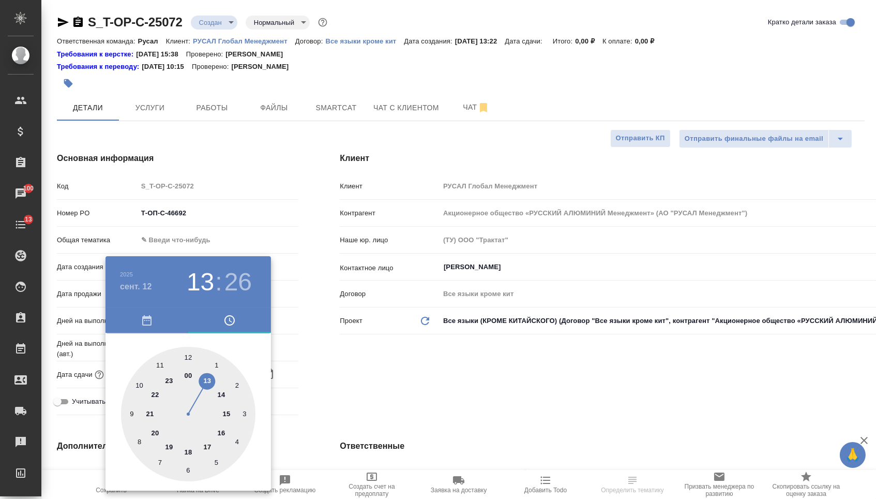
click at [190, 354] on div at bounding box center [188, 414] width 134 height 134
type input "12.09.2025 12:00"
click at [339, 367] on div at bounding box center [438, 249] width 876 height 499
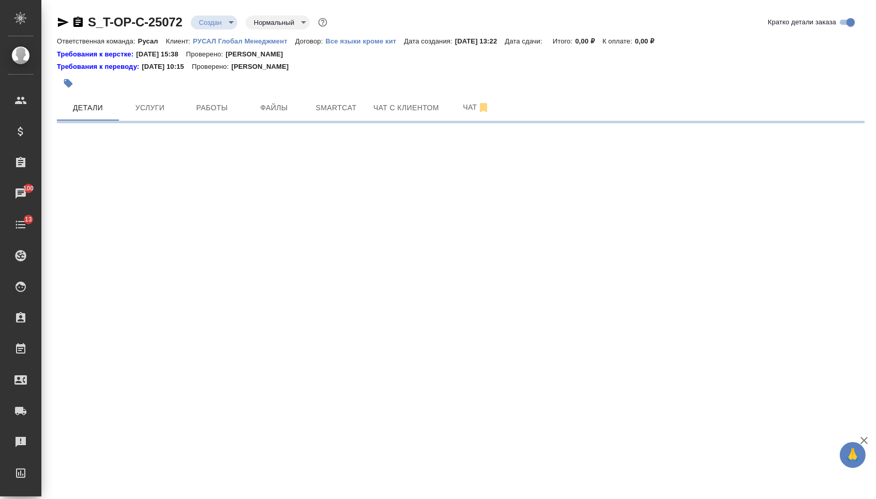
select select "RU"
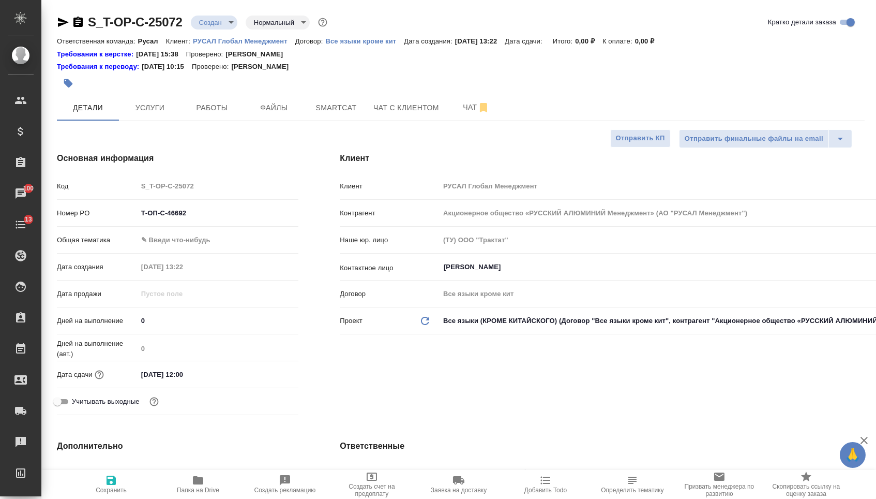
type textarea "x"
click at [217, 249] on div "Общая тематика ✎ Введи что-нибудь" at bounding box center [178, 240] width 242 height 18
type textarea "x"
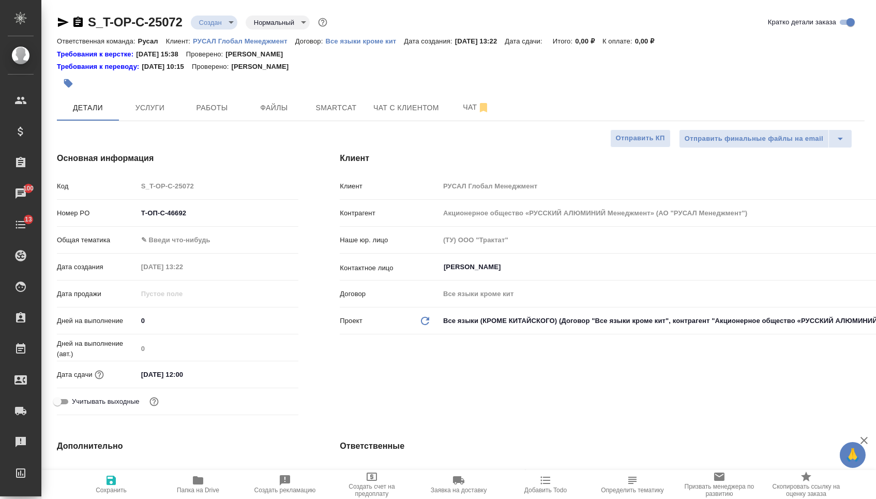
type textarea "x"
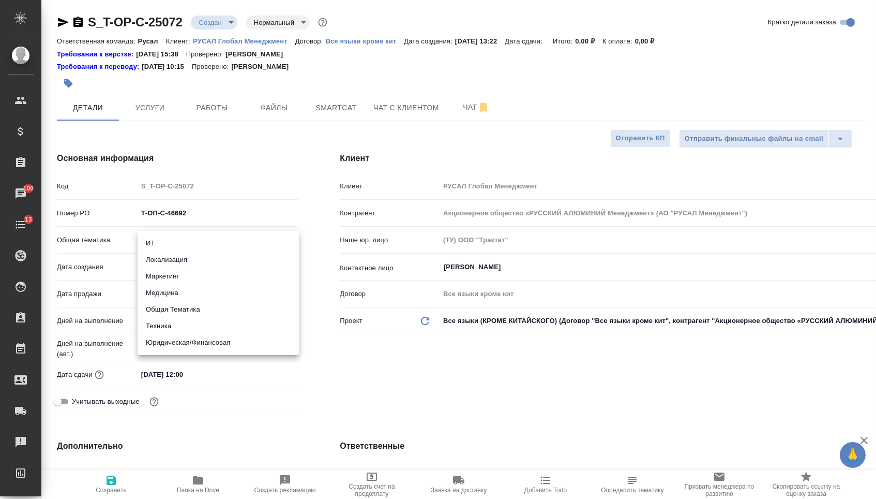
drag, startPoint x: 236, startPoint y: 245, endPoint x: 236, endPoint y: 300, distance: 55.3
click at [236, 244] on body "🙏 .cls-1 fill:#fff; AWATERA Menshikova Aleksandra Клиенты Спецификации Заказы 1…" at bounding box center [438, 249] width 876 height 499
click at [232, 345] on li "Юридическая/Финансовая" at bounding box center [218, 342] width 161 height 17
type input "yr-fn"
type textarea "x"
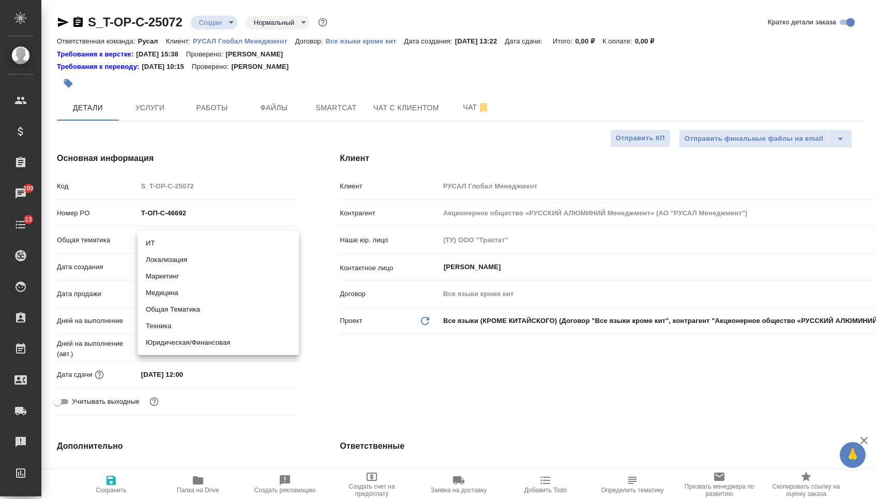
type textarea "x"
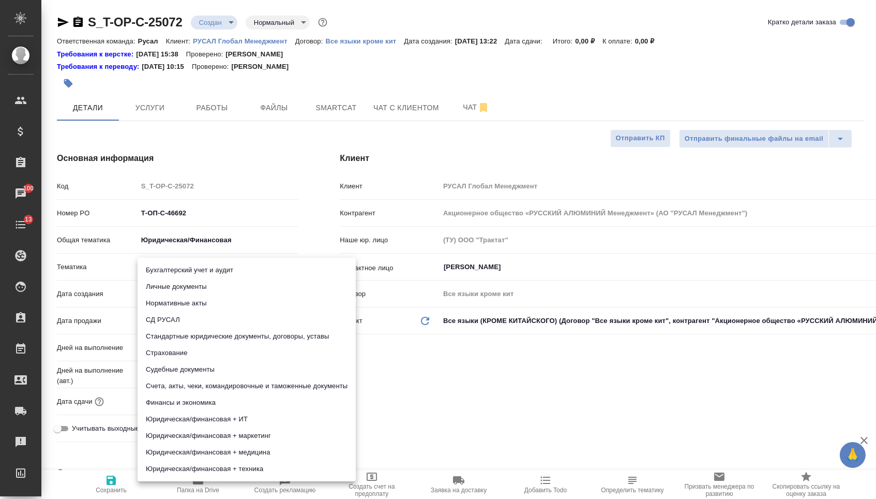
click at [203, 276] on body "🙏 .cls-1 fill:#fff; AWATERA Menshikova Aleksandra Клиенты Спецификации Заказы 1…" at bounding box center [438, 249] width 876 height 499
click at [204, 327] on ul "Бухгалтерский учет и аудит Личные документы Нормативные акты СД РУСАЛ Стандартн…" at bounding box center [247, 369] width 218 height 223
click at [198, 337] on li "Стандартные юридические документы, договоры, уставы" at bounding box center [247, 336] width 218 height 17
type textarea "x"
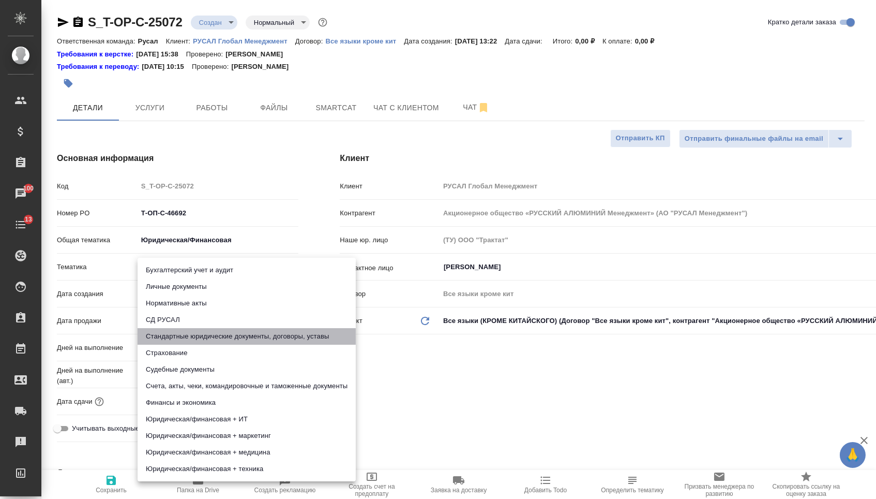
type textarea "x"
type input "5f647205b73bc97568ca66bf"
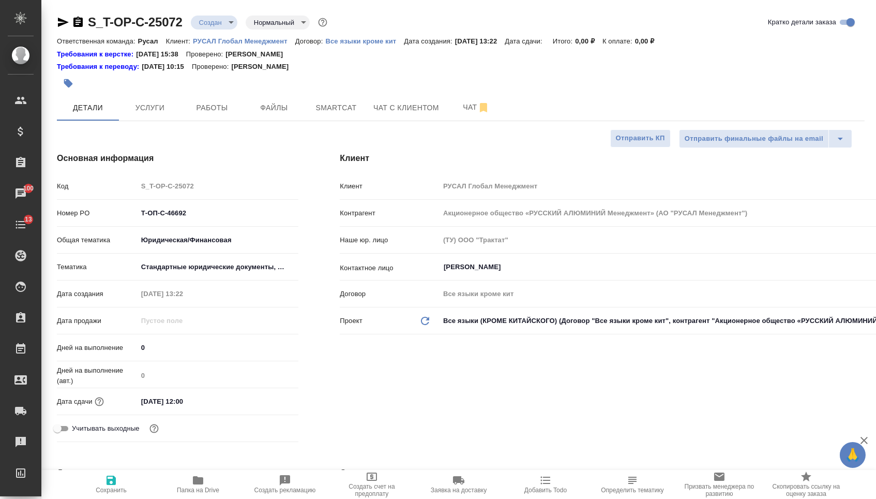
click at [113, 498] on button "Сохранить" at bounding box center [111, 484] width 87 height 29
type textarea "x"
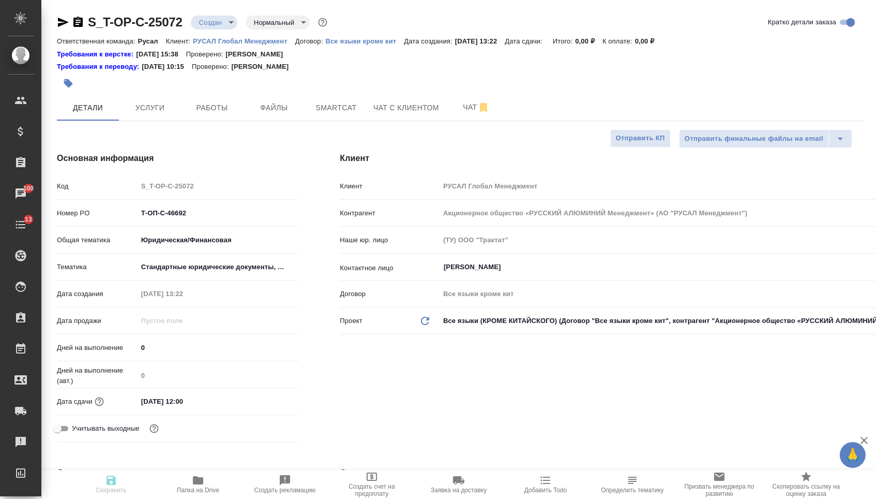
type textarea "x"
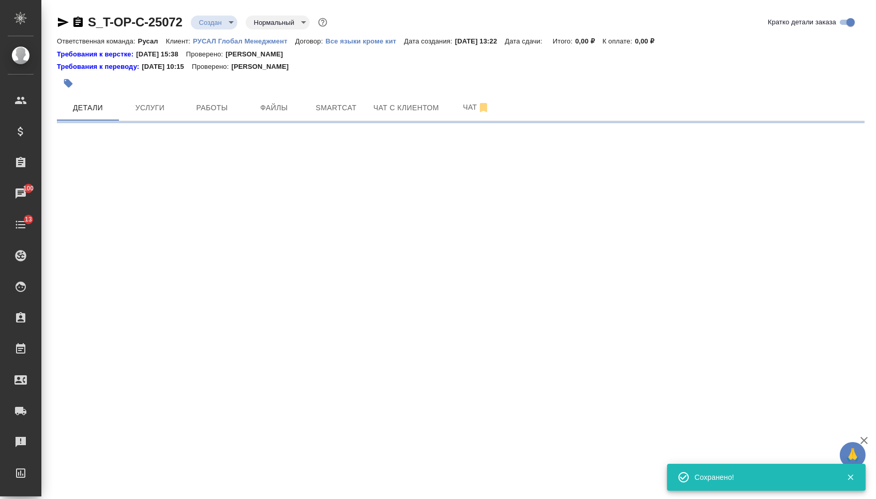
select select "RU"
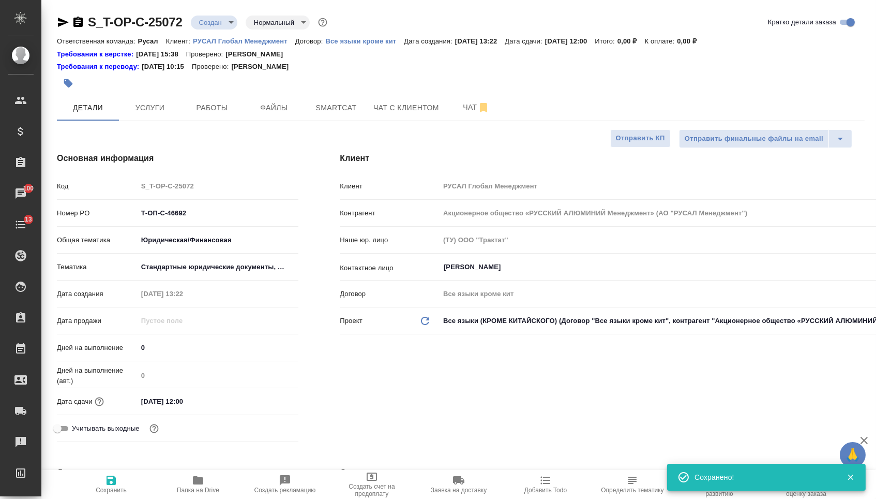
type textarea "x"
click at [278, 94] on div at bounding box center [326, 83] width 538 height 23
click at [277, 110] on span "Файлы" at bounding box center [274, 107] width 50 height 13
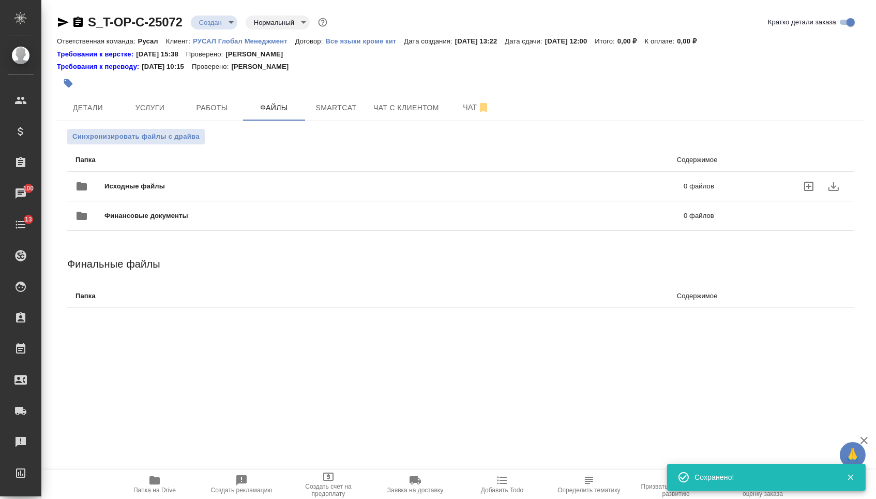
click at [166, 182] on div "Исходные файлы 0 файлов" at bounding box center [395, 186] width 639 height 25
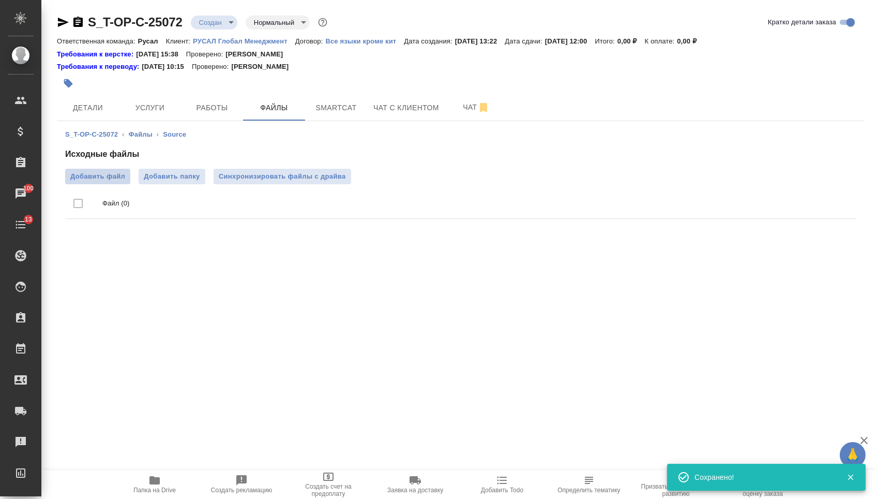
click at [98, 173] on span "Добавить файл" at bounding box center [97, 176] width 55 height 10
click at [0, 0] on input "Добавить файл" at bounding box center [0, 0] width 0 height 0
click at [156, 105] on span "Услуги" at bounding box center [150, 107] width 50 height 13
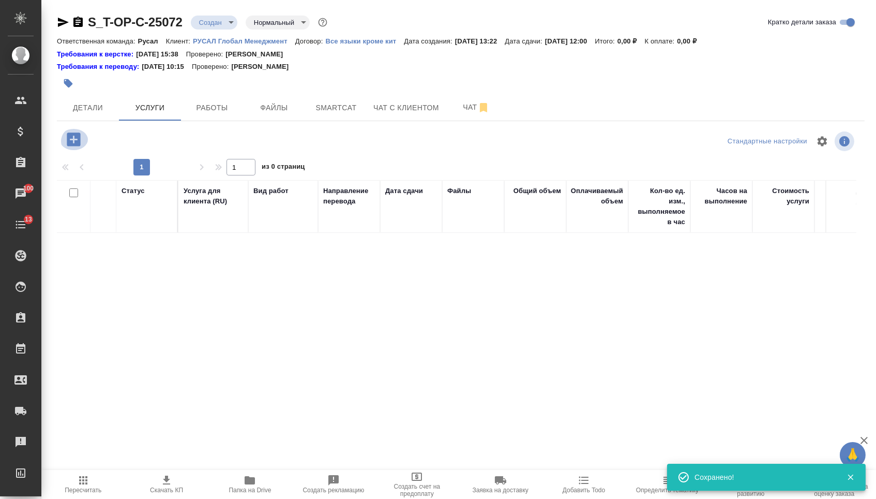
click at [70, 146] on icon "button" at bounding box center [73, 138] width 13 height 13
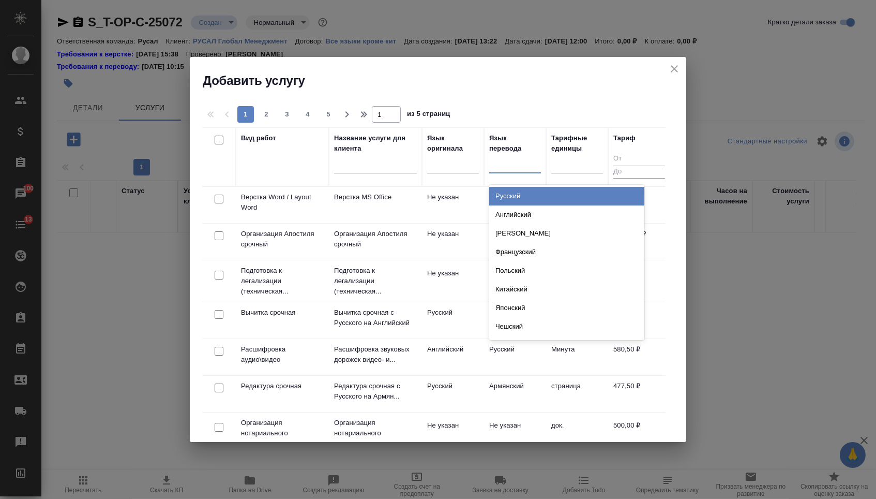
click at [511, 172] on div at bounding box center [515, 164] width 52 height 20
click at [511, 194] on div "Русский" at bounding box center [566, 196] width 155 height 19
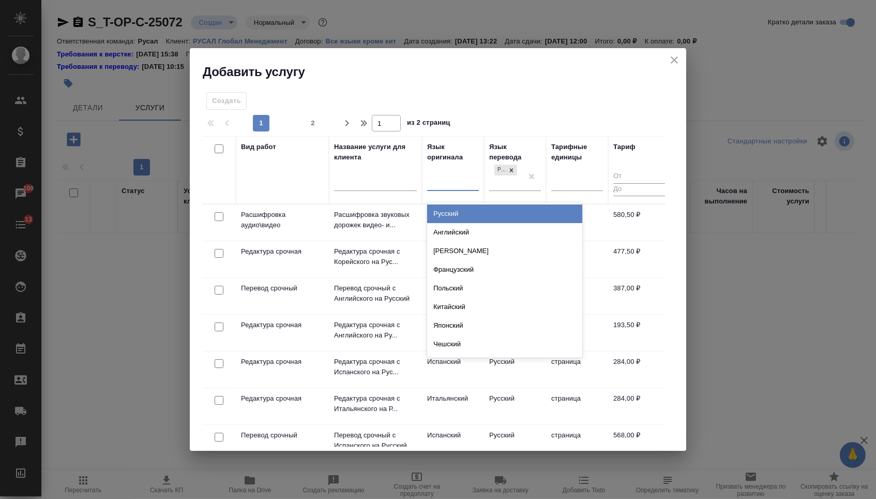
click at [449, 186] on div at bounding box center [453, 180] width 52 height 15
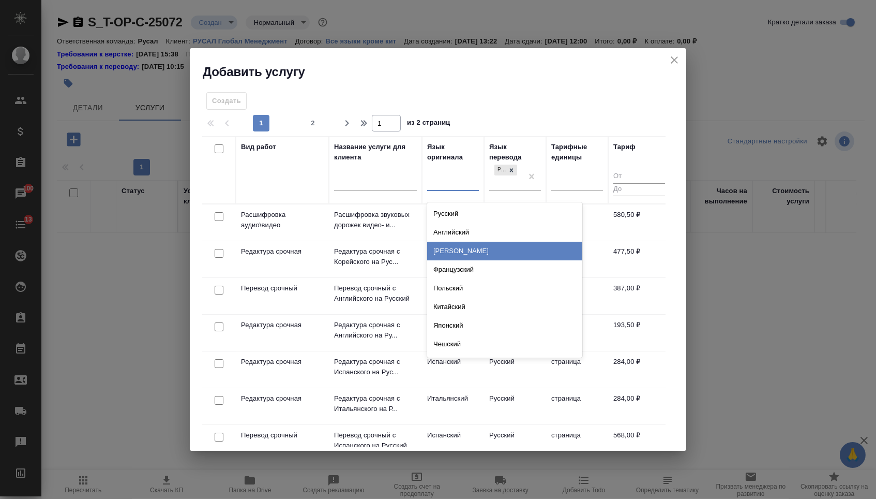
click at [440, 252] on div "Немецкий" at bounding box center [504, 251] width 155 height 19
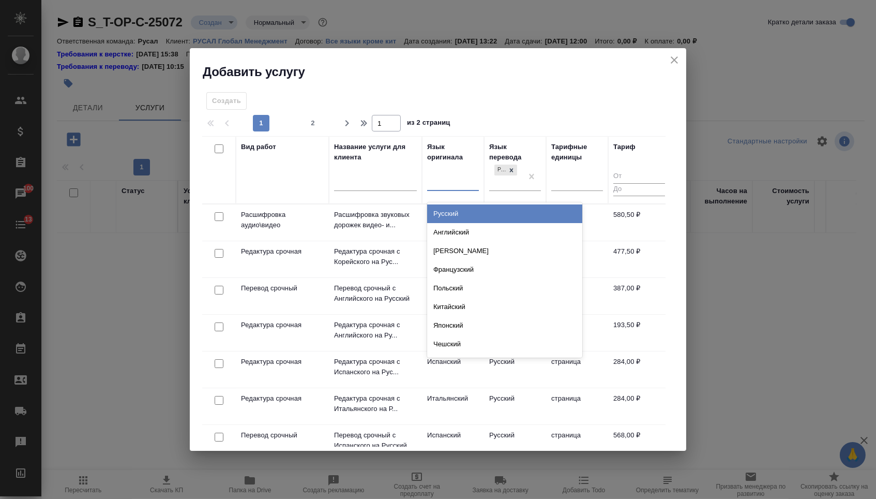
click at [463, 171] on div at bounding box center [453, 181] width 52 height 20
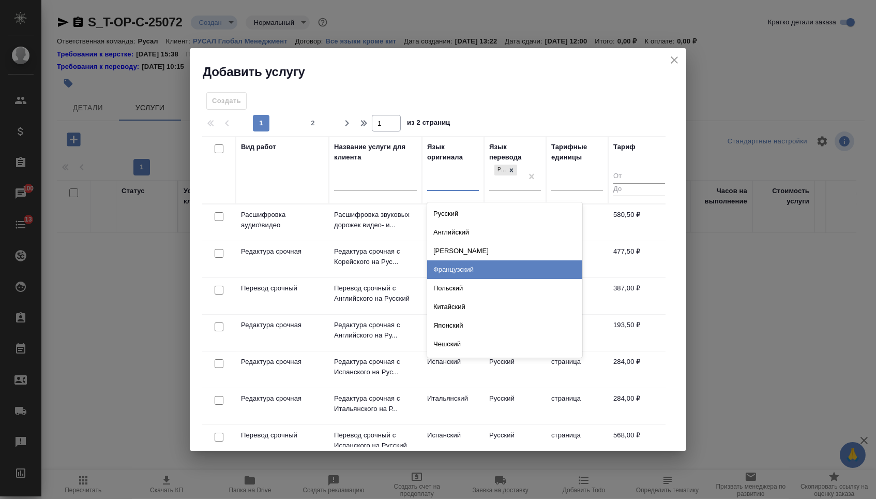
click at [452, 269] on div "Французский" at bounding box center [504, 269] width 155 height 19
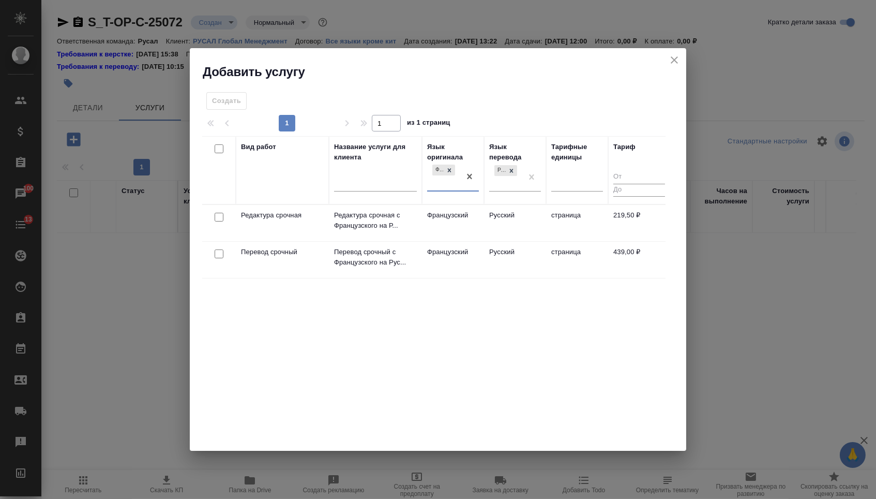
click at [216, 255] on input "checkbox" at bounding box center [219, 253] width 9 height 9
checkbox input "true"
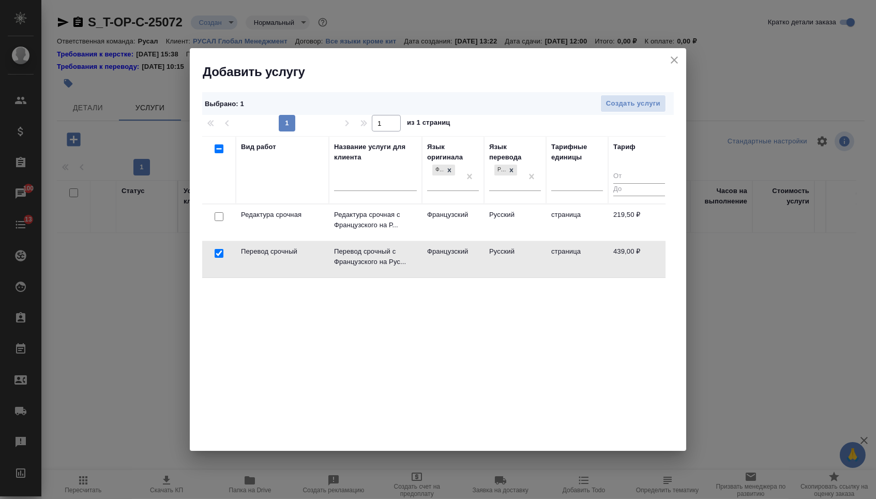
click at [218, 222] on td at bounding box center [219, 222] width 34 height 36
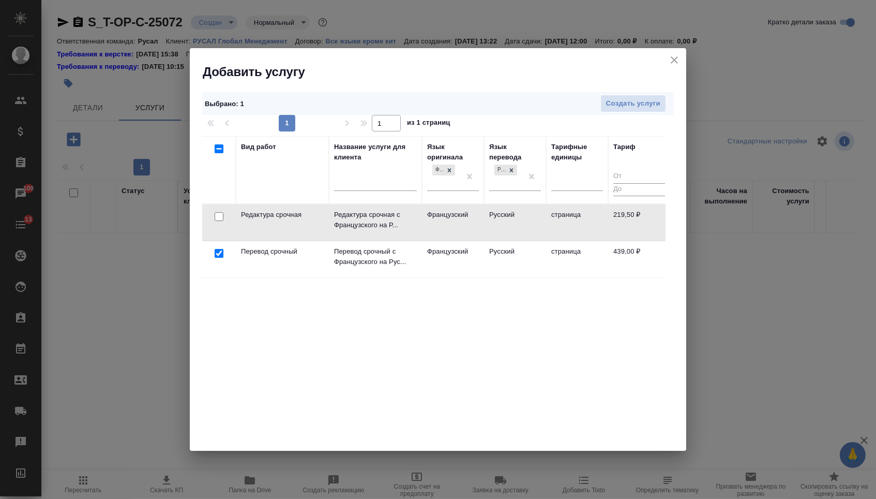
click at [219, 219] on input "checkbox" at bounding box center [219, 216] width 9 height 9
checkbox input "true"
checkbox input "false"
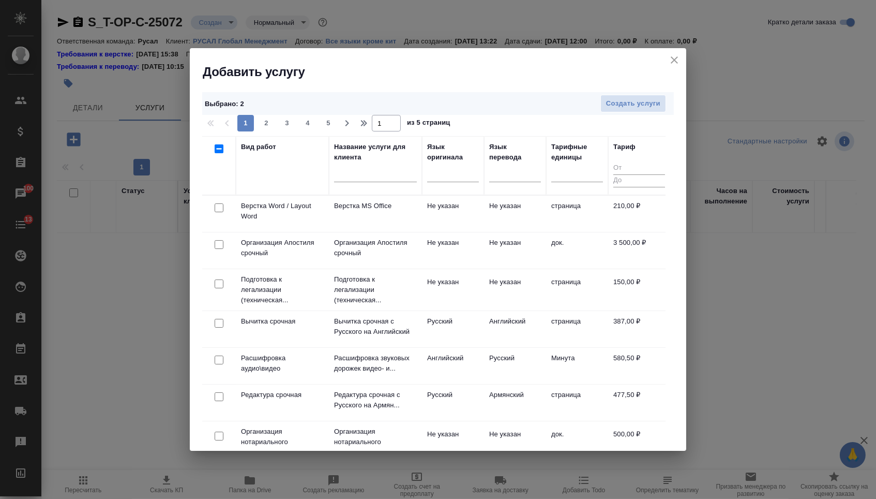
click at [222, 211] on div at bounding box center [218, 208] width 23 height 14
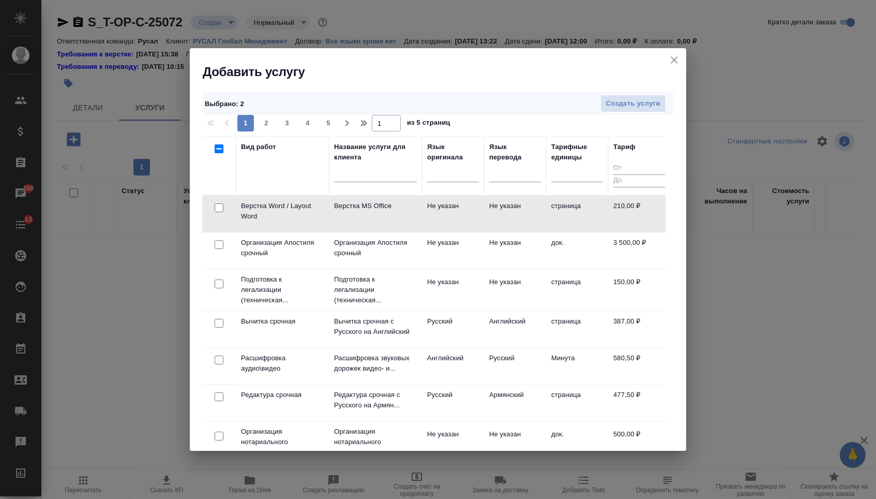
click at [222, 205] on div at bounding box center [218, 208] width 23 height 14
click at [215, 213] on div at bounding box center [218, 208] width 23 height 14
click at [221, 213] on div at bounding box center [218, 208] width 23 height 14
click at [220, 212] on input "checkbox" at bounding box center [219, 207] width 9 height 9
checkbox input "true"
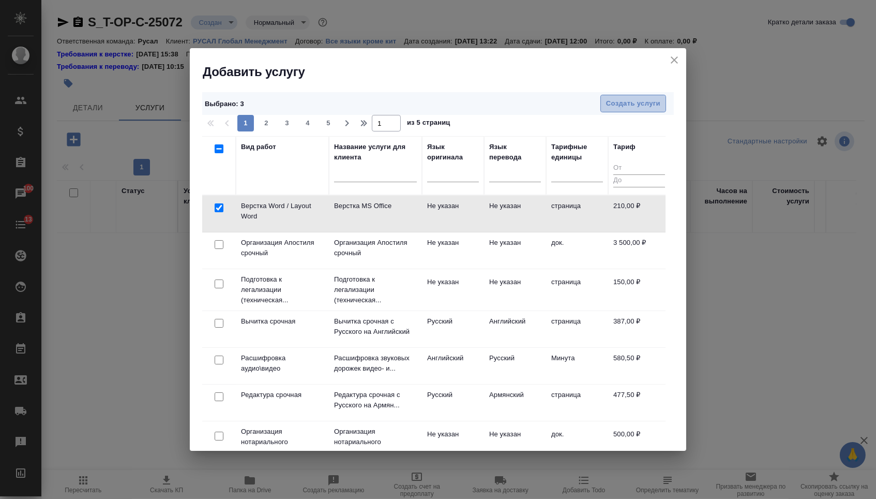
click at [640, 103] on span "Создать услуги" at bounding box center [633, 104] width 54 height 12
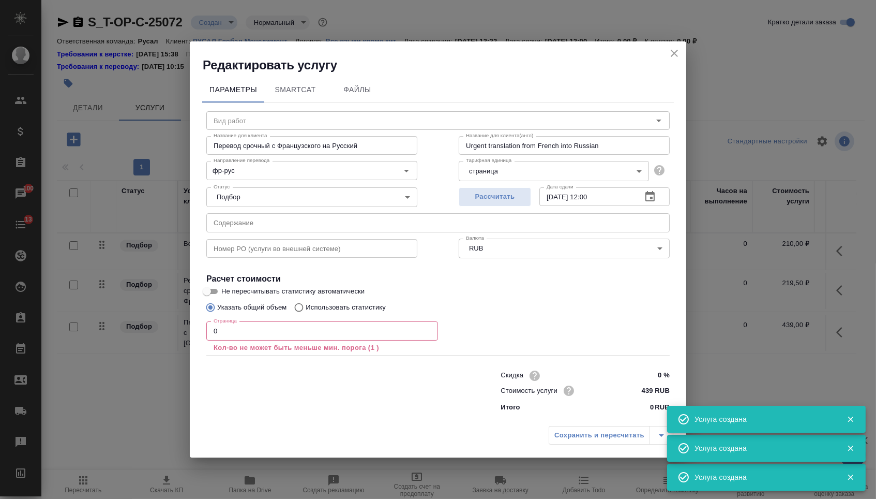
type input "Перевод срочный с Французского на Русский"
type input "Urgent translation from French into Russian"
type input "фр-рус"
type input "439 RUB"
click at [325, 223] on input "text" at bounding box center [437, 222] width 463 height 19
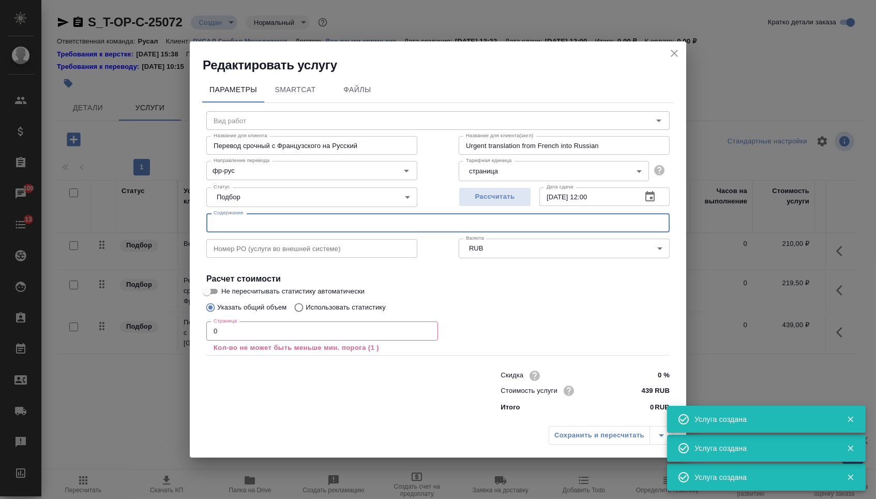
paste input "INVITATION MOSCOU"
type input "INVITATION MOSCOU"
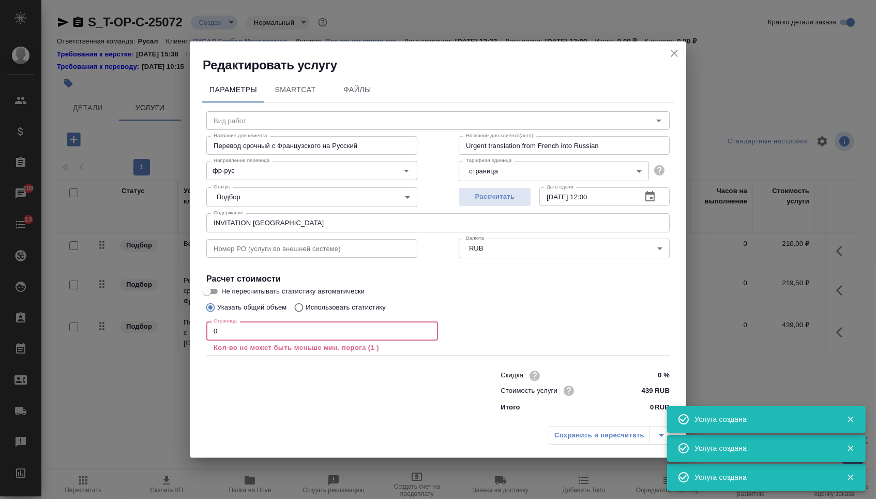
click at [268, 325] on input "0" at bounding box center [322, 330] width 232 height 19
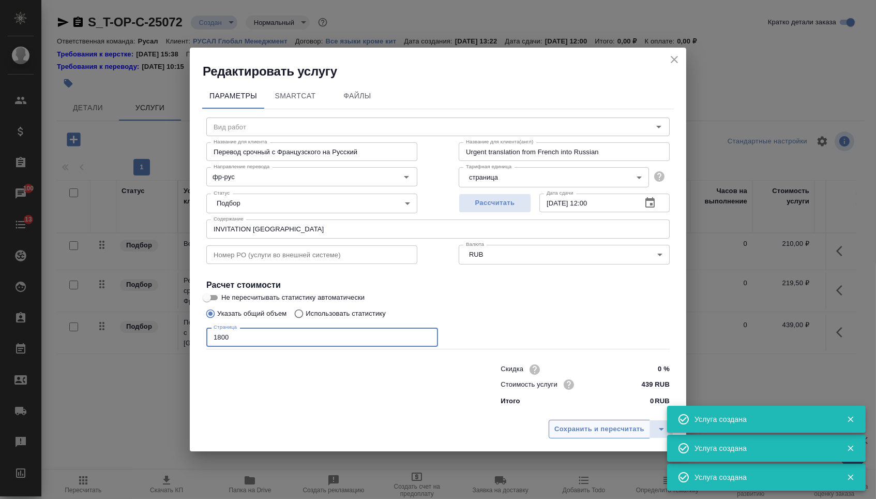
type input "1800"
click at [570, 428] on span "Сохранить и пересчитать" at bounding box center [599, 429] width 90 height 12
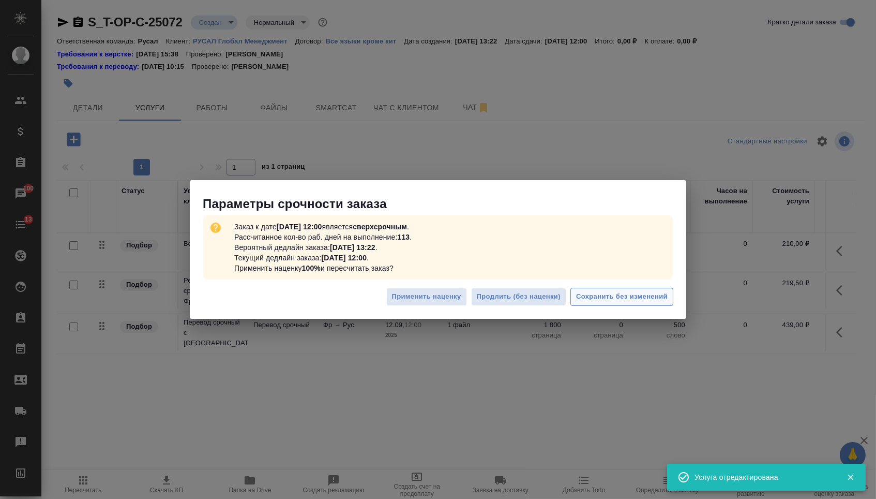
click at [592, 298] on span "Сохранить без изменений" at bounding box center [622, 297] width 92 height 12
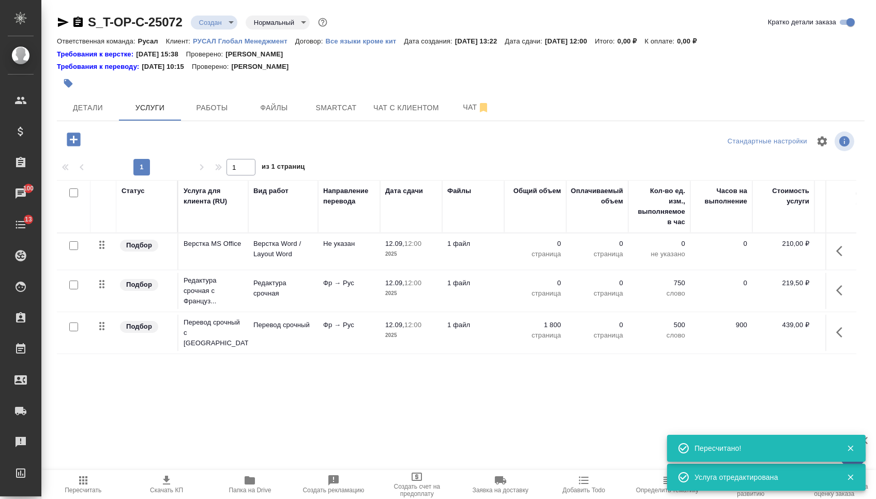
type input "urgent"
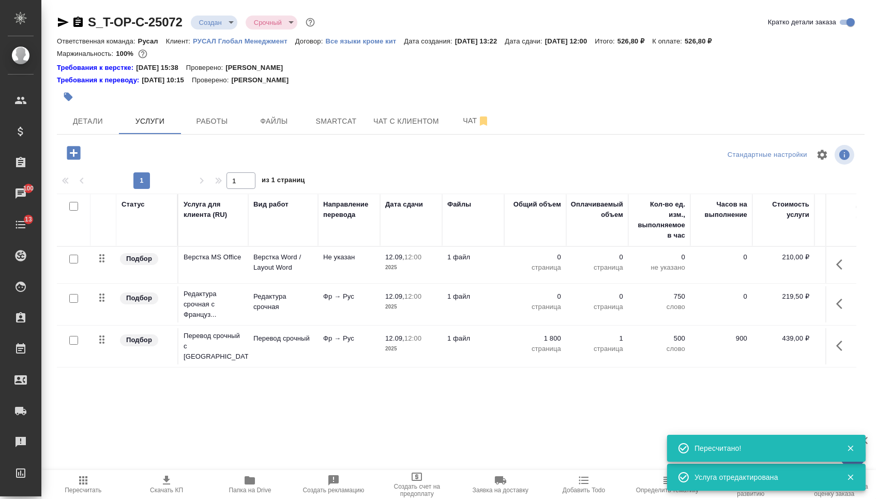
click at [543, 298] on p "0" at bounding box center [535, 296] width 52 height 10
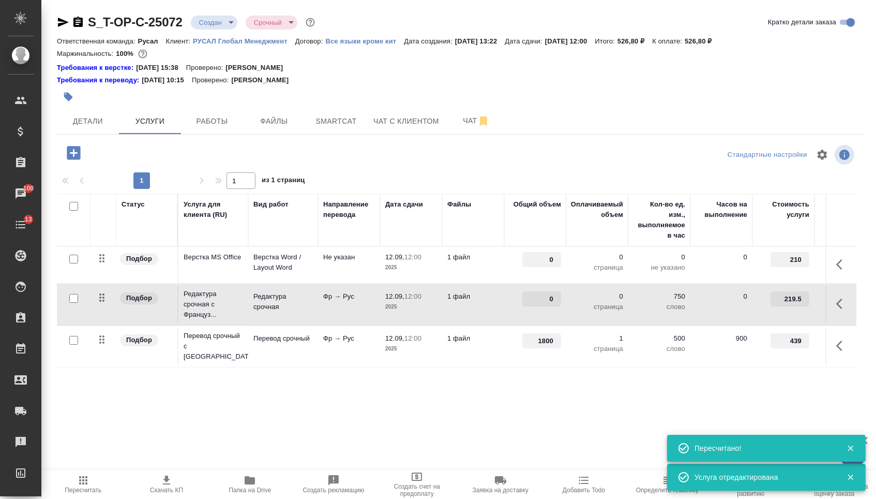
click at [543, 298] on input "0" at bounding box center [541, 298] width 39 height 15
type input "1800"
type input "1"
drag, startPoint x: 545, startPoint y: 261, endPoint x: 587, endPoint y: 261, distance: 41.9
click at [517, 392] on div "Статус Услуга для клиента (RU) Вид работ Направление перевода Дата сдачи Файлы …" at bounding box center [457, 304] width 800 height 222
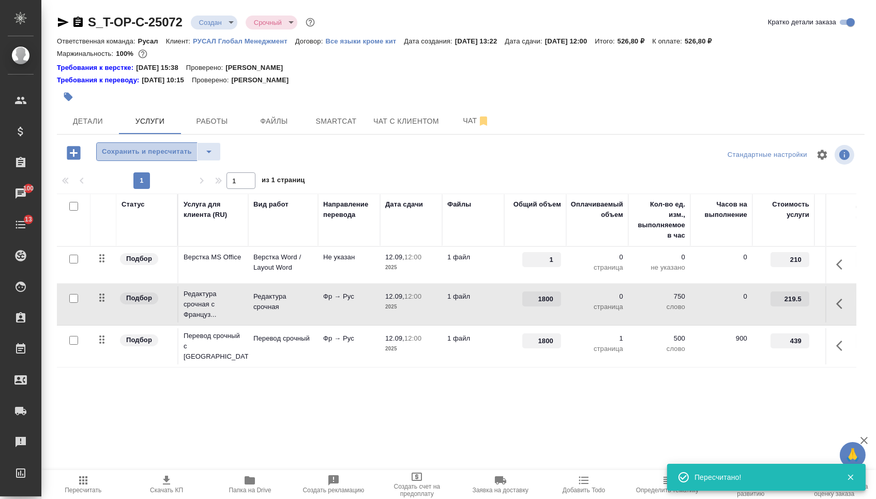
click at [155, 158] on span "Сохранить и пересчитать" at bounding box center [147, 152] width 90 height 12
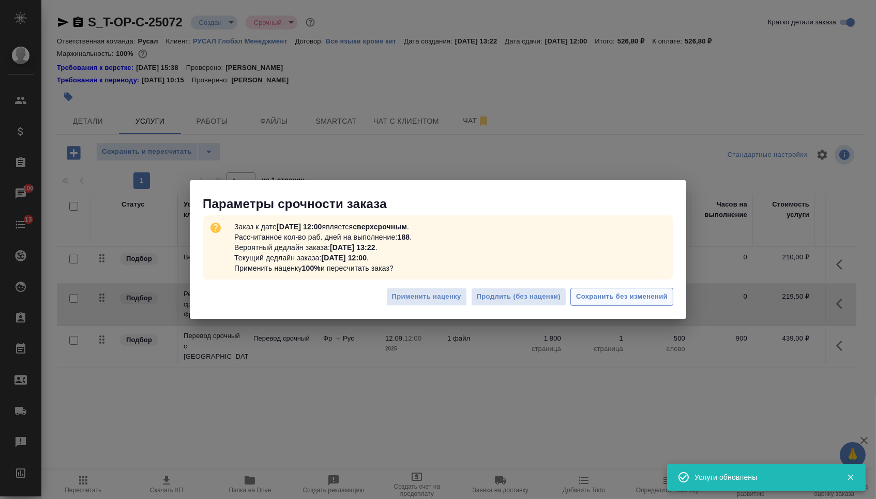
click at [612, 291] on span "Сохранить без изменений" at bounding box center [622, 297] width 92 height 12
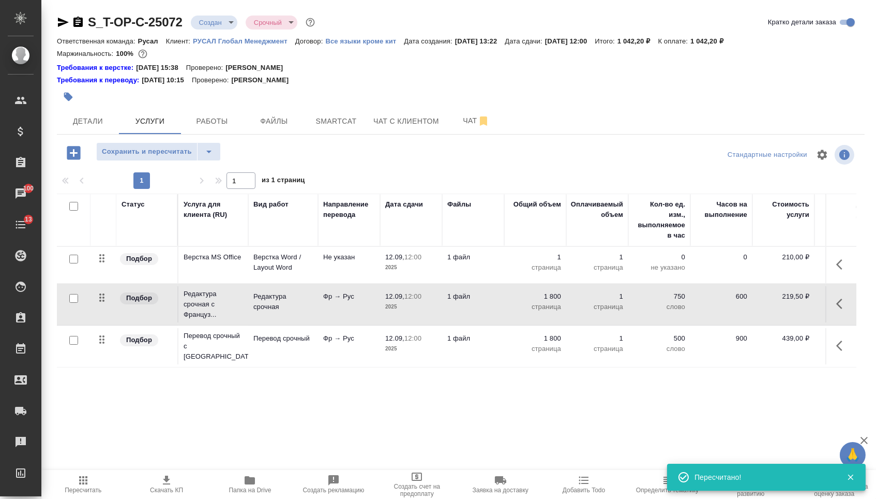
drag, startPoint x: 100, startPoint y: 299, endPoint x: 100, endPoint y: 358, distance: 58.4
click at [100, 358] on table "Статус Услуга для клиента (RU) Вид работ Направление перевода Дата сдачи Файлы …" at bounding box center [544, 280] width 975 height 174
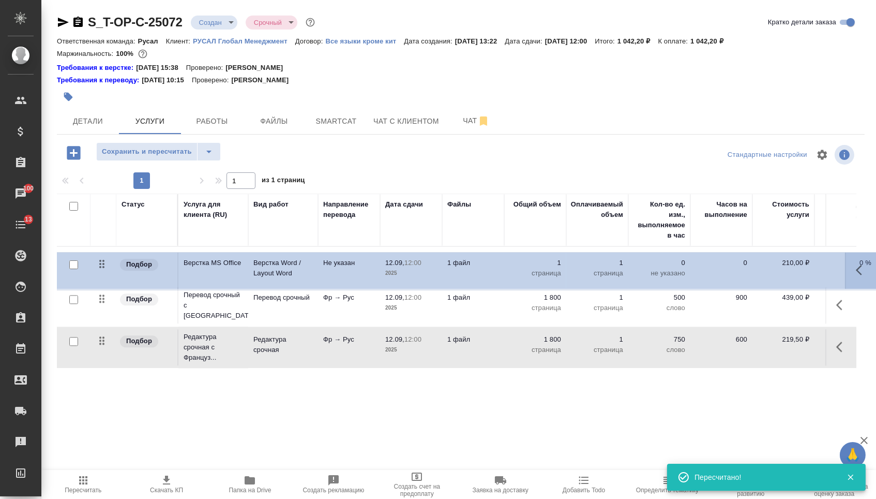
drag, startPoint x: 101, startPoint y: 270, endPoint x: 101, endPoint y: 371, distance: 100.3
click at [101, 371] on div "Статус Услуга для клиента (RU) Вид работ Направление перевода Дата сдачи Файлы …" at bounding box center [457, 304] width 800 height 222
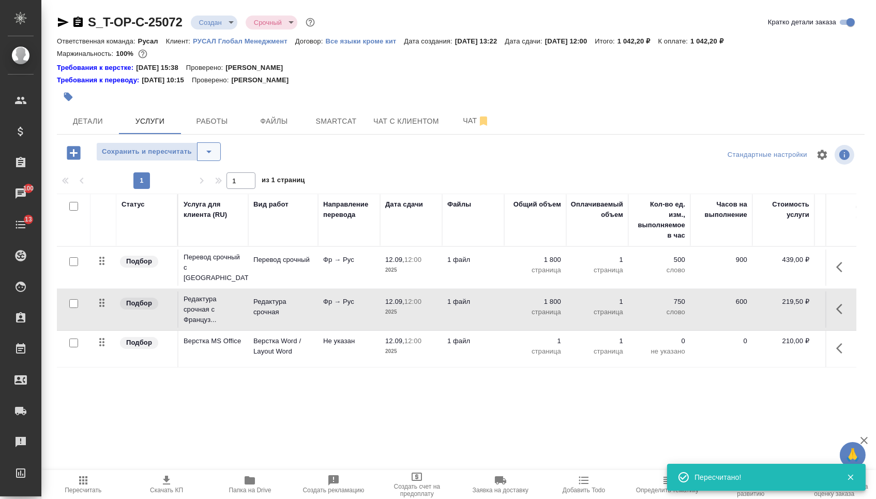
click at [215, 154] on icon "split button" at bounding box center [209, 151] width 12 height 12
click at [215, 152] on icon "split button" at bounding box center [209, 151] width 12 height 12
click at [212, 156] on icon "split button" at bounding box center [209, 151] width 12 height 12
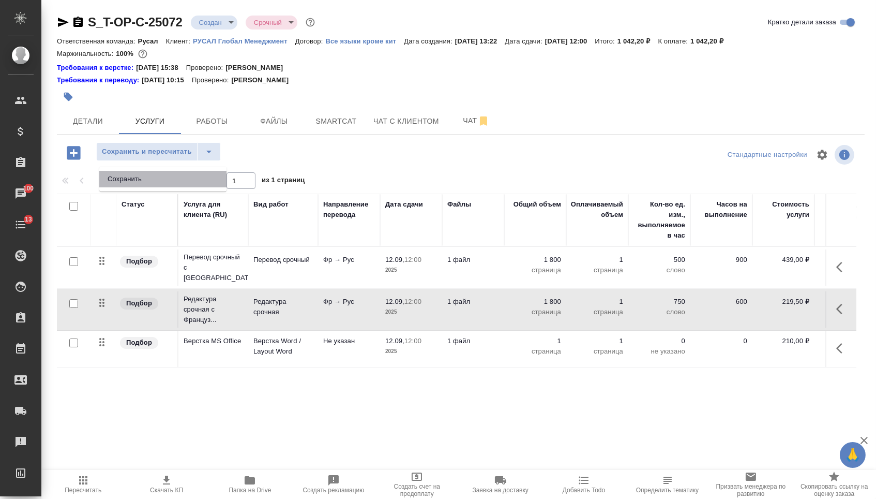
click at [212, 178] on li "Сохранить" at bounding box center [162, 179] width 127 height 17
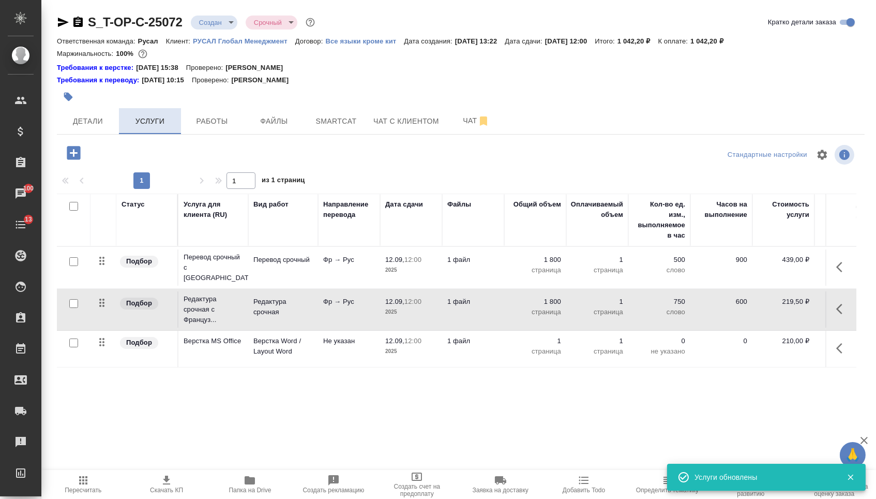
click at [152, 116] on button "Услуги" at bounding box center [150, 121] width 62 height 26
click at [99, 125] on span "Детали" at bounding box center [88, 121] width 50 height 13
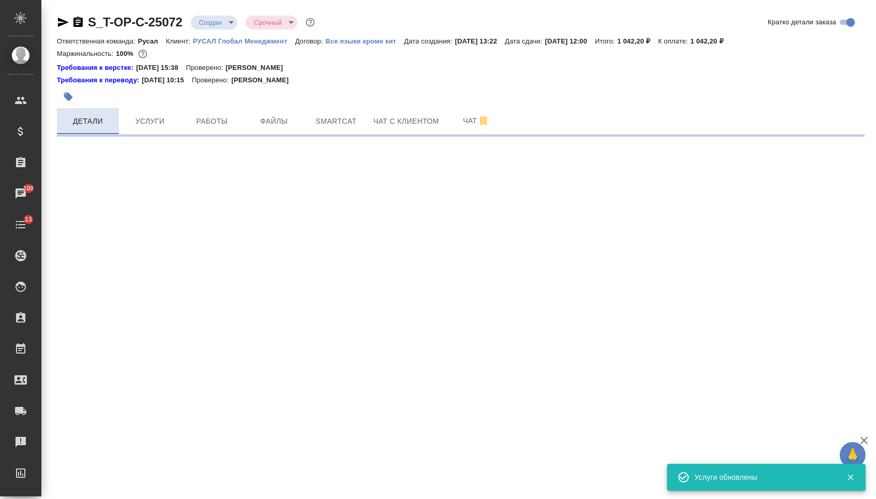
select select "RU"
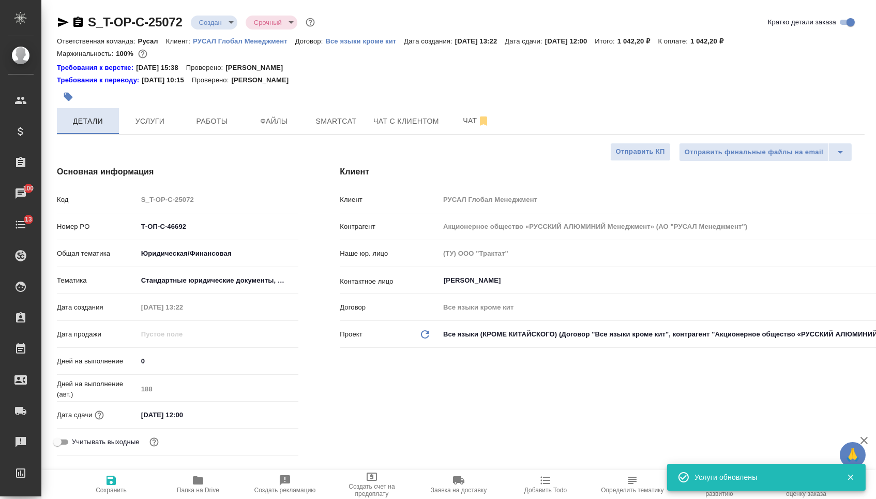
type textarea "x"
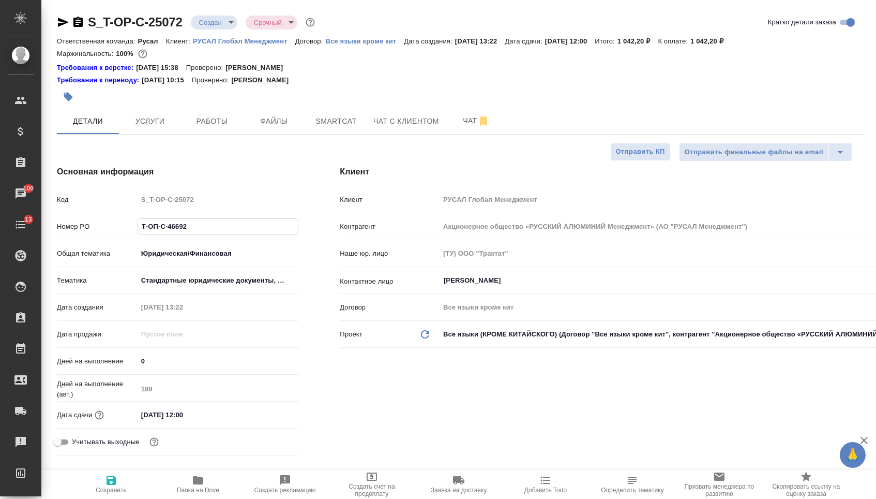
drag, startPoint x: 197, startPoint y: 232, endPoint x: 130, endPoint y: 232, distance: 66.7
click at [130, 232] on div "Номер PO Т-ОП-С-46692" at bounding box center [178, 226] width 242 height 18
click at [223, 23] on body "🙏 .cls-1 fill:#fff; AWATERA Menshikova Aleksandra Клиенты Спецификации Заказы 1…" at bounding box center [438, 249] width 876 height 499
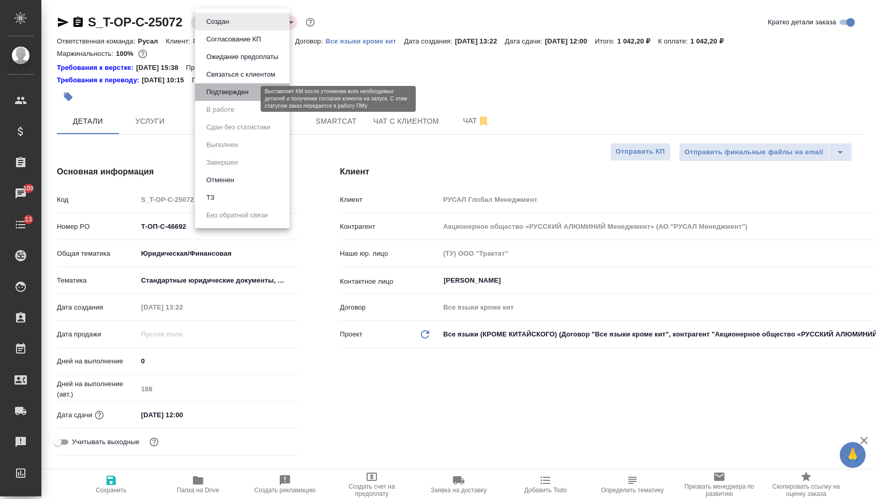
click at [216, 98] on button "Подтвержден" at bounding box center [227, 91] width 49 height 11
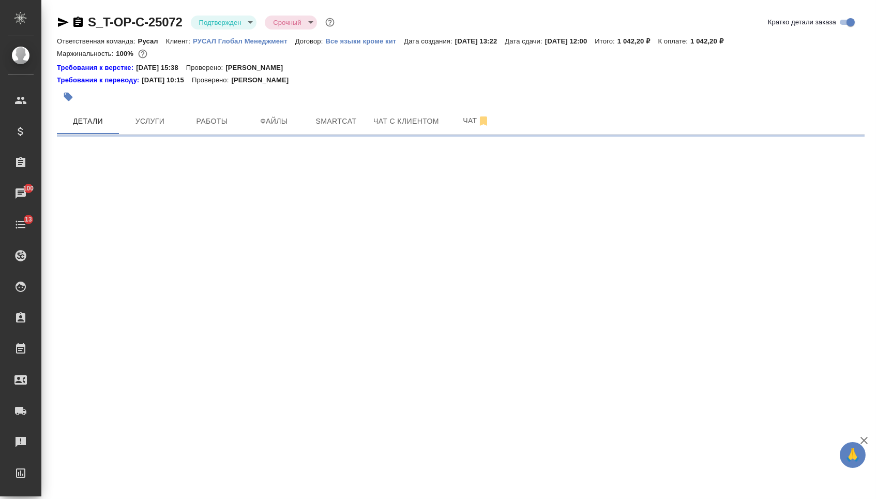
select select "RU"
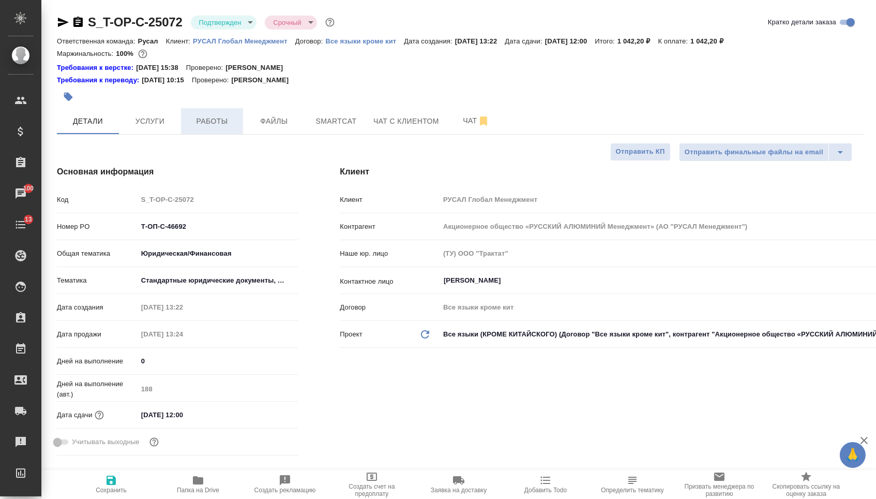
type textarea "x"
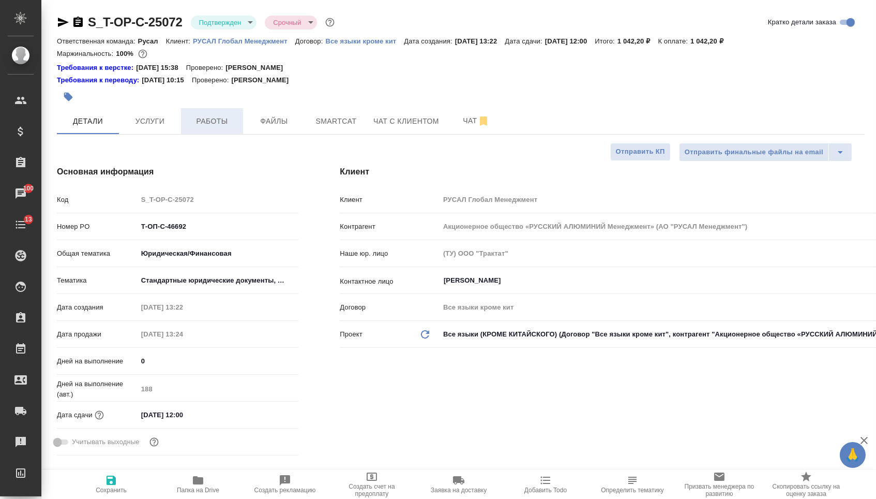
type textarea "x"
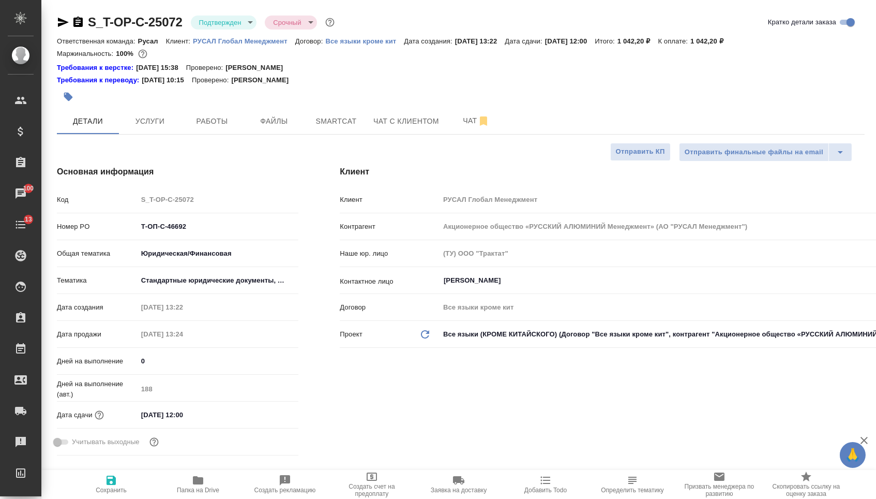
type textarea "x"
click at [148, 116] on button "Услуги" at bounding box center [150, 121] width 62 height 26
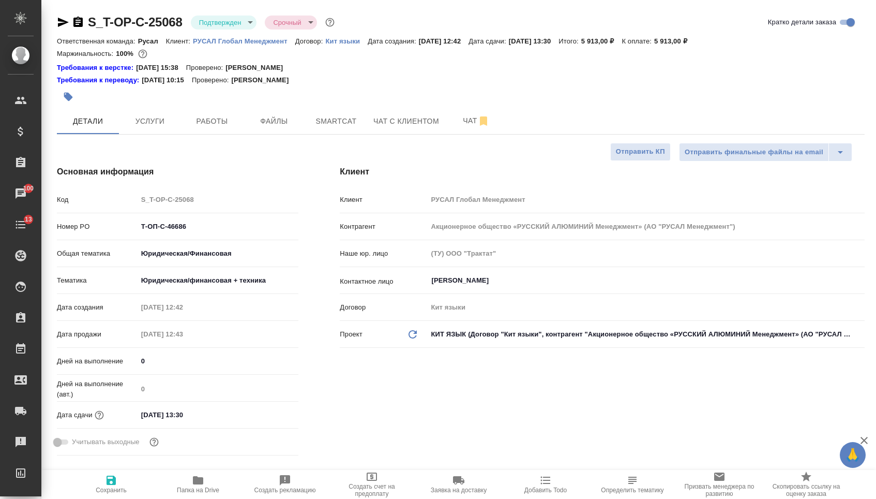
select select "RU"
click at [459, 118] on span "Чат" at bounding box center [476, 120] width 50 height 13
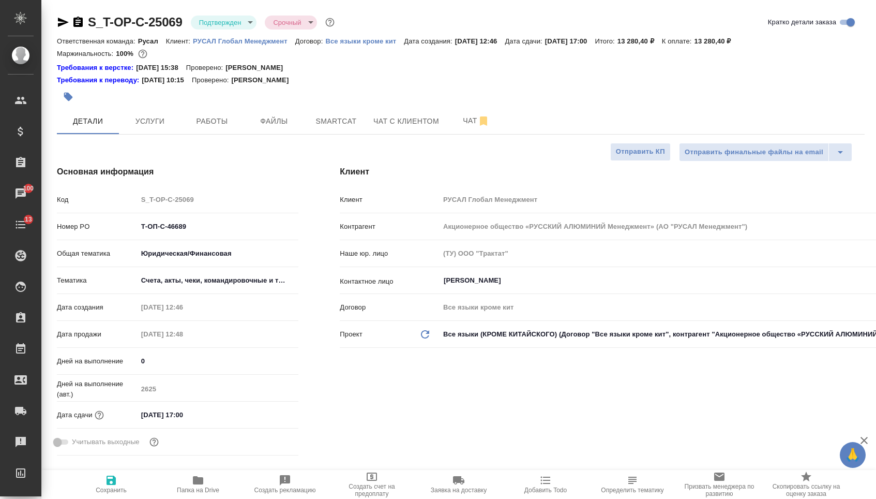
select select "RU"
click at [456, 119] on span "Чат" at bounding box center [476, 120] width 50 height 13
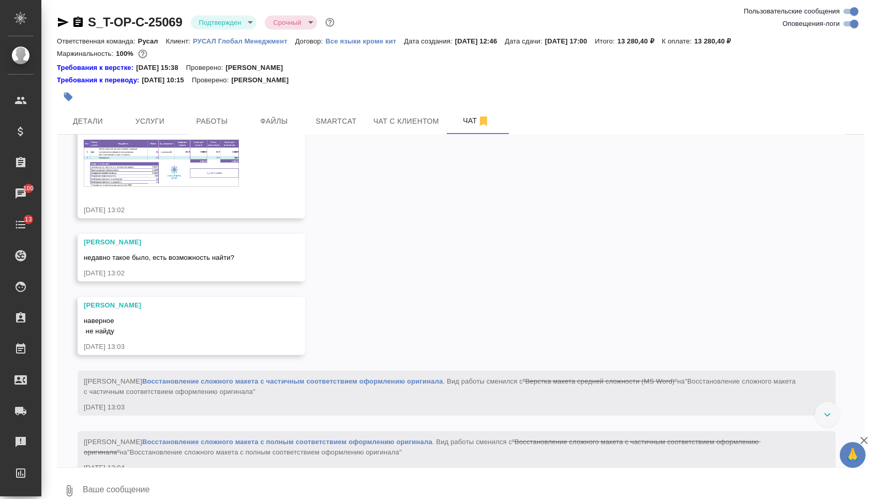
scroll to position [953, 0]
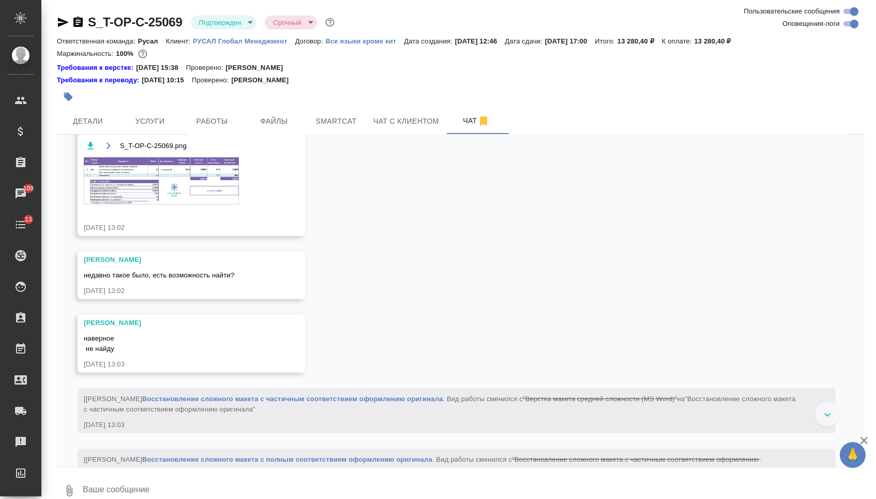
click at [164, 204] on img at bounding box center [161, 180] width 155 height 47
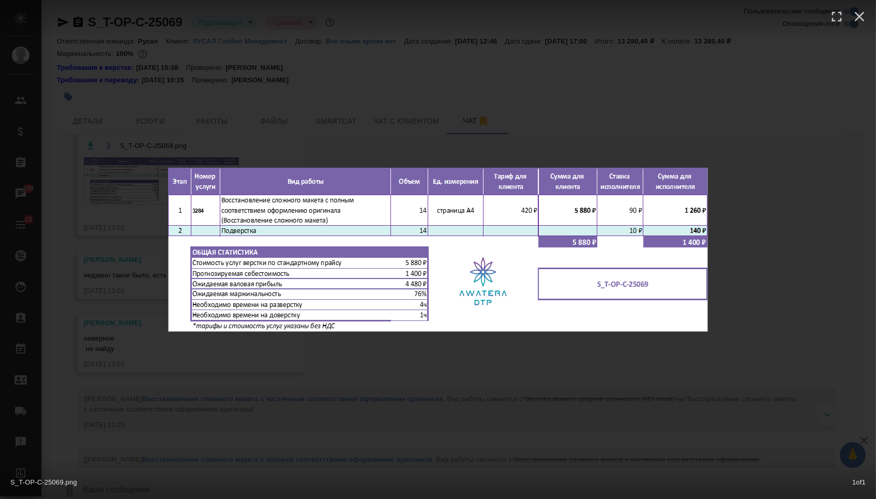
click at [284, 347] on div "S_T-OP-C-25069.png 1 of 1" at bounding box center [438, 249] width 876 height 499
click at [223, 372] on div "S_T-OP-C-25069.png 1 of 1" at bounding box center [438, 249] width 876 height 499
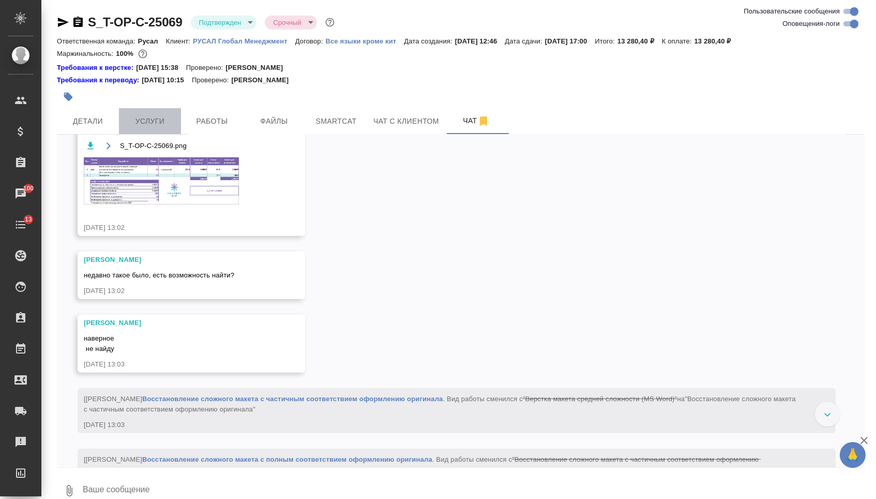
click at [156, 115] on button "Услуги" at bounding box center [150, 121] width 62 height 26
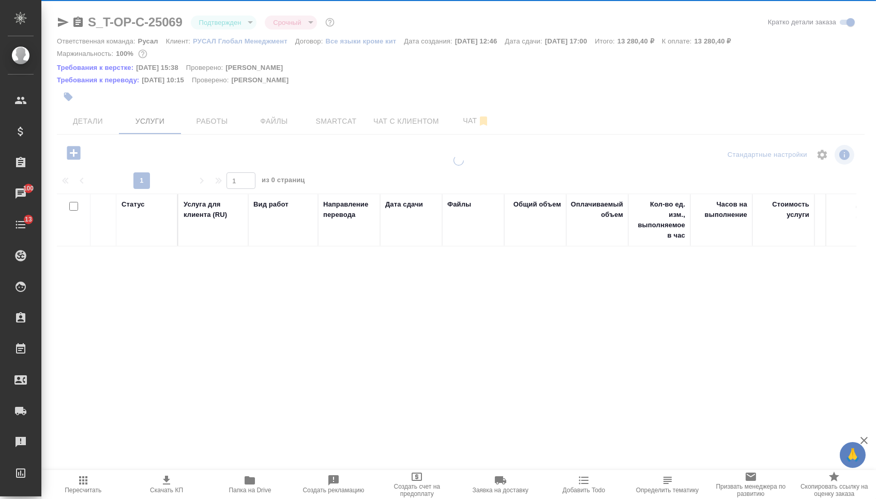
drag, startPoint x: 143, startPoint y: 116, endPoint x: 78, endPoint y: 125, distance: 65.8
click at [78, 125] on div at bounding box center [458, 221] width 835 height 442
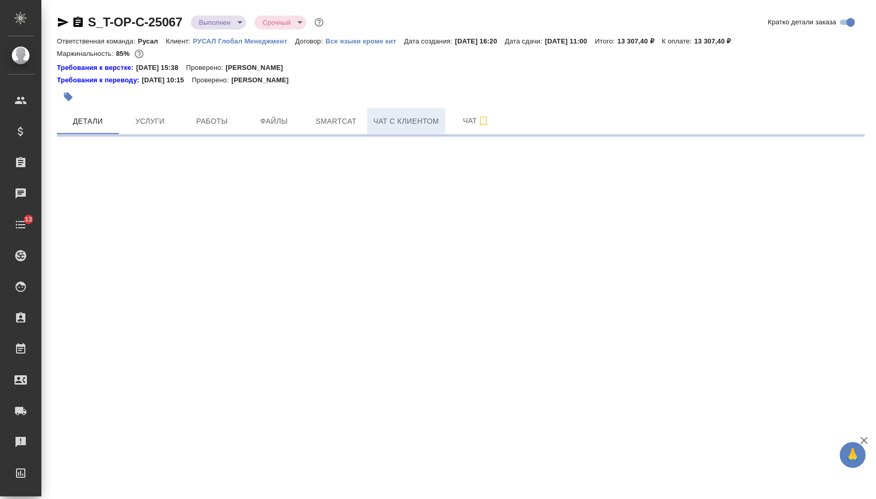
select select "RU"
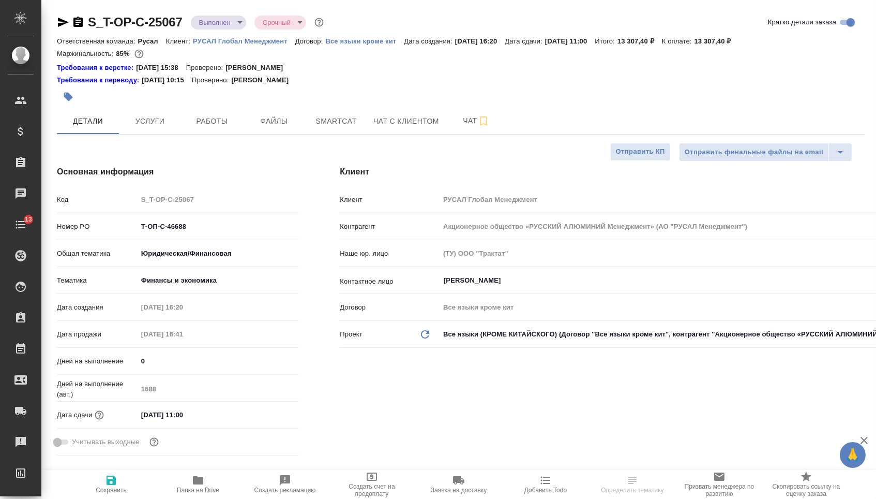
type textarea "x"
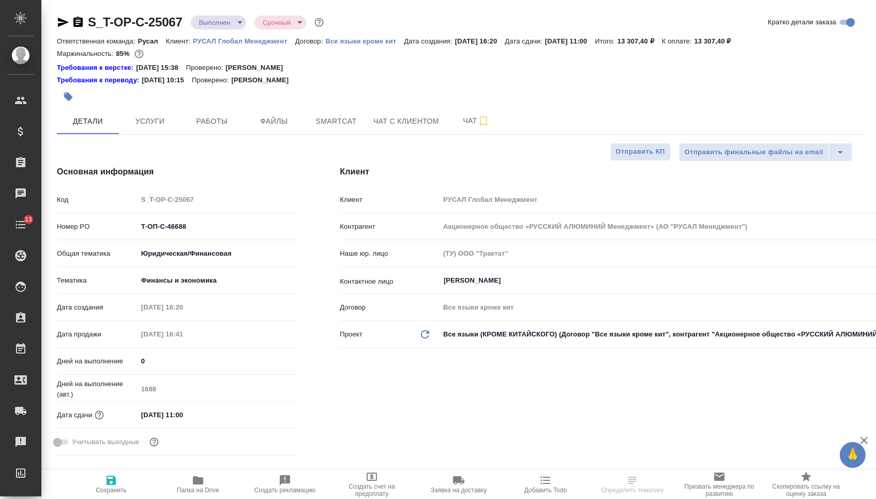
type textarea "x"
type input "[PERSON_NAME]"
drag, startPoint x: 169, startPoint y: 231, endPoint x: 105, endPoint y: 231, distance: 64.1
click at [106, 231] on div "Номер PO Т-ОП-С-46688" at bounding box center [178, 226] width 242 height 18
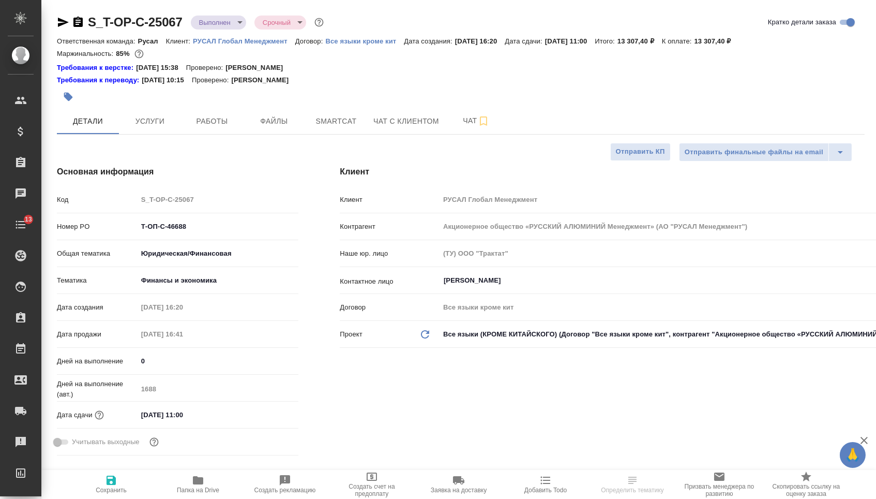
type textarea "x"
select select "RU"
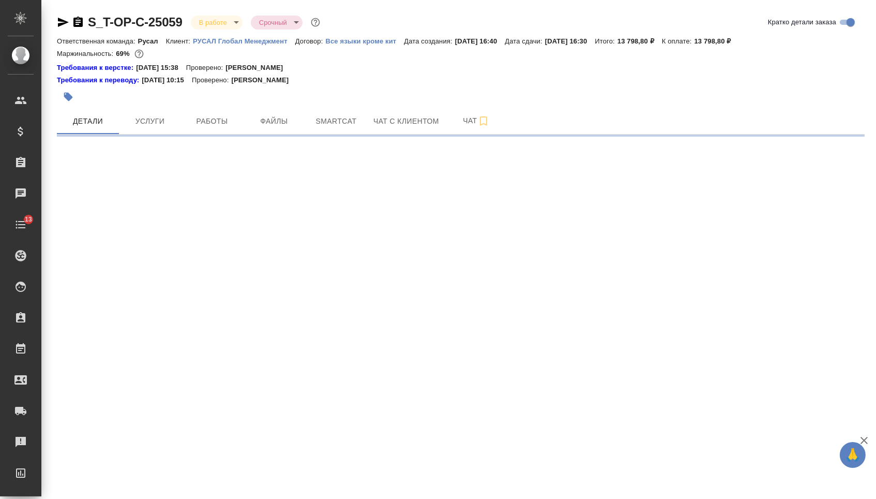
select select "RU"
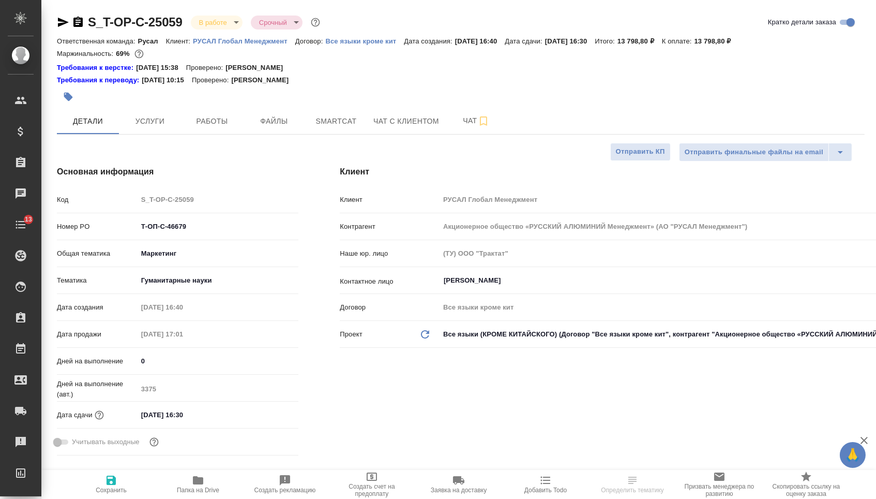
type textarea "x"
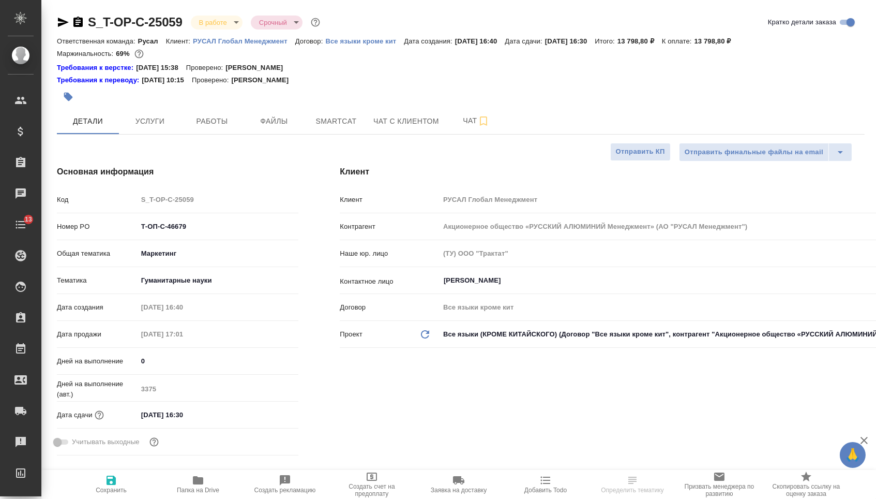
type textarea "x"
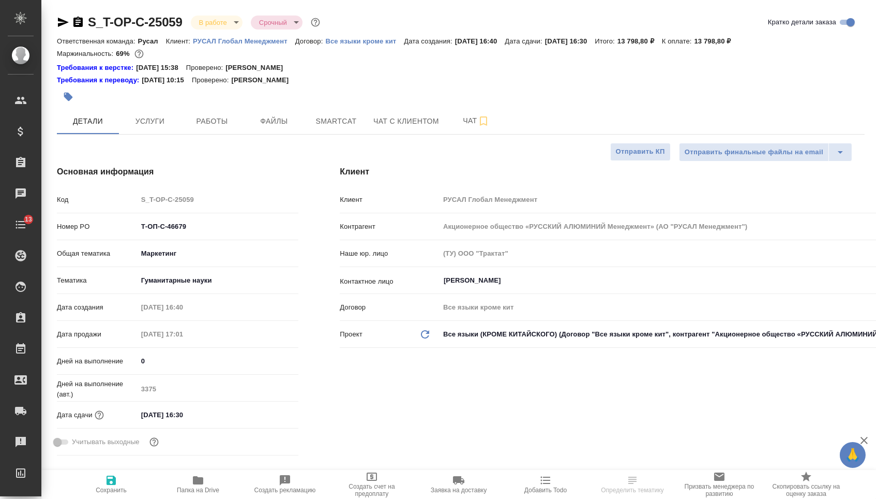
type textarea "x"
select select "RU"
